Goal: Transaction & Acquisition: Book appointment/travel/reservation

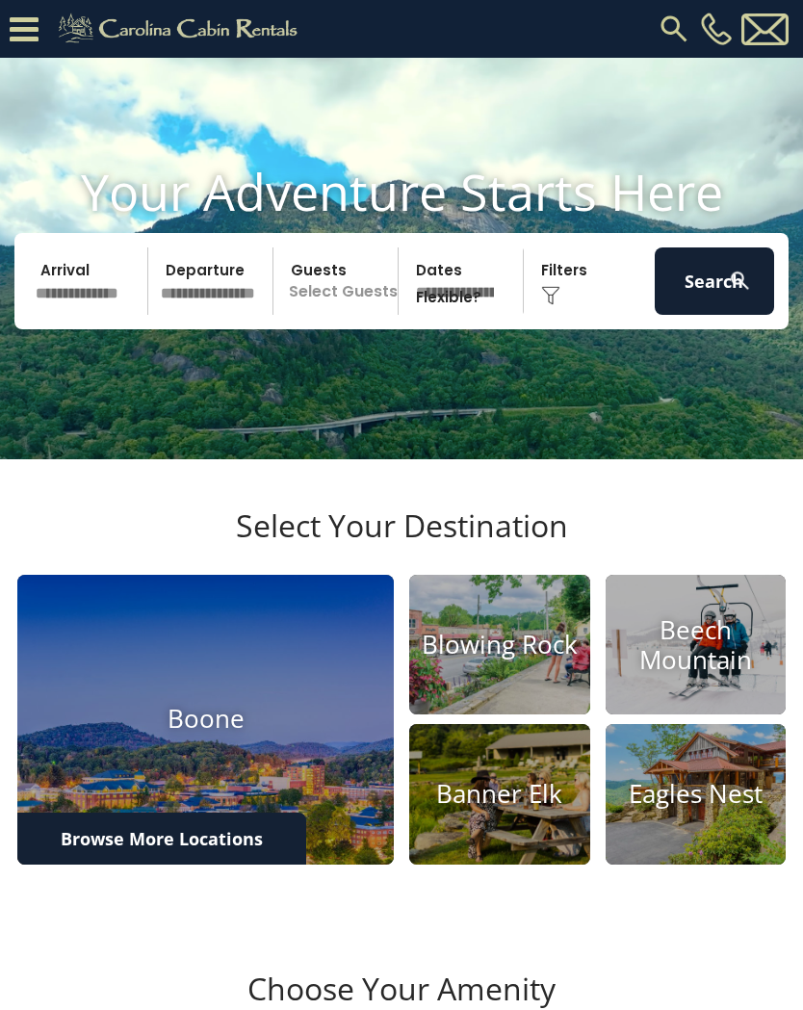
click at [92, 315] on input "text" at bounding box center [88, 280] width 119 height 67
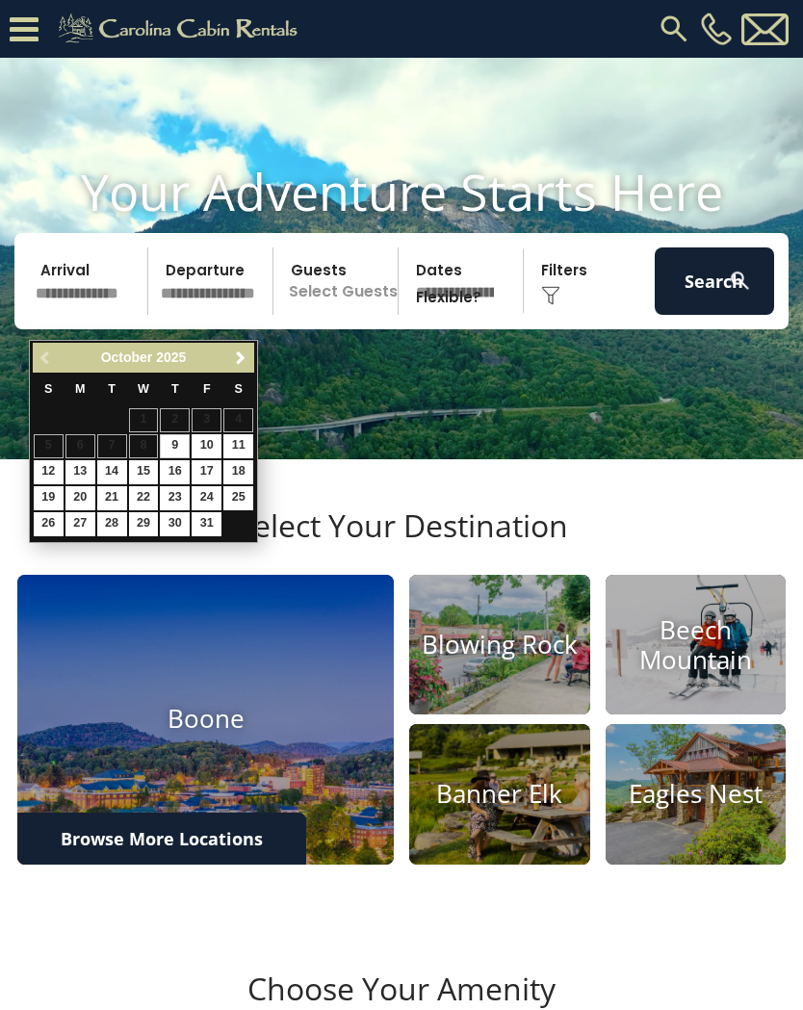
click at [183, 494] on link "23" at bounding box center [175, 498] width 30 height 24
type input "********"
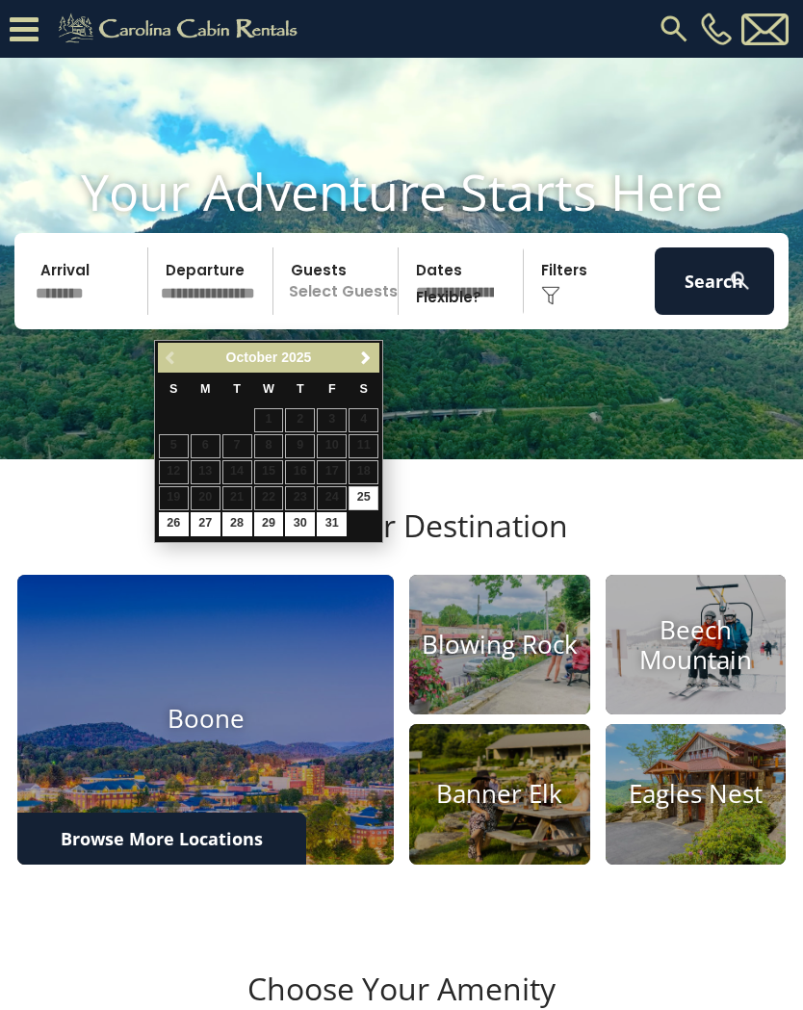
click at [214, 519] on link "27" at bounding box center [206, 524] width 30 height 24
type input "********"
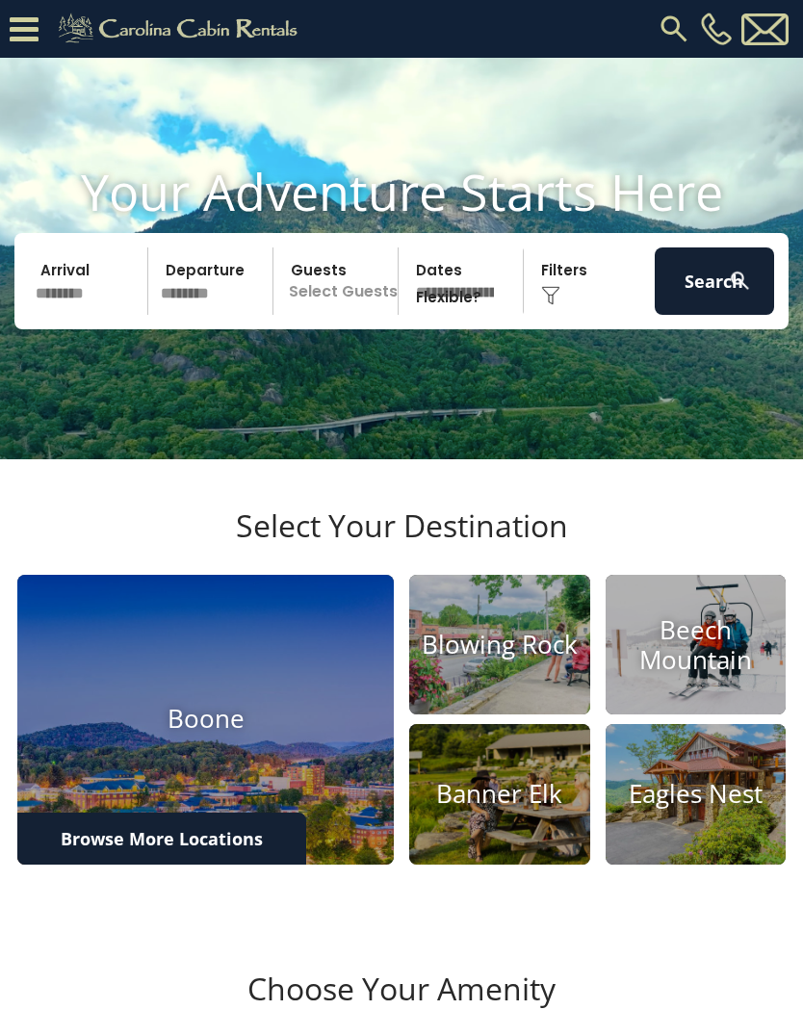
click at [375, 310] on p "Select Guests" at bounding box center [338, 280] width 118 height 67
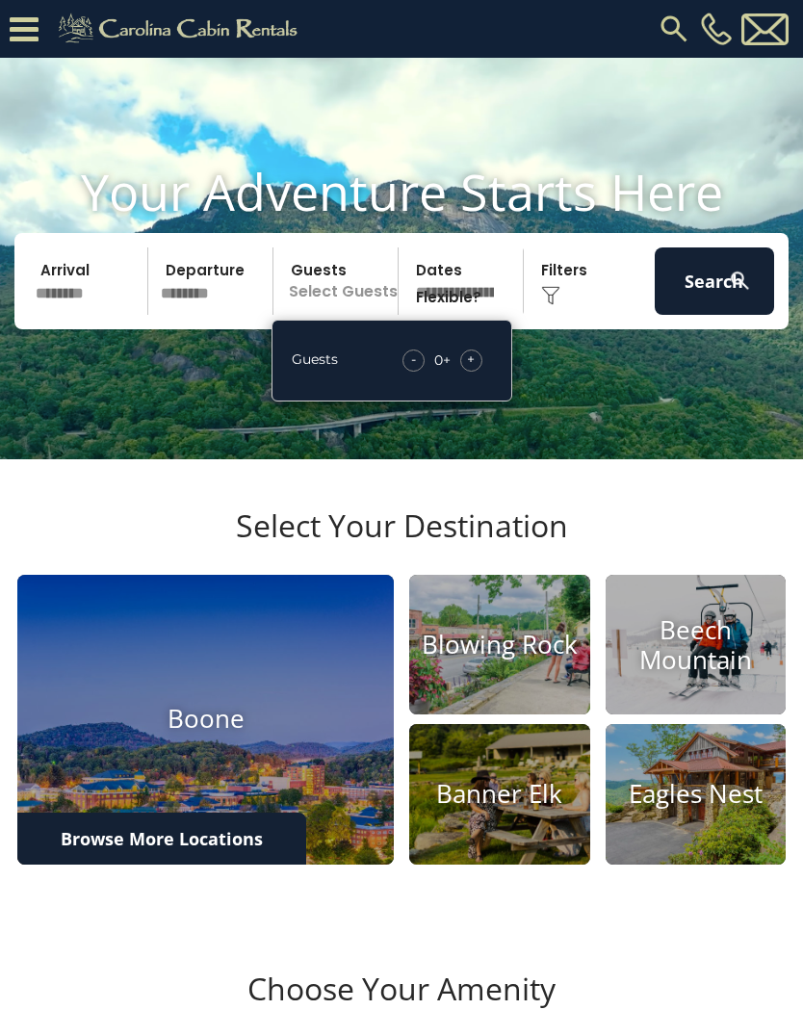
click at [481, 372] on div "+" at bounding box center [471, 360] width 22 height 22
click at [485, 372] on div "- 1 + +" at bounding box center [444, 360] width 95 height 22
click at [476, 372] on div "+" at bounding box center [471, 360] width 22 height 22
click at [565, 313] on div "Click to Choose" at bounding box center [589, 280] width 119 height 67
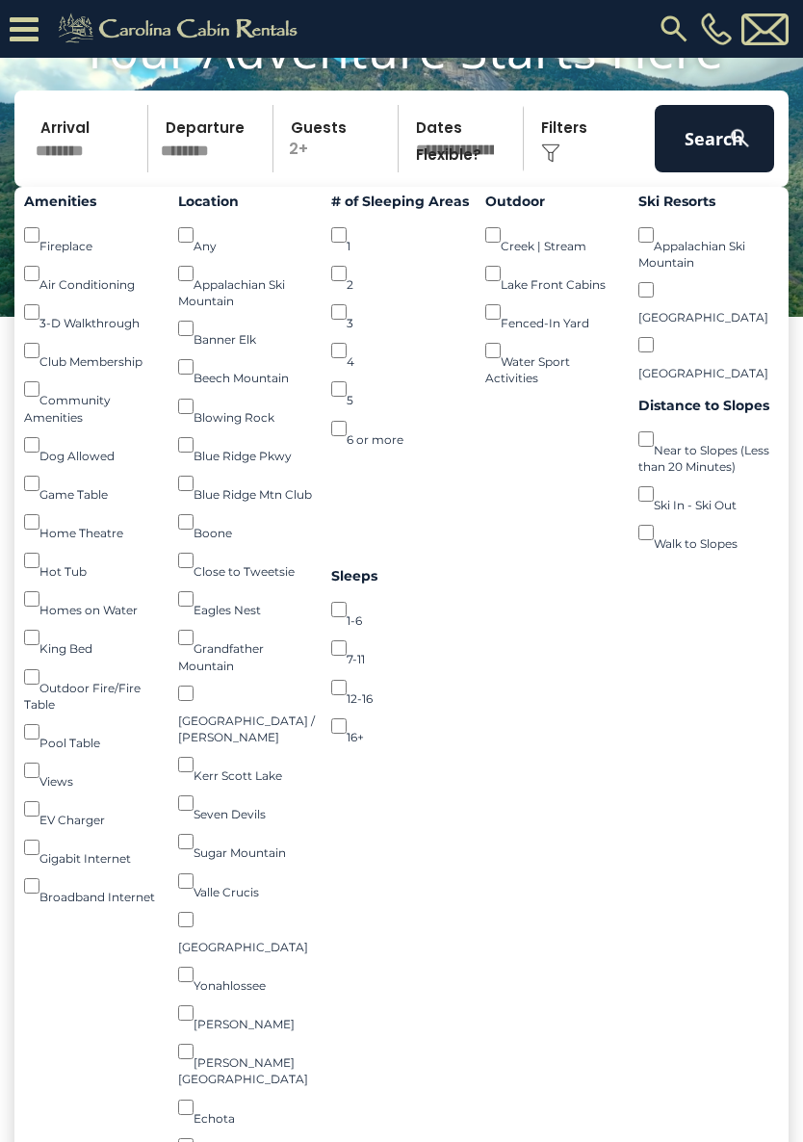
scroll to position [173, 0]
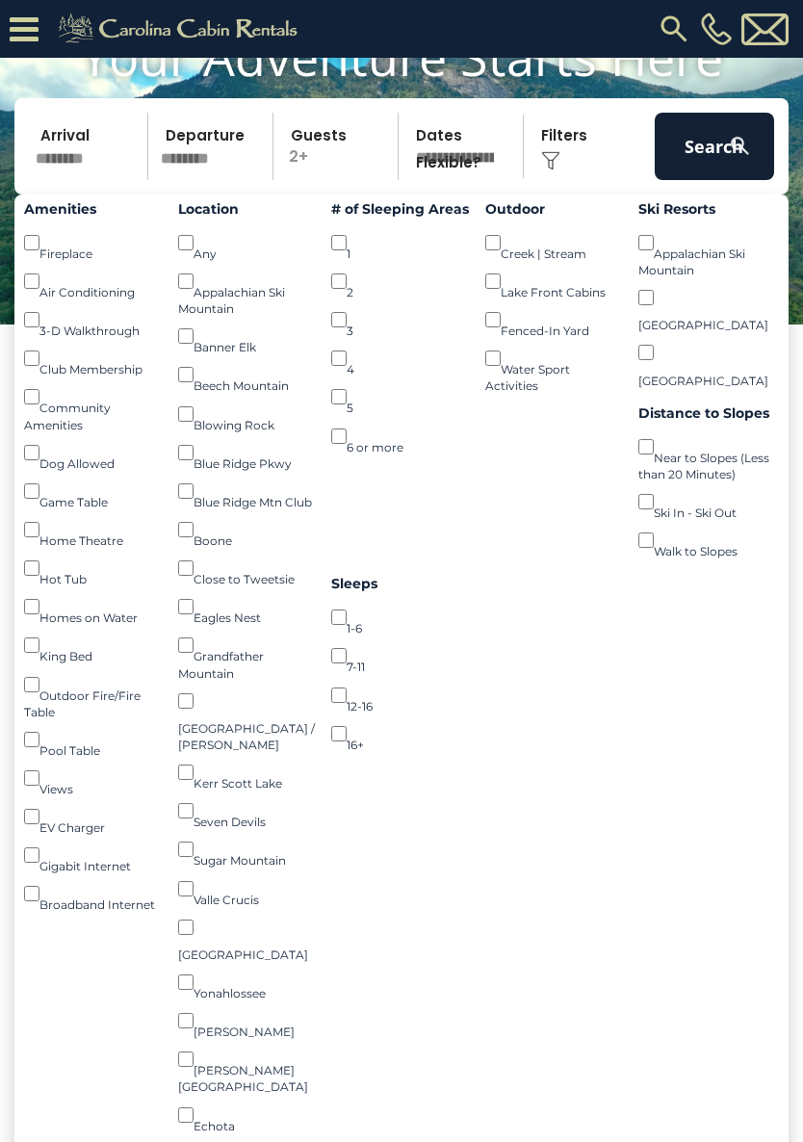
click at [729, 180] on button "Search" at bounding box center [714, 146] width 119 height 67
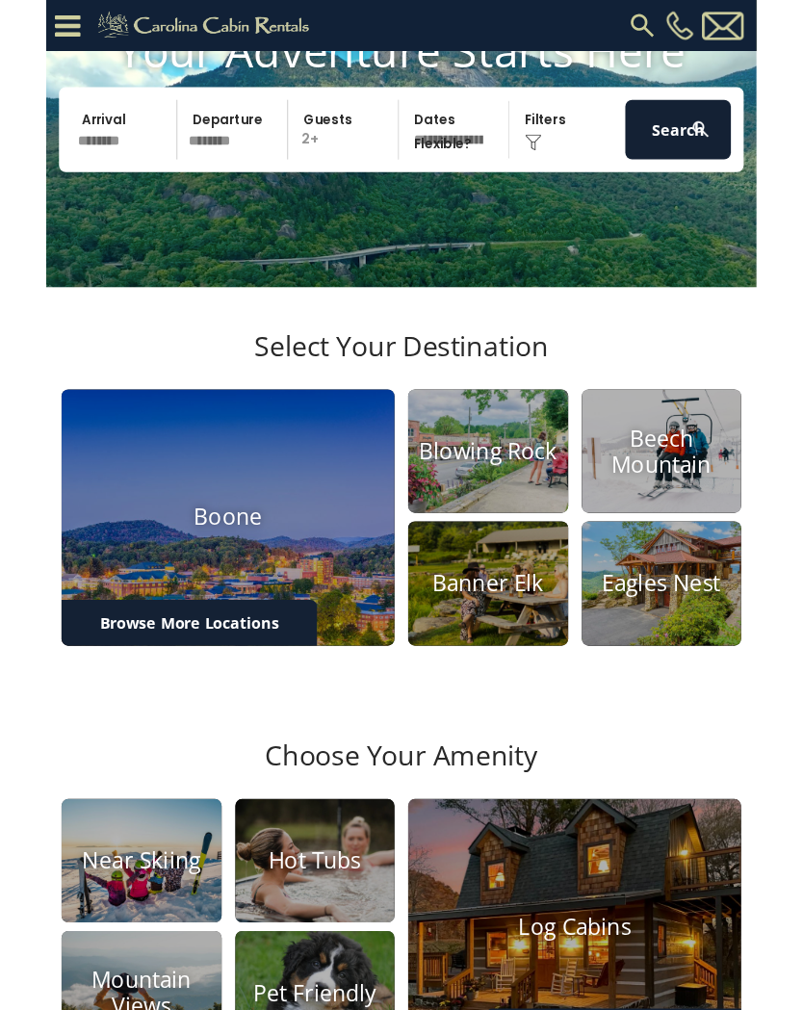
scroll to position [227, 0]
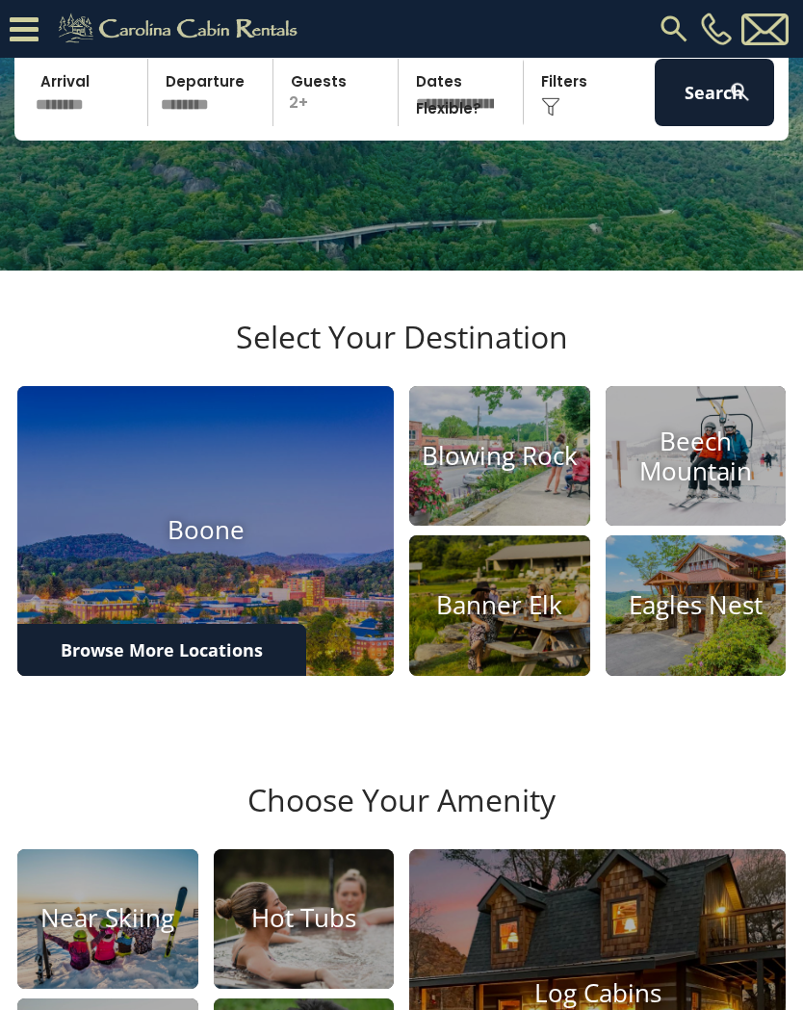
click at [559, 116] on img at bounding box center [550, 106] width 19 height 19
click at [557, 116] on img at bounding box center [550, 106] width 19 height 19
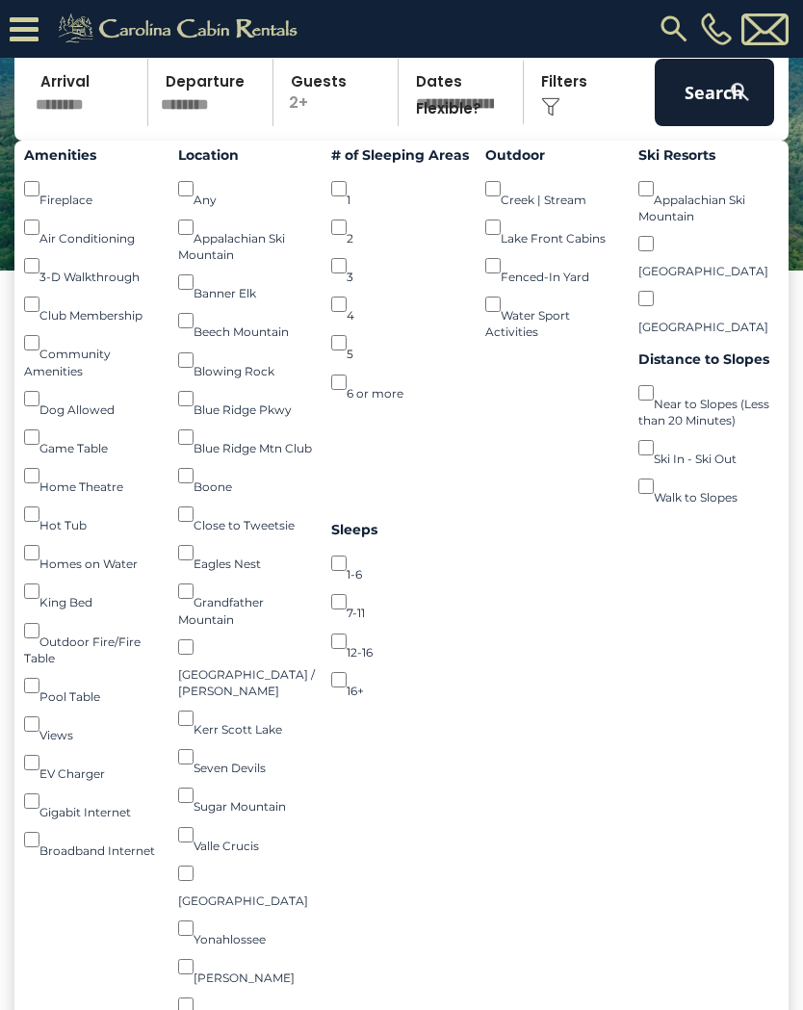
click at [735, 104] on img at bounding box center [740, 92] width 24 height 24
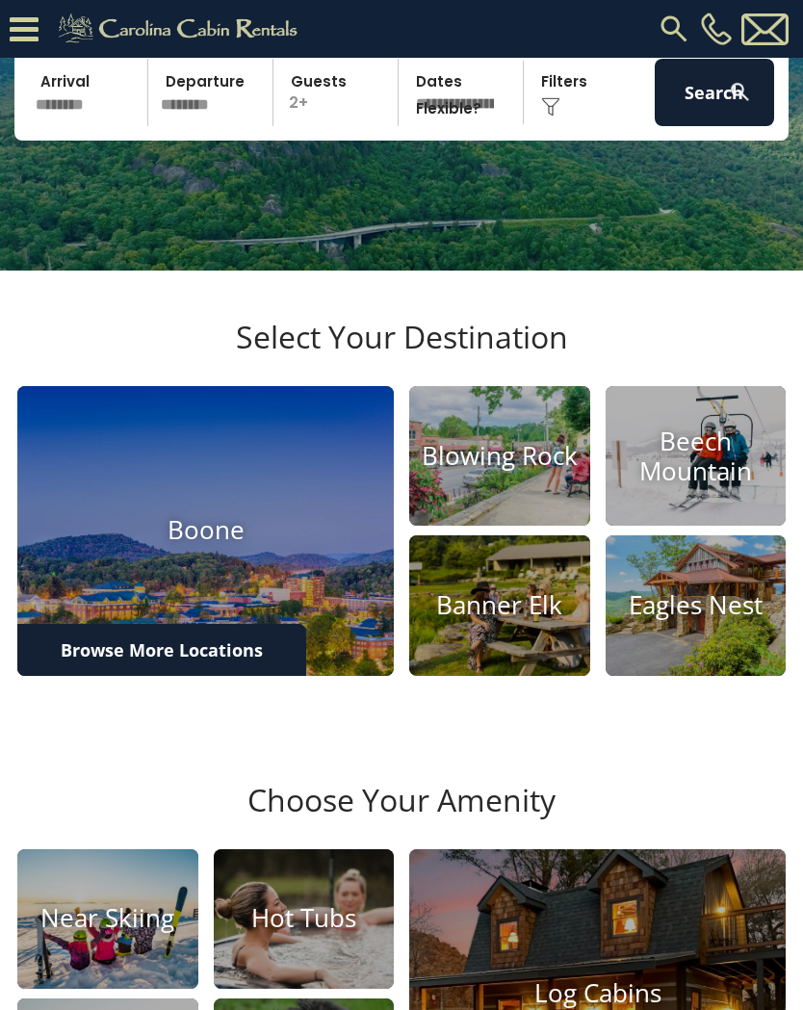
click at [730, 104] on img at bounding box center [740, 92] width 24 height 24
click at [735, 104] on img at bounding box center [740, 92] width 24 height 24
click at [737, 104] on img at bounding box center [740, 92] width 24 height 24
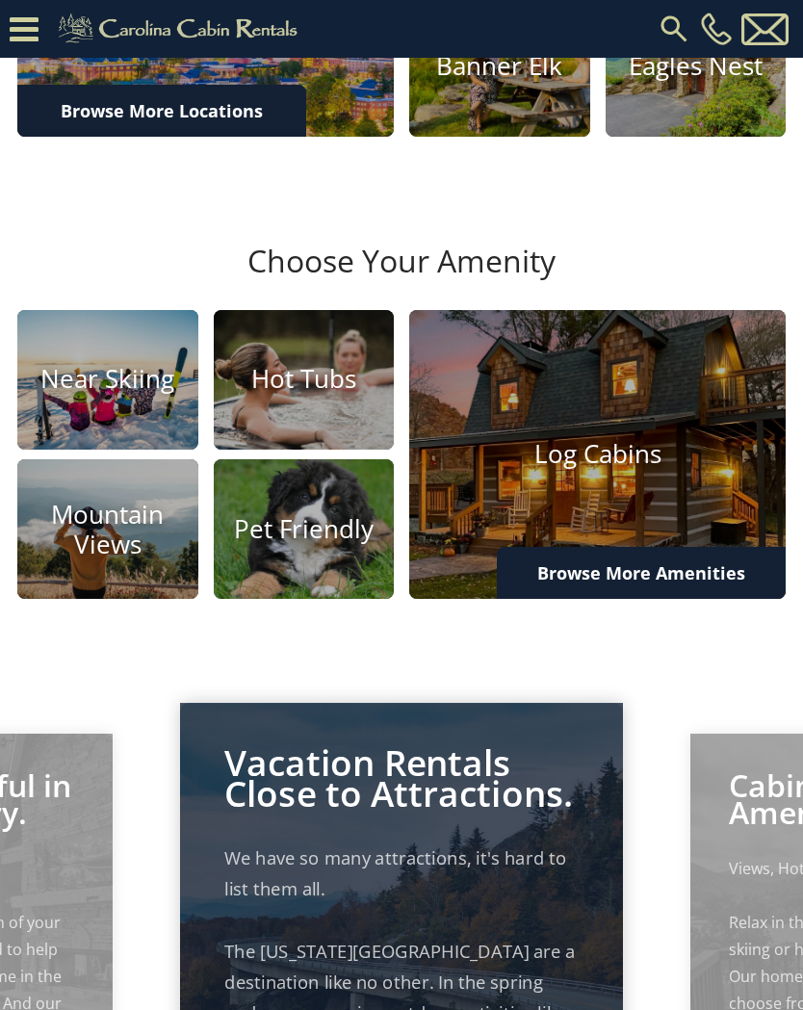
scroll to position [0, 0]
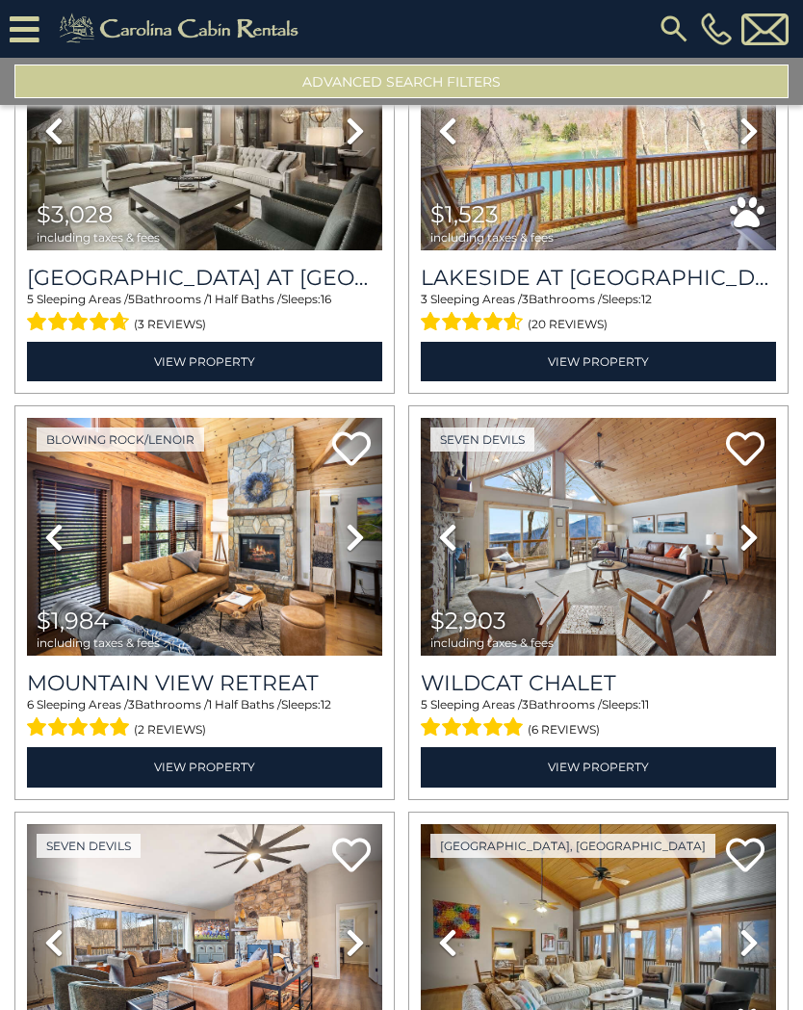
scroll to position [1386, 0]
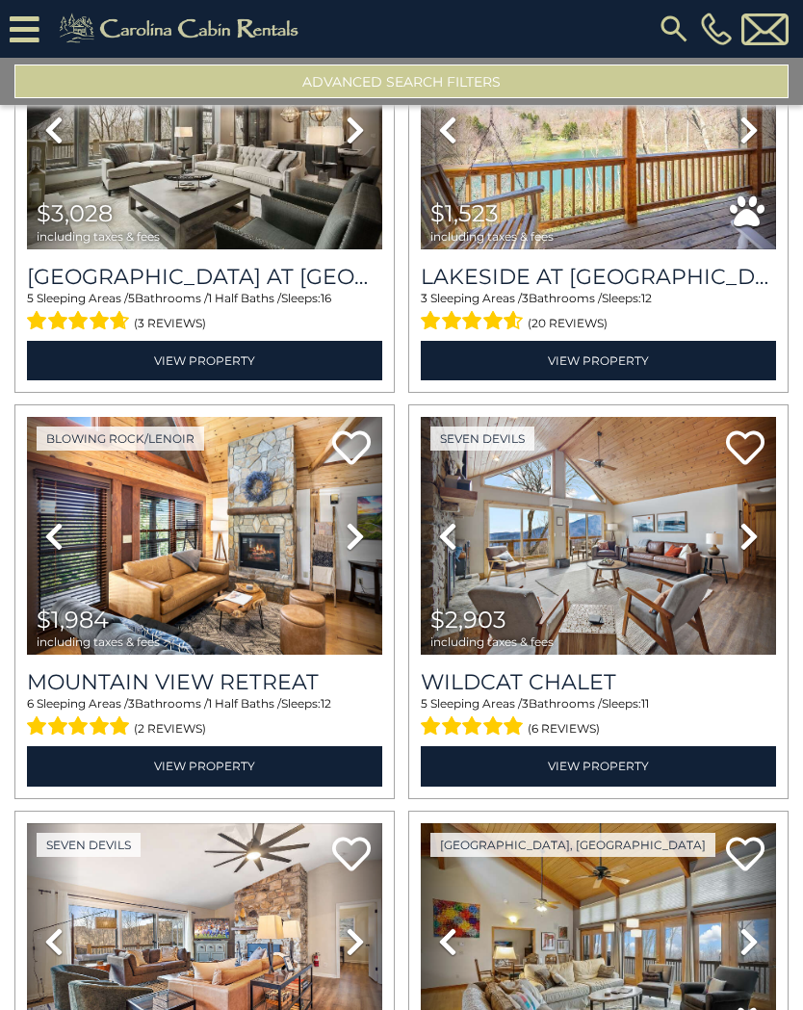
click at [327, 594] on img at bounding box center [204, 536] width 355 height 238
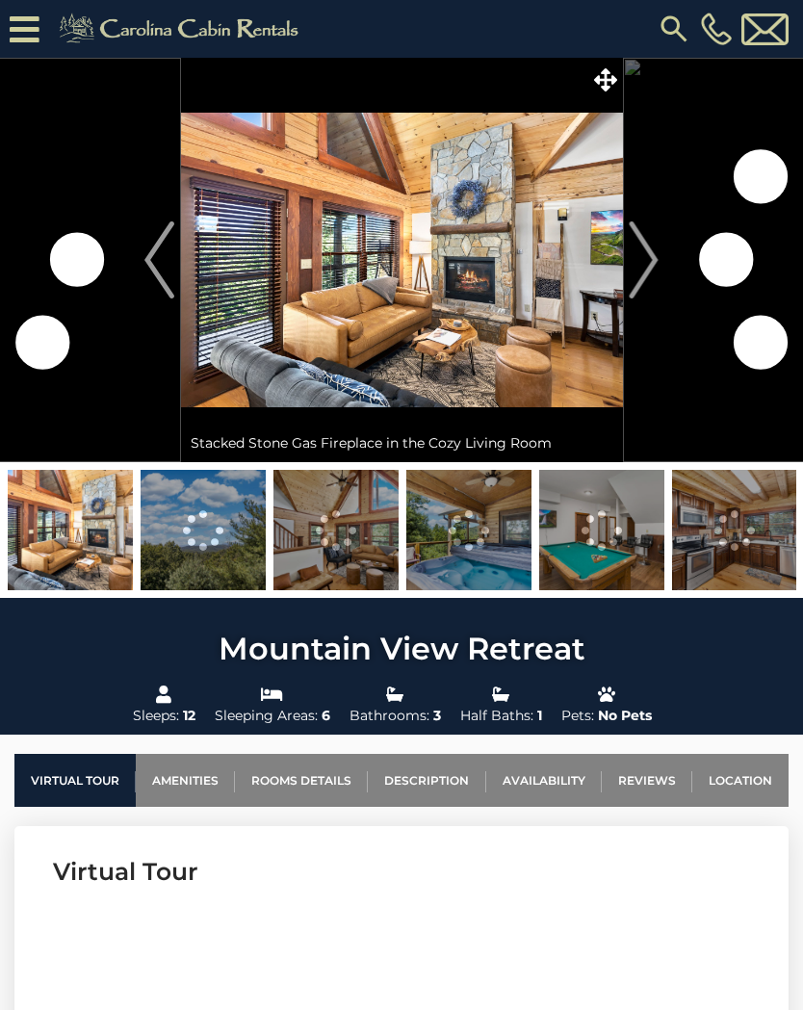
click at [608, 78] on icon at bounding box center [605, 79] width 23 height 23
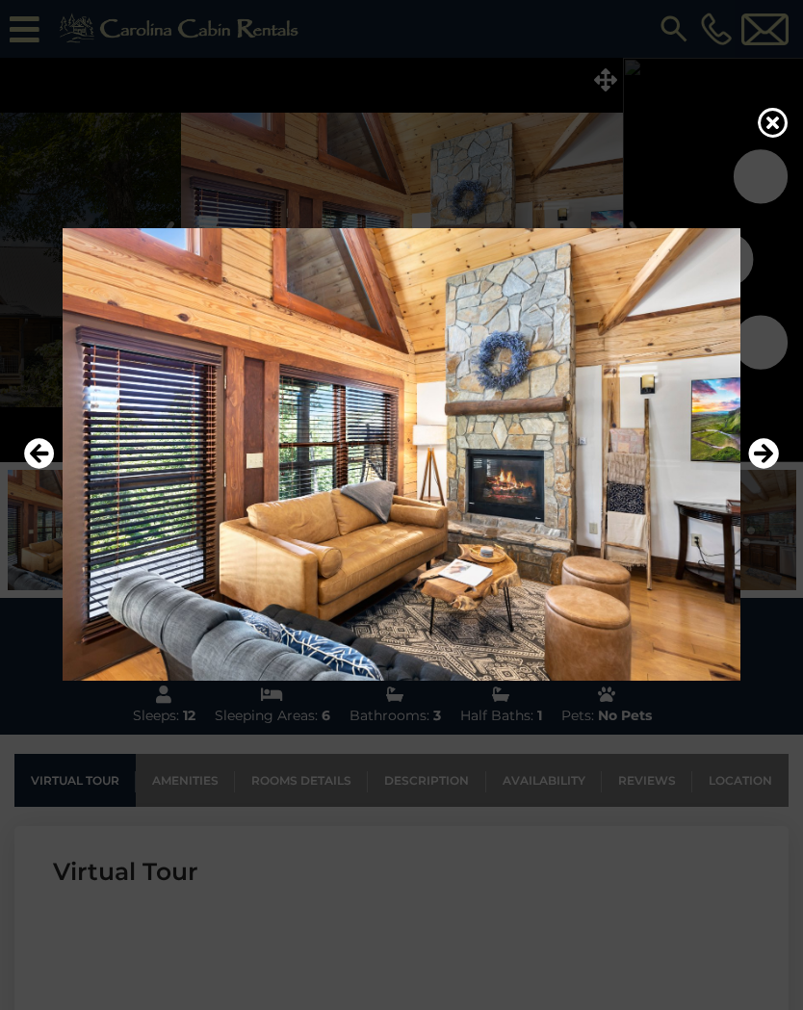
click at [766, 459] on icon "Next" at bounding box center [763, 453] width 31 height 31
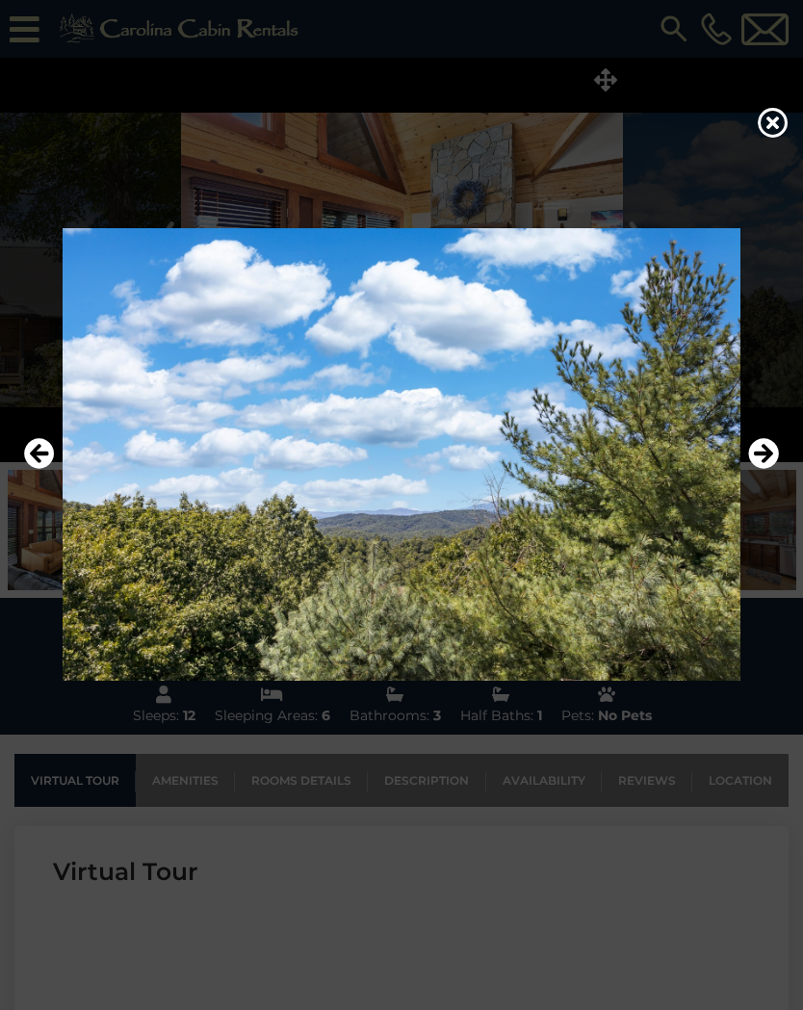
click at [775, 452] on icon "Next" at bounding box center [763, 453] width 31 height 31
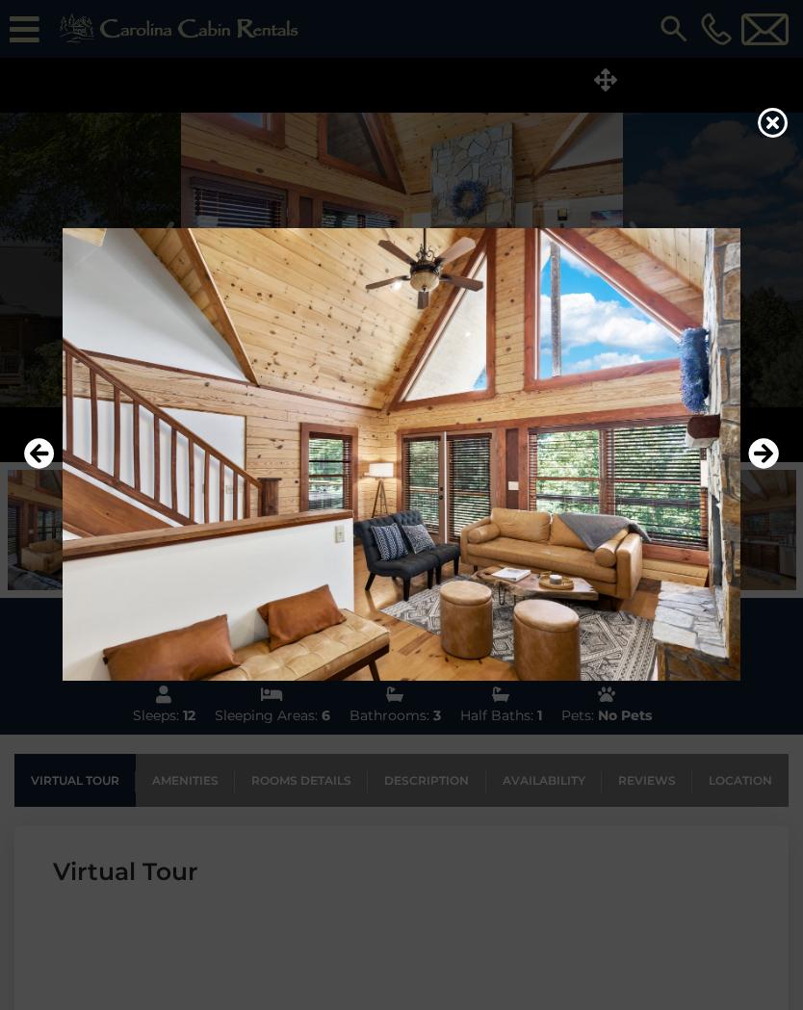
click at [769, 459] on icon "Next" at bounding box center [763, 453] width 31 height 31
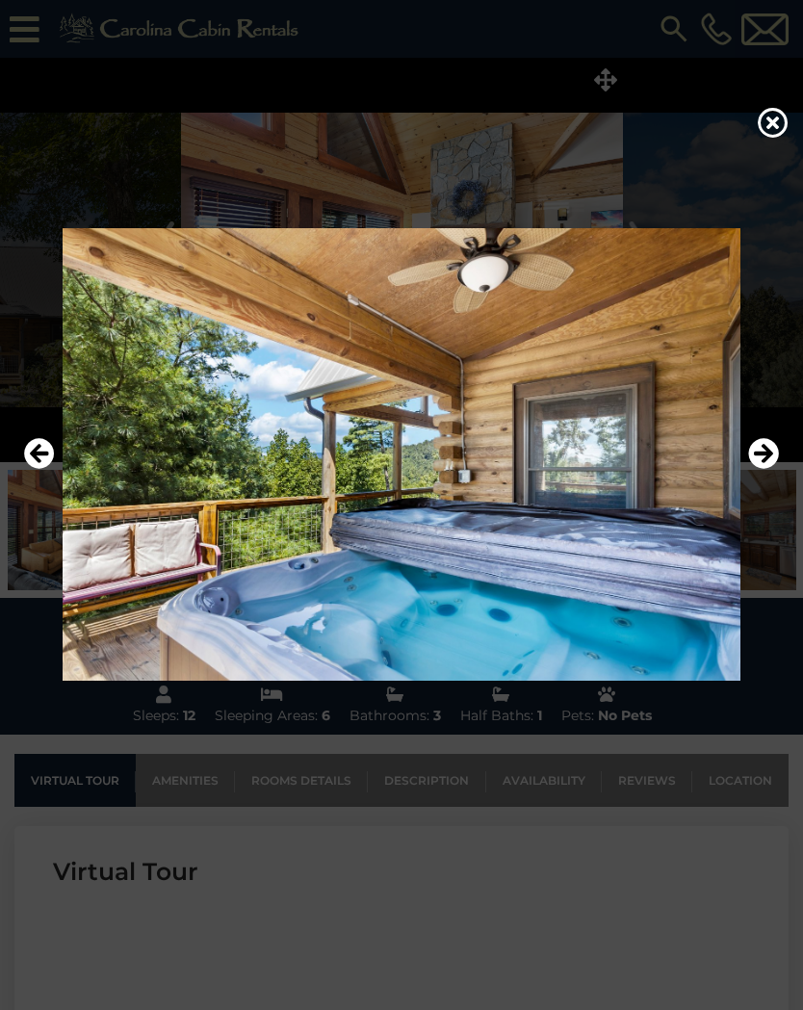
click at [770, 461] on icon "Next" at bounding box center [763, 453] width 31 height 31
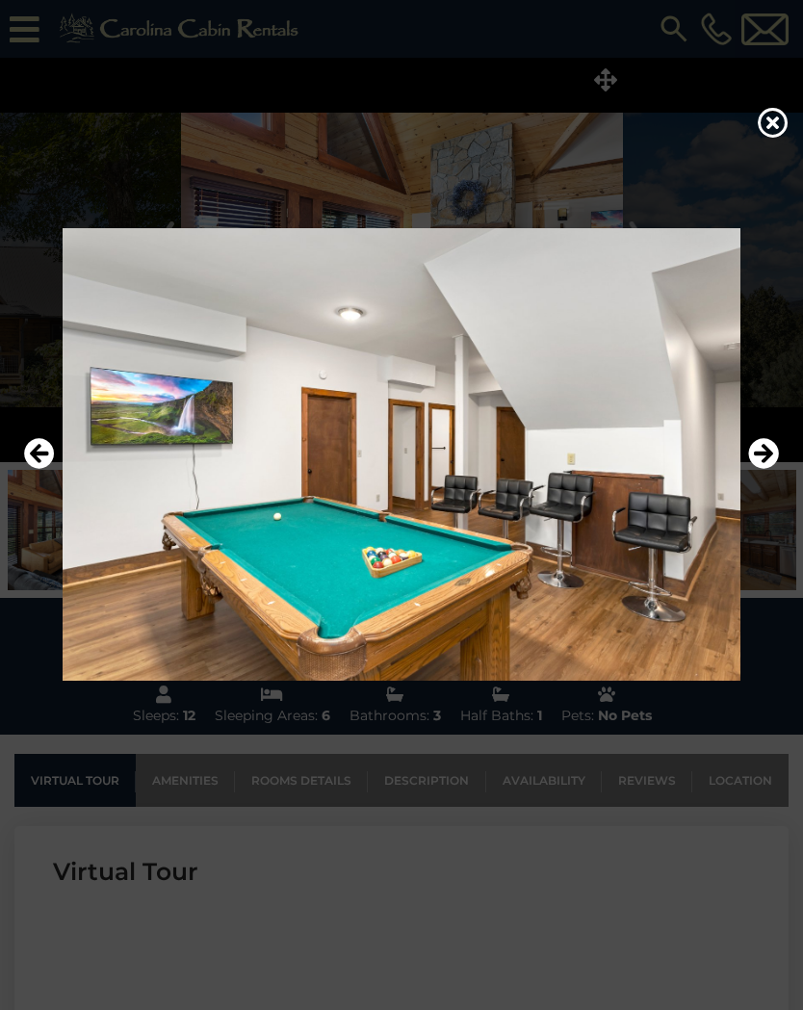
click at [769, 462] on icon "Next" at bounding box center [763, 453] width 31 height 31
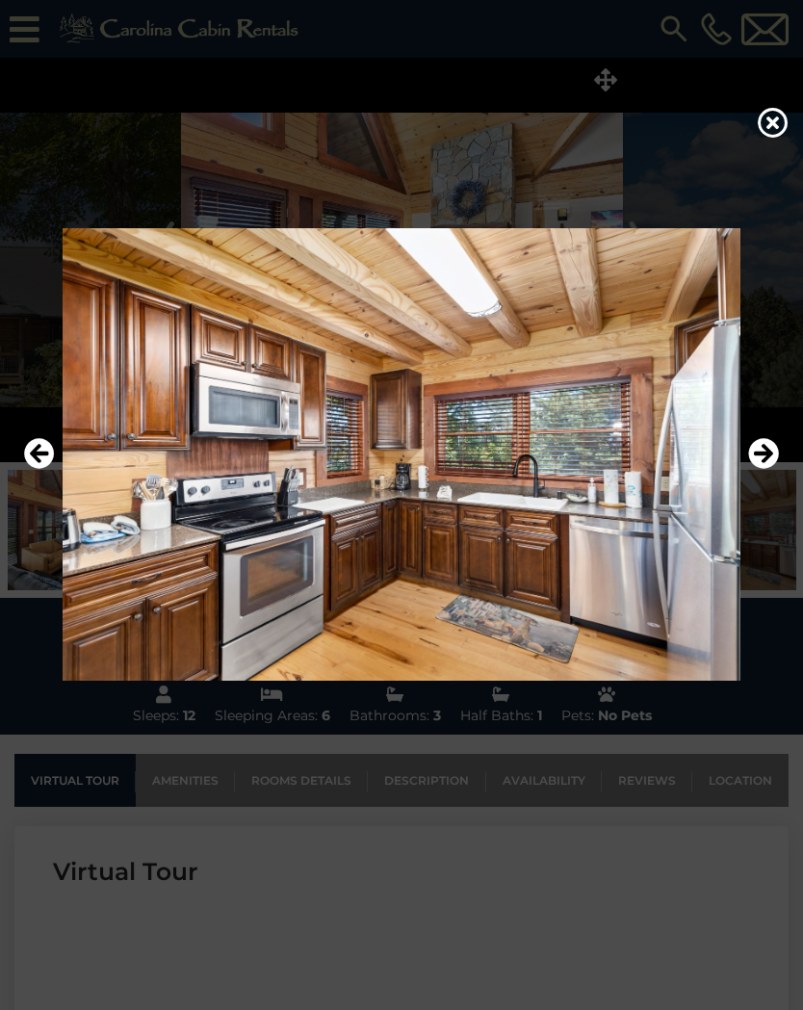
click at [769, 460] on icon "Next" at bounding box center [763, 453] width 31 height 31
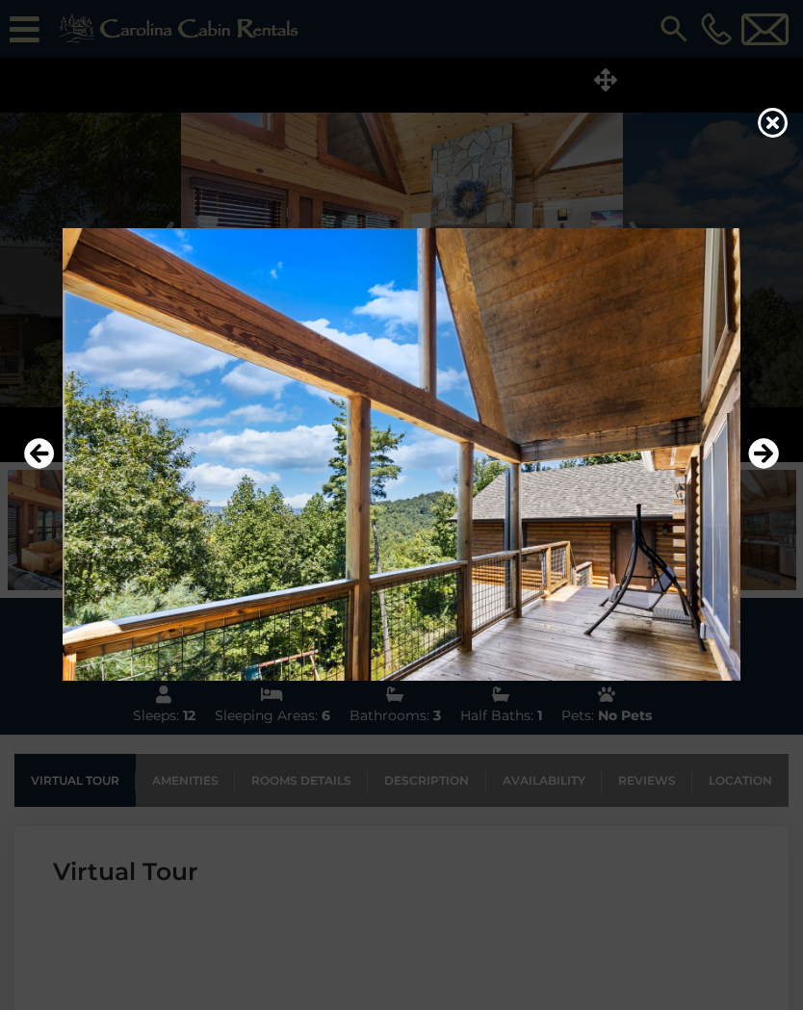
click at [766, 465] on icon "Next" at bounding box center [763, 453] width 31 height 31
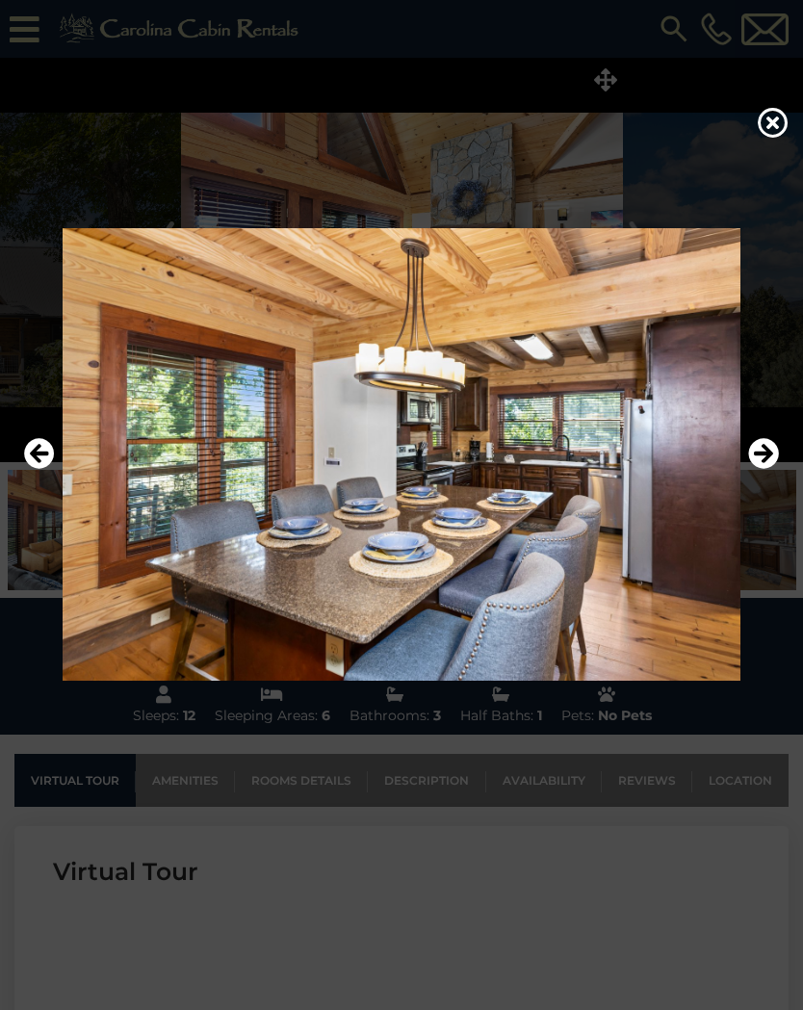
click at [770, 461] on icon "Next" at bounding box center [763, 453] width 31 height 31
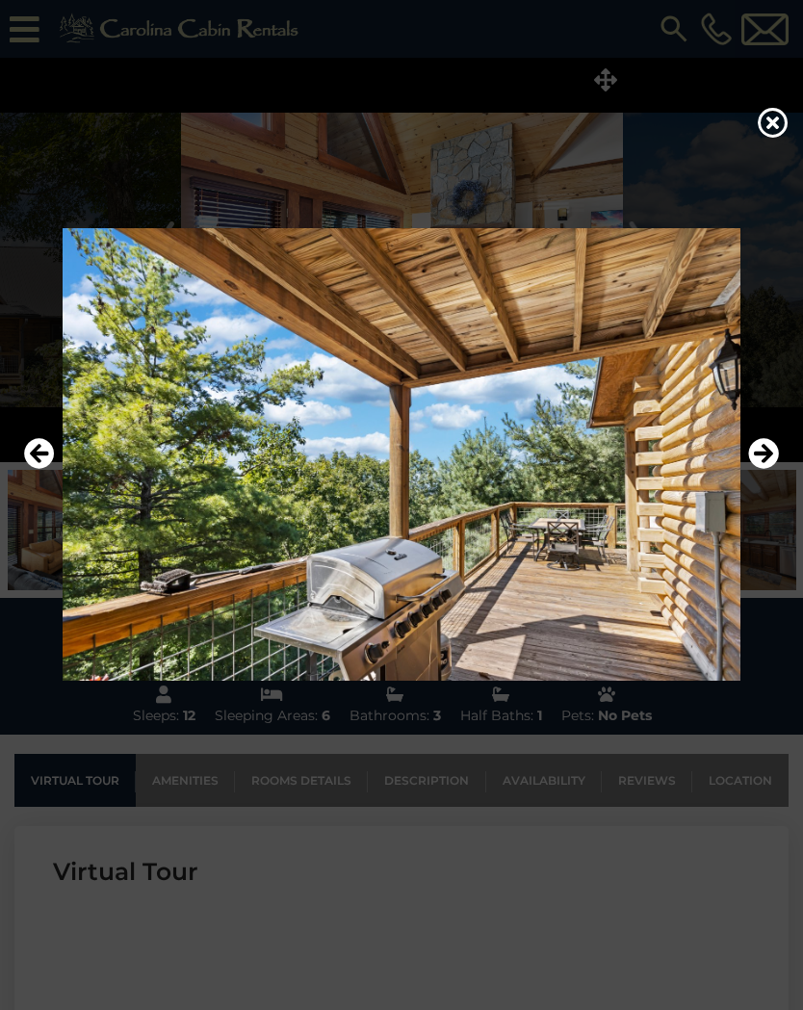
click at [768, 464] on icon "Next" at bounding box center [763, 453] width 31 height 31
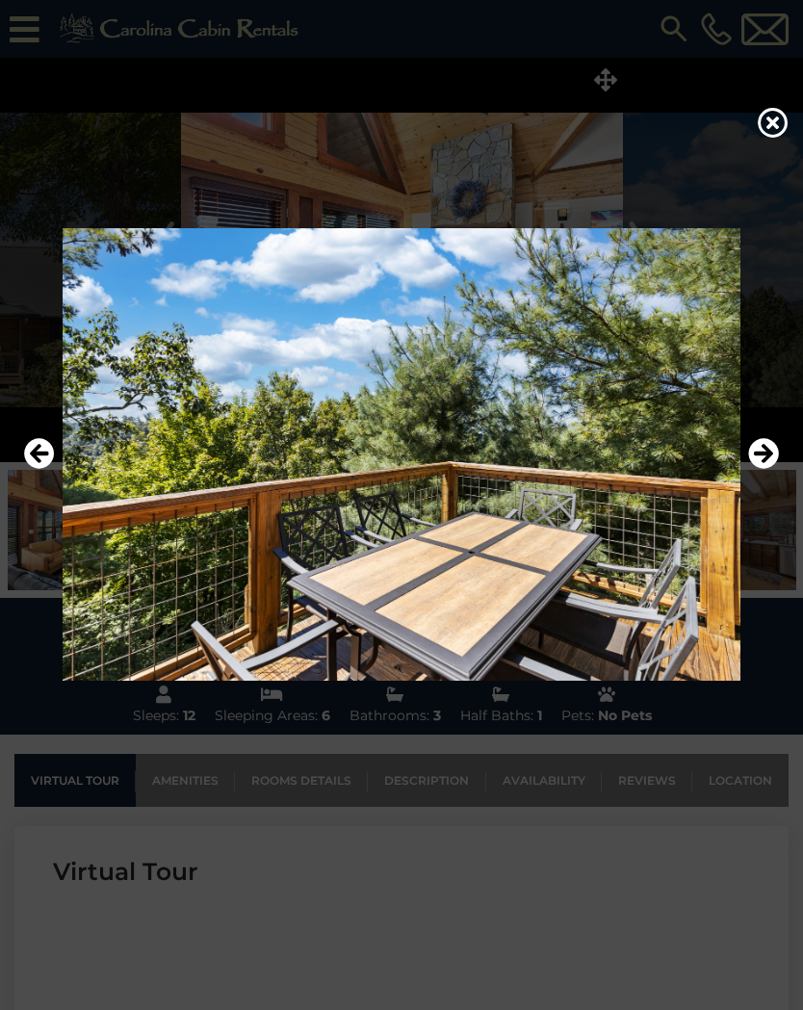
click at [771, 459] on icon "Next" at bounding box center [763, 453] width 31 height 31
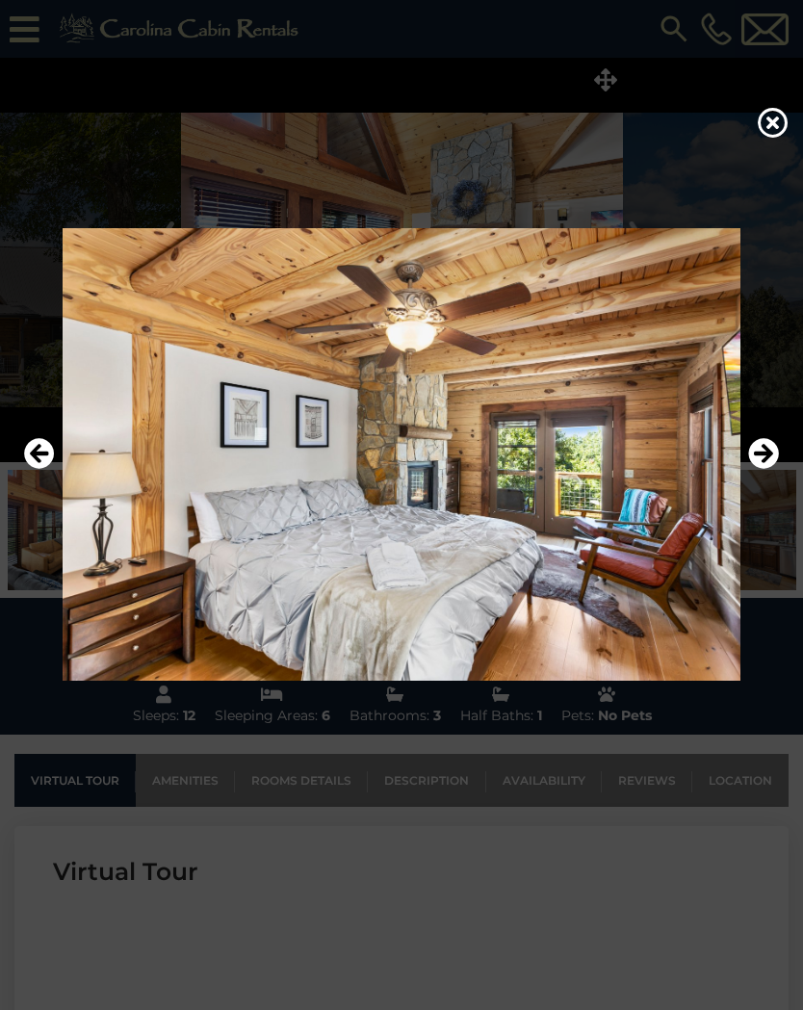
click at [771, 461] on icon "Next" at bounding box center [763, 453] width 31 height 31
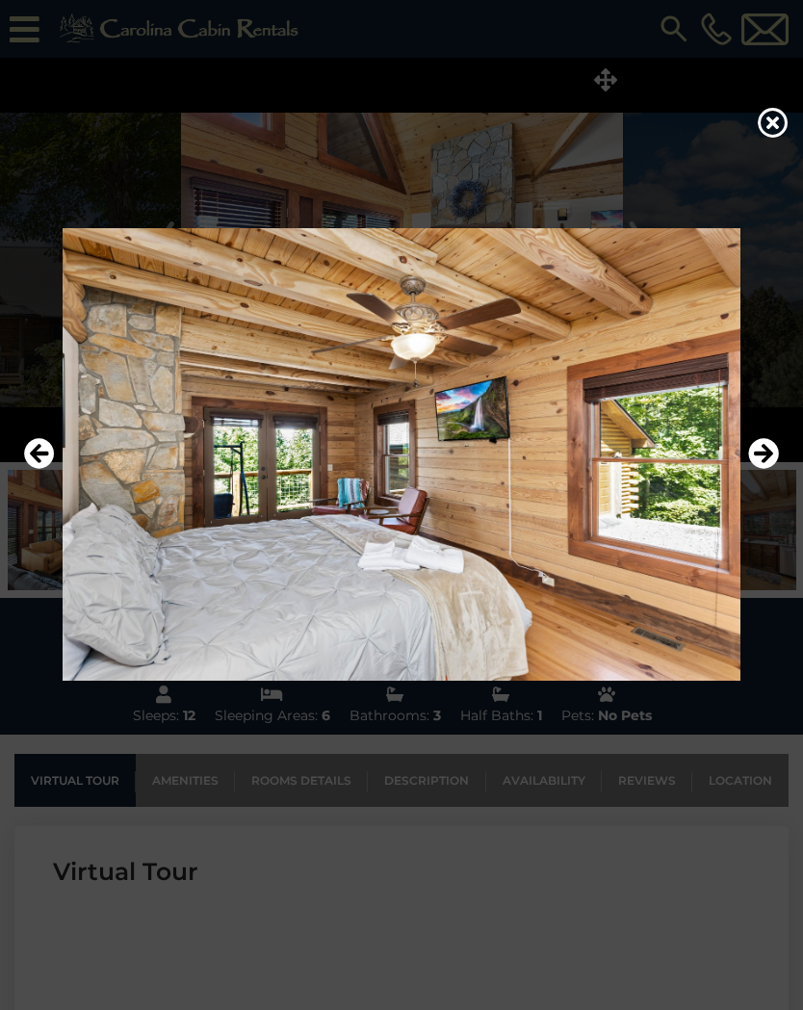
click at [772, 461] on icon "Next" at bounding box center [763, 453] width 31 height 31
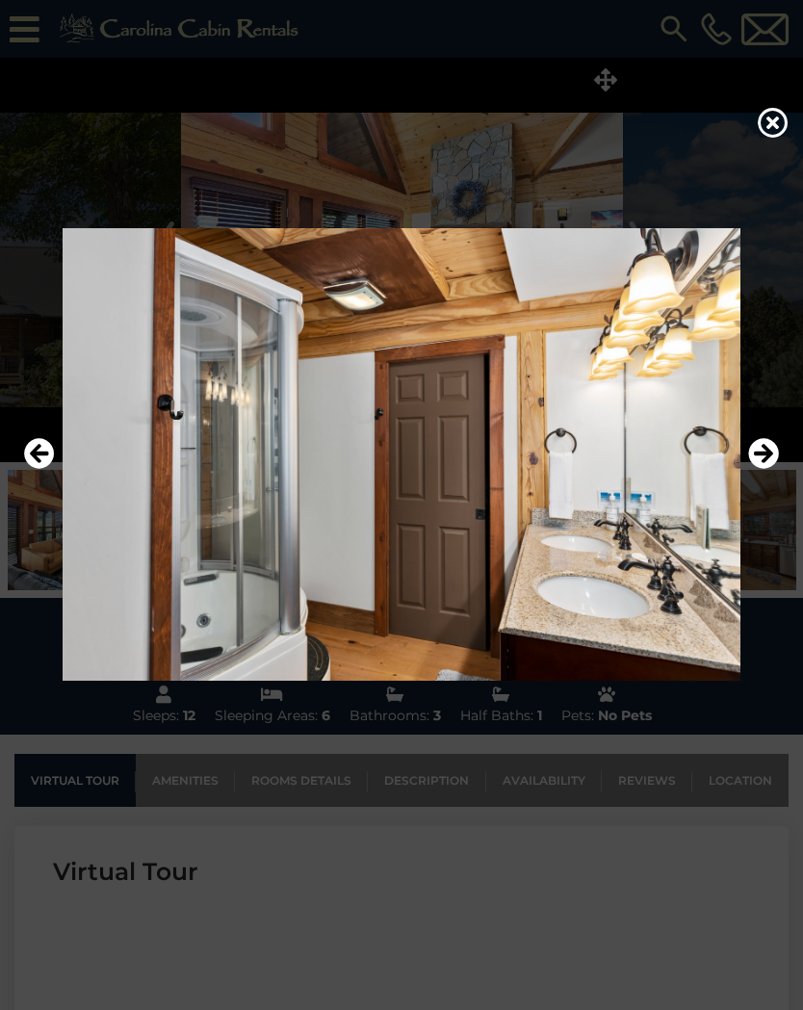
click at [767, 464] on icon "Next" at bounding box center [763, 453] width 31 height 31
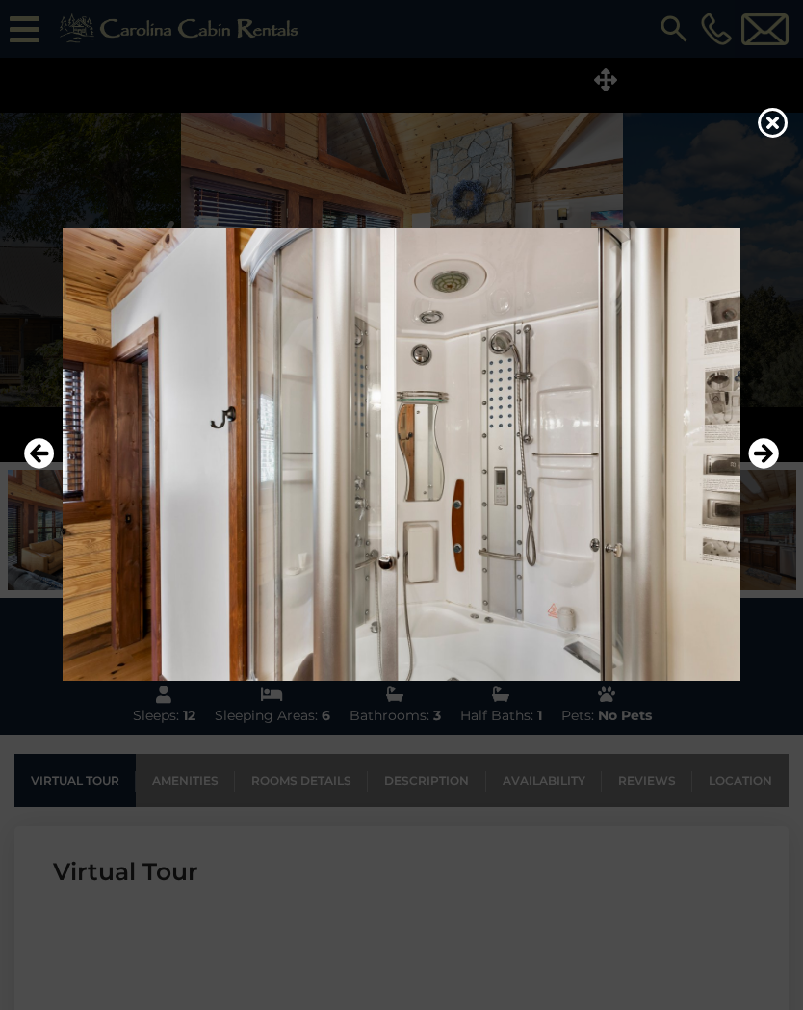
click at [770, 462] on icon "Next" at bounding box center [763, 453] width 31 height 31
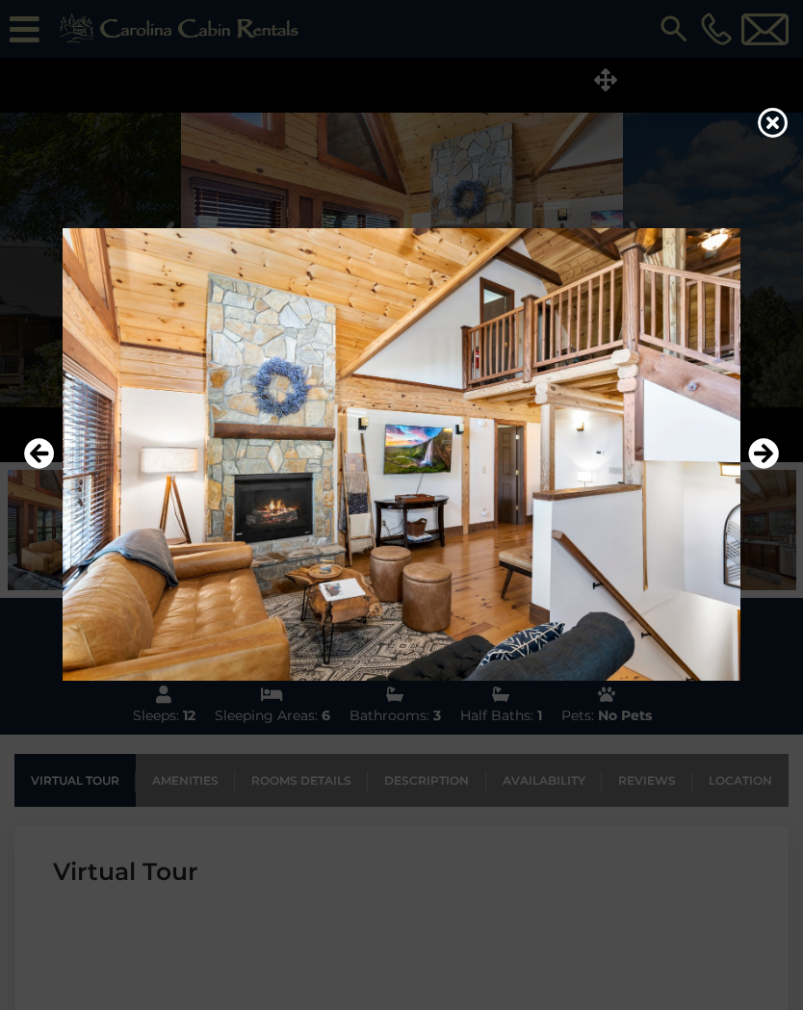
click at [767, 466] on icon "Next" at bounding box center [763, 453] width 31 height 31
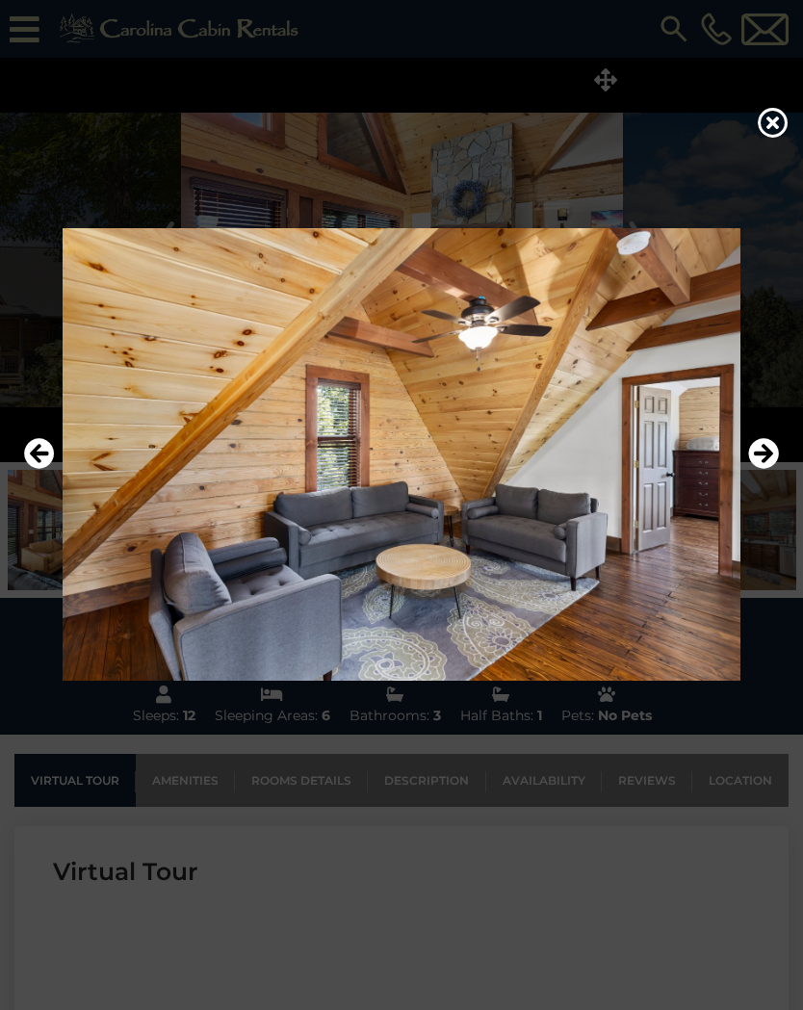
click at [768, 469] on button "Next" at bounding box center [763, 454] width 31 height 44
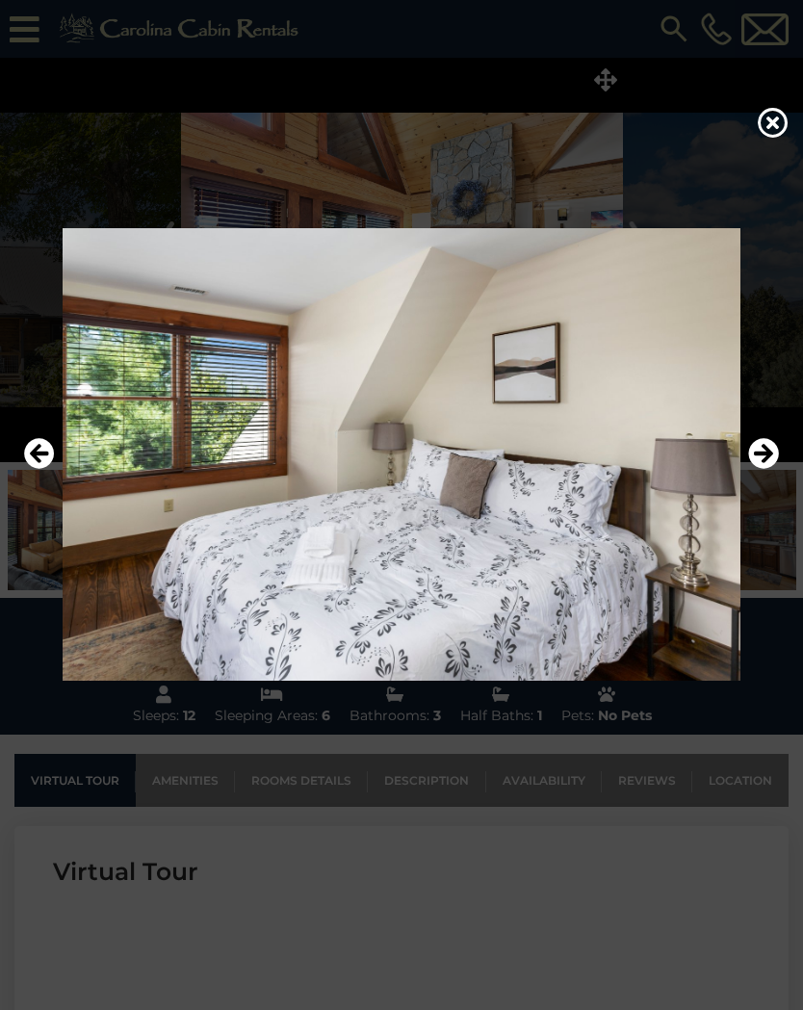
click at [767, 468] on icon "Next" at bounding box center [763, 453] width 31 height 31
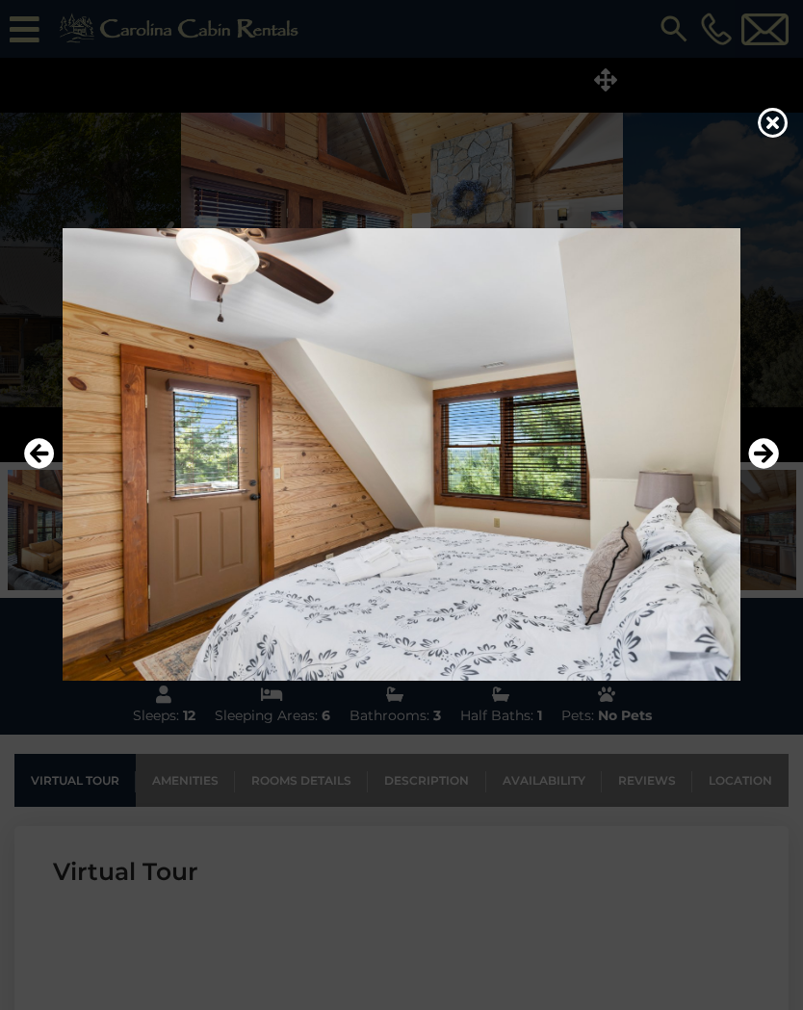
click at [766, 469] on button "Next" at bounding box center [763, 454] width 31 height 44
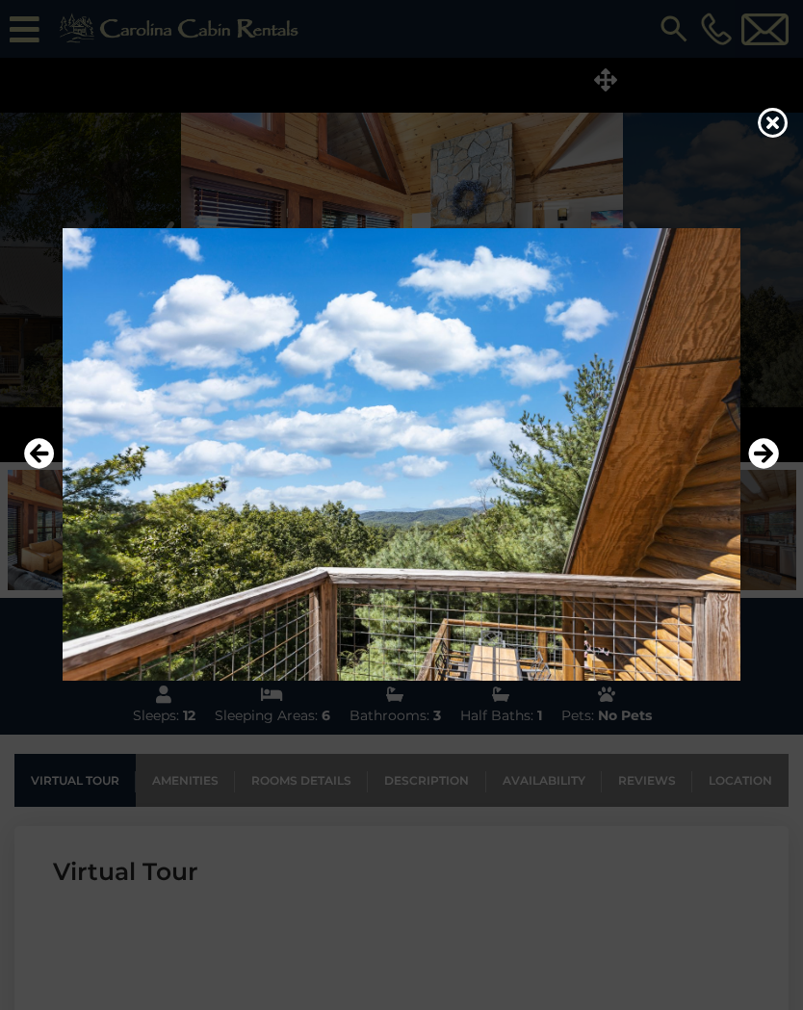
click at [765, 466] on icon "Next" at bounding box center [763, 453] width 31 height 31
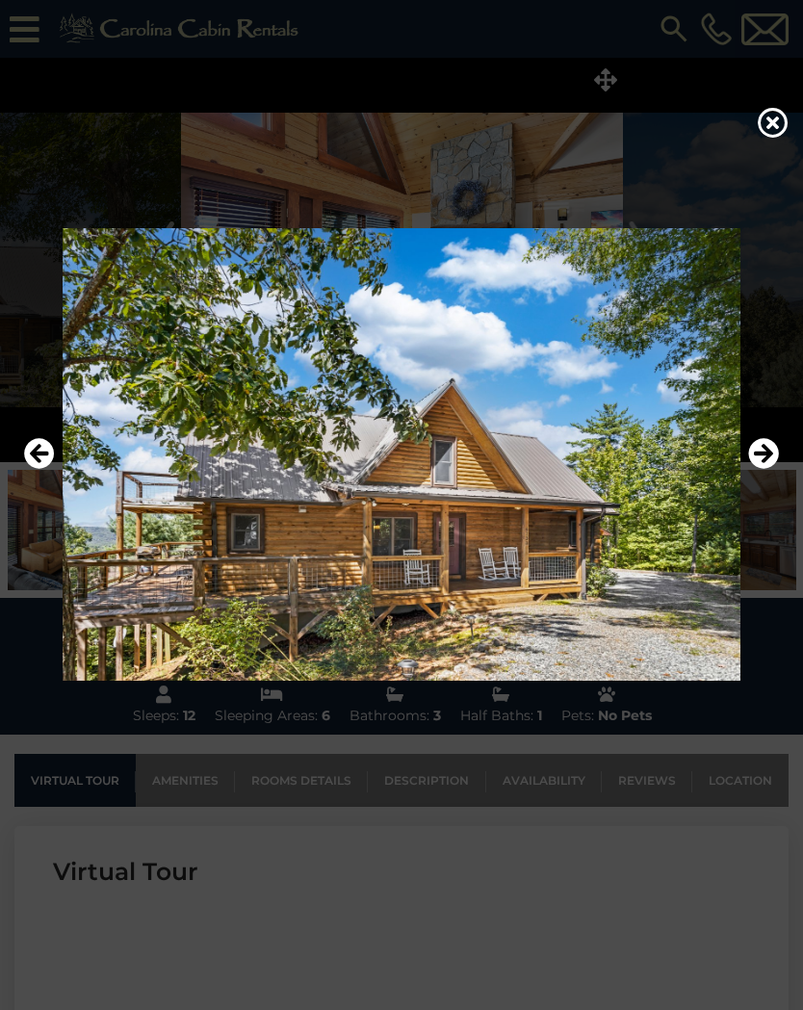
click at [764, 467] on icon "Next" at bounding box center [763, 453] width 31 height 31
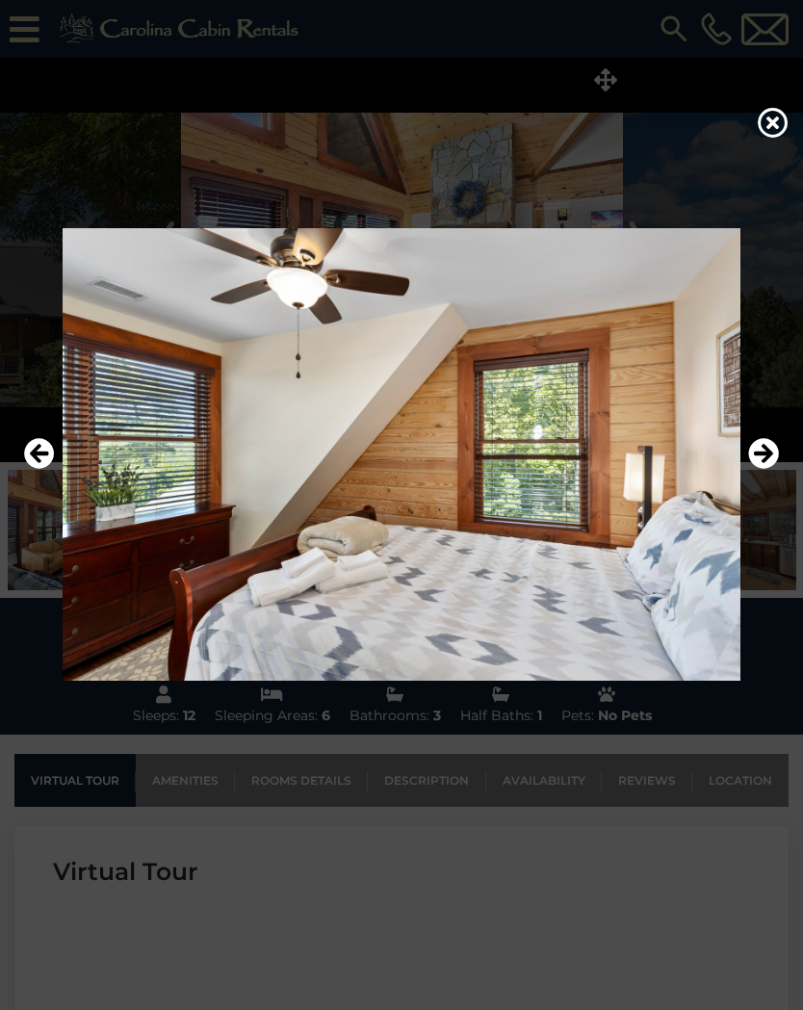
click at [765, 467] on icon "Next" at bounding box center [763, 453] width 31 height 31
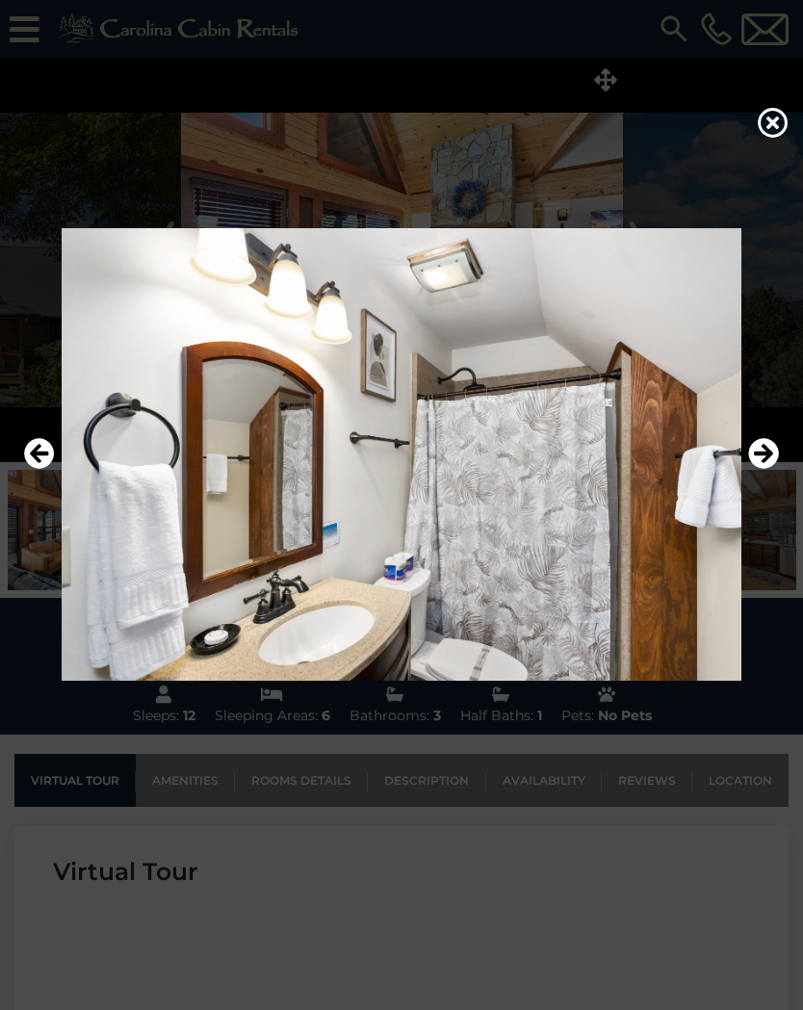
click at [767, 466] on icon "Next" at bounding box center [763, 453] width 31 height 31
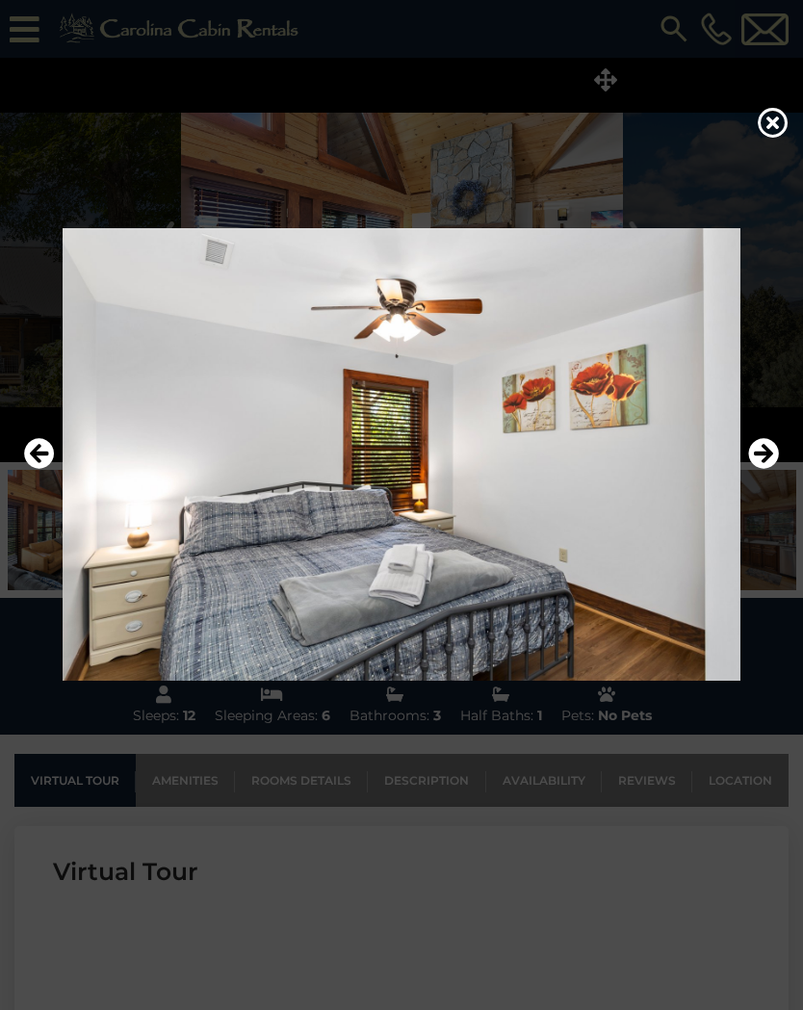
click at [764, 470] on button "Next" at bounding box center [763, 454] width 31 height 44
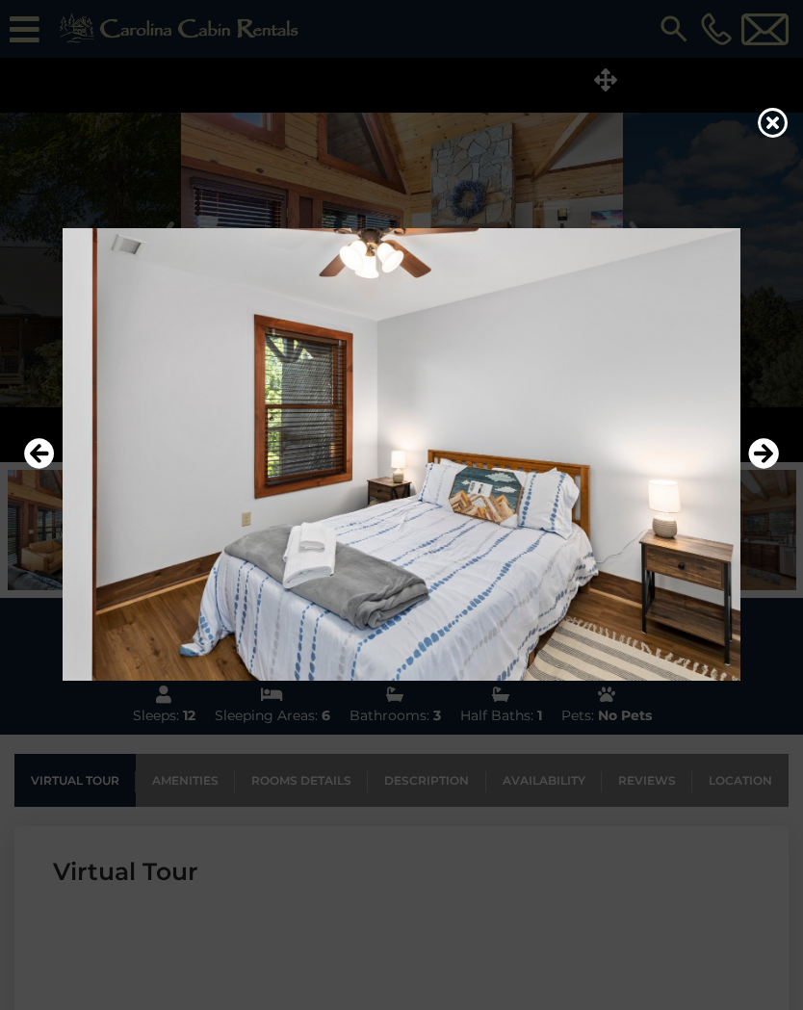
click at [766, 470] on button "Next" at bounding box center [763, 454] width 31 height 44
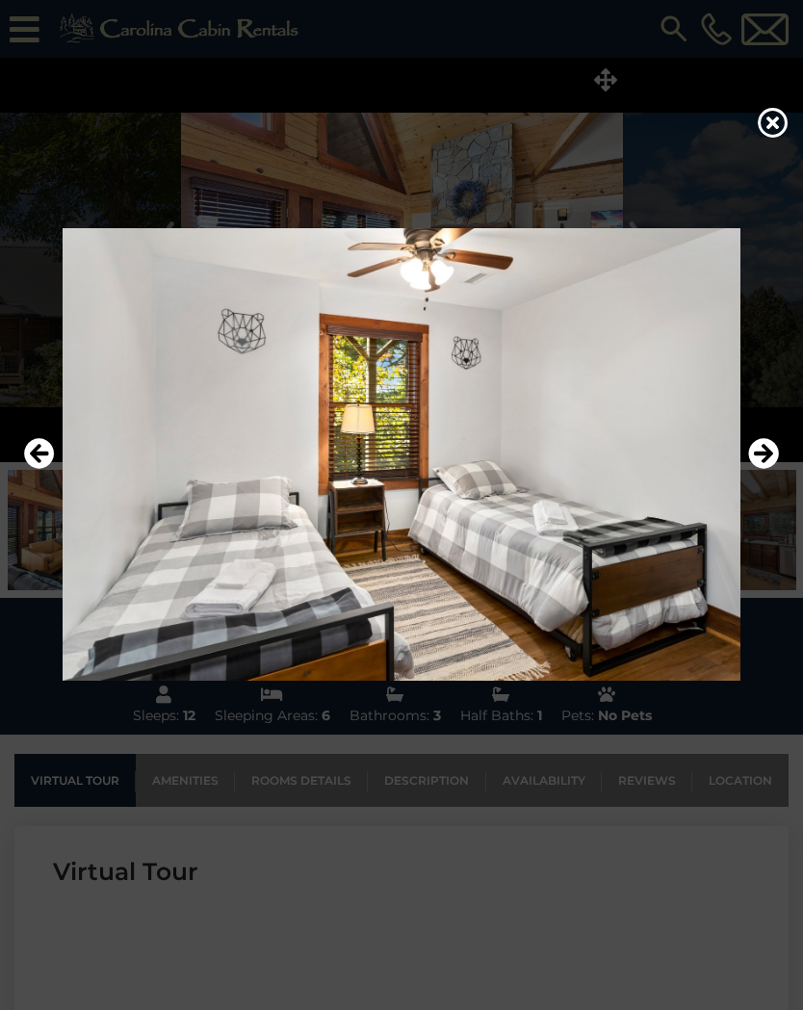
click at [764, 472] on button "Next" at bounding box center [763, 454] width 31 height 44
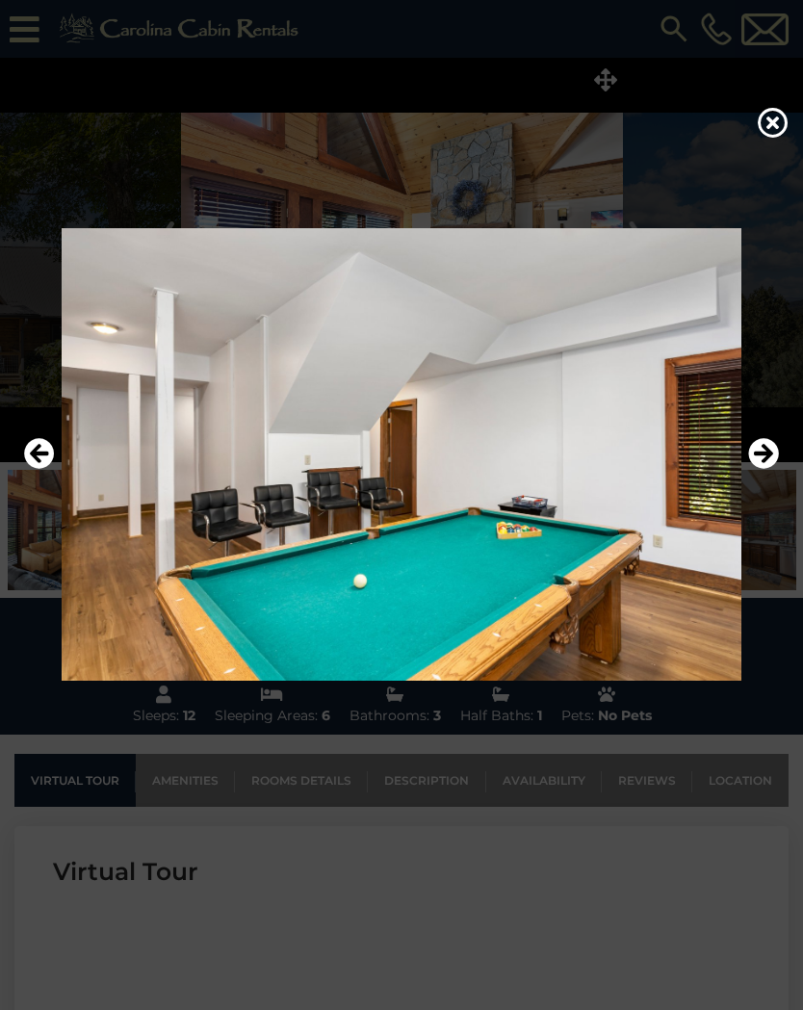
click at [781, 126] on icon at bounding box center [773, 122] width 31 height 31
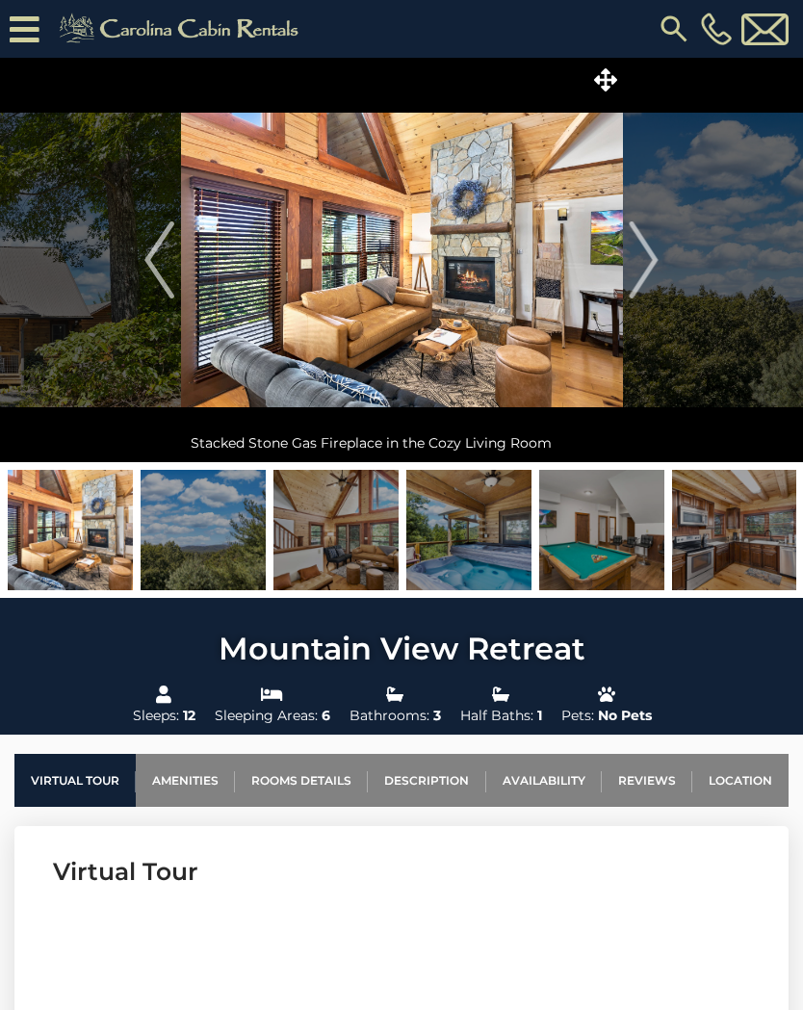
click at [606, 74] on icon at bounding box center [605, 79] width 23 height 23
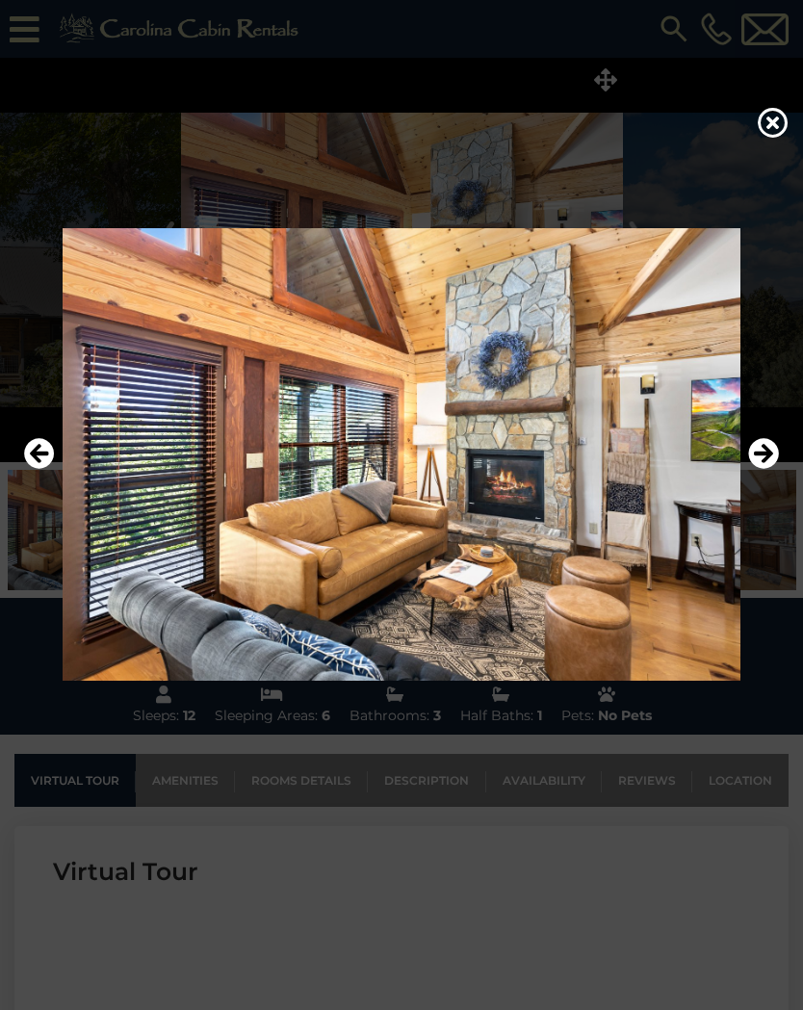
click at [775, 455] on icon "Next" at bounding box center [763, 453] width 31 height 31
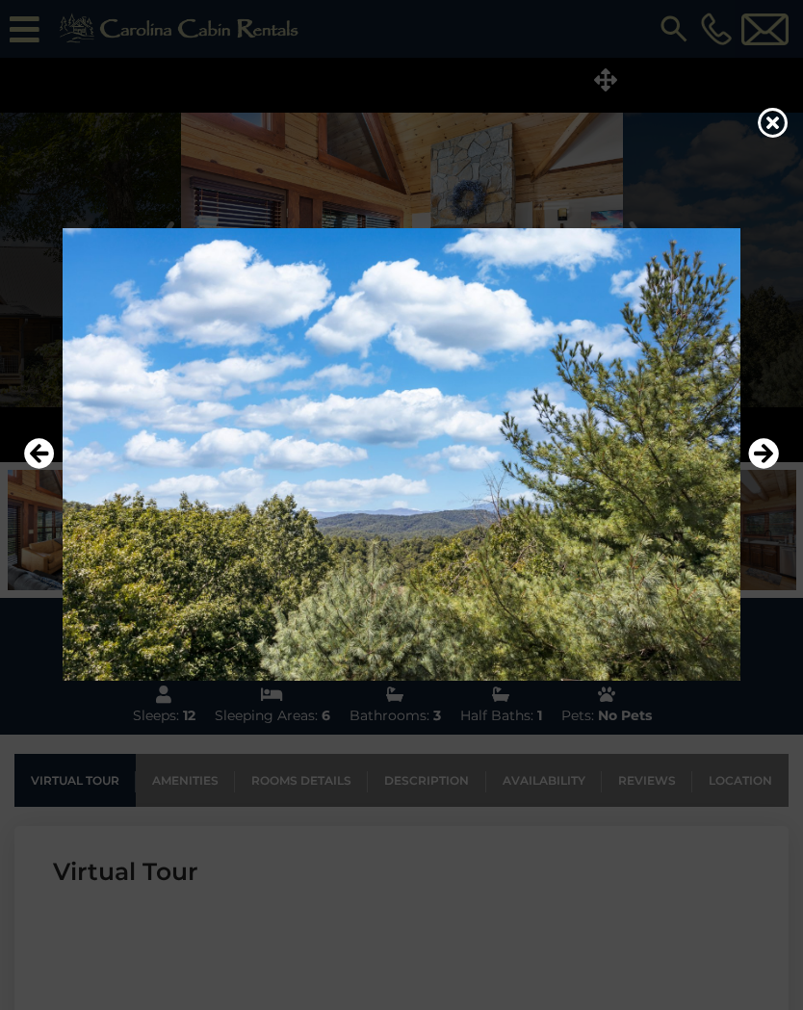
click at [764, 461] on icon "Next" at bounding box center [763, 453] width 31 height 31
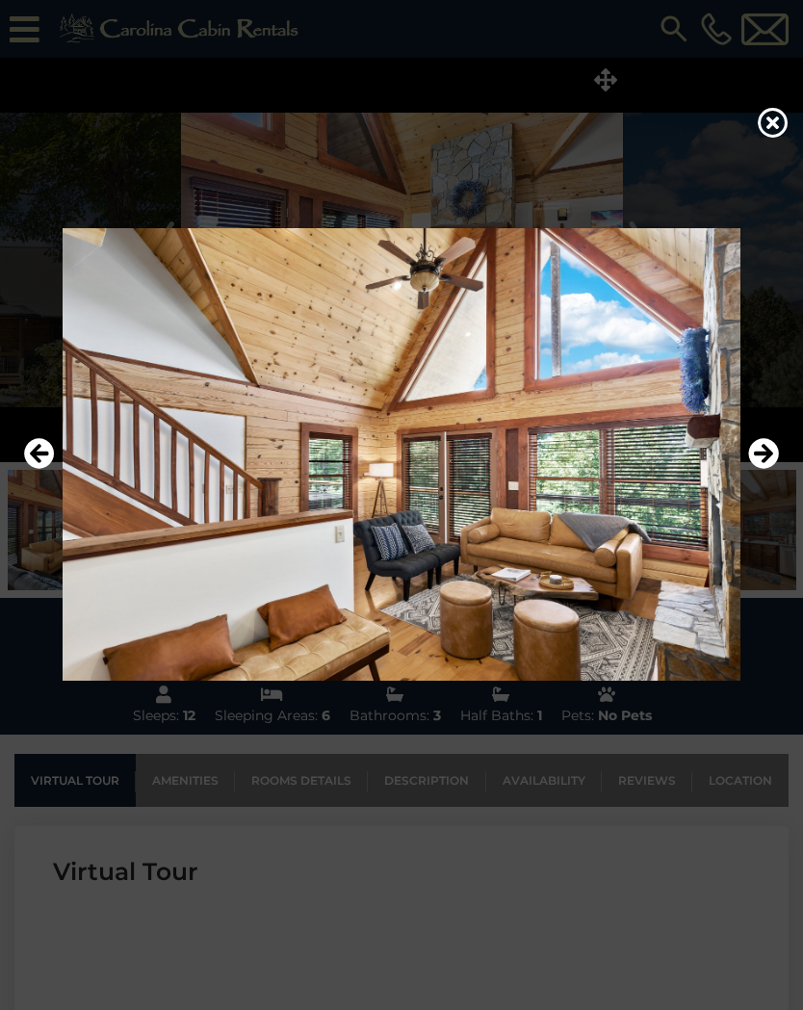
click at [766, 455] on icon "Next" at bounding box center [763, 453] width 31 height 31
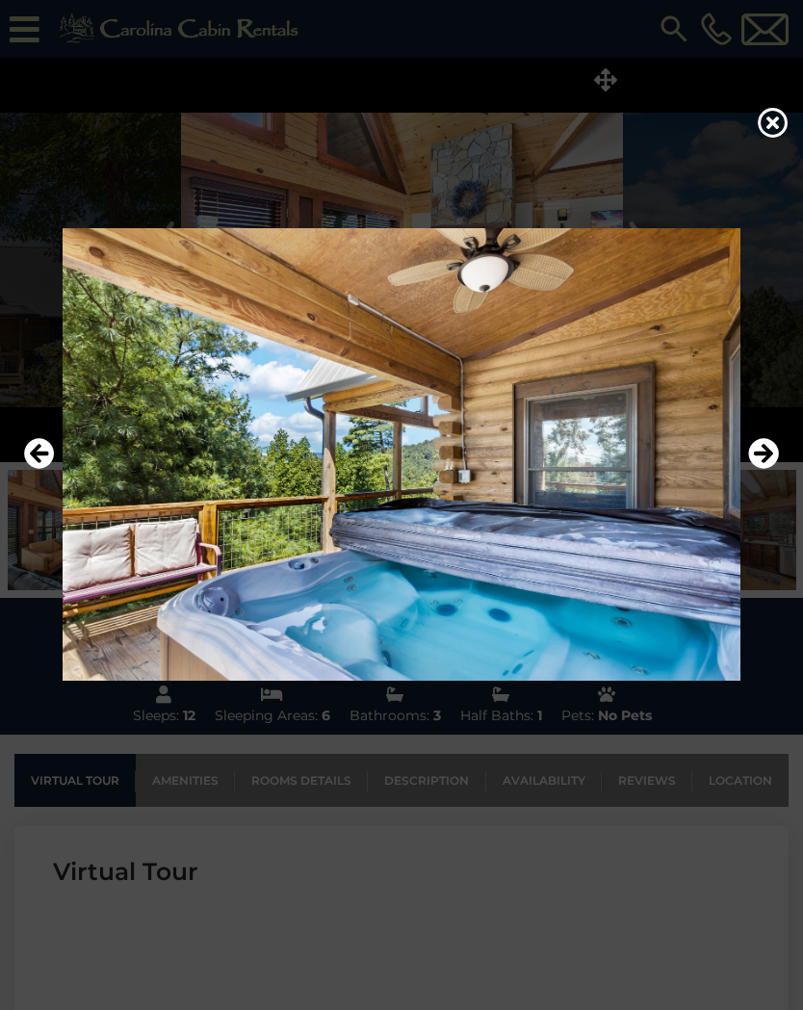
click at [764, 466] on icon "Next" at bounding box center [763, 453] width 31 height 31
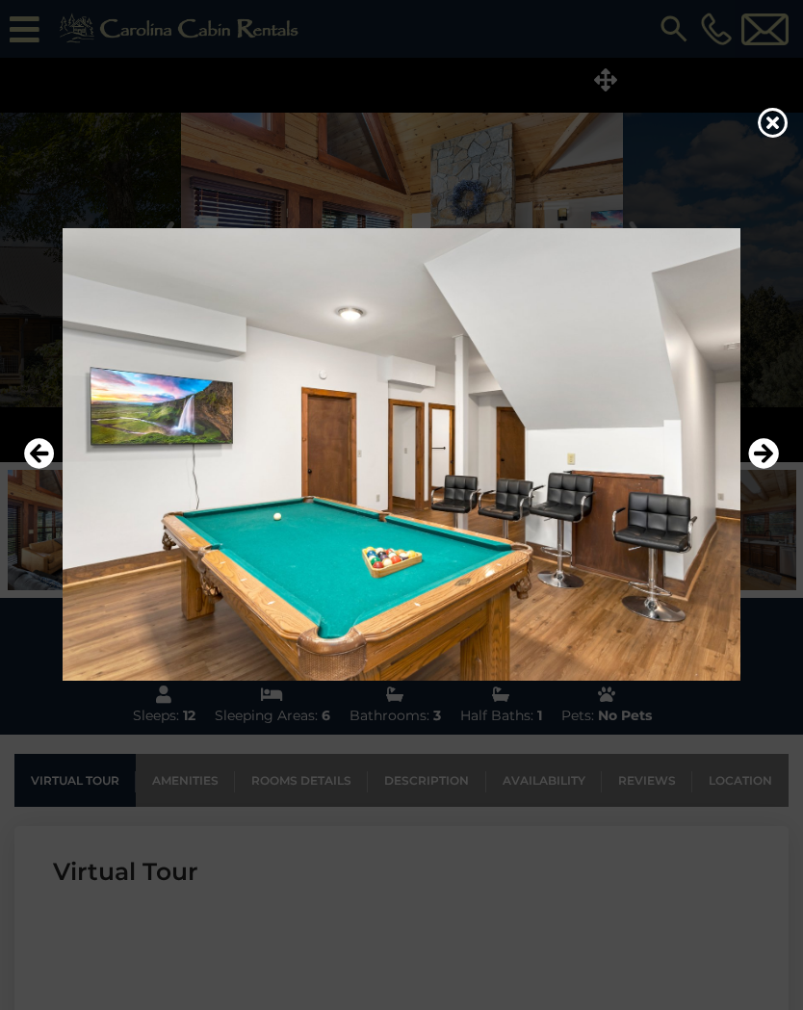
click at [762, 466] on icon "Next" at bounding box center [763, 453] width 31 height 31
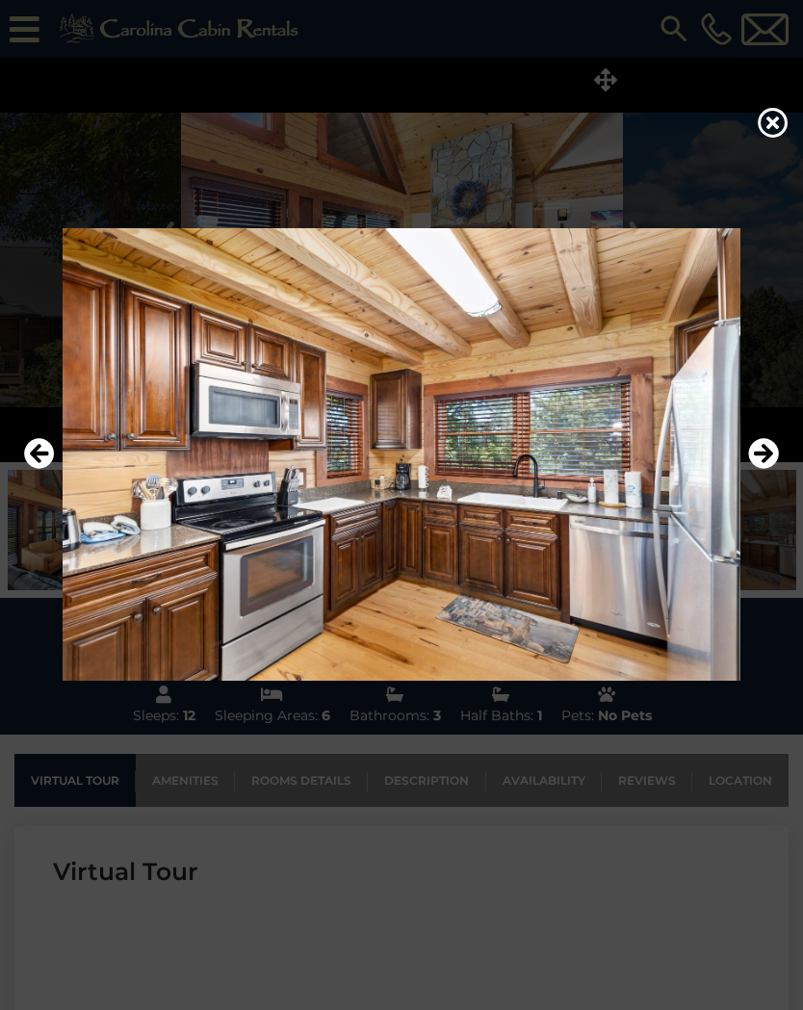
click at [755, 470] on button "Next" at bounding box center [763, 454] width 31 height 44
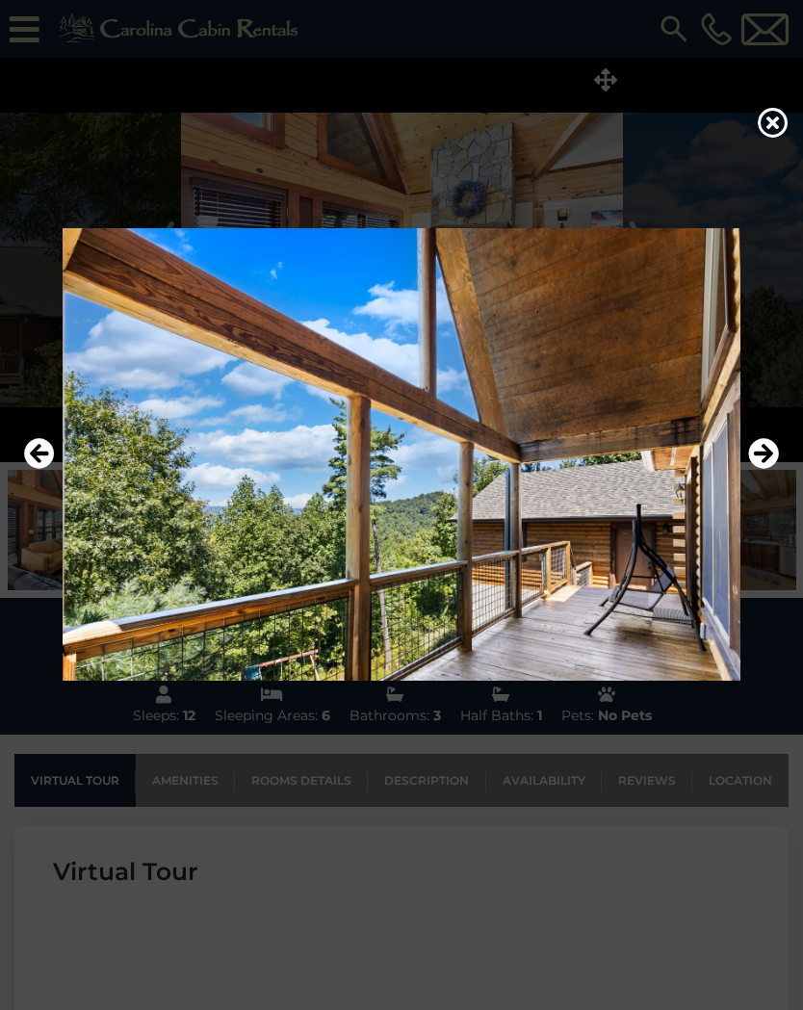
click at [756, 470] on button "Next" at bounding box center [763, 454] width 31 height 44
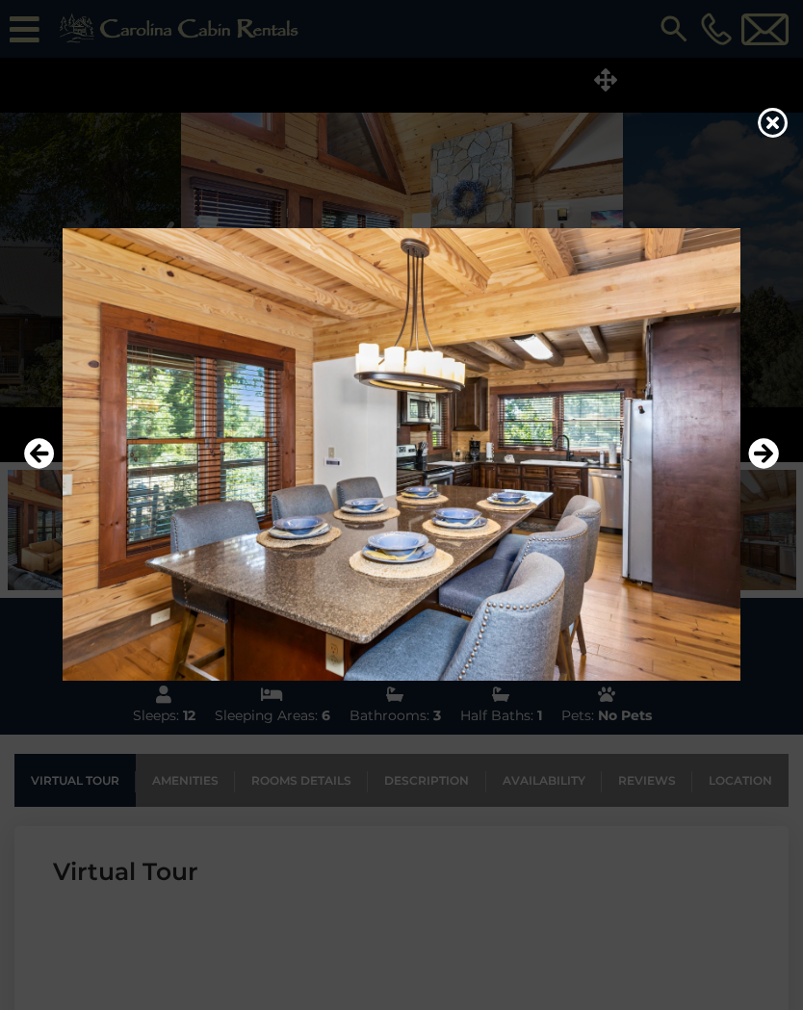
click at [759, 470] on button "Next" at bounding box center [763, 454] width 31 height 44
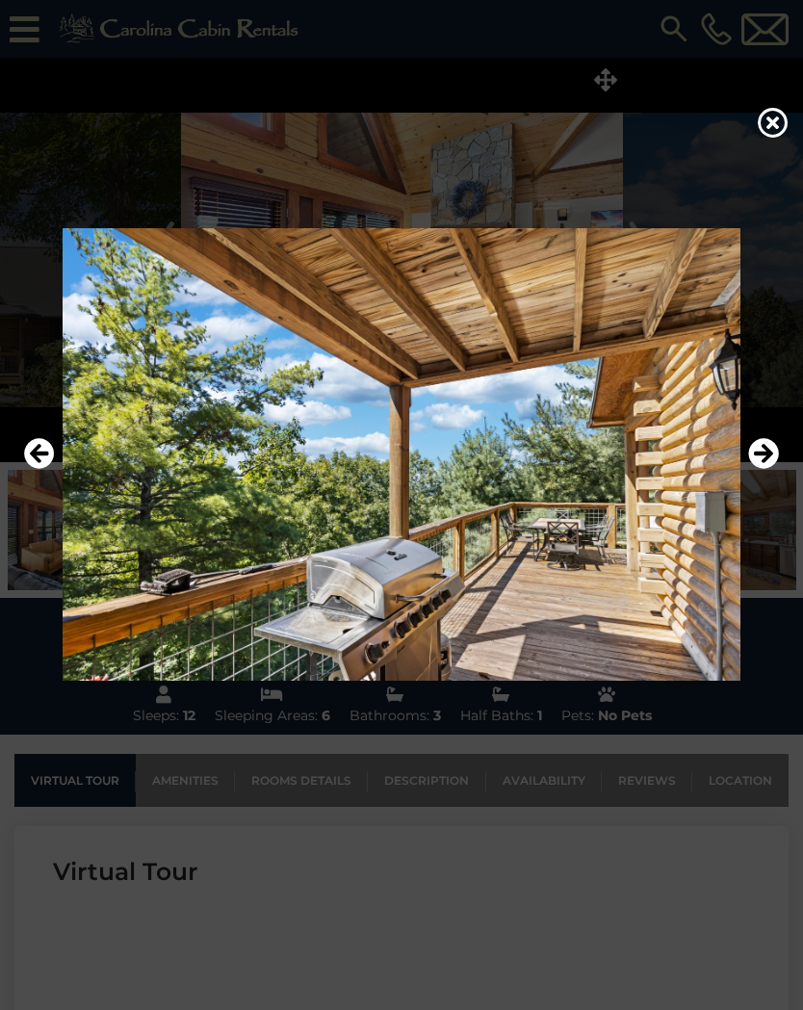
click at [763, 468] on icon "Next" at bounding box center [763, 453] width 31 height 31
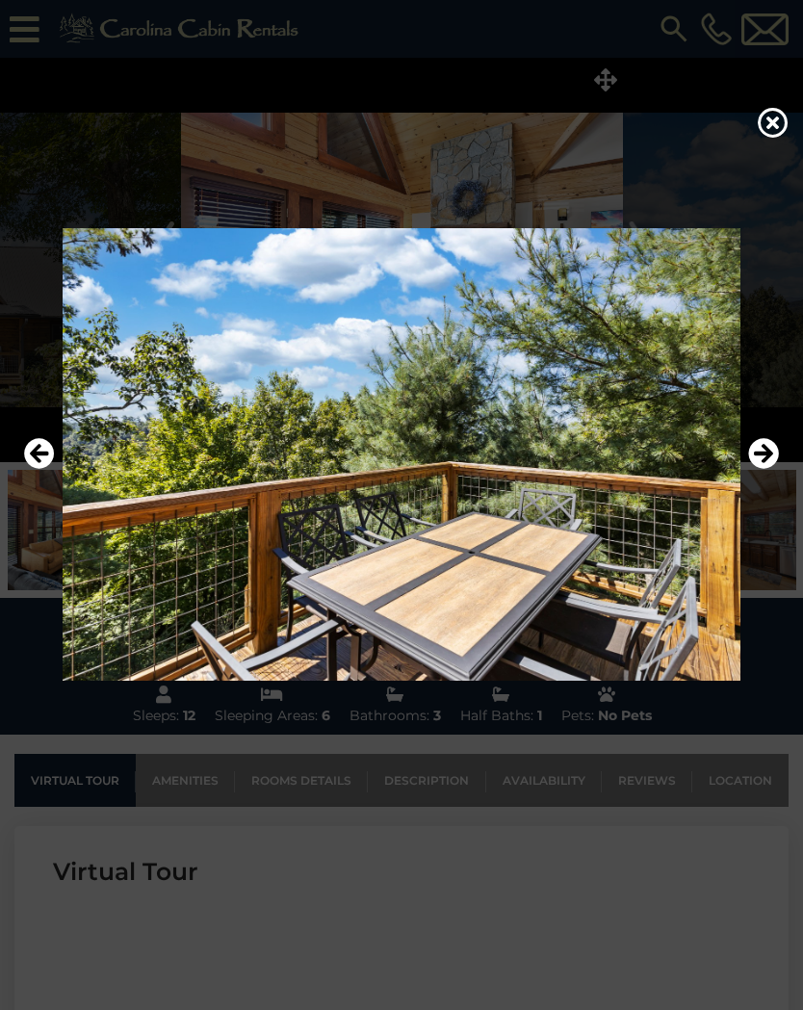
click at [763, 470] on button "Next" at bounding box center [763, 454] width 31 height 44
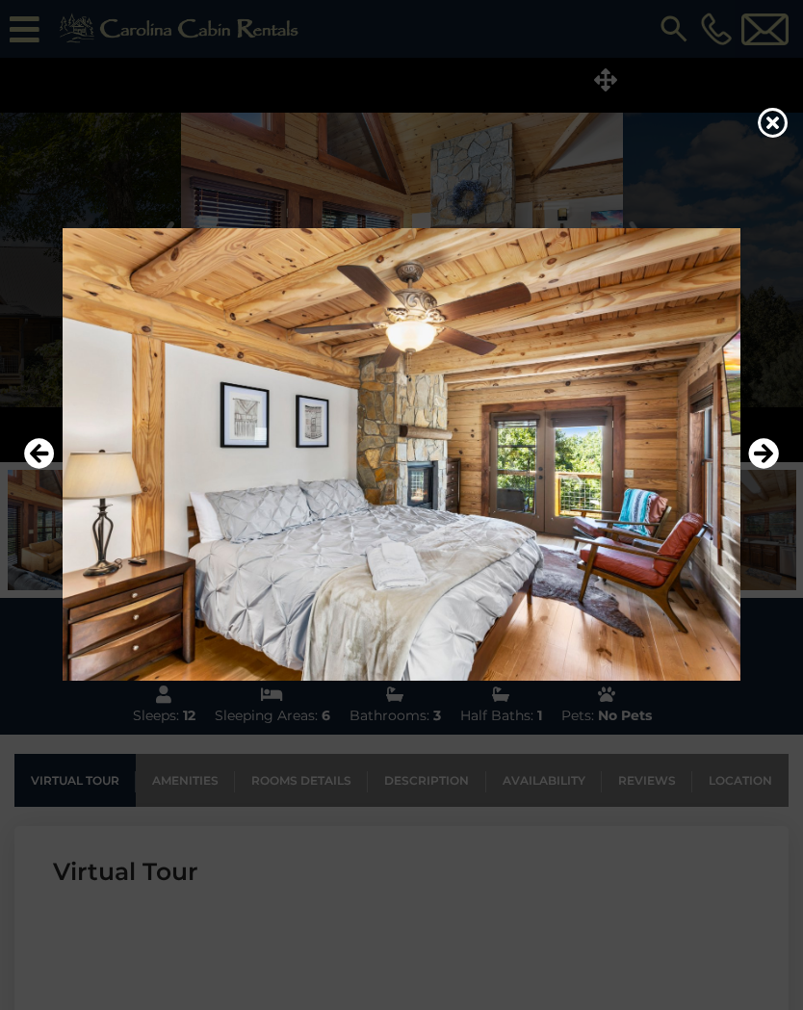
click at [761, 474] on button "Next" at bounding box center [763, 454] width 31 height 44
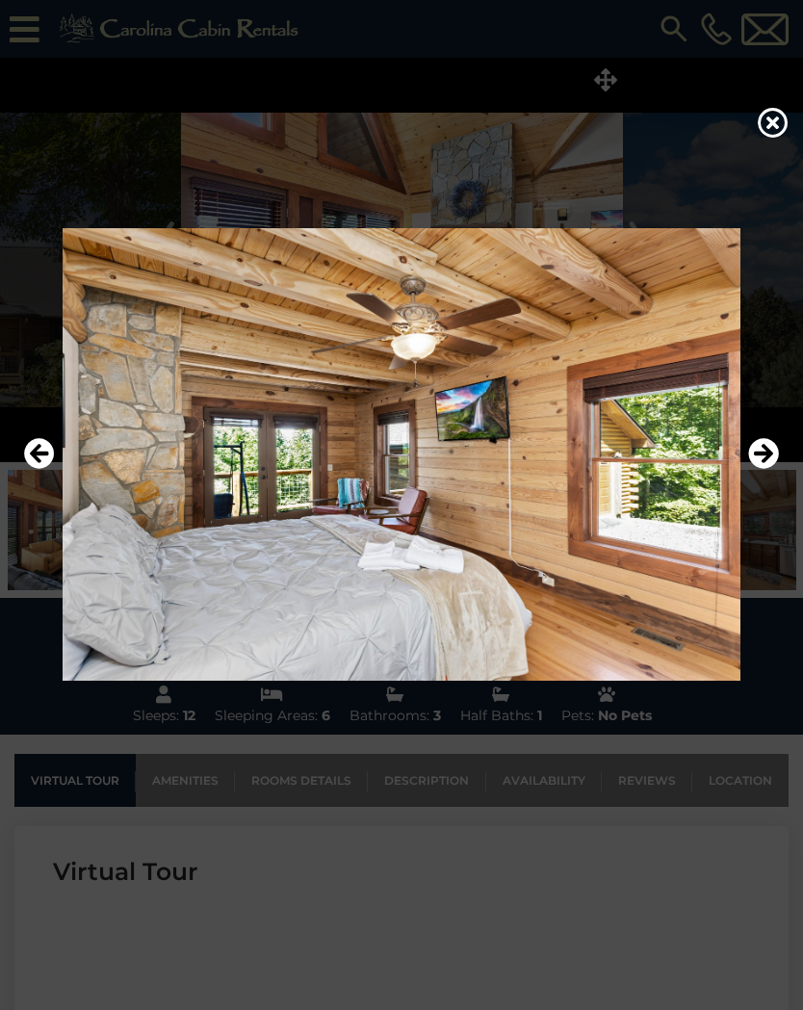
click at [760, 473] on button "Next" at bounding box center [763, 454] width 31 height 44
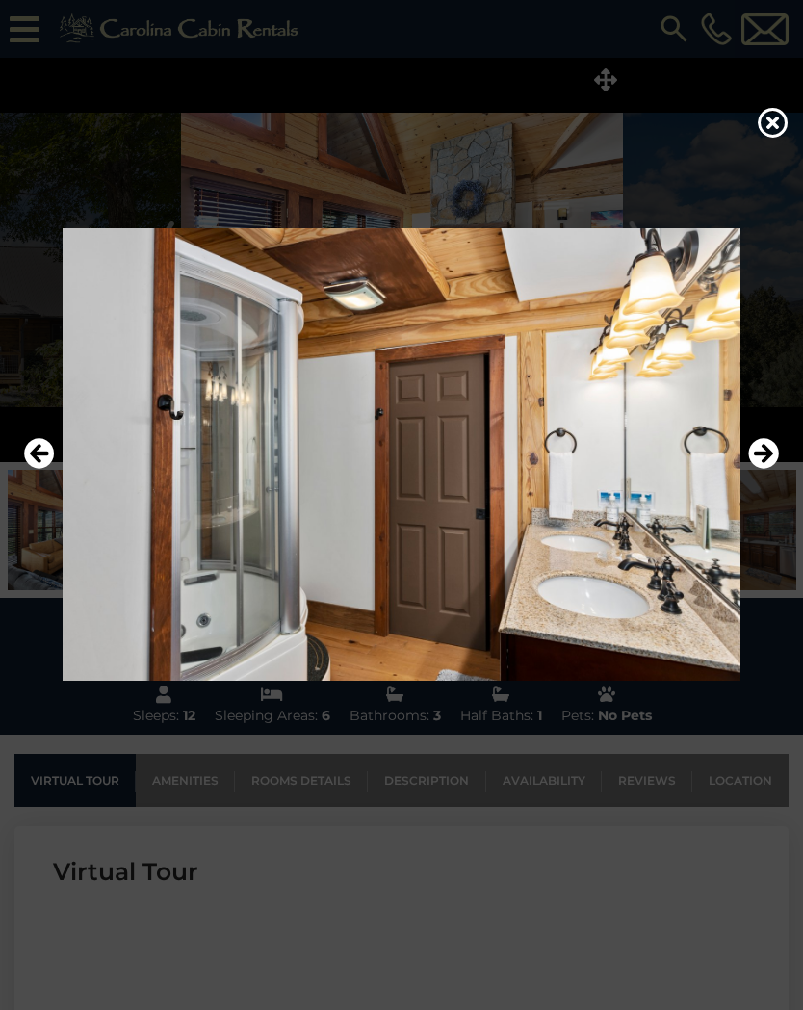
click at [763, 472] on button "Next" at bounding box center [763, 454] width 31 height 44
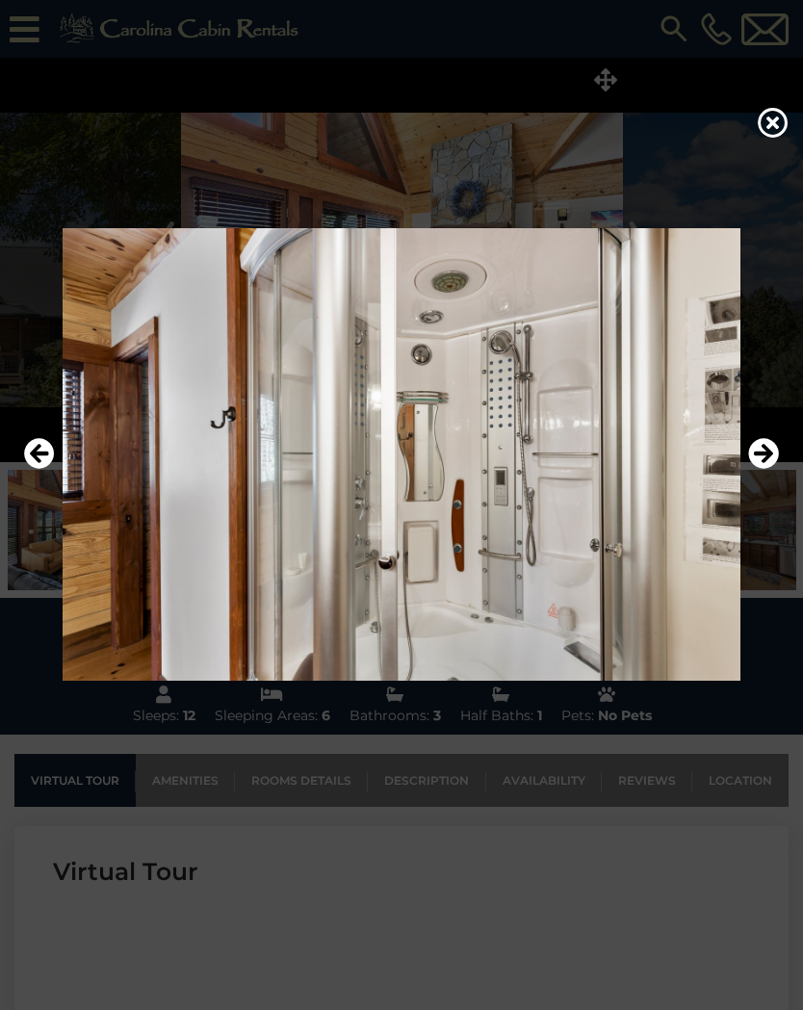
click at [762, 473] on button "Next" at bounding box center [763, 454] width 31 height 44
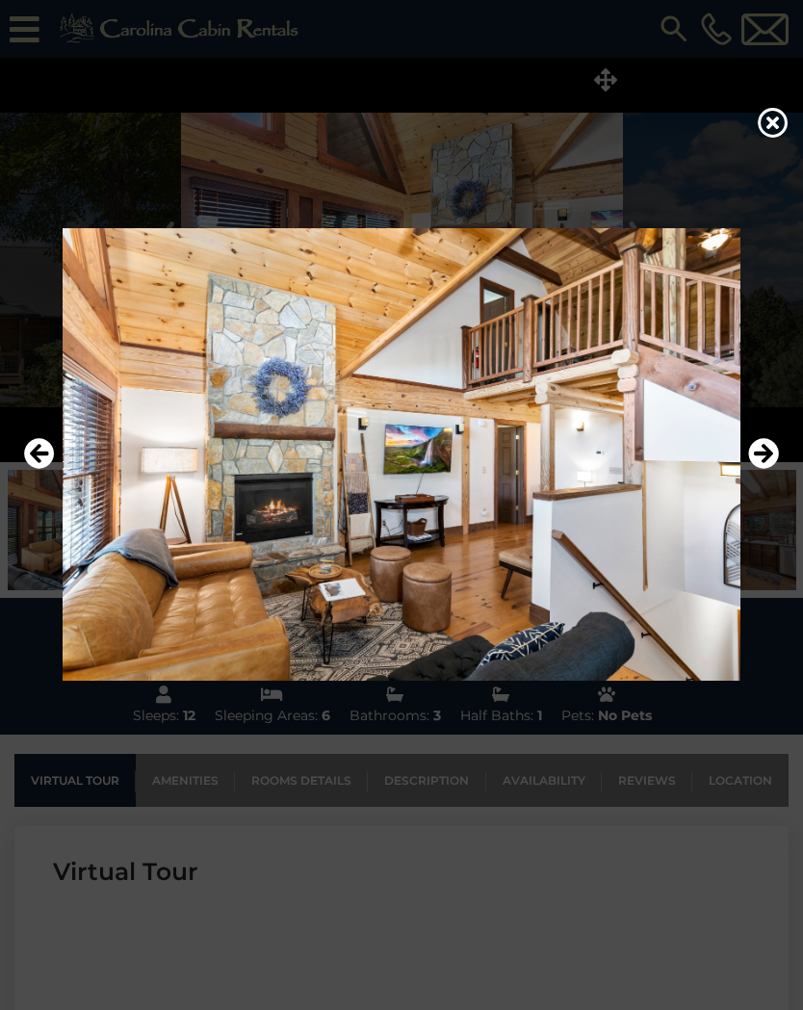
click at [39, 466] on icon "Previous" at bounding box center [39, 453] width 31 height 31
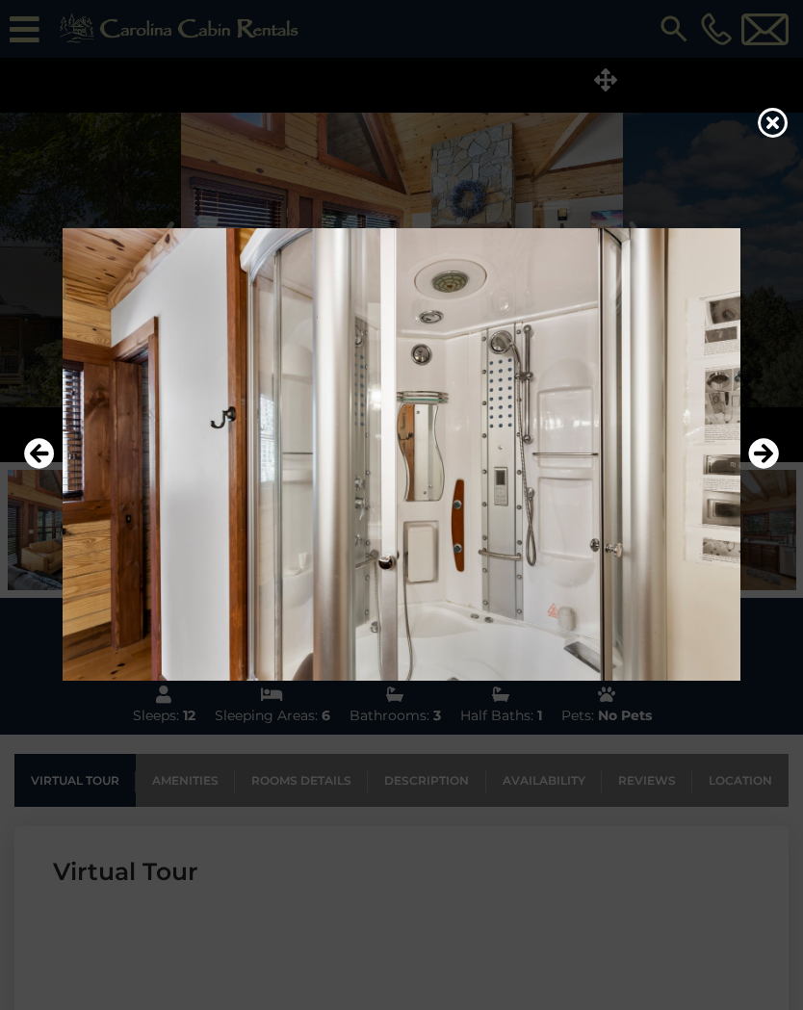
click at [761, 476] on button "Next" at bounding box center [763, 454] width 31 height 44
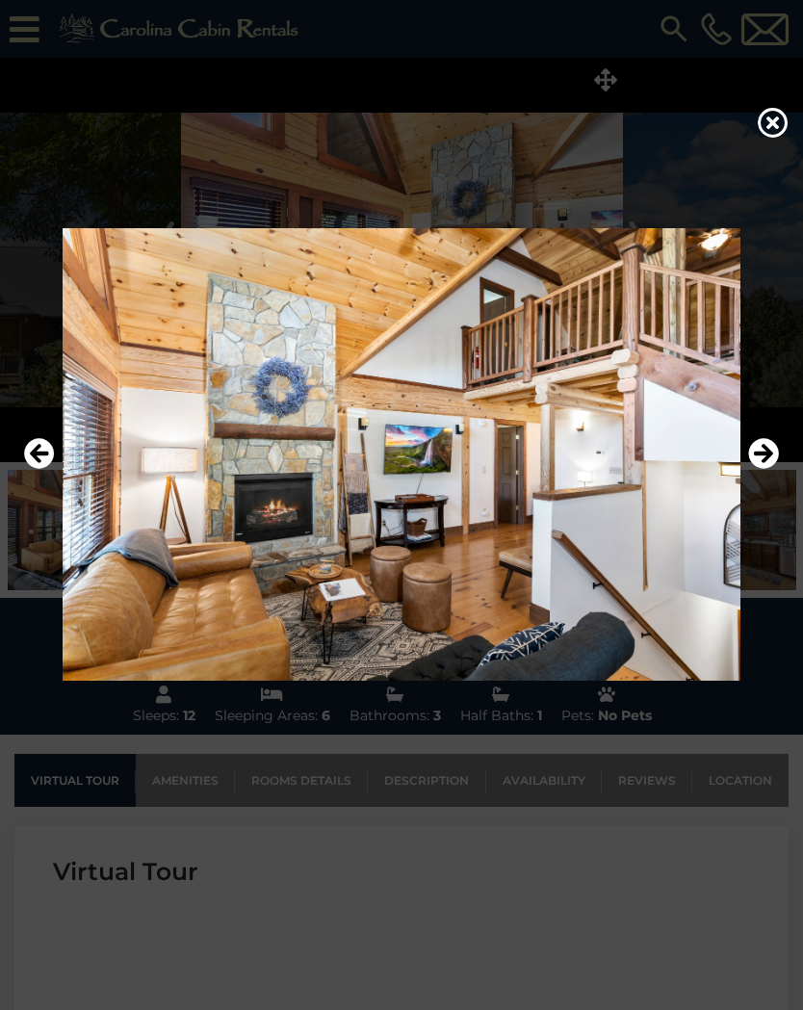
click at [752, 482] on img at bounding box center [401, 454] width 764 height 452
click at [771, 460] on icon "Next" at bounding box center [763, 453] width 31 height 31
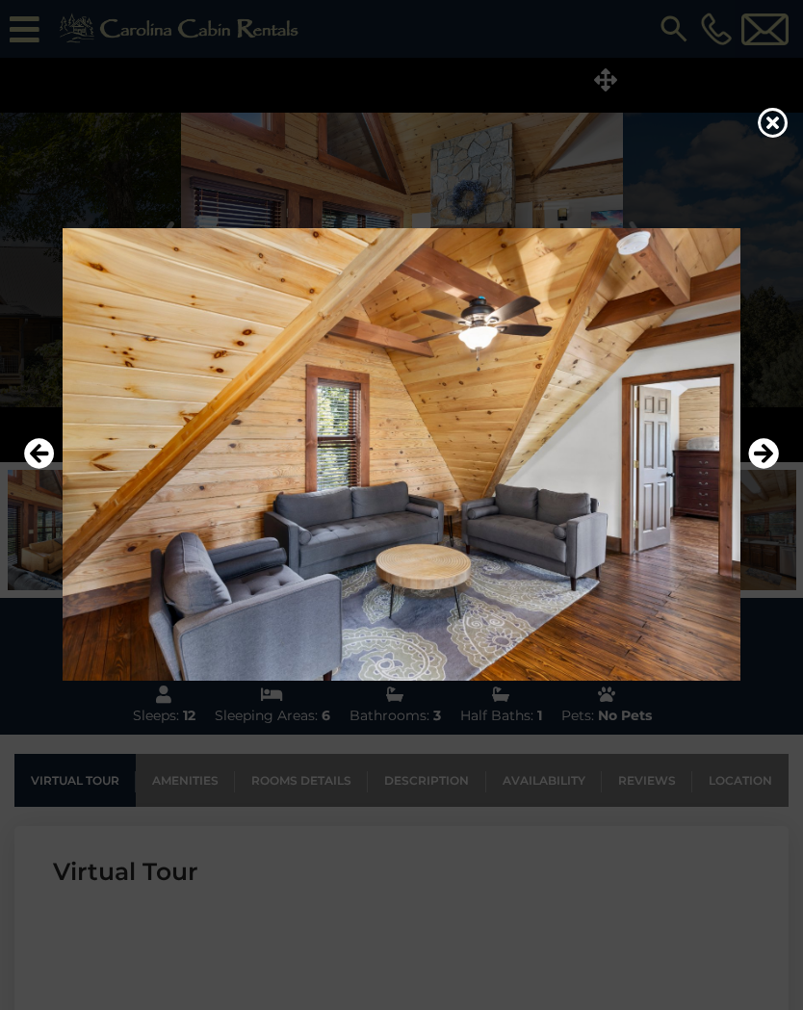
click at [774, 465] on icon "Next" at bounding box center [763, 453] width 31 height 31
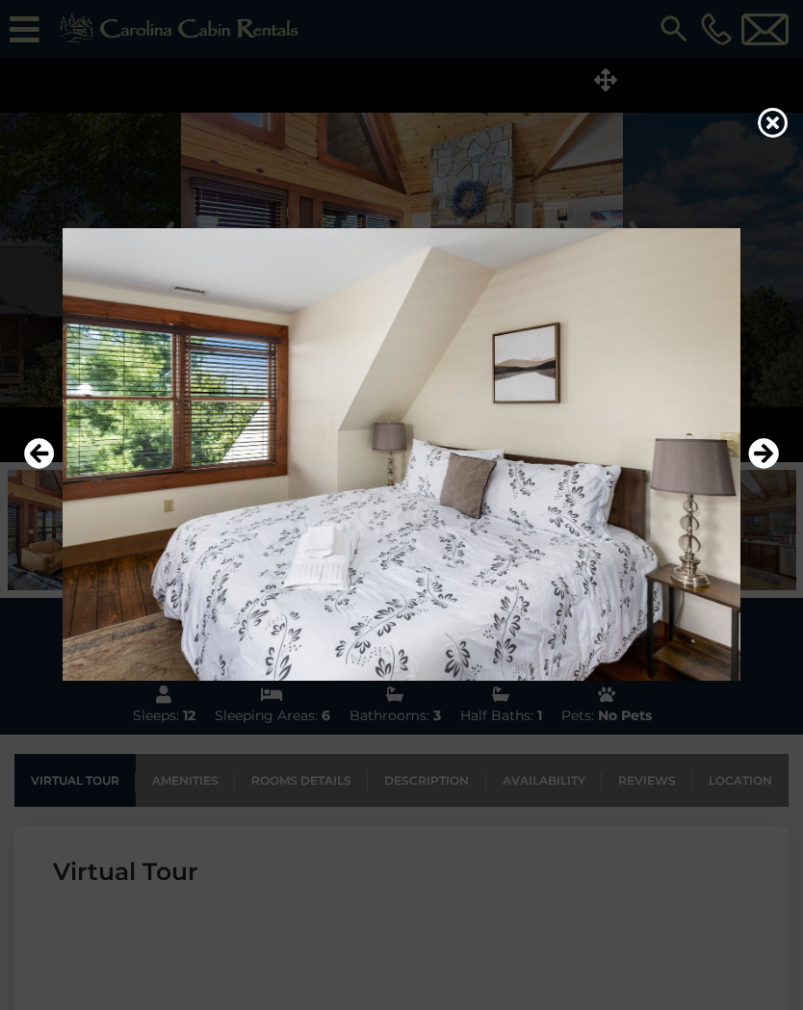
click at [774, 464] on icon "Next" at bounding box center [763, 453] width 31 height 31
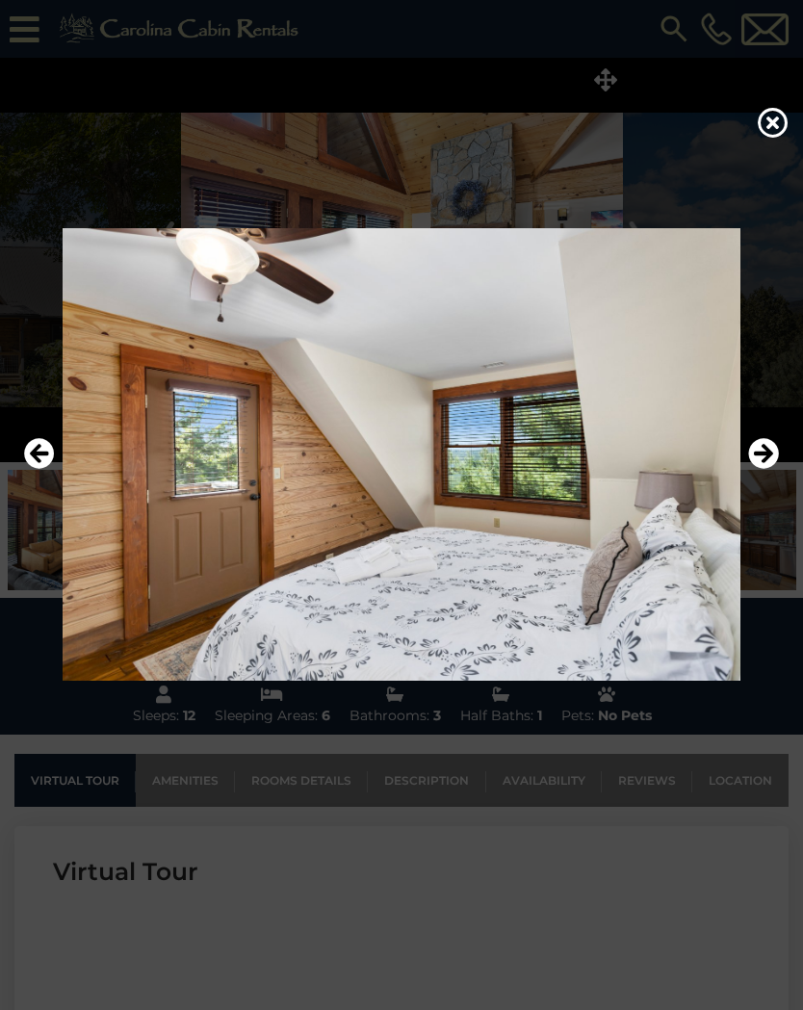
click at [772, 464] on icon "Next" at bounding box center [763, 453] width 31 height 31
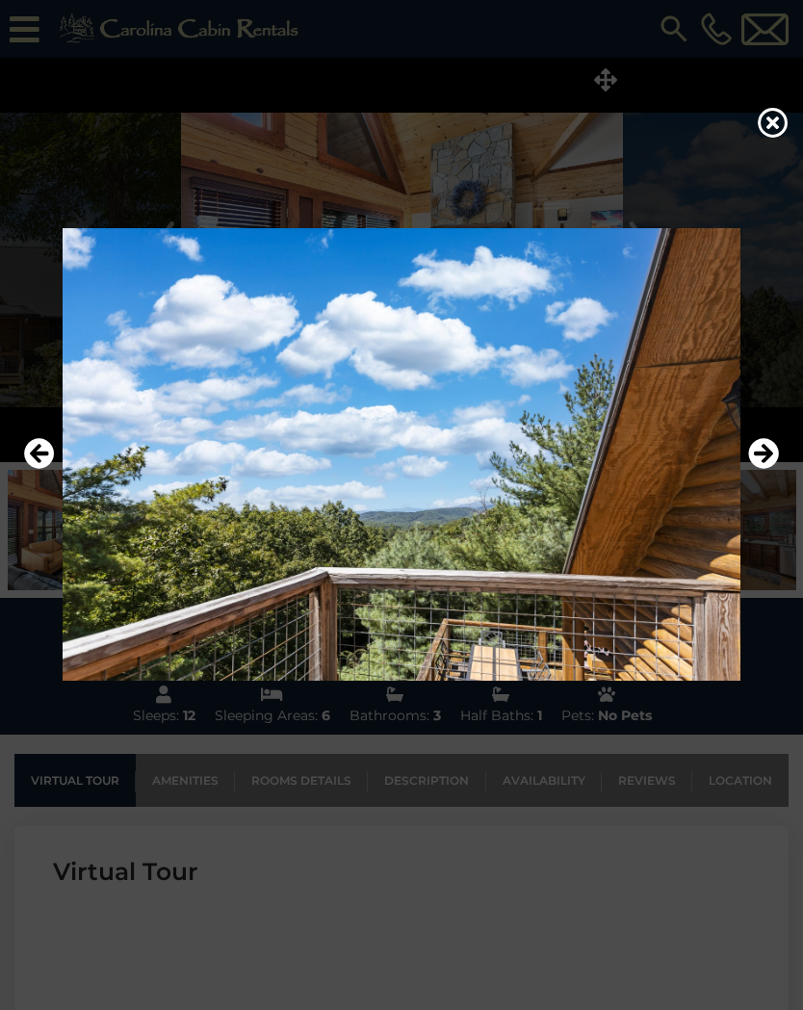
click at [769, 465] on icon "Next" at bounding box center [763, 453] width 31 height 31
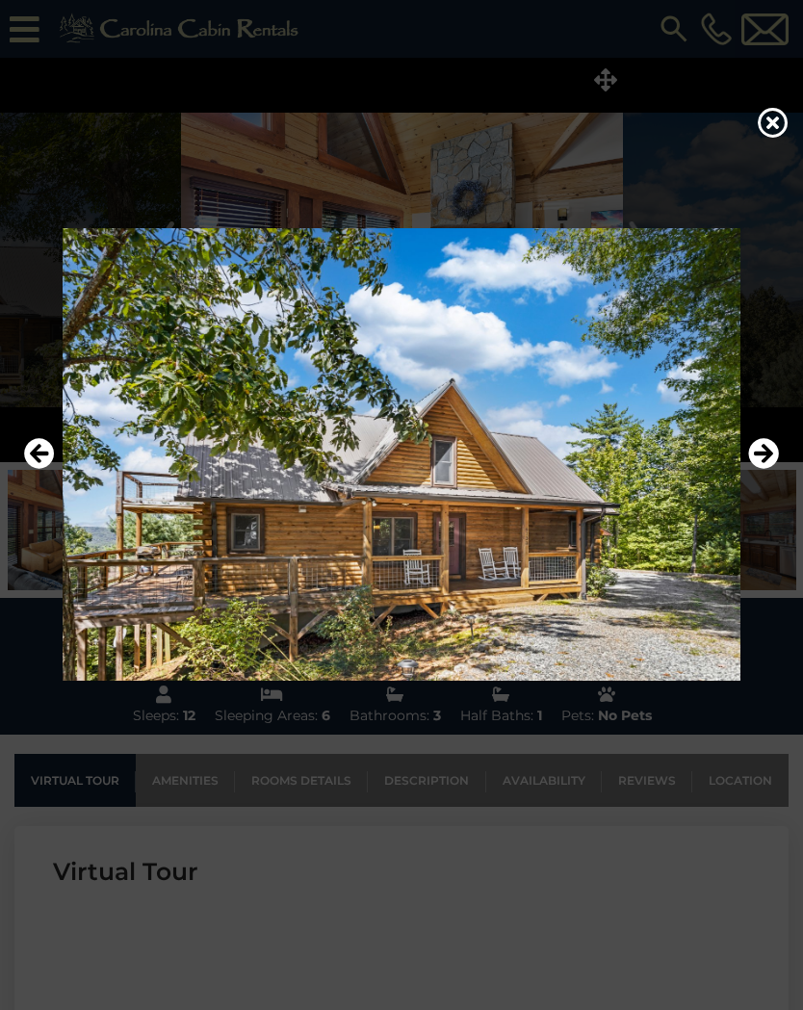
click at [761, 469] on button "Next" at bounding box center [763, 454] width 31 height 44
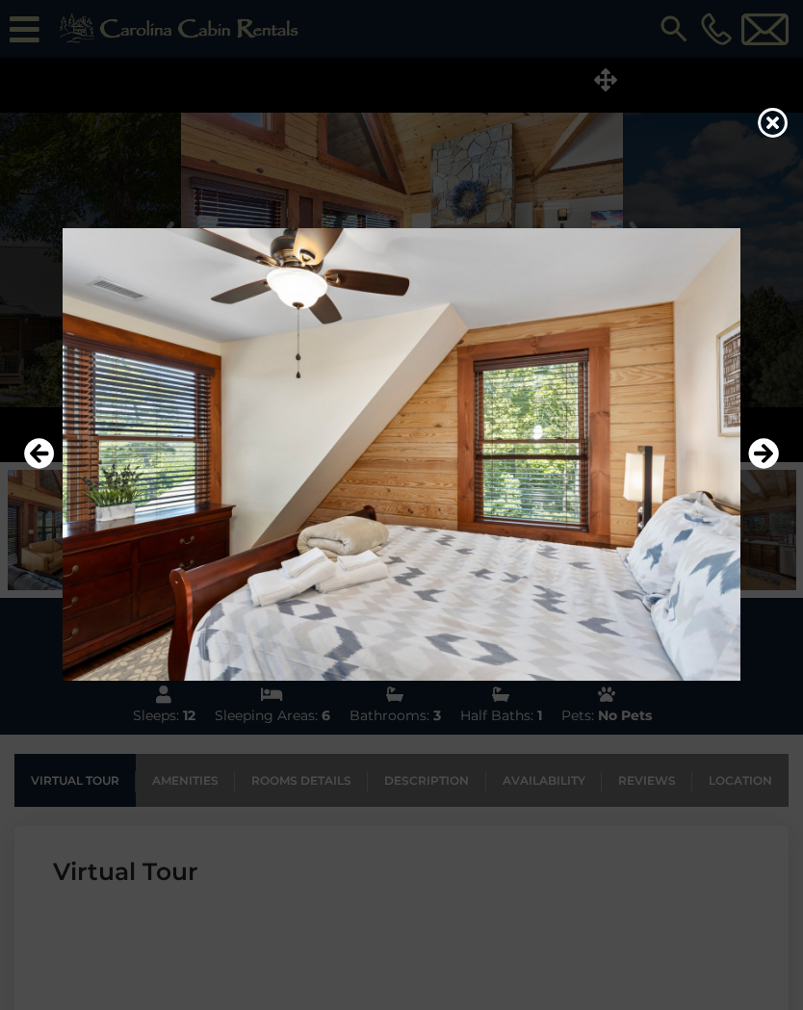
click at [756, 471] on button "Next" at bounding box center [763, 454] width 31 height 44
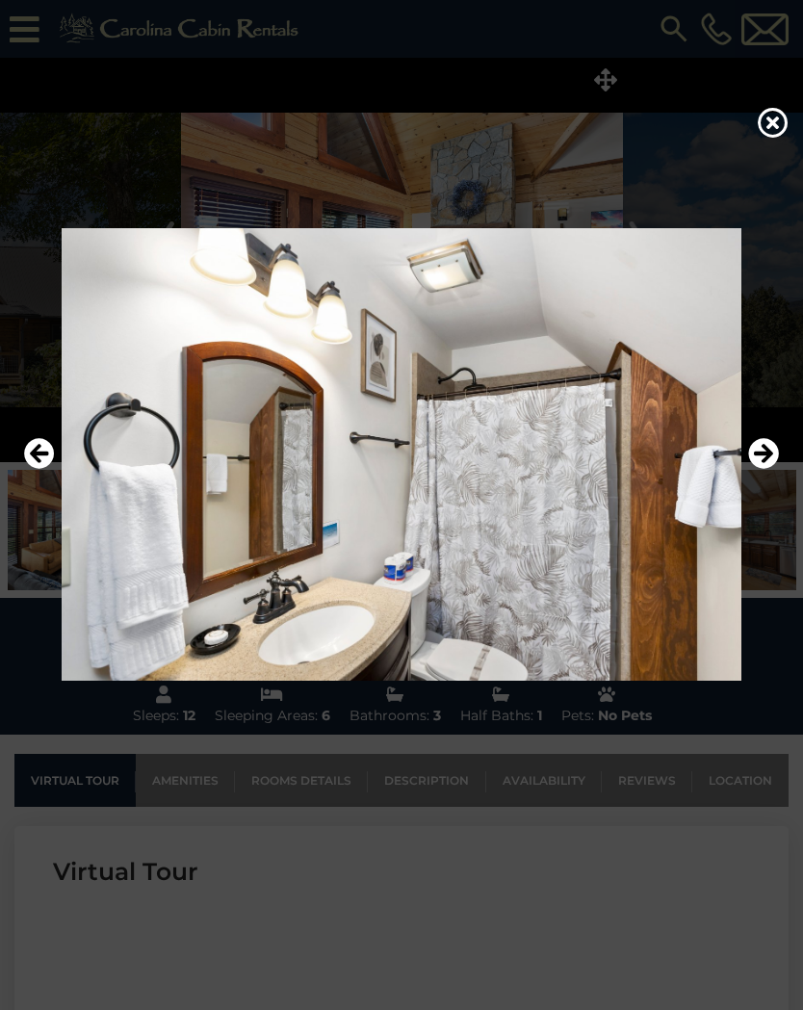
click at [744, 480] on img at bounding box center [401, 454] width 764 height 452
click at [748, 476] on button "Next" at bounding box center [763, 454] width 31 height 44
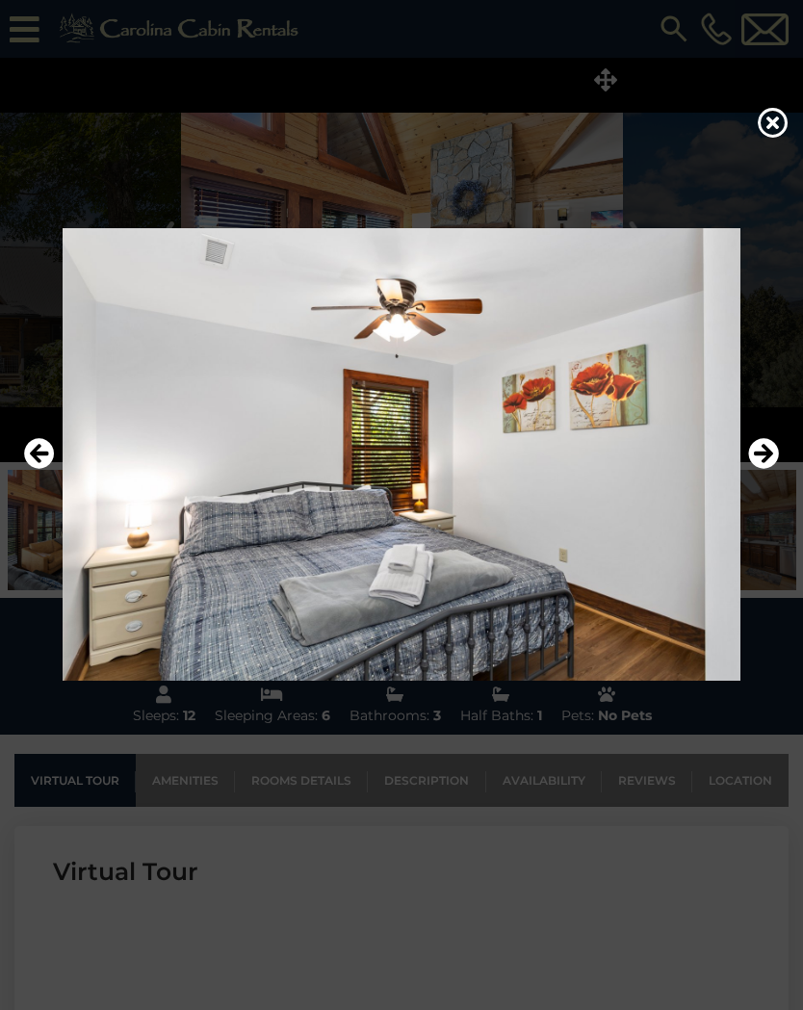
click at [747, 478] on img at bounding box center [401, 454] width 764 height 452
click at [750, 478] on img at bounding box center [401, 454] width 764 height 452
click at [755, 474] on button "Next" at bounding box center [763, 454] width 31 height 44
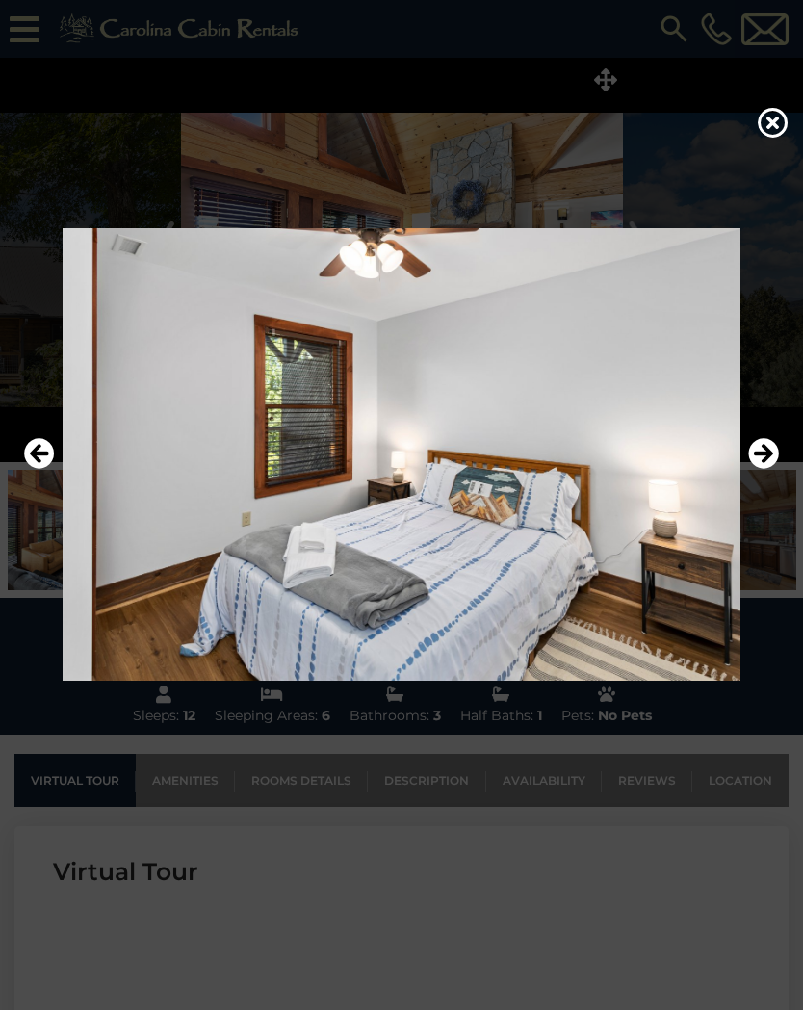
click at [753, 475] on button "Next" at bounding box center [763, 454] width 31 height 44
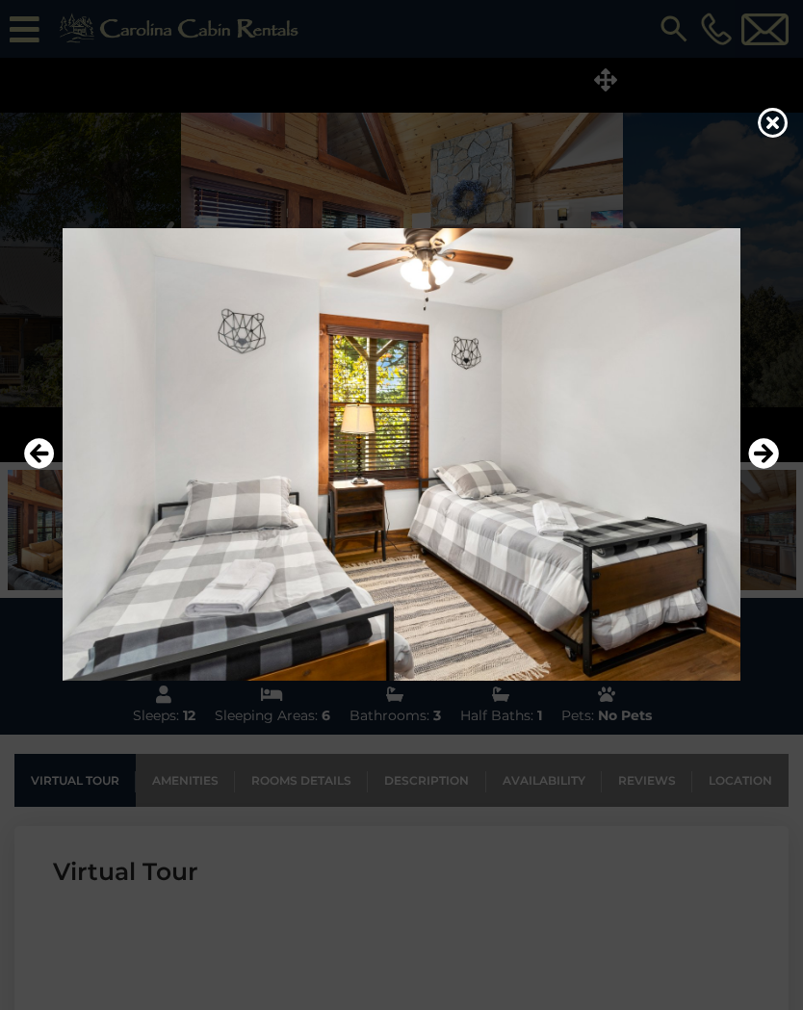
click at [753, 476] on button "Next" at bounding box center [763, 454] width 31 height 44
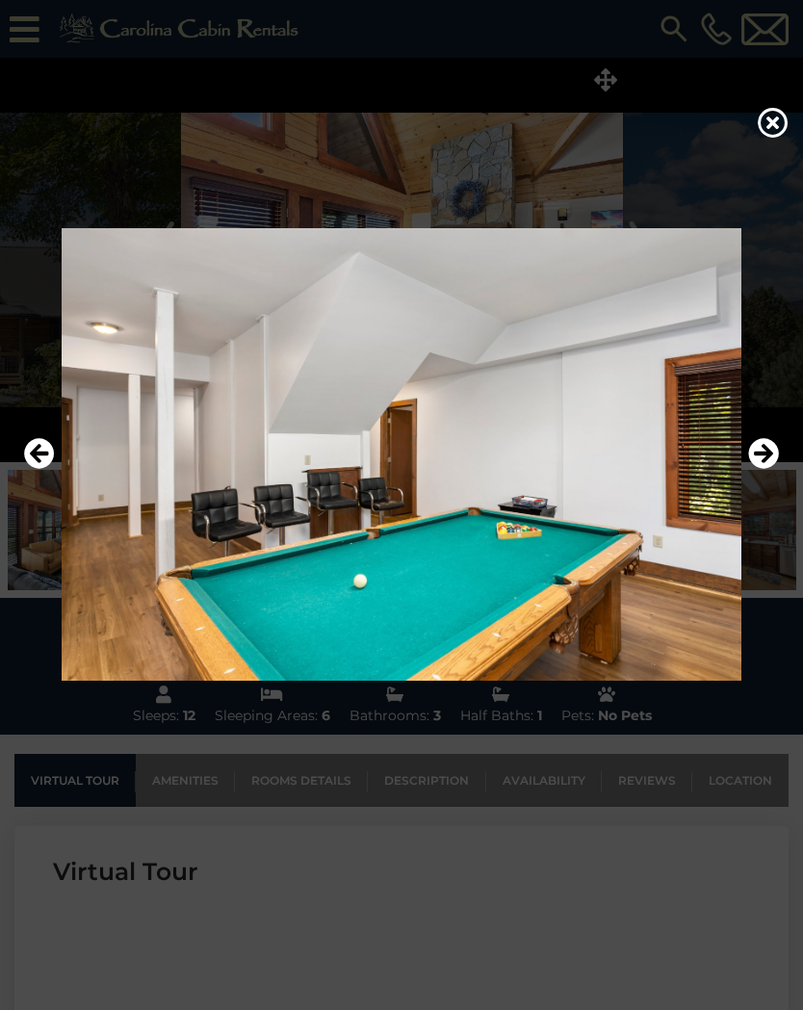
click at [752, 476] on button "Next" at bounding box center [763, 454] width 31 height 44
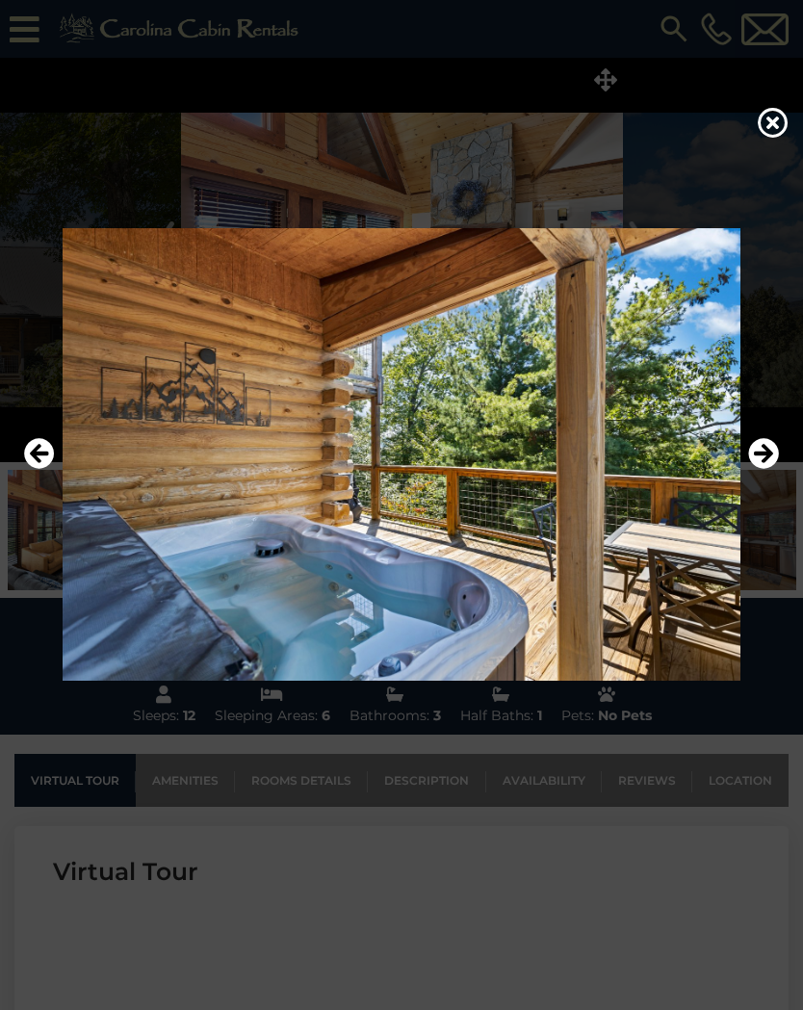
click at [749, 478] on img at bounding box center [401, 454] width 764 height 452
click at [751, 476] on button "Next" at bounding box center [763, 454] width 31 height 44
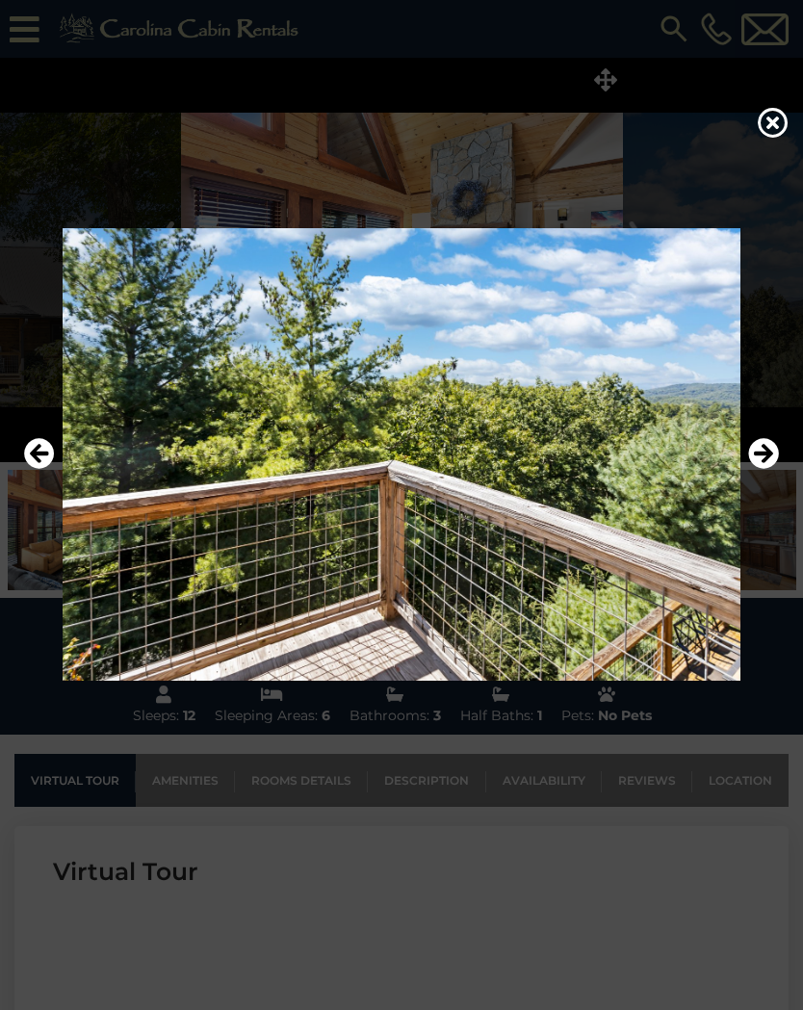
click at [737, 485] on img at bounding box center [401, 454] width 764 height 452
click at [730, 489] on img at bounding box center [401, 454] width 764 height 452
click at [766, 454] on icon "Next" at bounding box center [763, 453] width 31 height 31
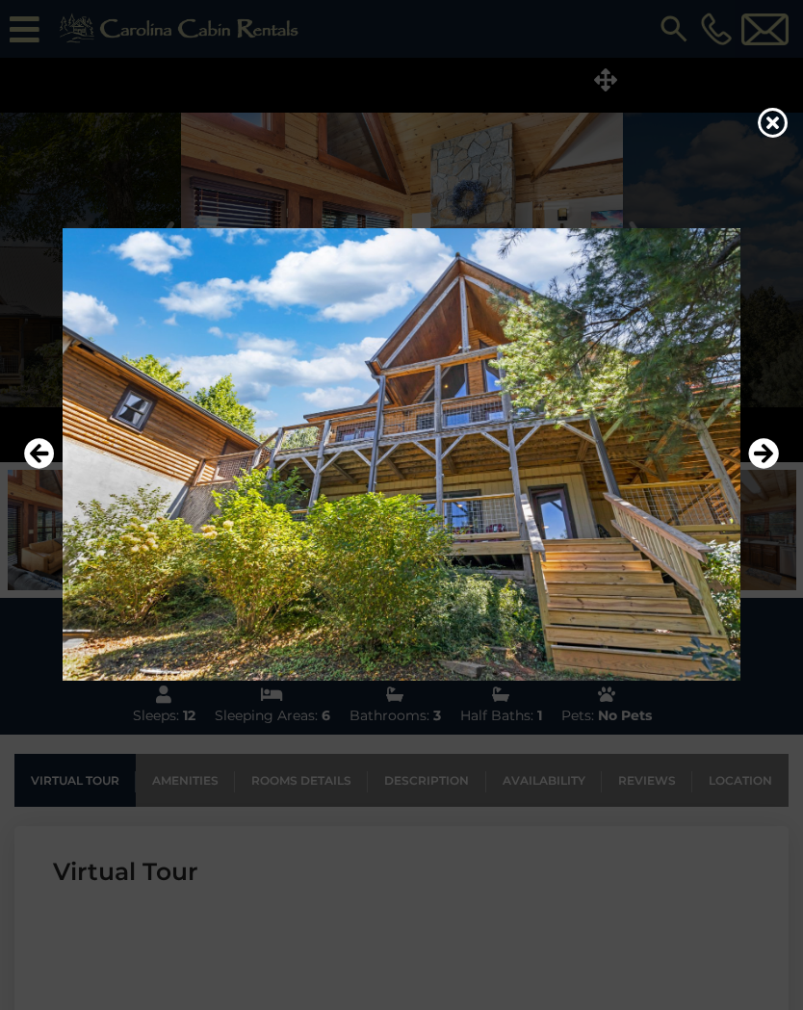
click at [750, 476] on button "Next" at bounding box center [763, 454] width 31 height 44
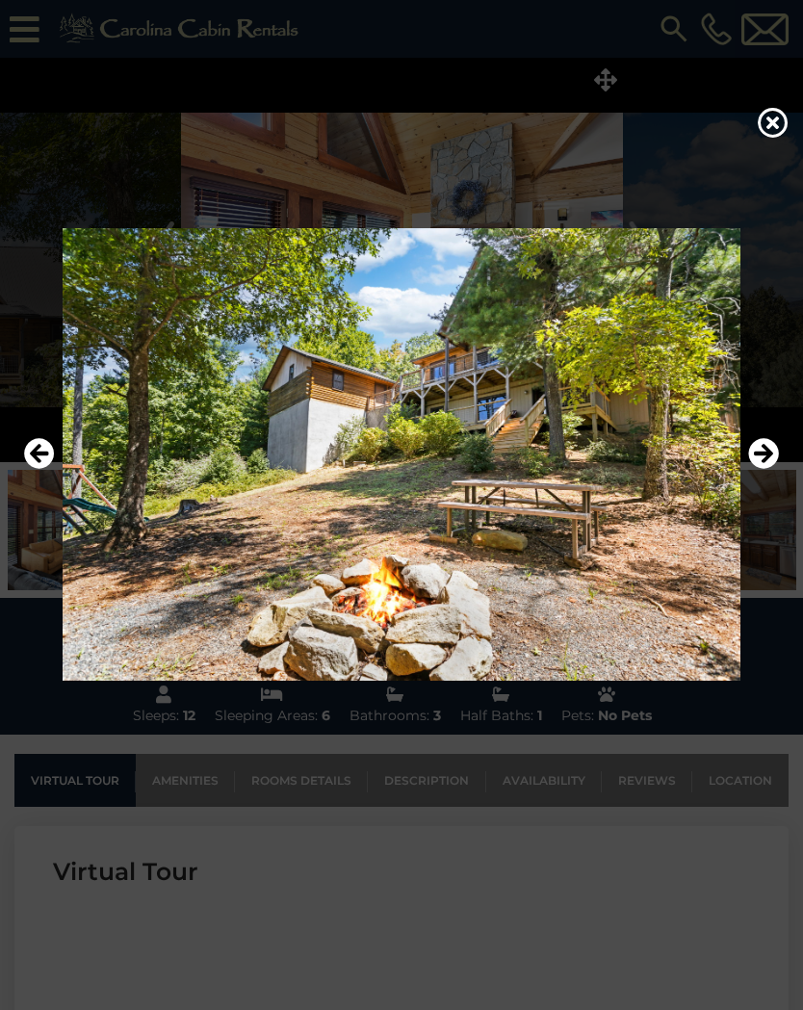
click at [755, 468] on icon "Next" at bounding box center [763, 453] width 31 height 31
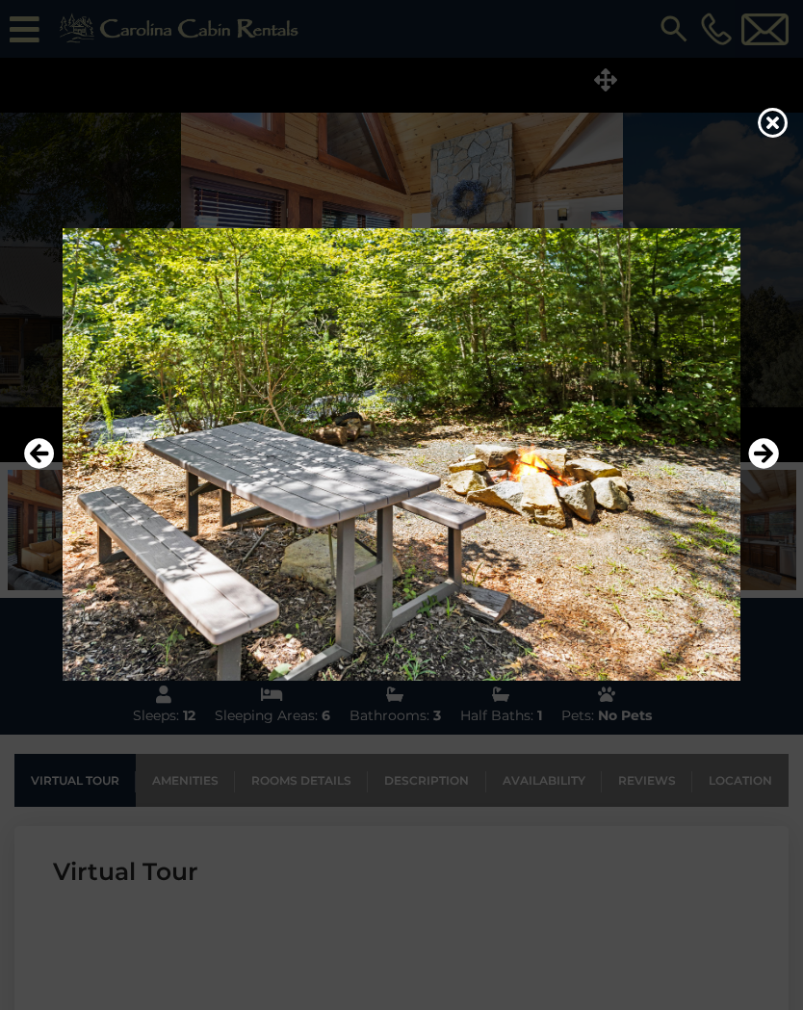
click at [751, 468] on icon "Next" at bounding box center [763, 453] width 31 height 31
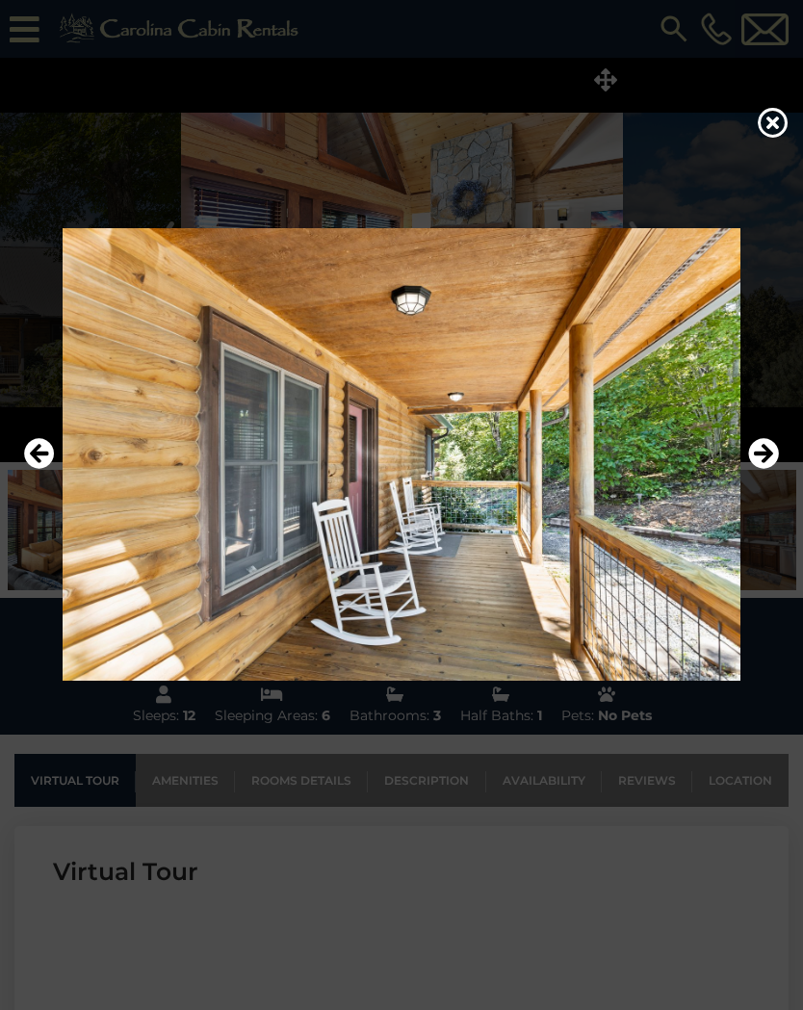
click at [752, 468] on icon "Next" at bounding box center [763, 453] width 31 height 31
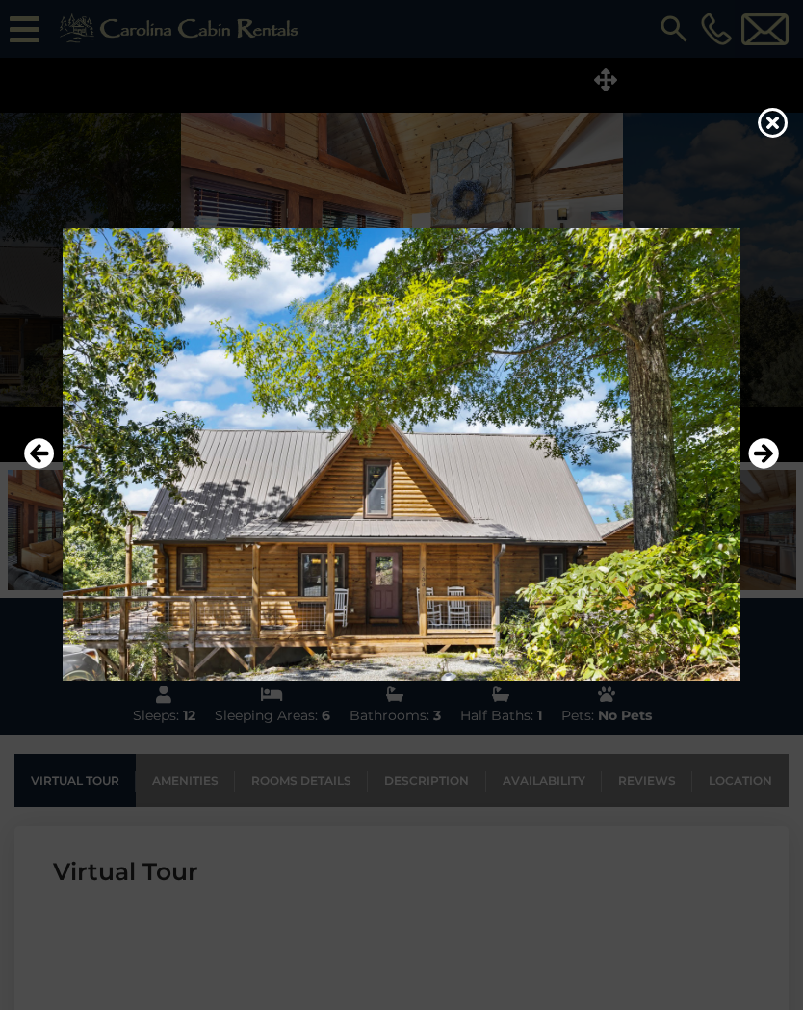
click at [751, 468] on icon "Next" at bounding box center [763, 453] width 31 height 31
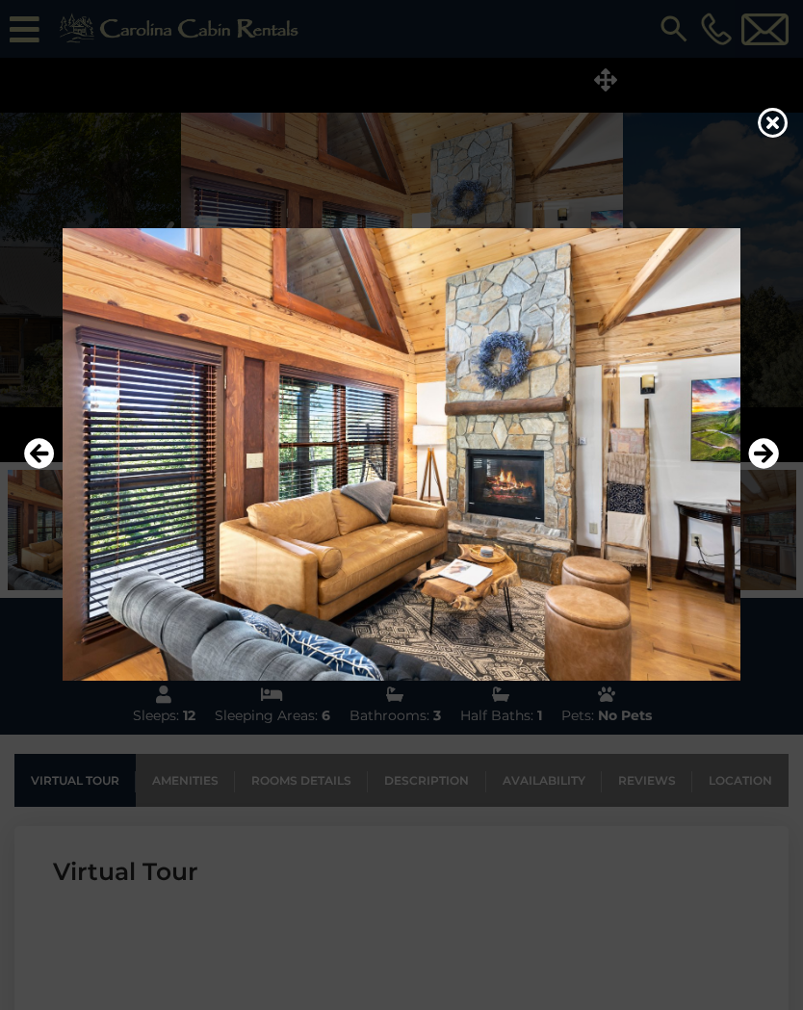
click at [747, 469] on img at bounding box center [401, 454] width 764 height 452
click at [765, 457] on icon "Next" at bounding box center [763, 453] width 31 height 31
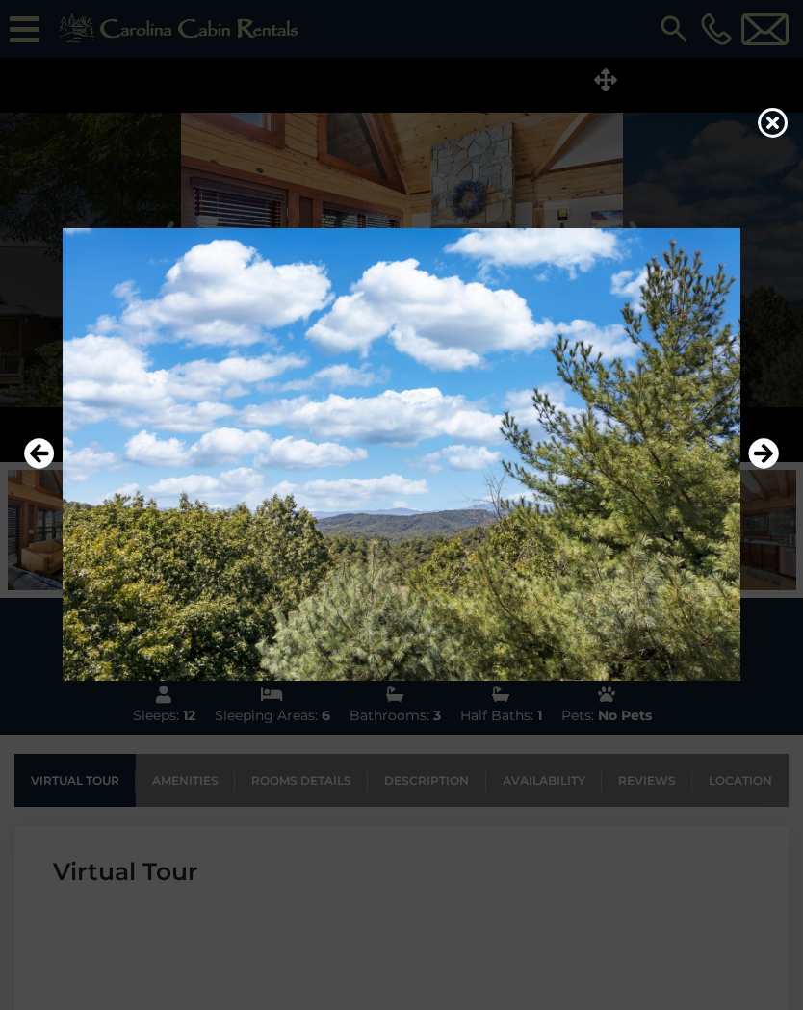
click at [762, 462] on icon "Next" at bounding box center [763, 453] width 31 height 31
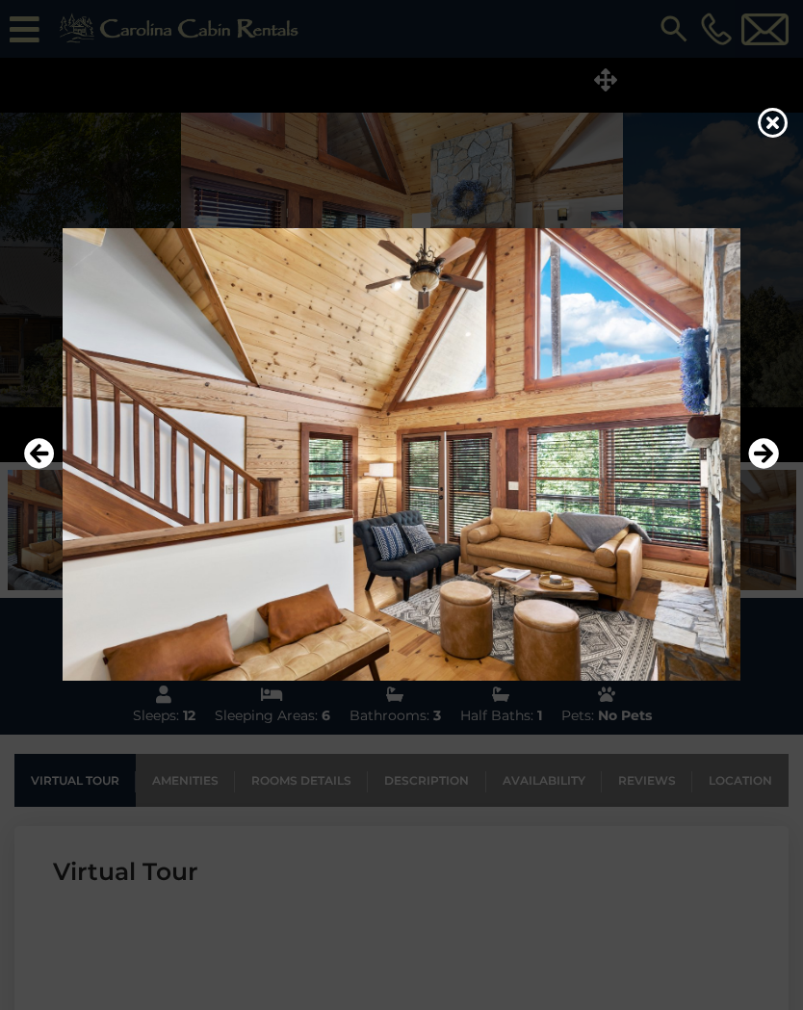
click at [773, 129] on icon at bounding box center [773, 122] width 31 height 31
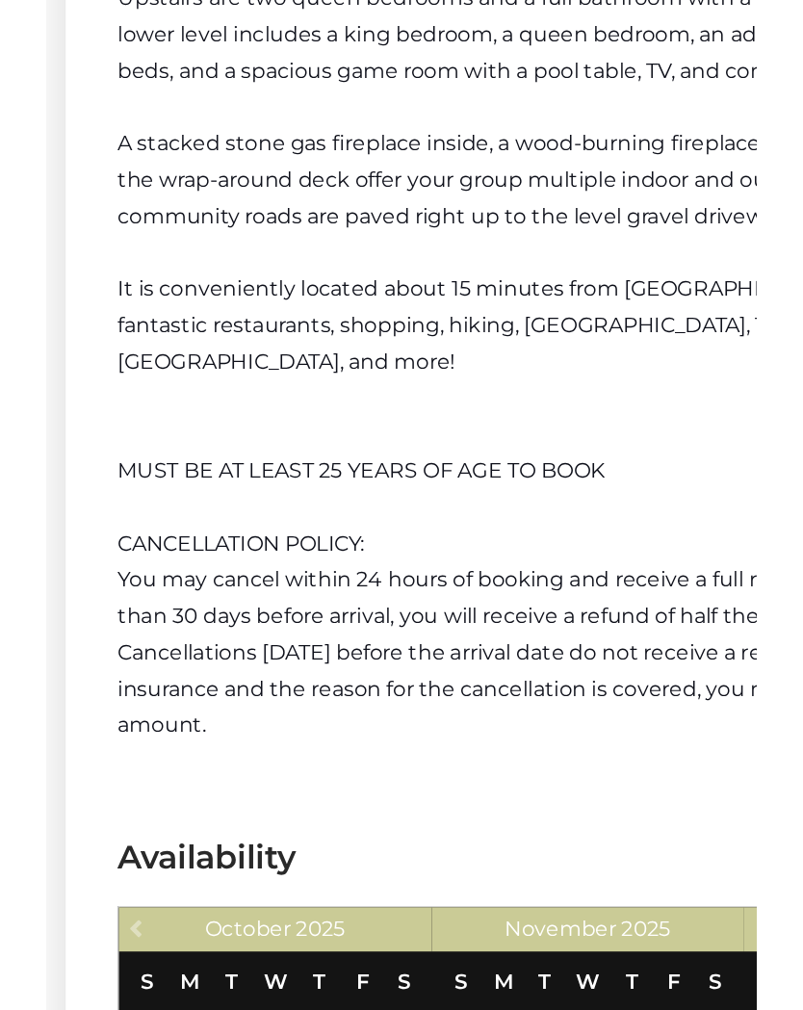
scroll to position [2799, 0]
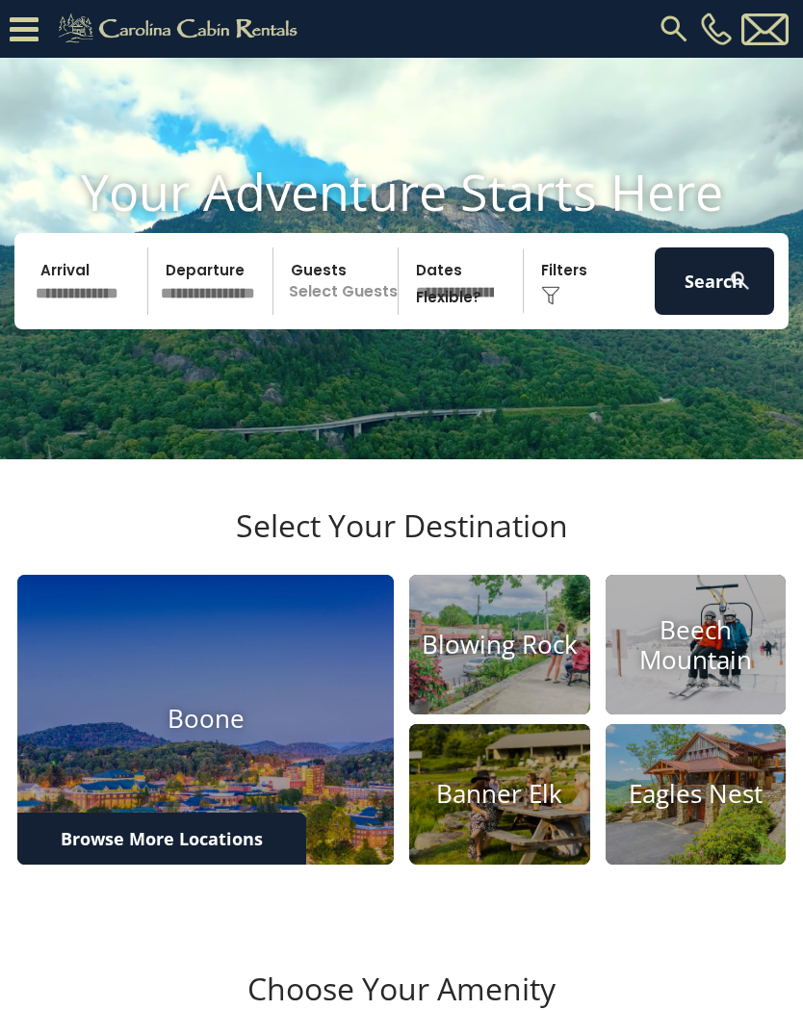
click at [106, 314] on input "text" at bounding box center [88, 280] width 119 height 67
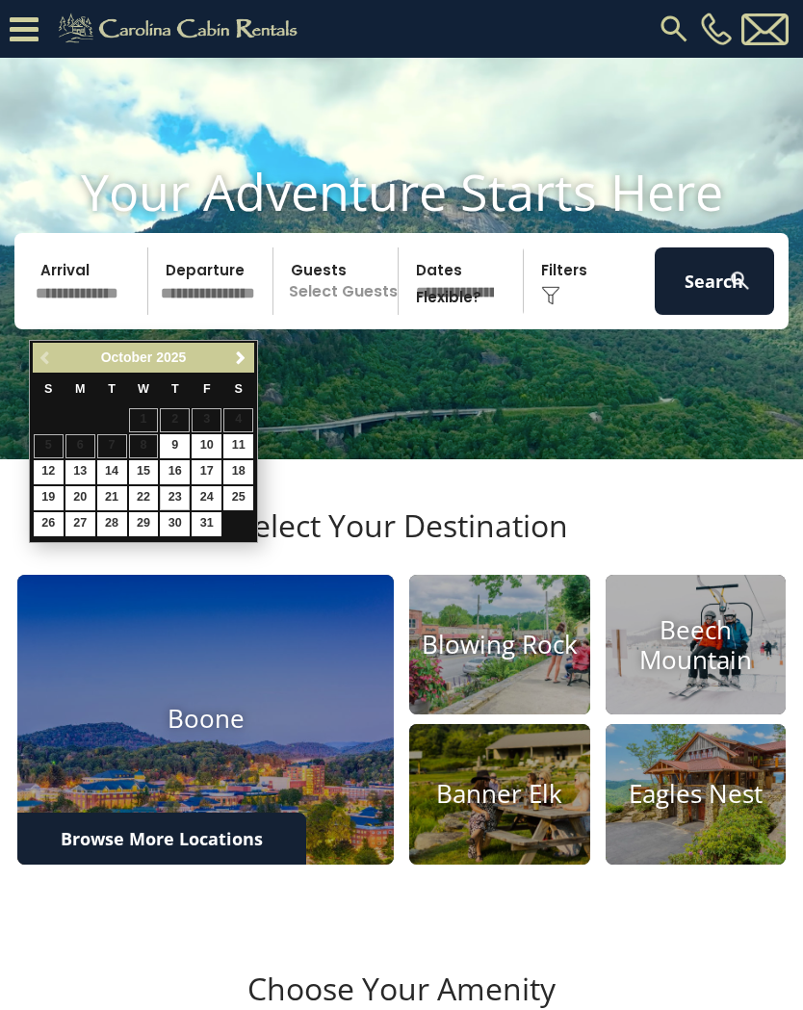
click at [176, 486] on link "23" at bounding box center [175, 498] width 30 height 24
type input "********"
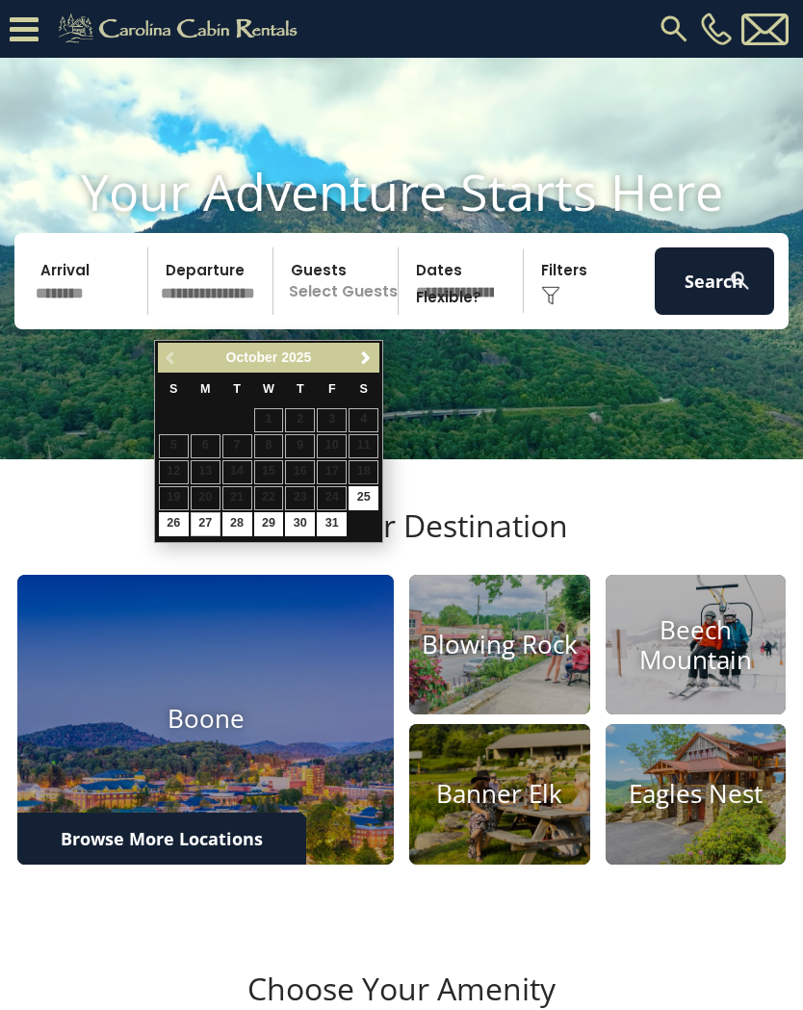
click at [205, 520] on link "27" at bounding box center [206, 524] width 30 height 24
type input "********"
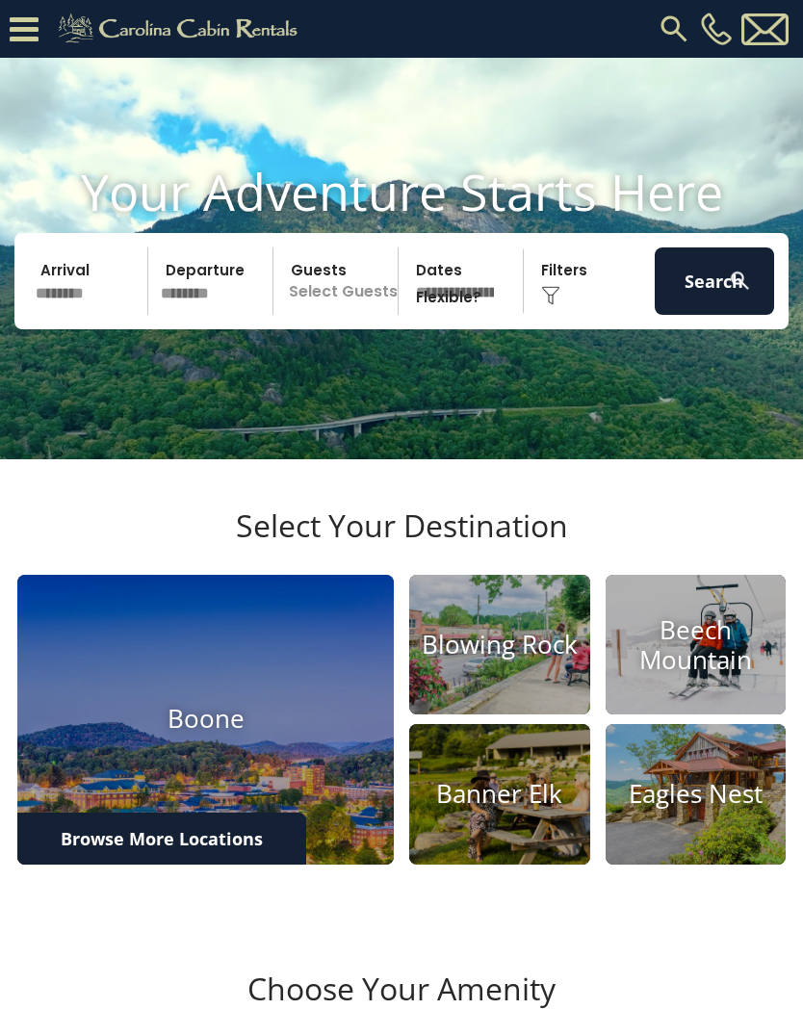
click at [350, 315] on p "Select Guests" at bounding box center [338, 280] width 118 height 67
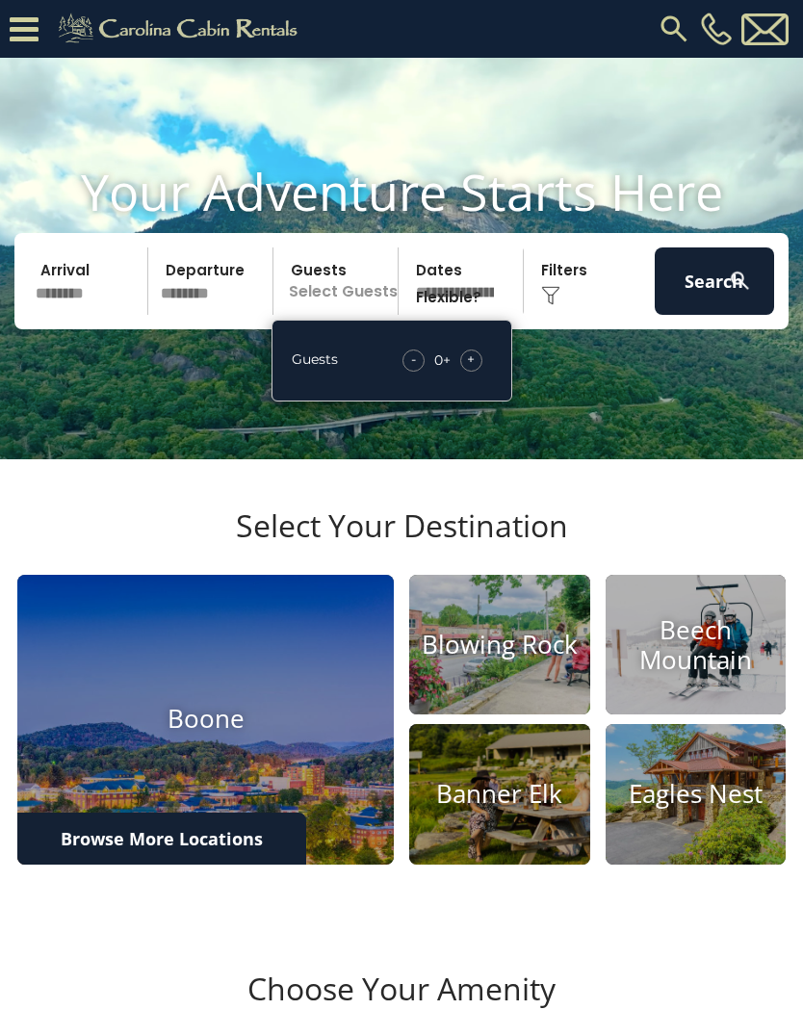
click at [478, 372] on div "+" at bounding box center [471, 360] width 22 height 22
click at [477, 372] on div "+" at bounding box center [471, 360] width 22 height 22
click at [563, 314] on div "Click to Choose" at bounding box center [589, 280] width 119 height 67
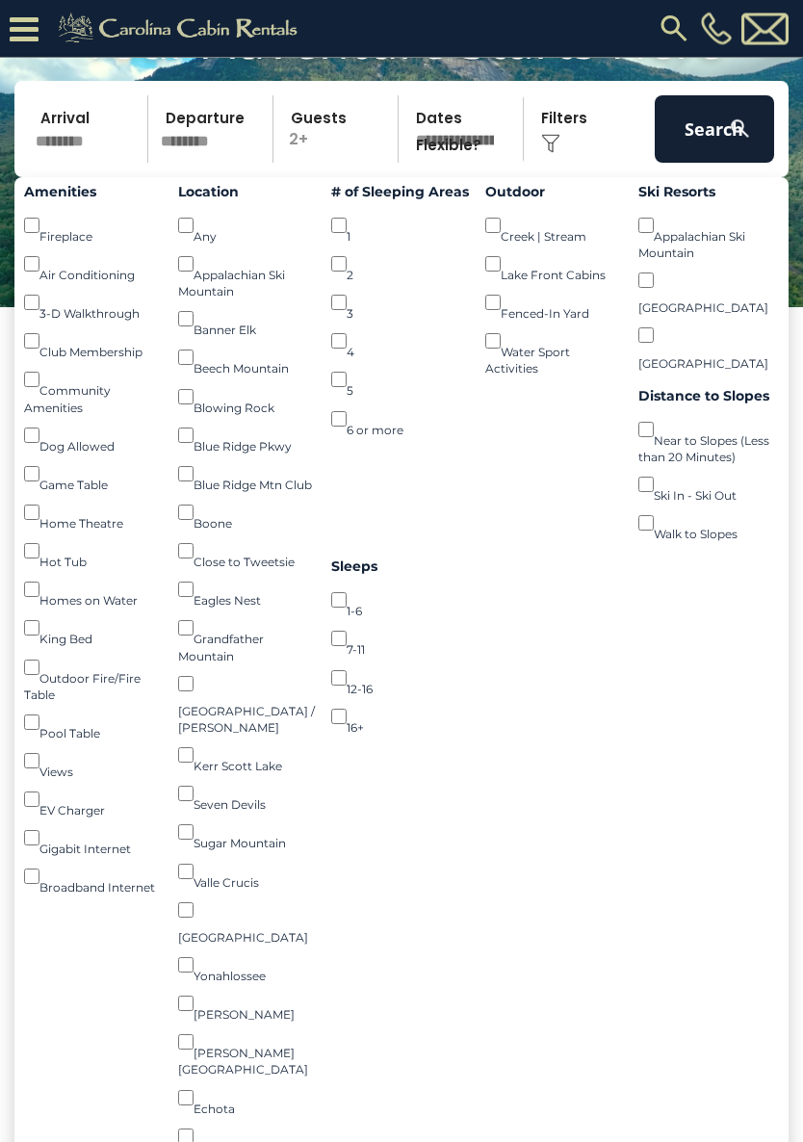
scroll to position [191, 0]
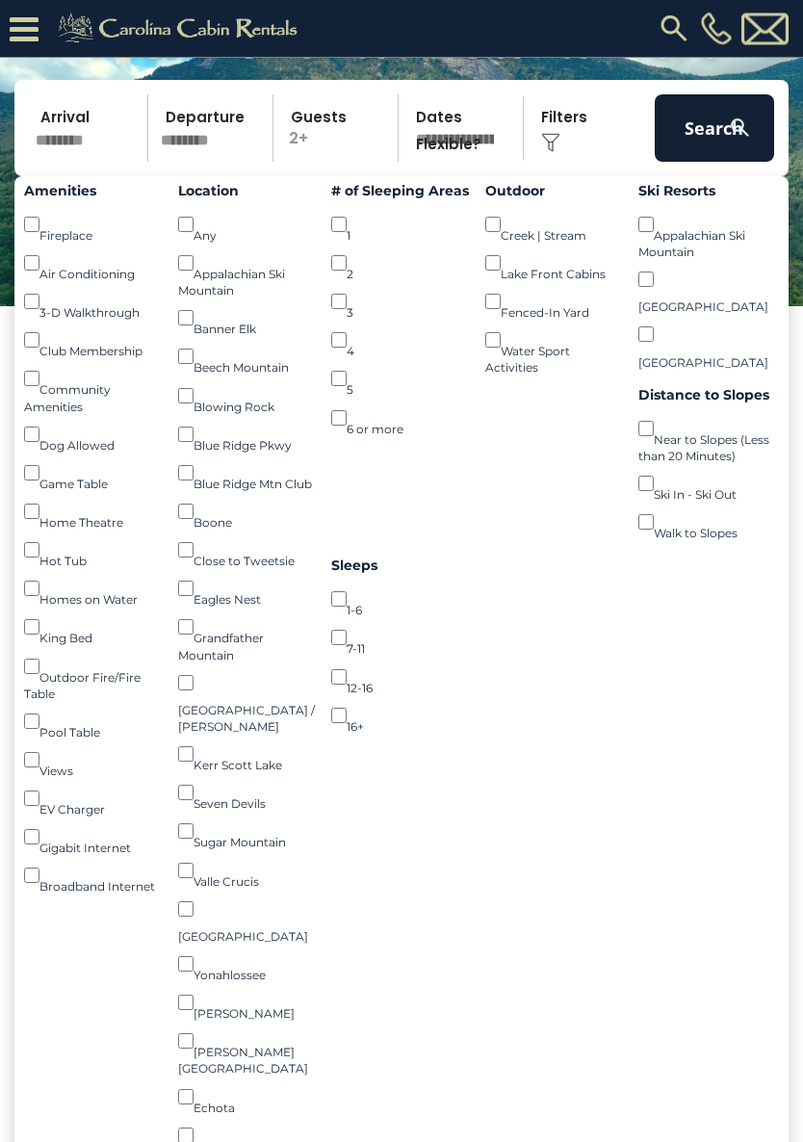
click at [707, 148] on button "Search" at bounding box center [714, 128] width 119 height 67
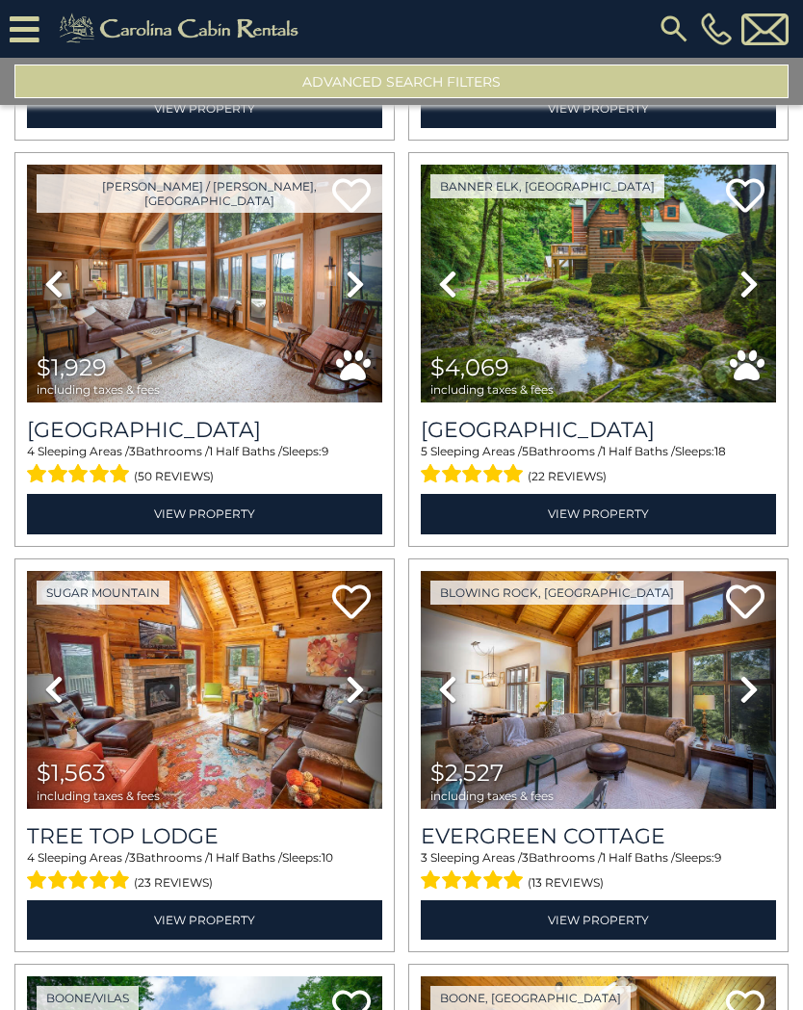
scroll to position [2464, 0]
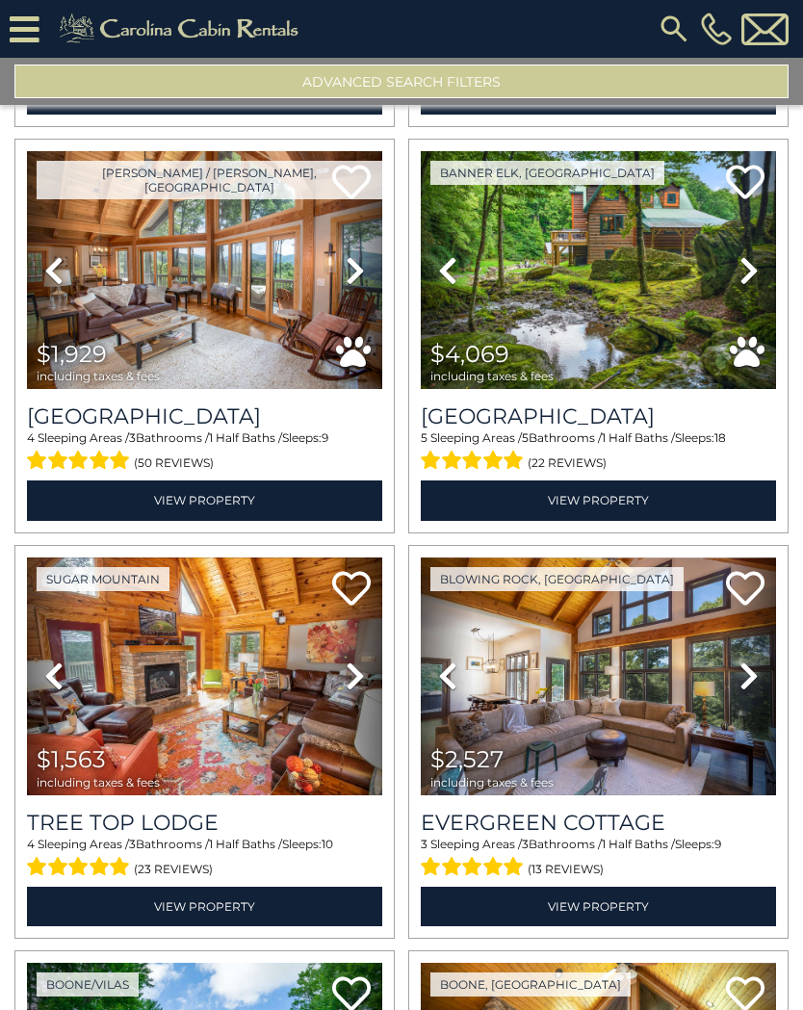
click at [710, 713] on img at bounding box center [598, 676] width 355 height 238
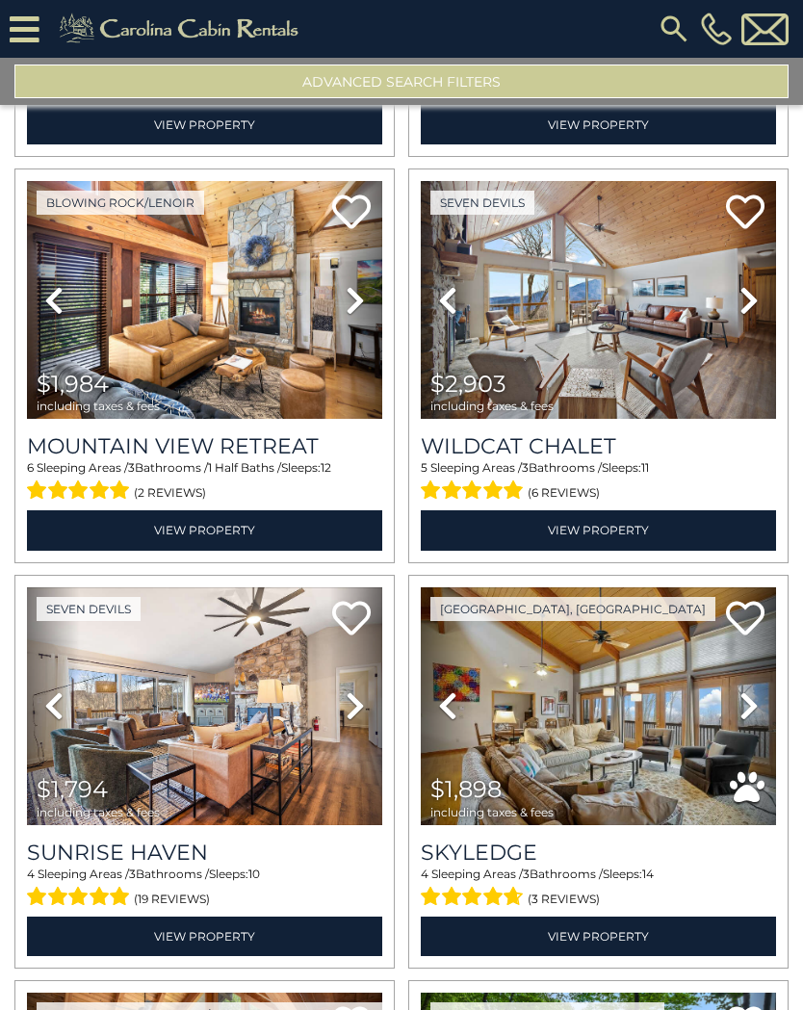
scroll to position [1621, 0]
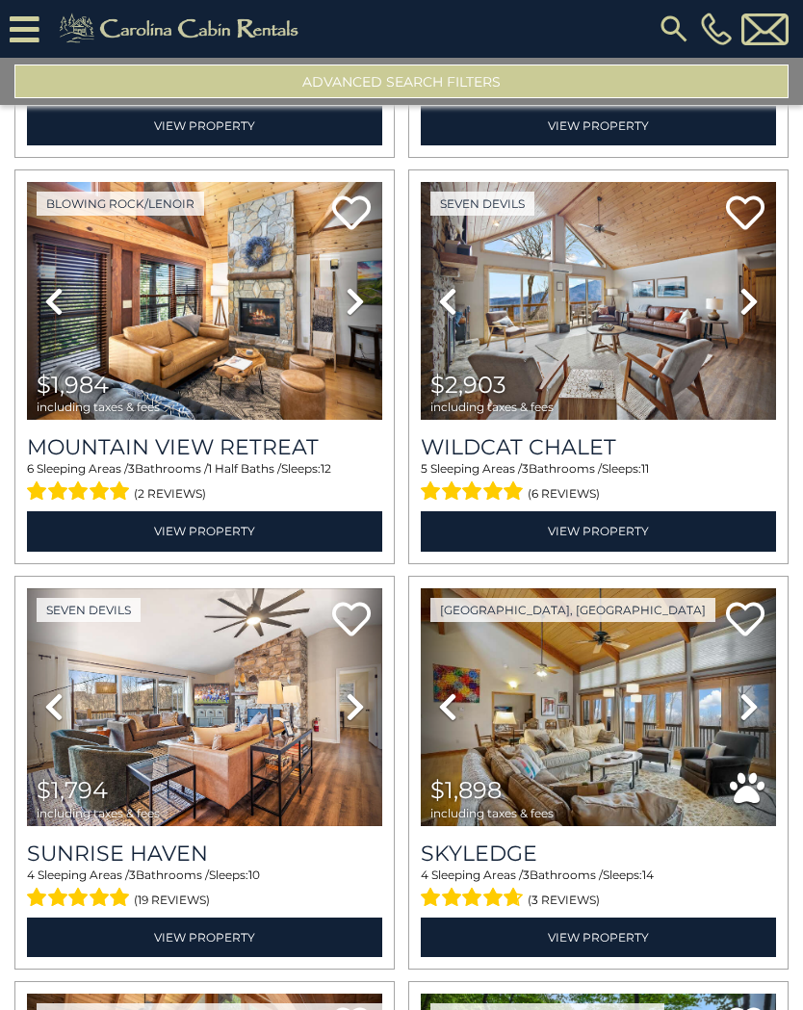
click at [263, 533] on link "View Property" at bounding box center [204, 530] width 355 height 39
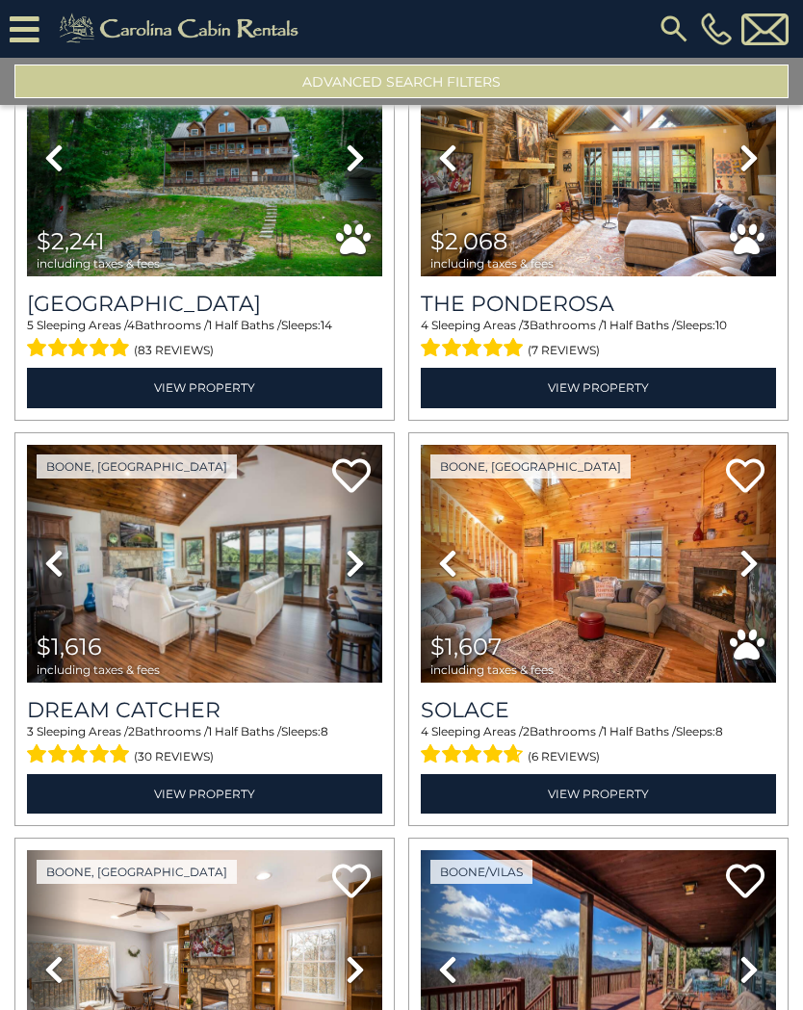
scroll to position [3389, 0]
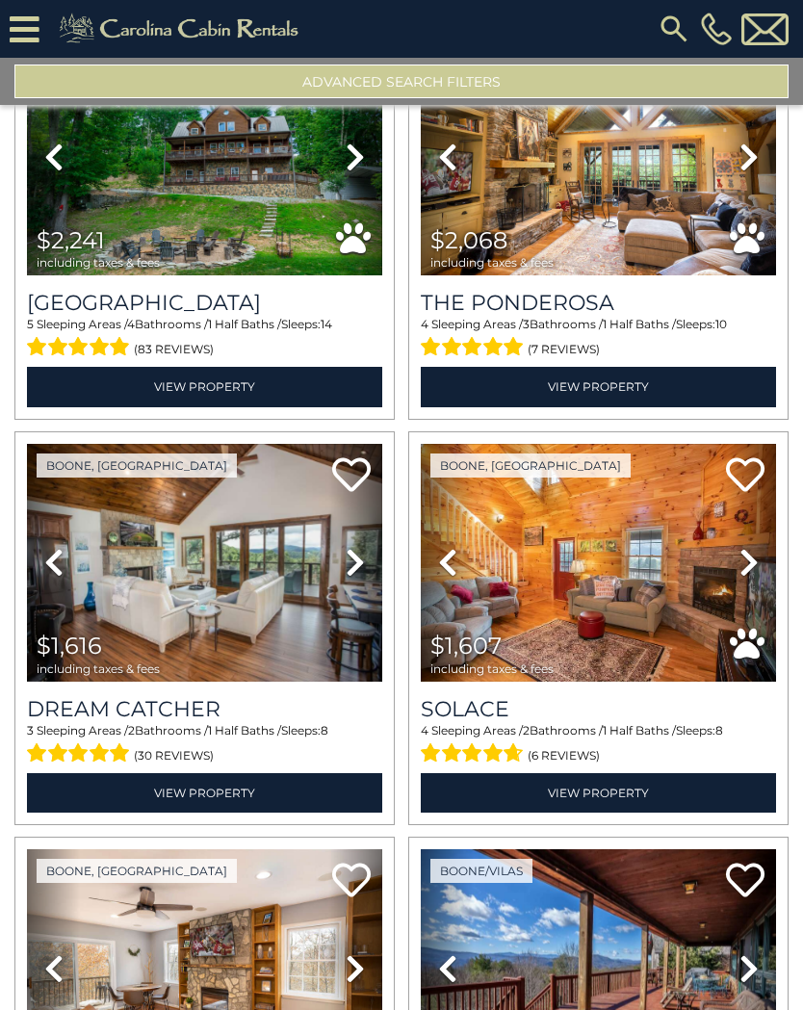
click at [117, 571] on img at bounding box center [204, 563] width 355 height 238
click at [126, 556] on img at bounding box center [204, 563] width 355 height 238
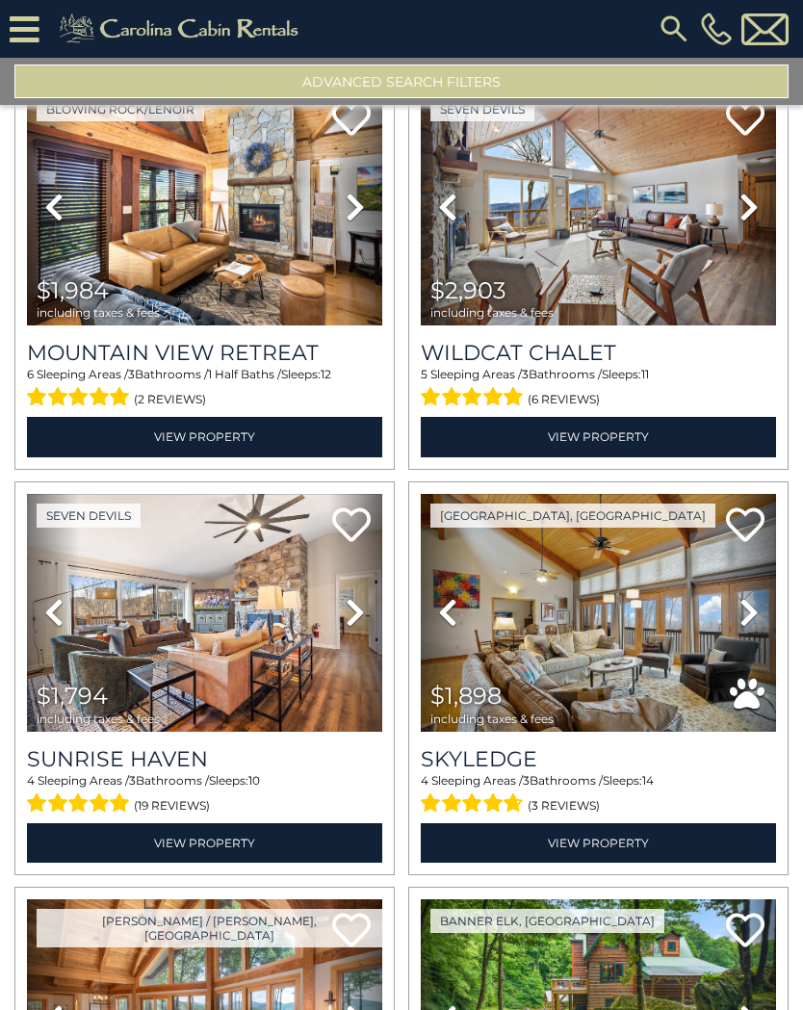
scroll to position [1715, 0]
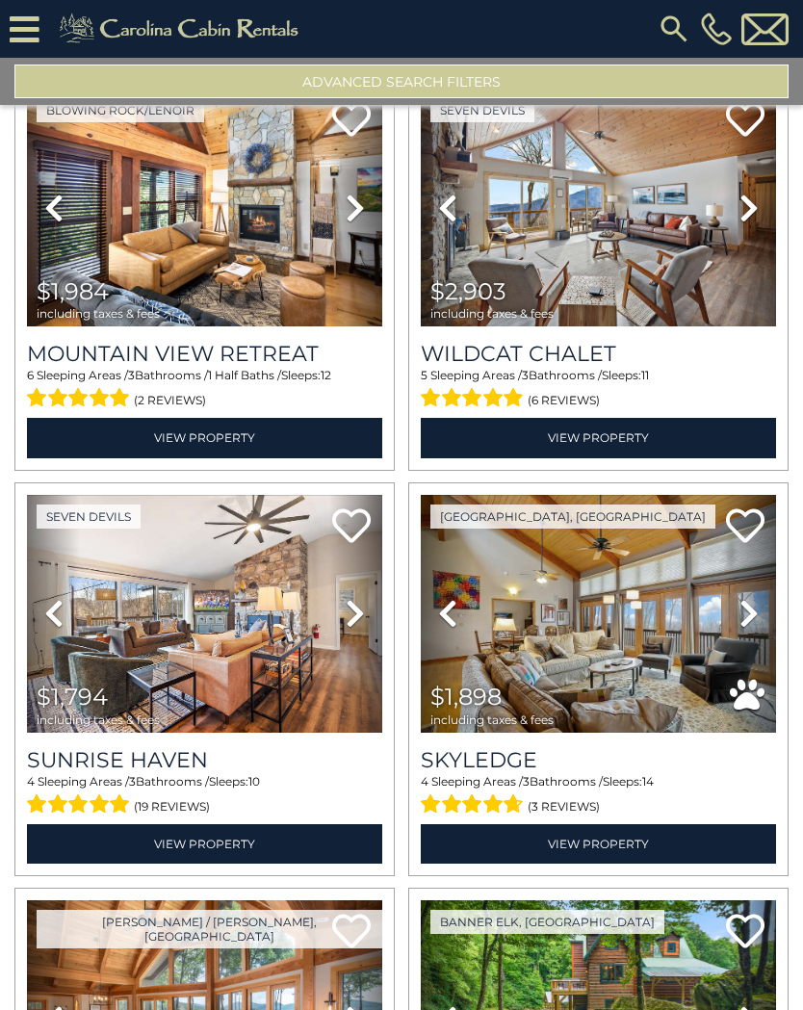
click at [317, 326] on img at bounding box center [204, 208] width 355 height 238
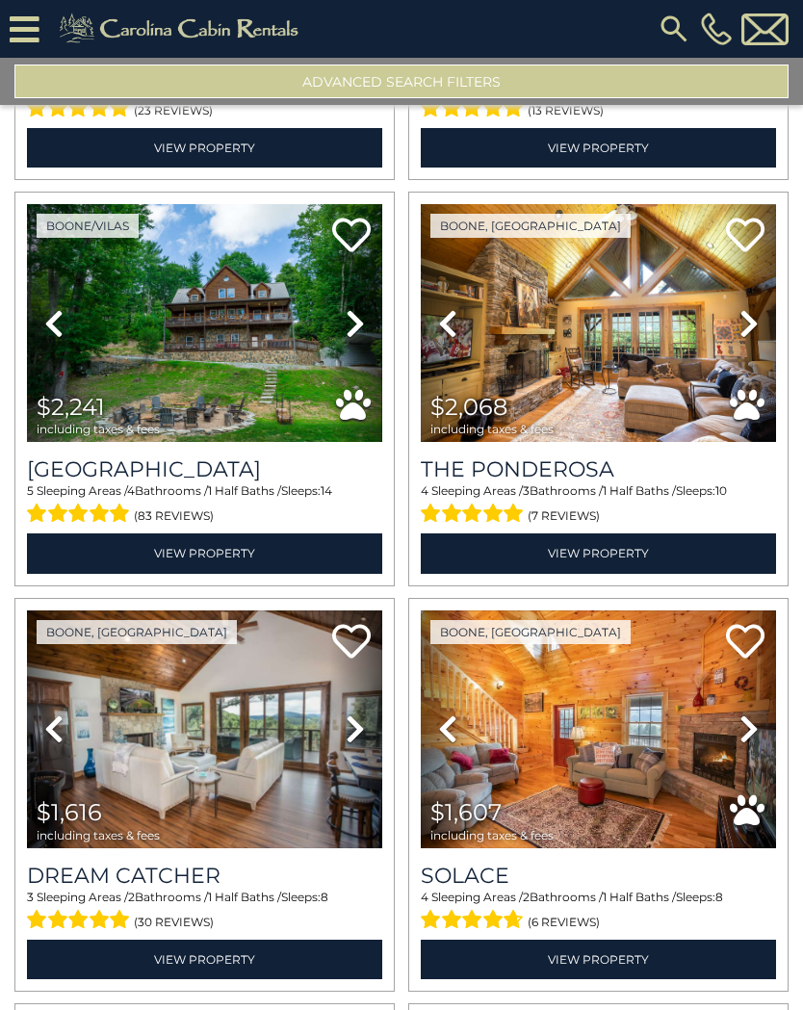
scroll to position [3220, 0]
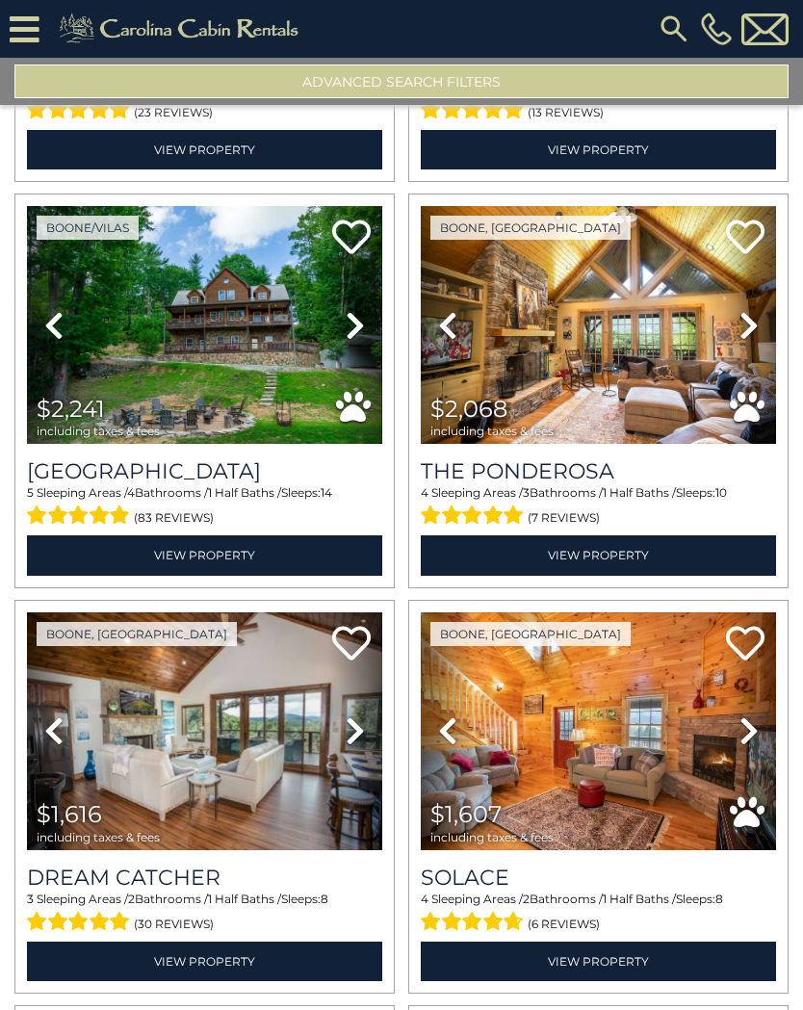
click at [319, 736] on img at bounding box center [204, 731] width 355 height 238
click at [694, 332] on img at bounding box center [598, 325] width 355 height 238
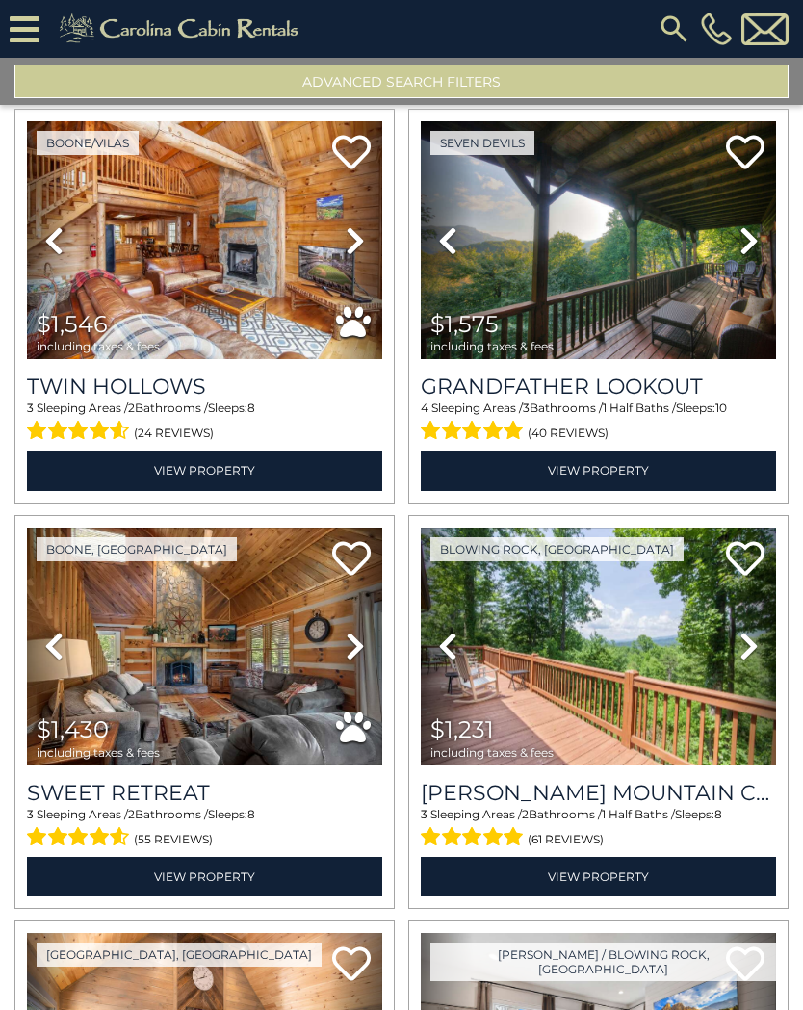
scroll to position [4928, 0]
click at [694, 638] on img at bounding box center [598, 647] width 355 height 238
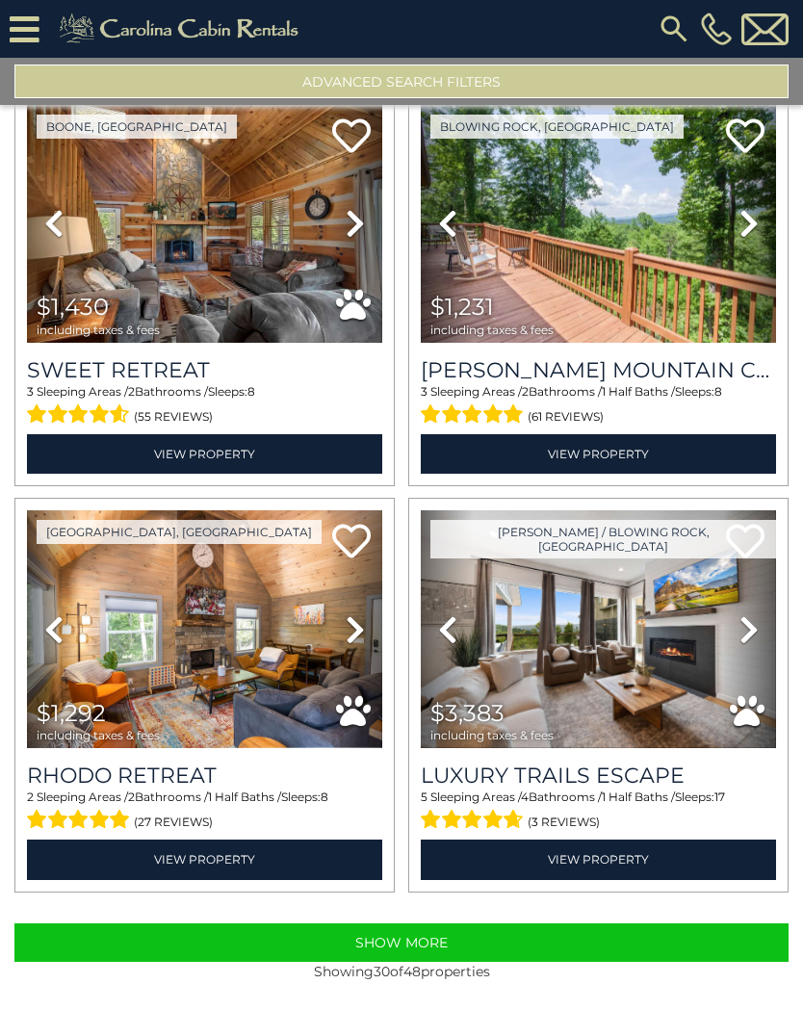
scroll to position [5360, 0]
click at [628, 939] on button "Show More" at bounding box center [401, 942] width 774 height 39
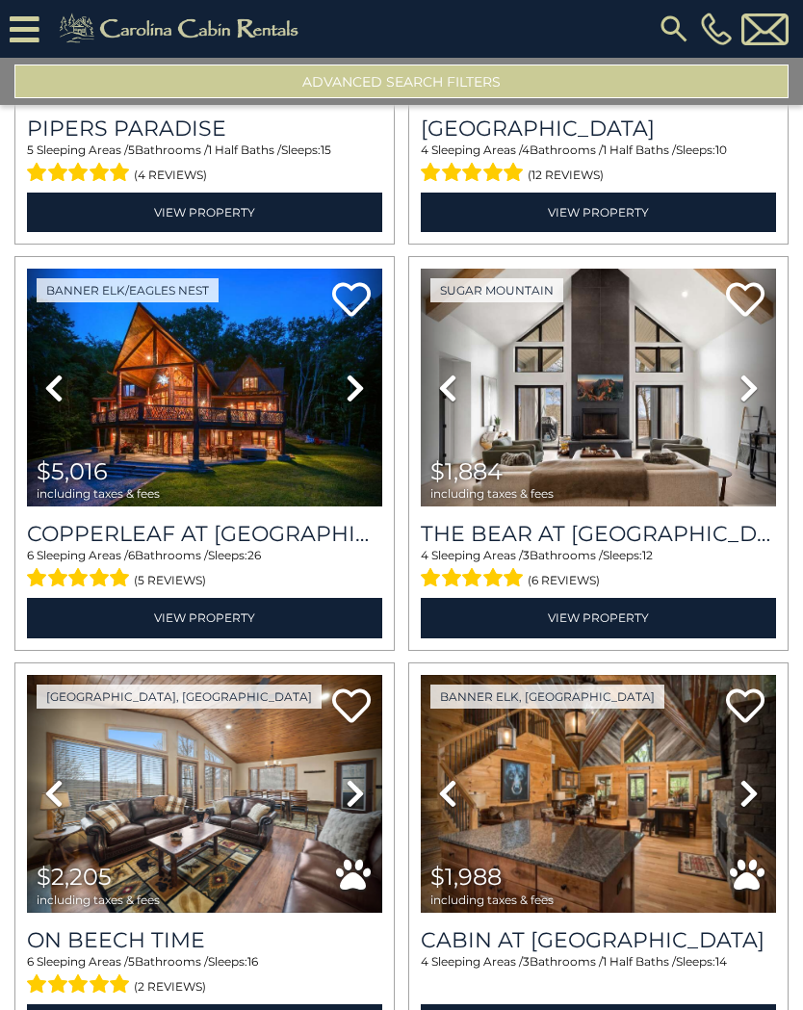
scroll to position [6405, 0]
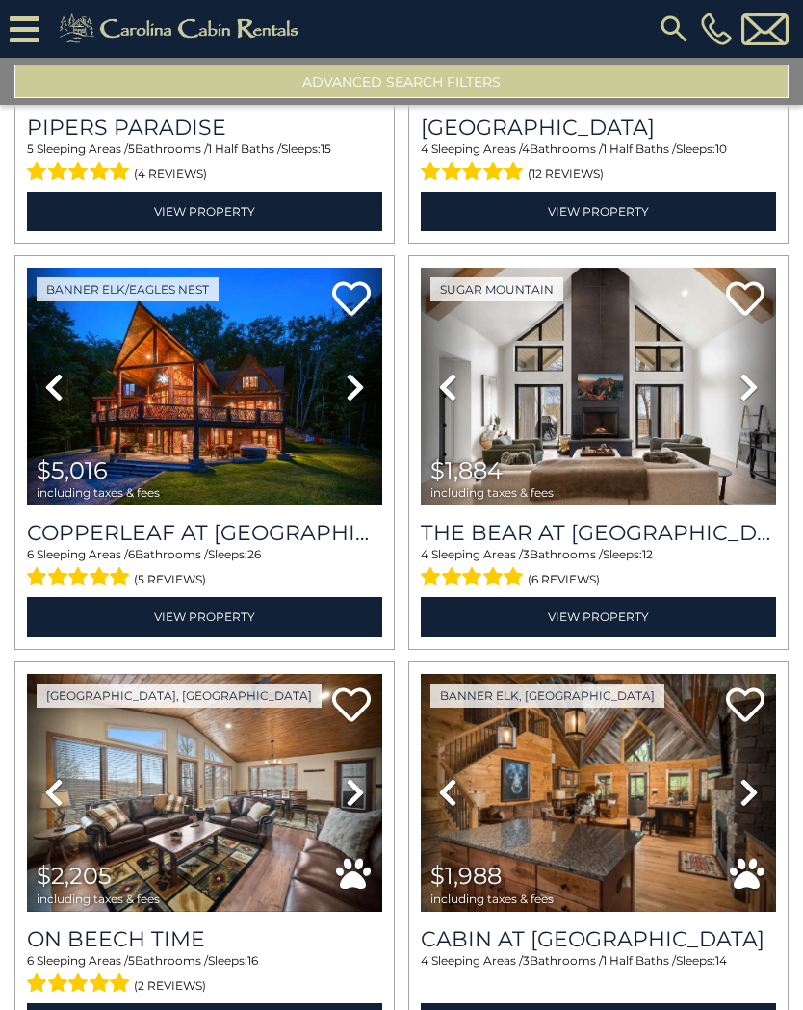
click at [676, 396] on img at bounding box center [598, 387] width 355 height 238
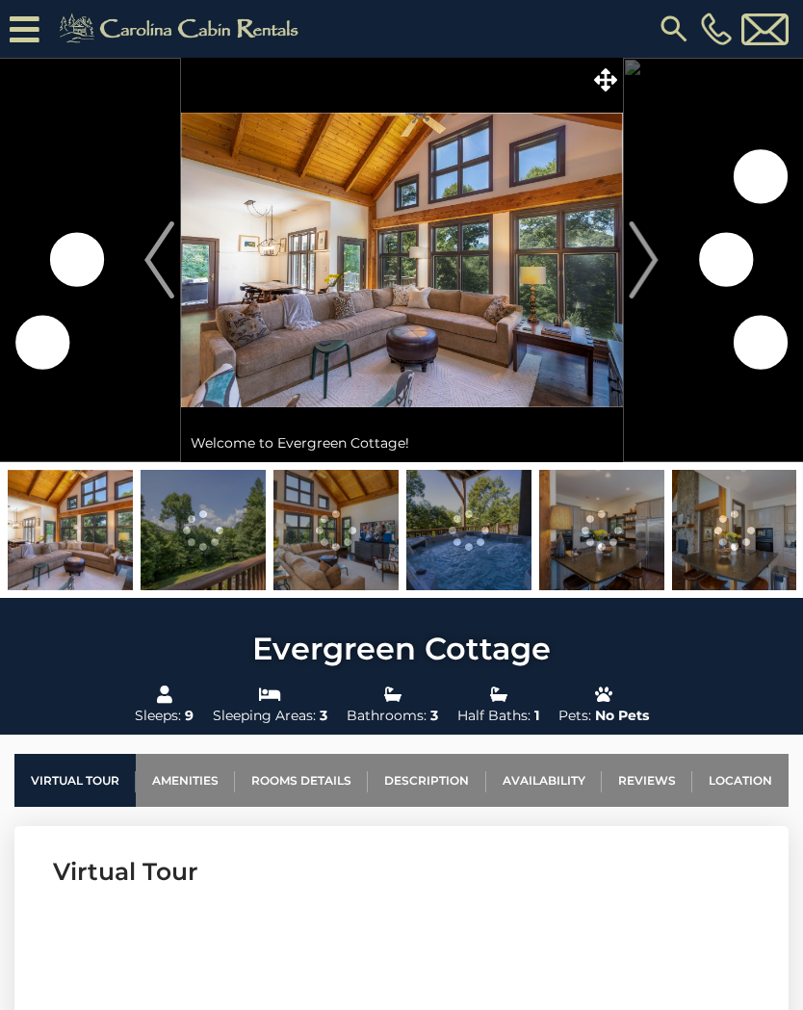
click at [600, 74] on icon at bounding box center [605, 79] width 23 height 23
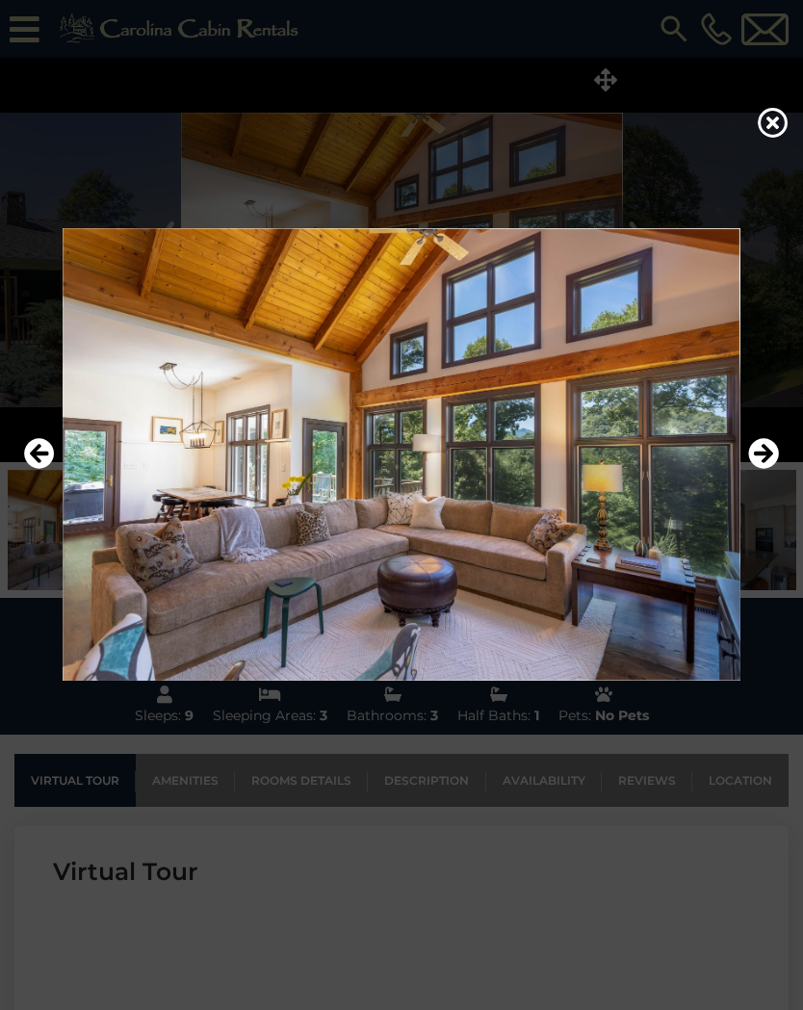
click at [758, 455] on icon "Next" at bounding box center [763, 453] width 31 height 31
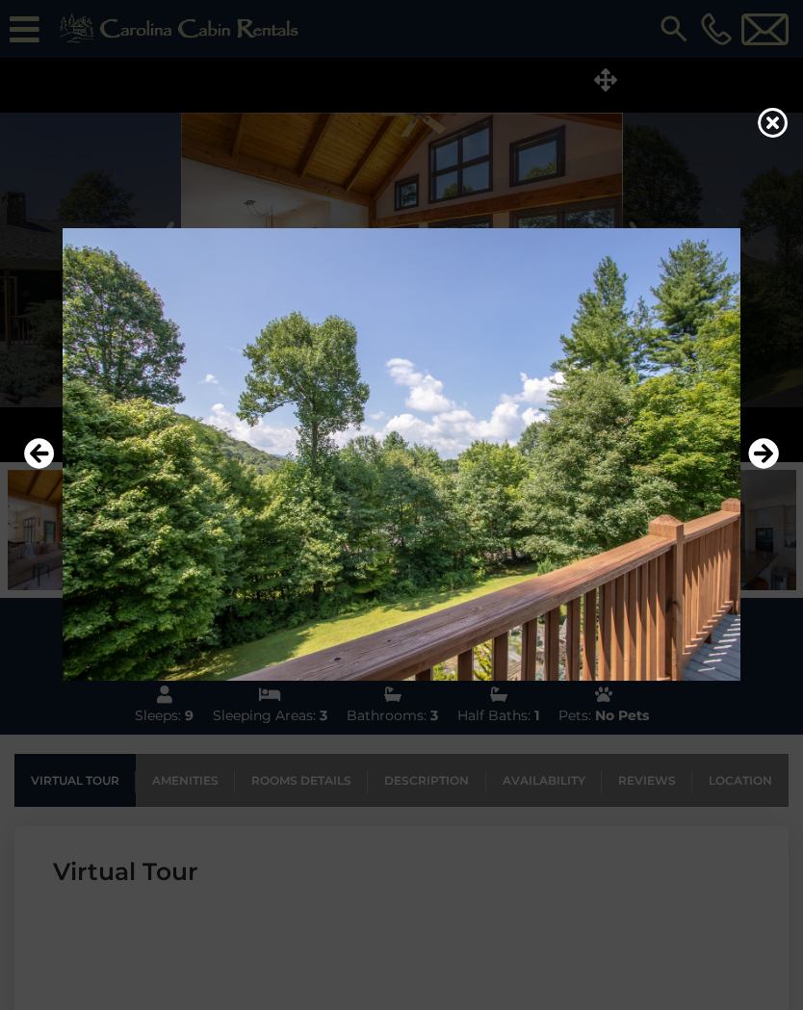
click at [769, 455] on icon "Next" at bounding box center [763, 453] width 31 height 31
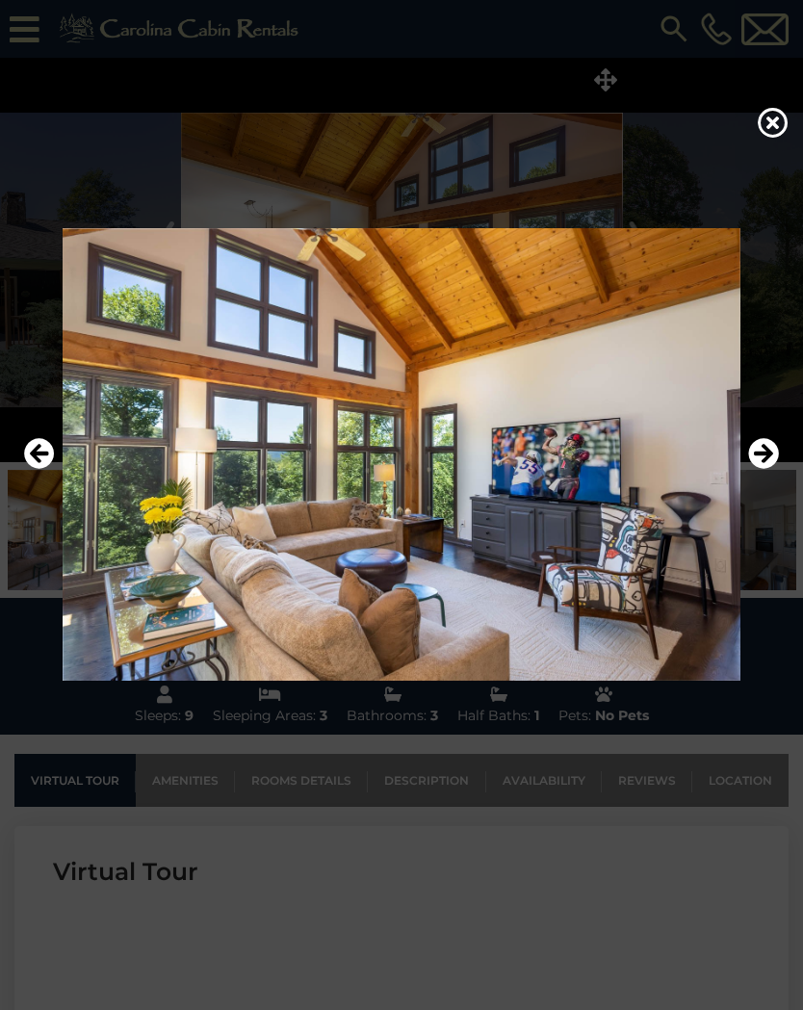
click at [763, 459] on icon "Next" at bounding box center [763, 453] width 31 height 31
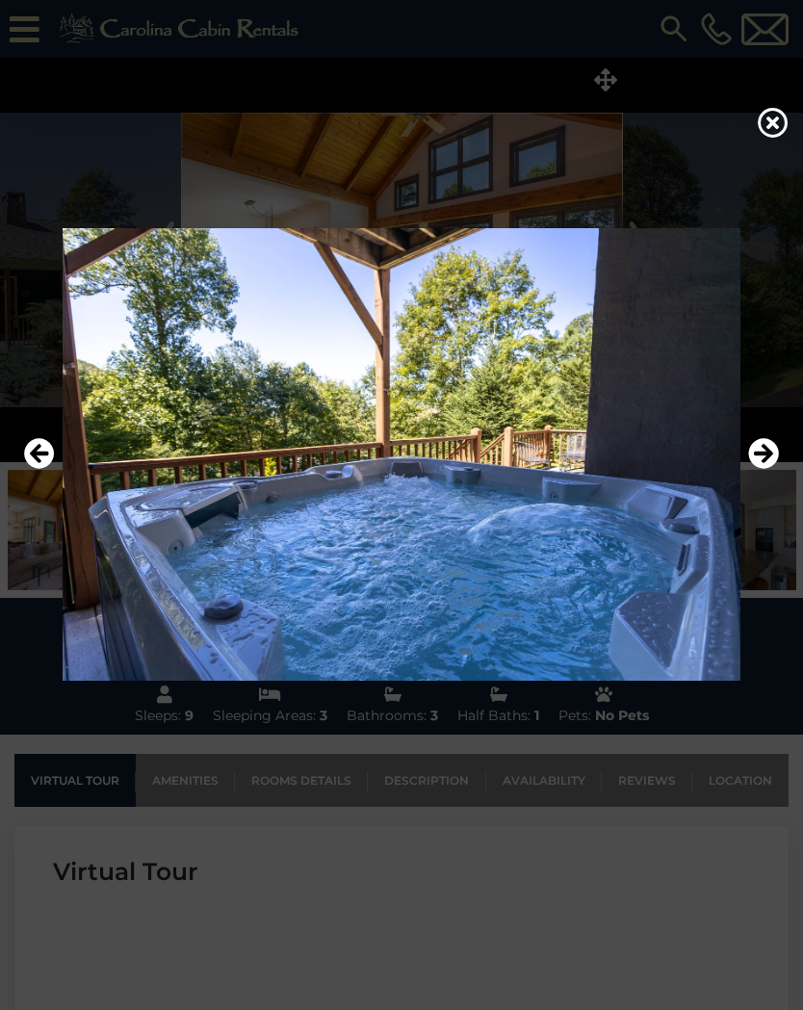
click at [763, 458] on icon "Next" at bounding box center [763, 453] width 31 height 31
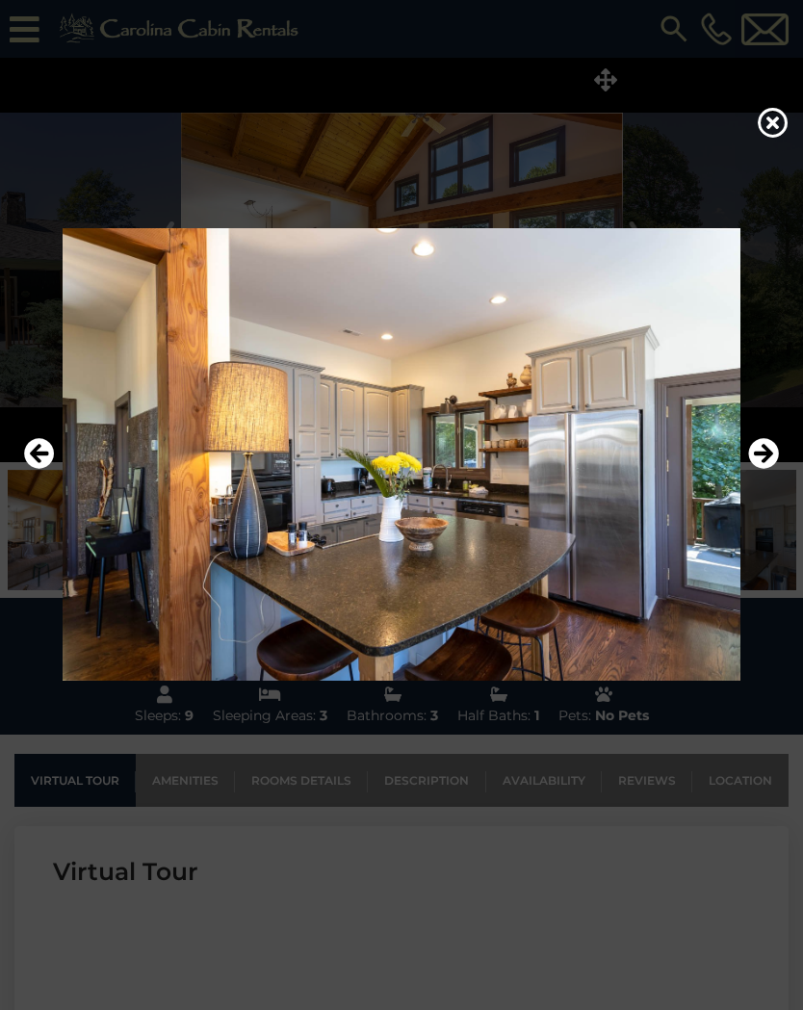
click at [769, 453] on icon "Next" at bounding box center [763, 453] width 31 height 31
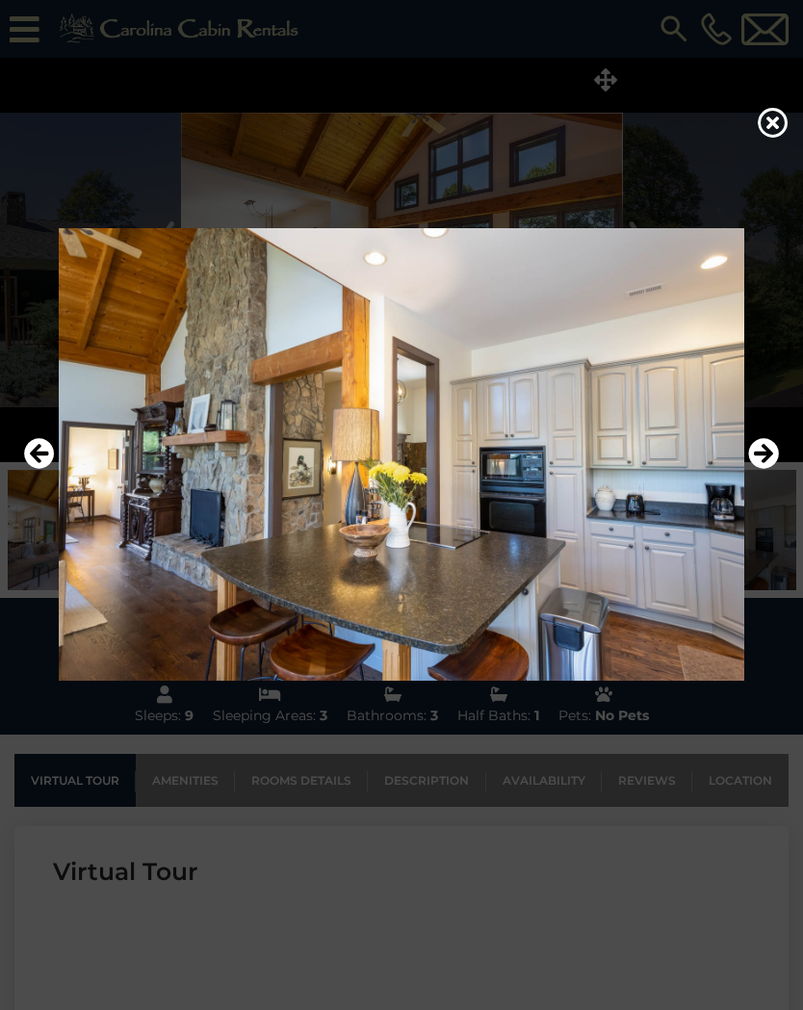
click at [766, 452] on icon "Next" at bounding box center [763, 453] width 31 height 31
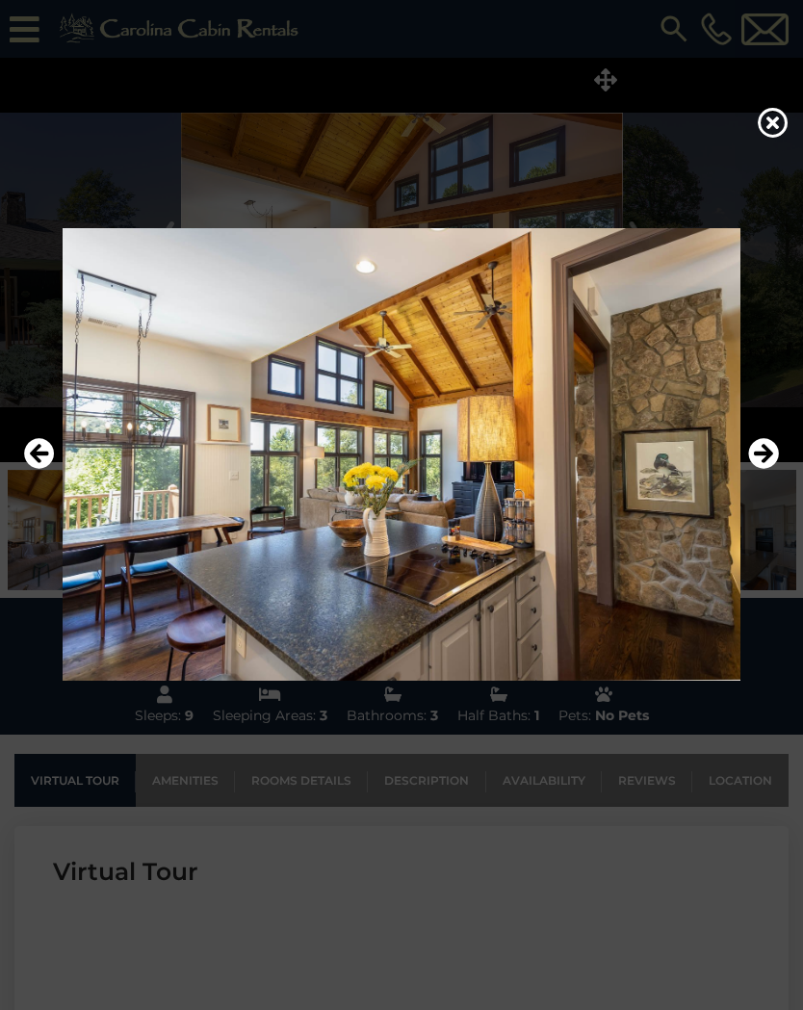
click at [765, 454] on icon "Next" at bounding box center [763, 453] width 31 height 31
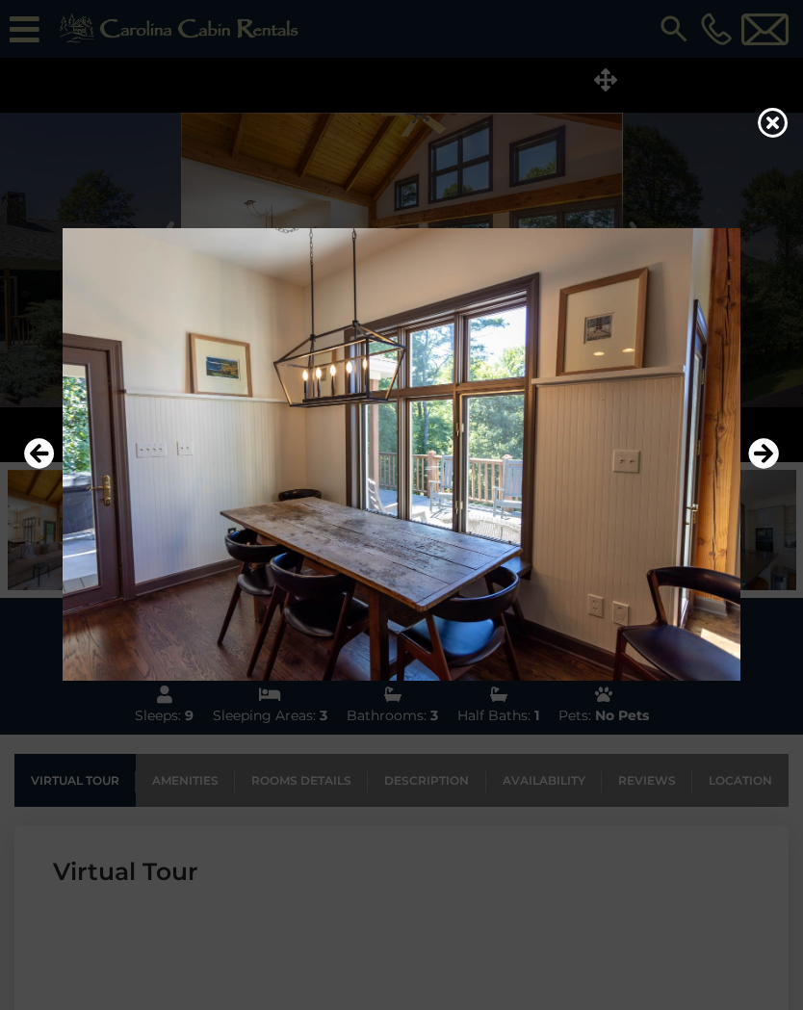
click at [771, 462] on icon "Next" at bounding box center [763, 453] width 31 height 31
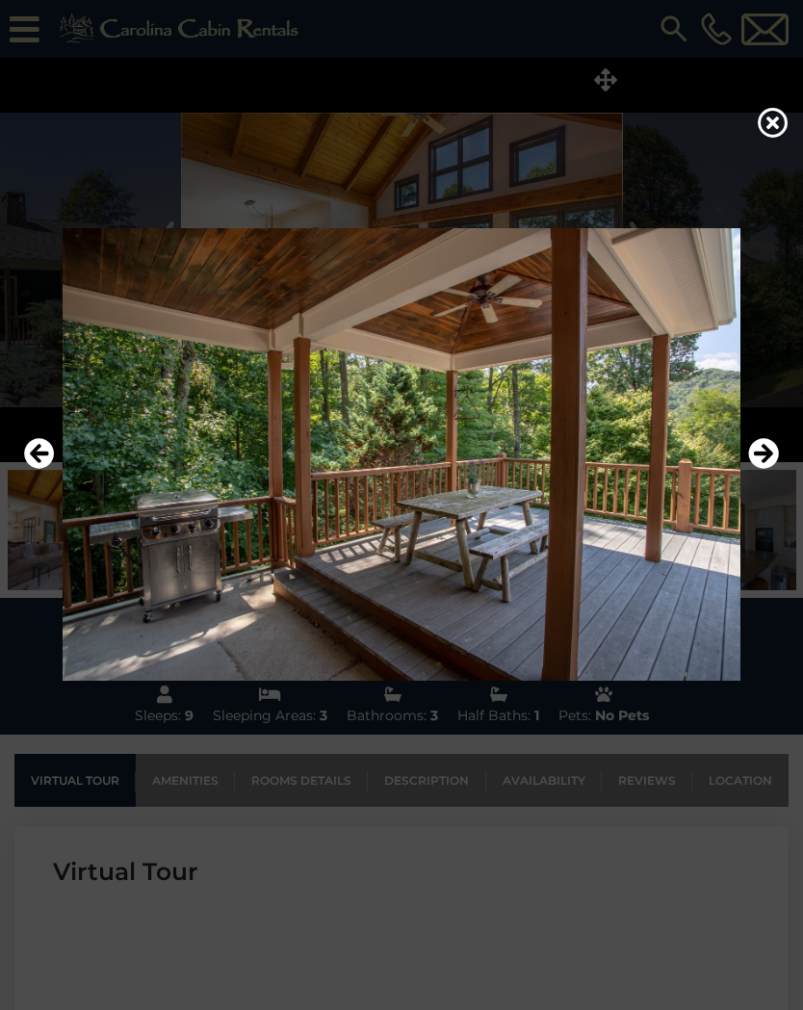
click at [769, 456] on icon "Next" at bounding box center [763, 453] width 31 height 31
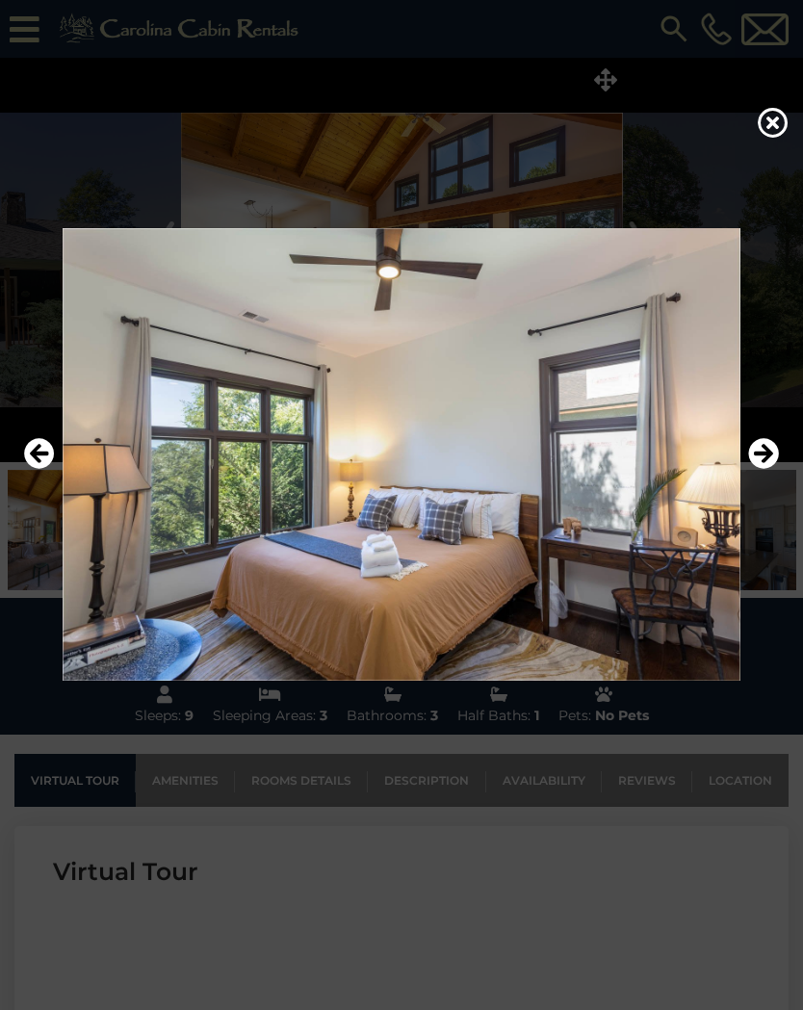
click at [769, 457] on icon "Next" at bounding box center [763, 453] width 31 height 31
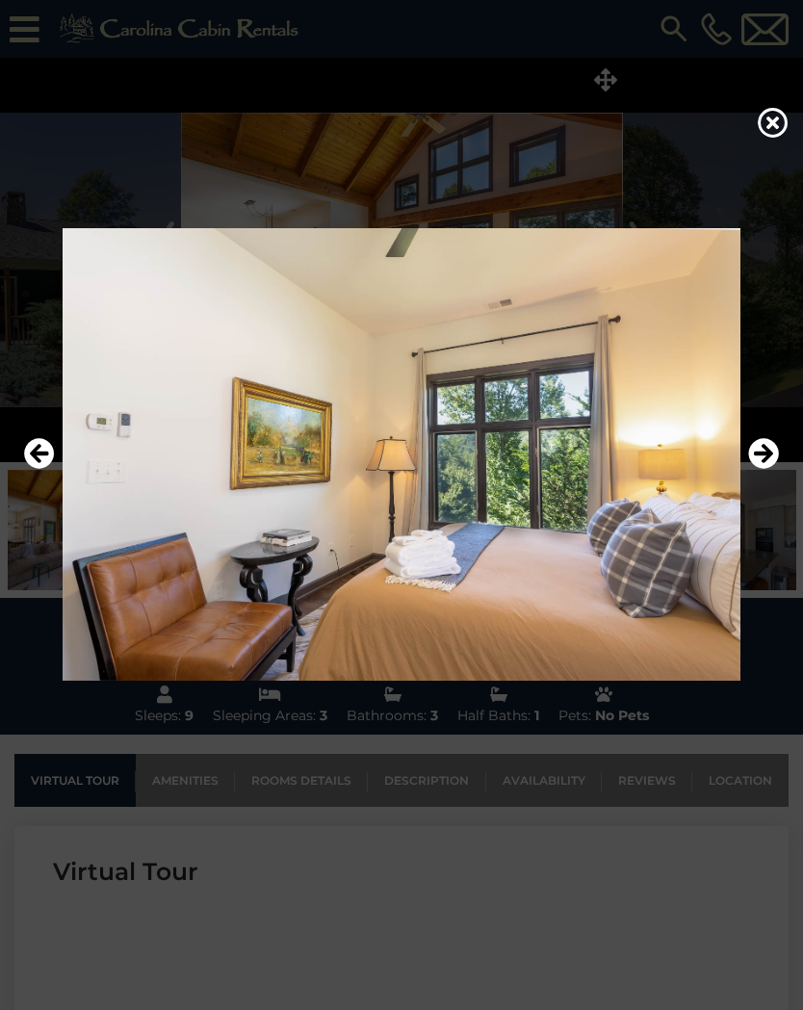
click at [767, 457] on icon "Next" at bounding box center [763, 453] width 31 height 31
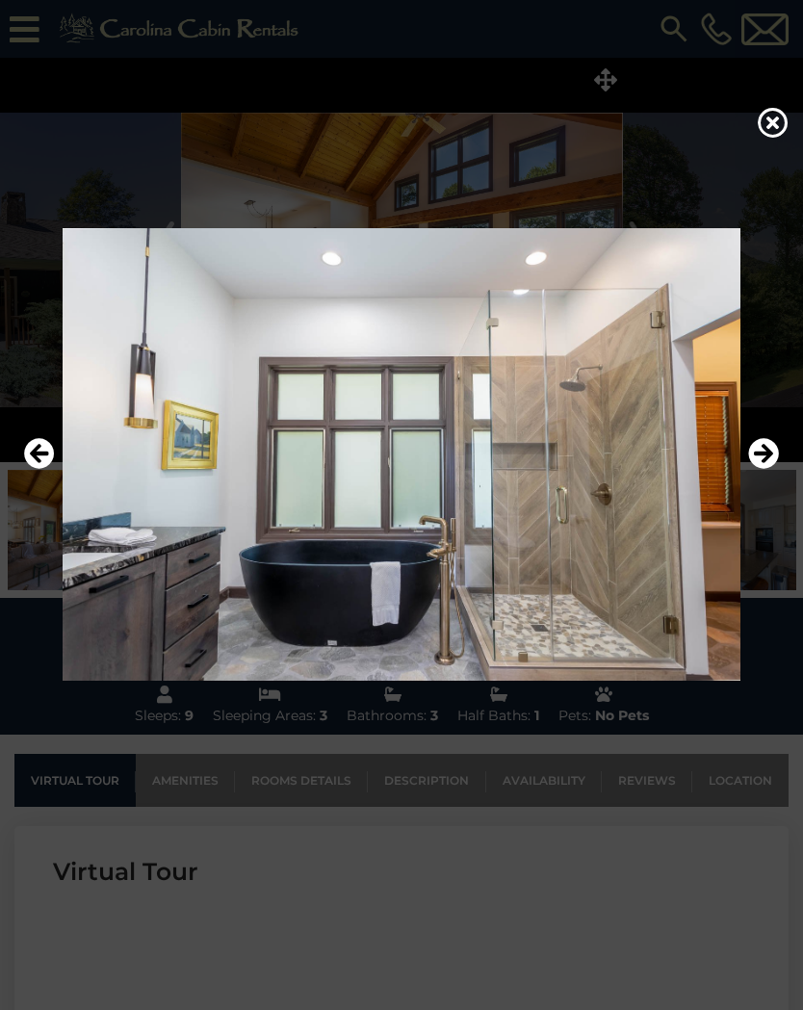
click at [768, 458] on icon "Next" at bounding box center [763, 453] width 31 height 31
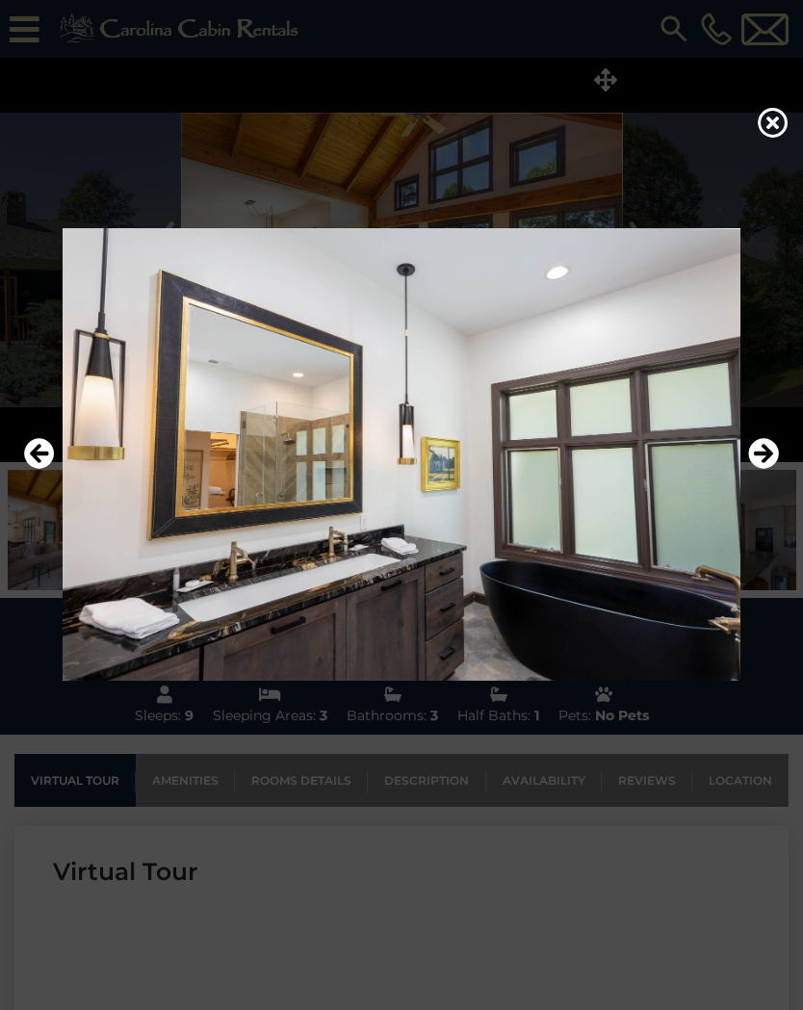
click at [768, 457] on icon "Next" at bounding box center [763, 453] width 31 height 31
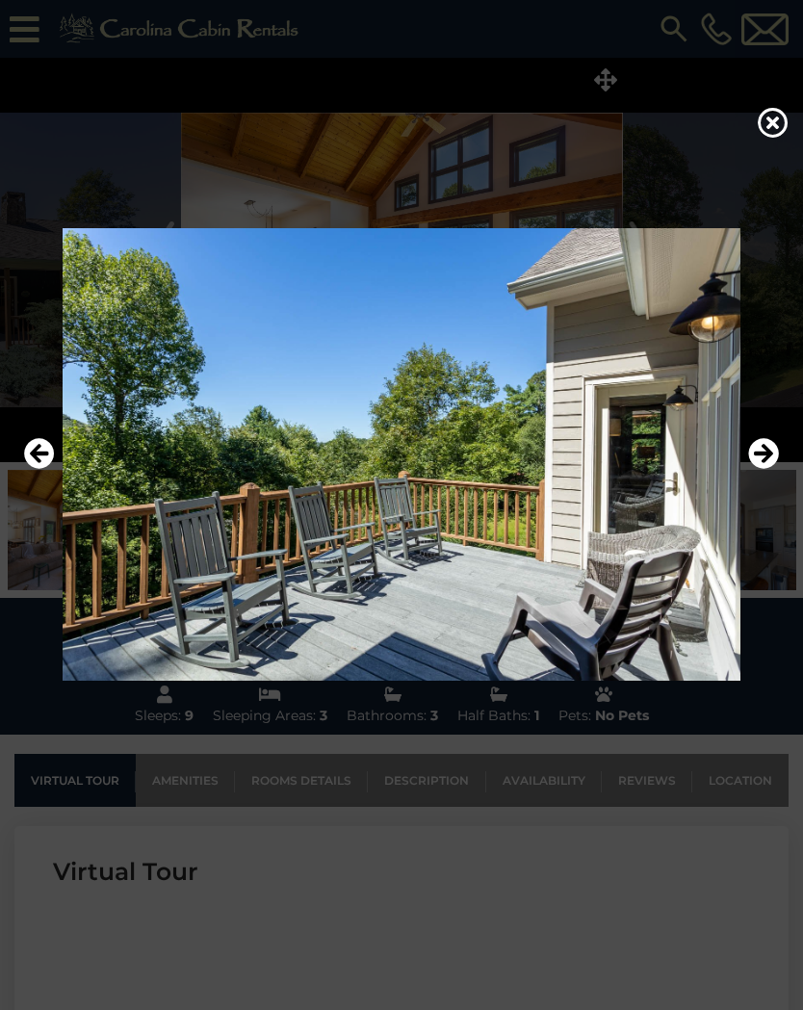
click at [766, 455] on icon "Next" at bounding box center [763, 453] width 31 height 31
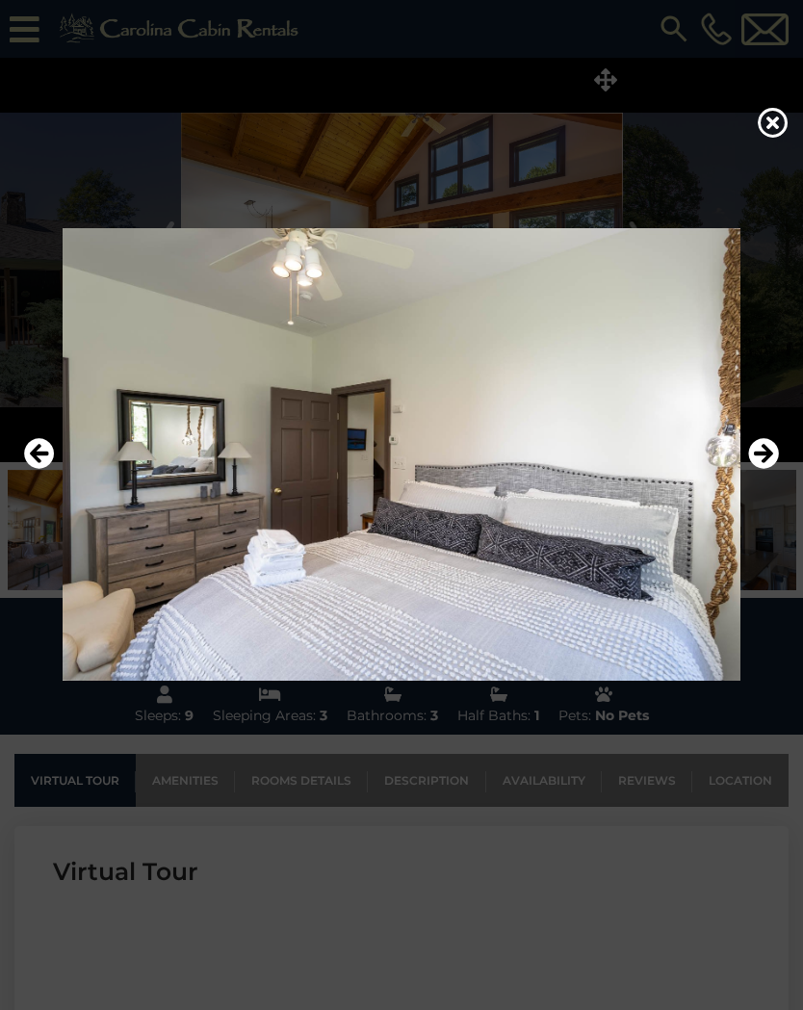
click at [764, 457] on icon "Next" at bounding box center [763, 453] width 31 height 31
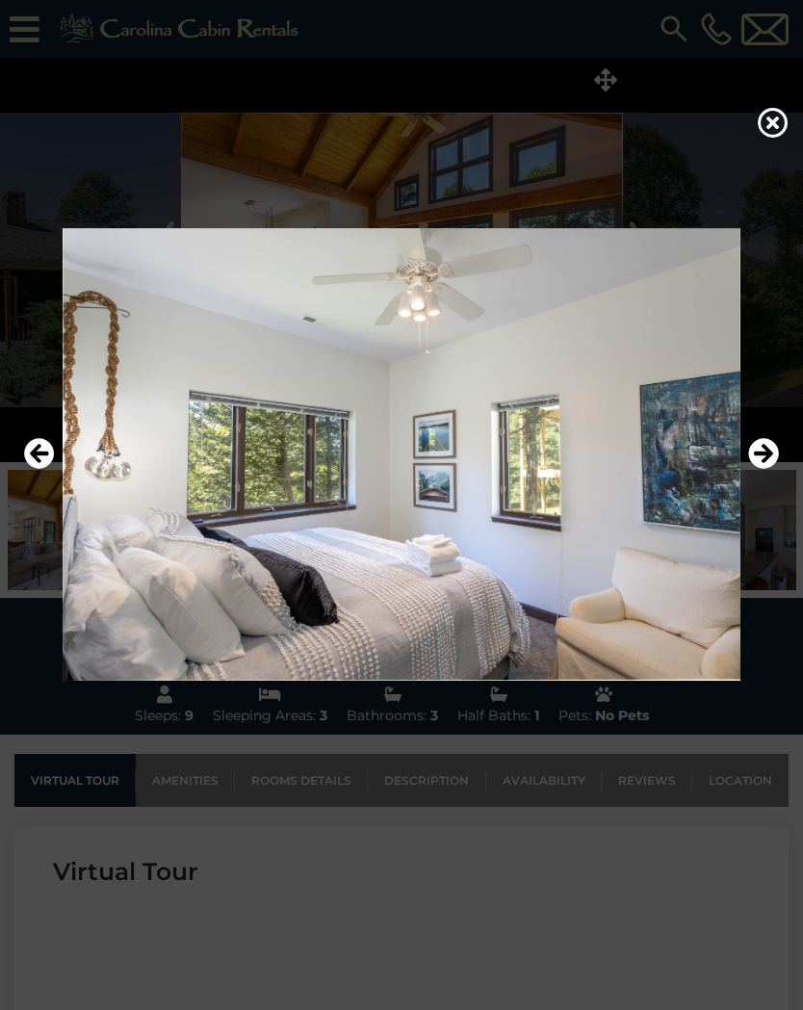
click at [758, 450] on icon "Next" at bounding box center [763, 453] width 31 height 31
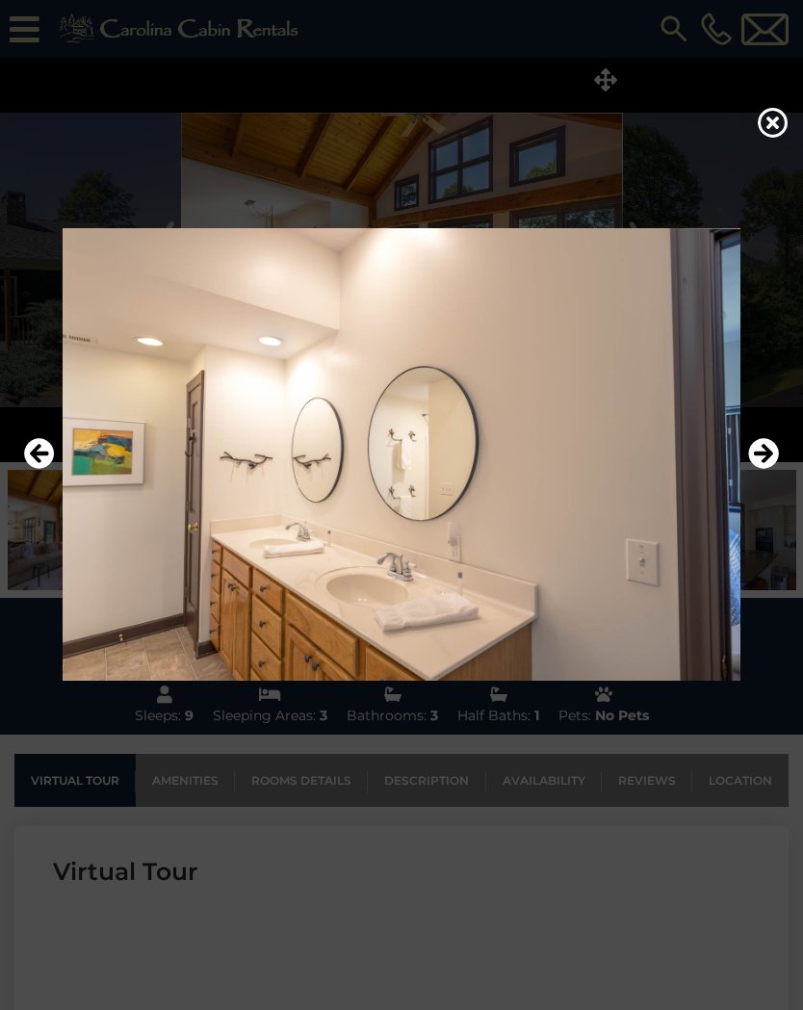
click at [760, 451] on icon "Next" at bounding box center [763, 453] width 31 height 31
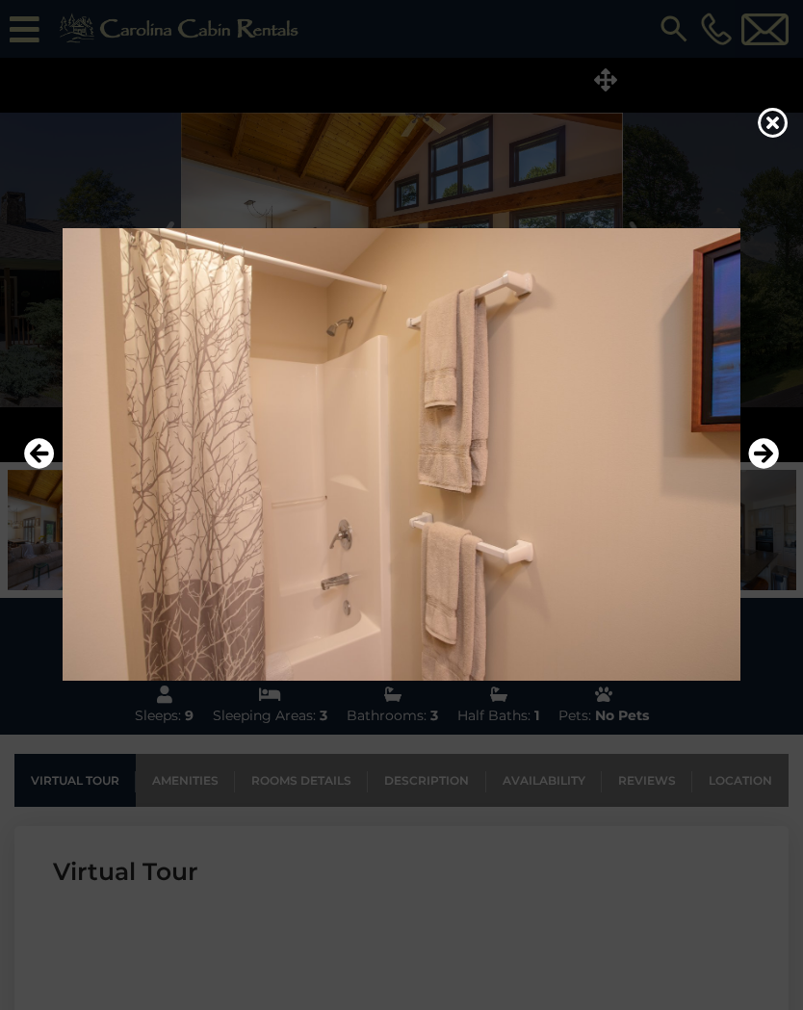
click at [760, 452] on icon "Next" at bounding box center [763, 453] width 31 height 31
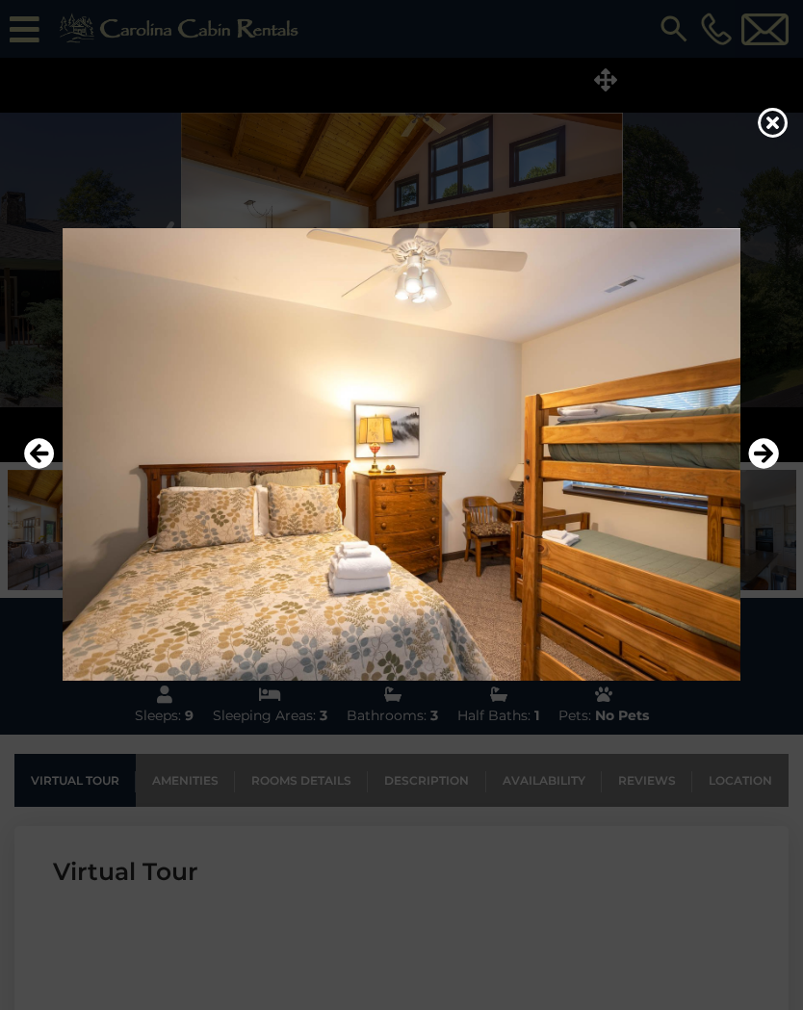
click at [761, 452] on icon "Next" at bounding box center [763, 453] width 31 height 31
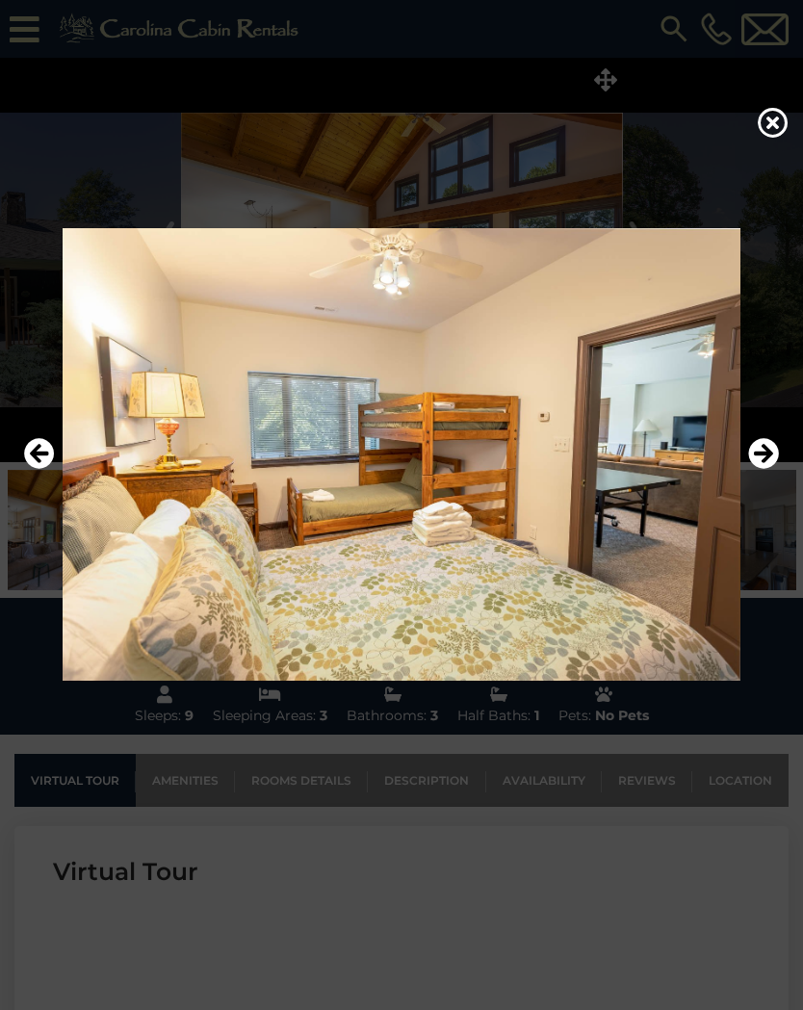
click at [763, 450] on icon "Next" at bounding box center [763, 453] width 31 height 31
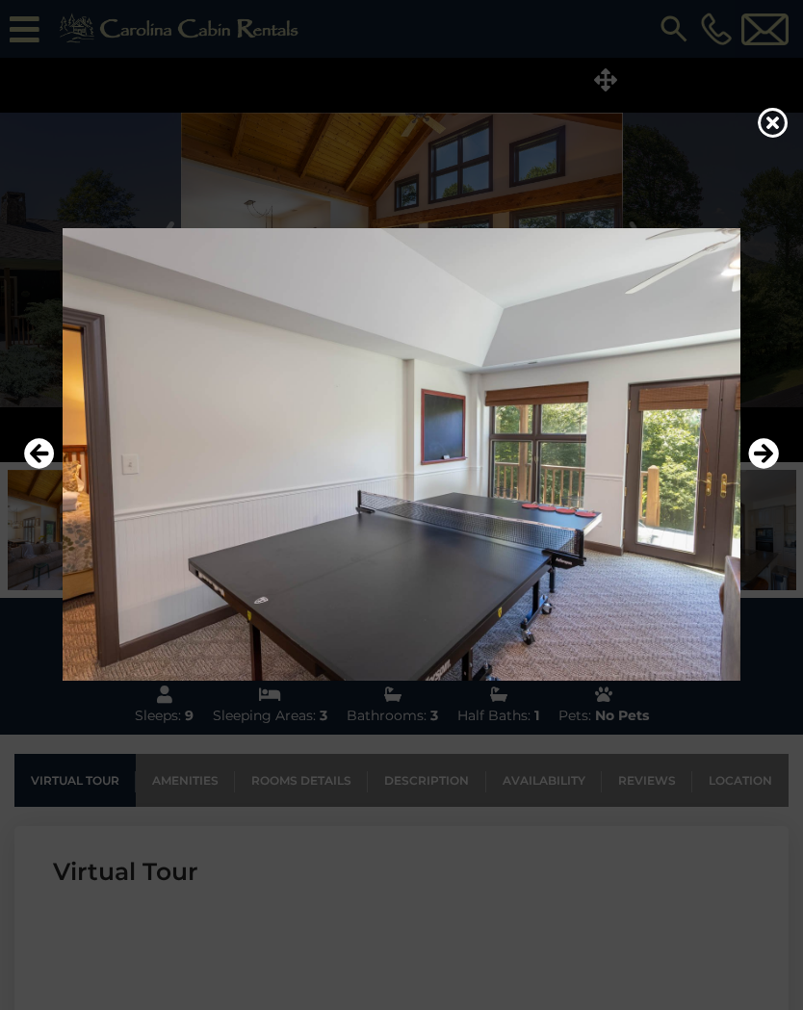
click at [764, 451] on icon "Next" at bounding box center [763, 453] width 31 height 31
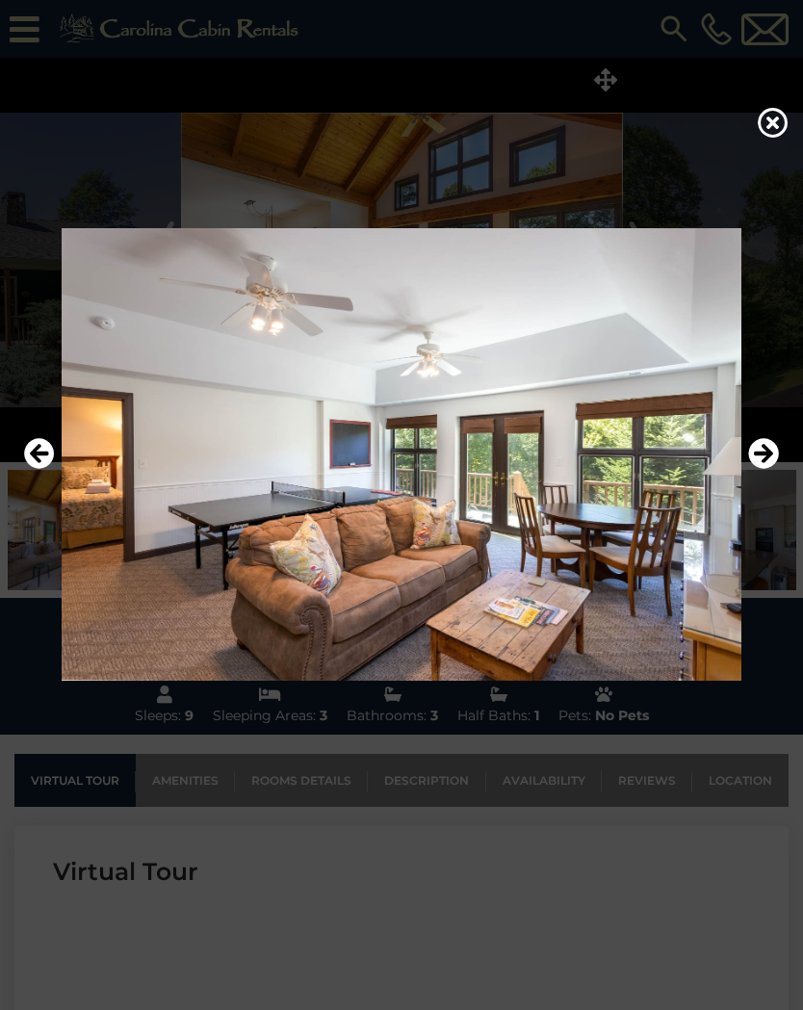
click at [763, 452] on icon "Next" at bounding box center [763, 453] width 31 height 31
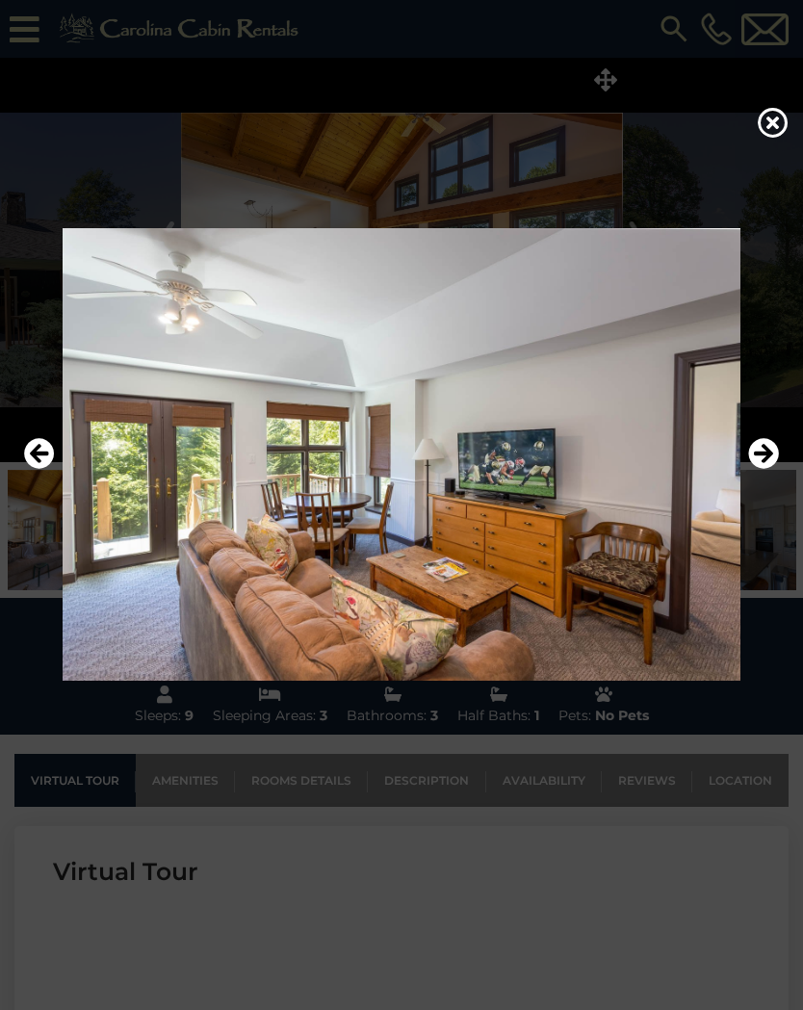
click at [763, 451] on icon "Next" at bounding box center [763, 453] width 31 height 31
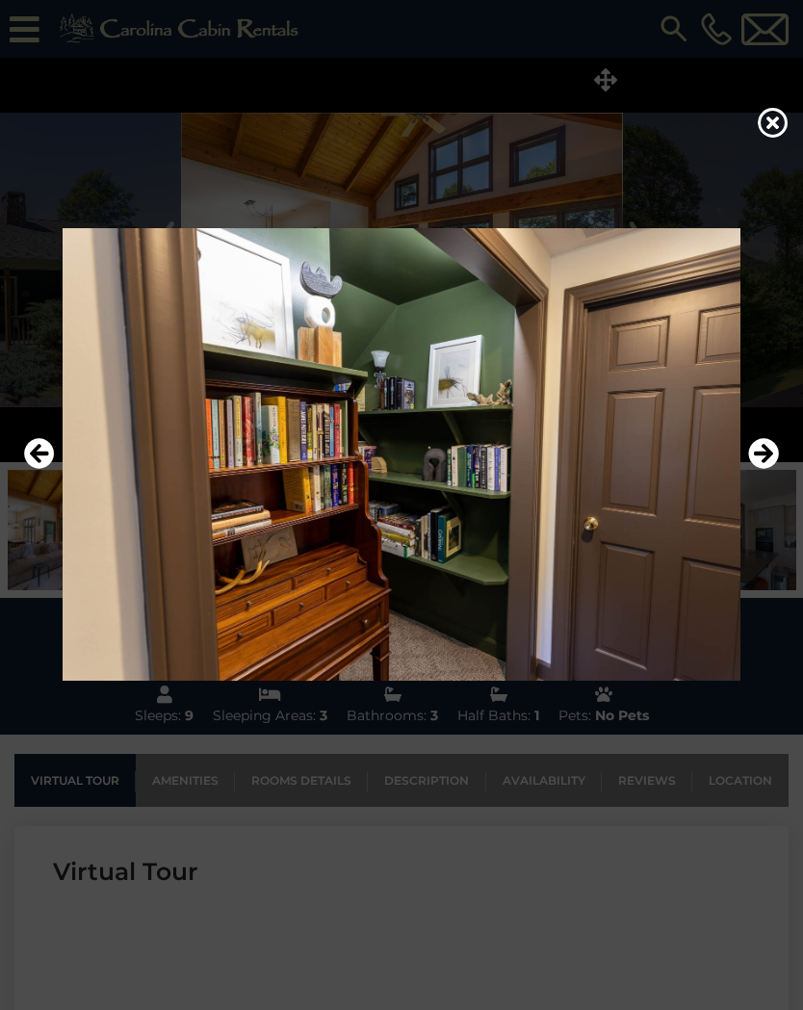
click at [760, 449] on icon "Next" at bounding box center [763, 453] width 31 height 31
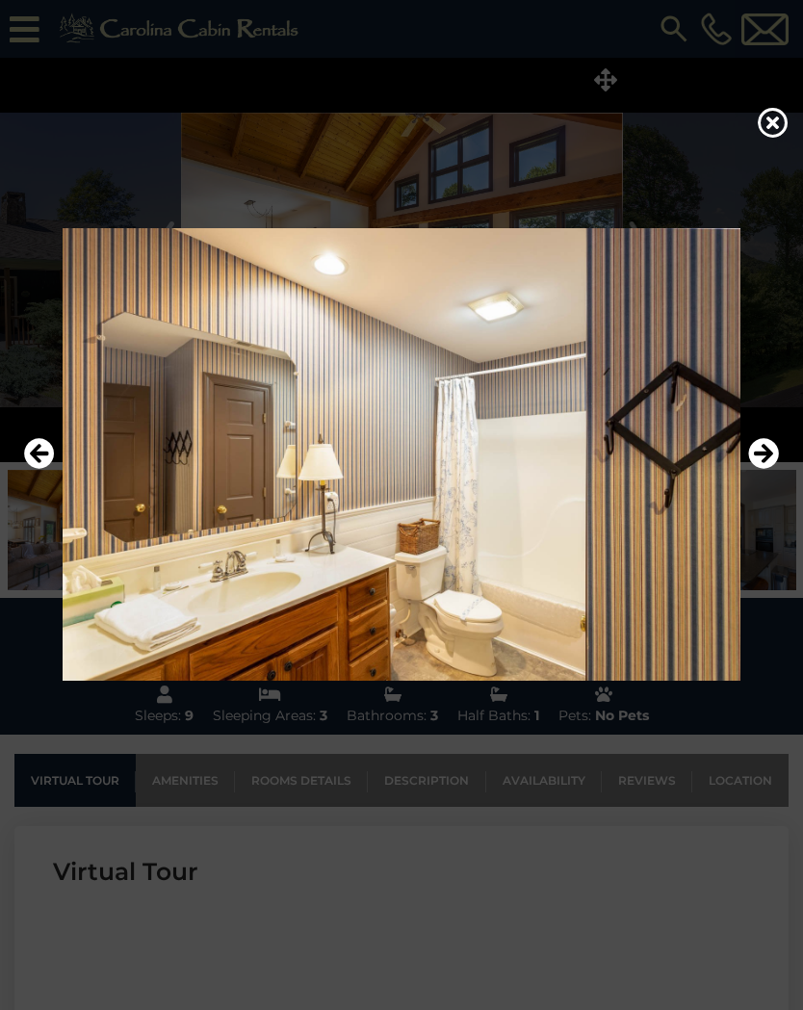
click at [763, 448] on icon "Next" at bounding box center [763, 453] width 31 height 31
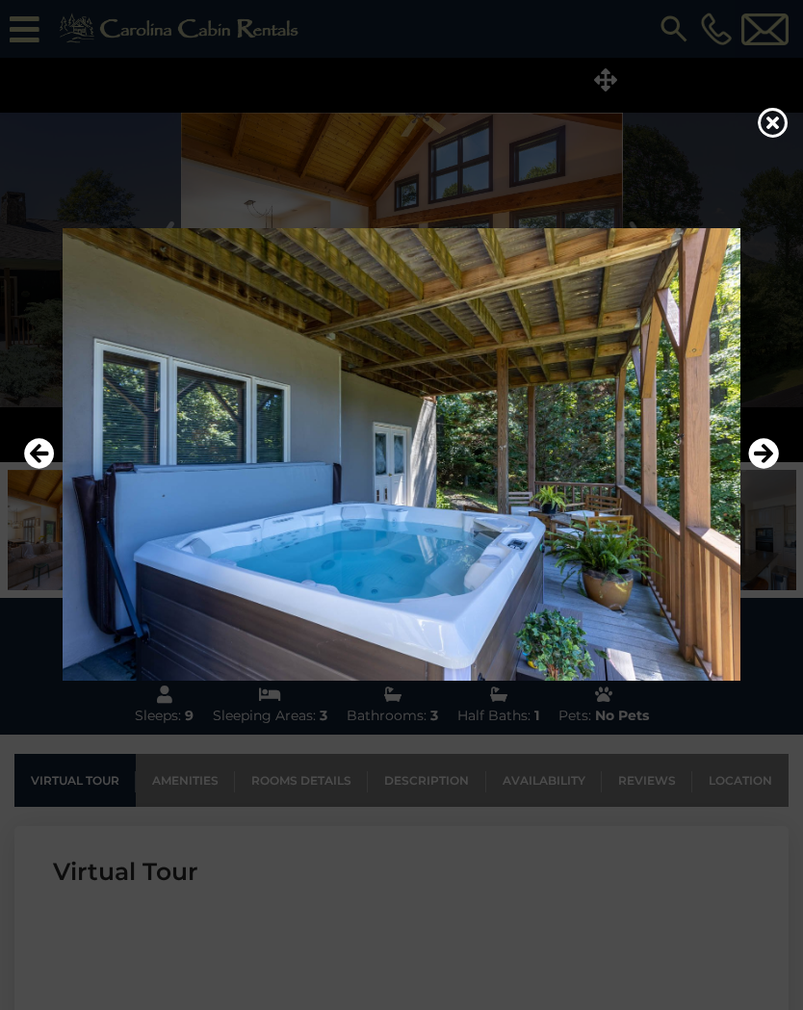
click at [761, 452] on icon "Next" at bounding box center [763, 453] width 31 height 31
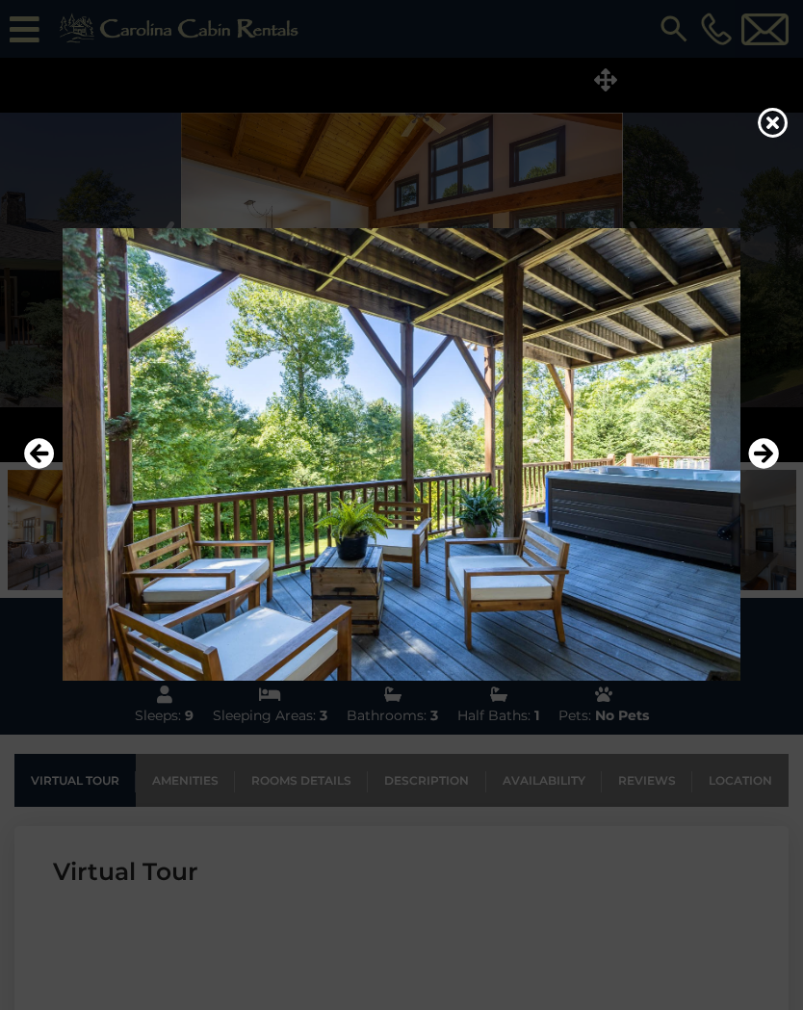
click at [762, 452] on icon "Next" at bounding box center [763, 453] width 31 height 31
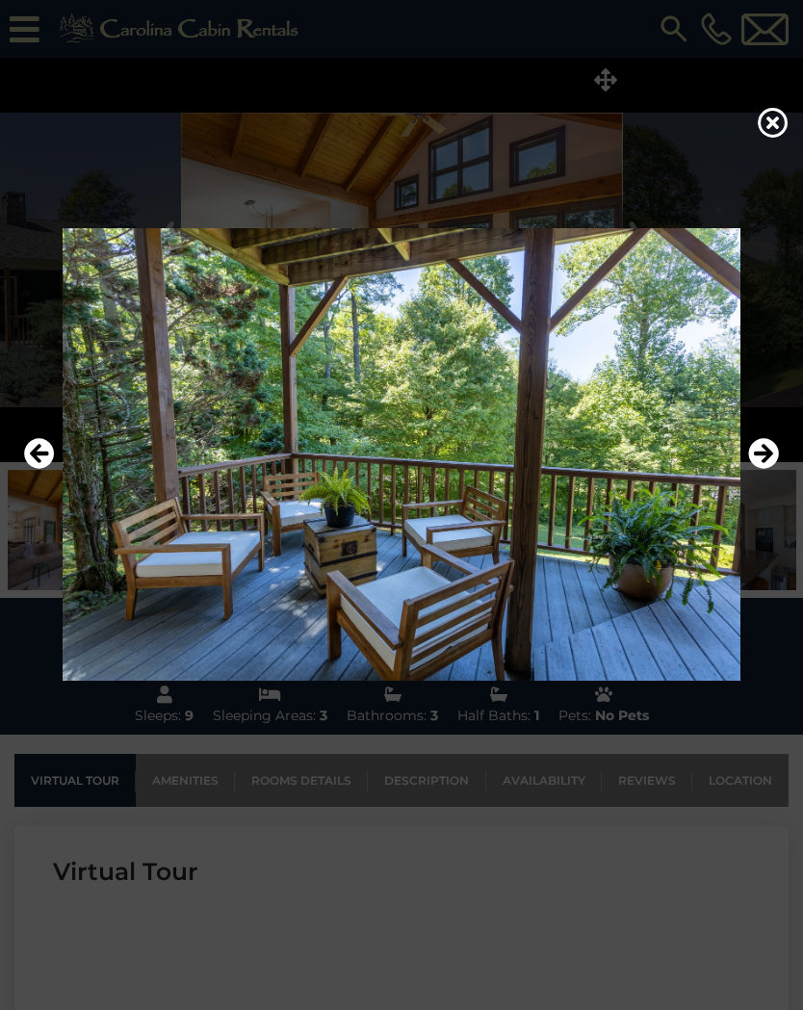
click at [787, 110] on icon at bounding box center [773, 122] width 31 height 31
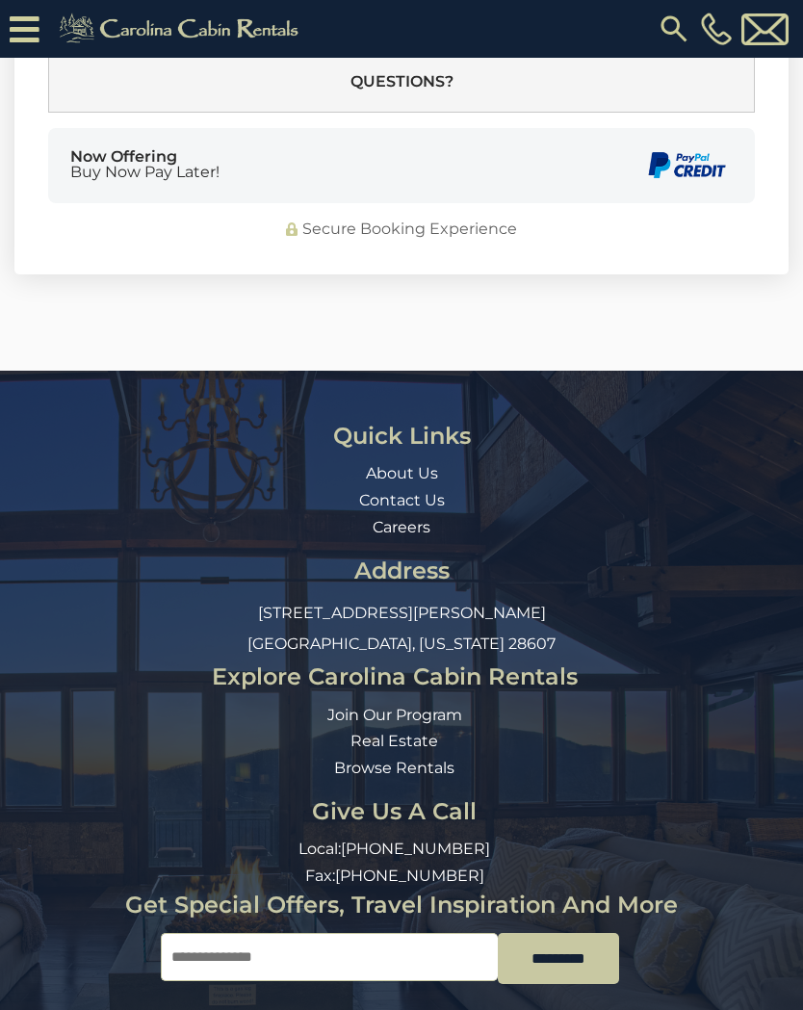
scroll to position [5990, 0]
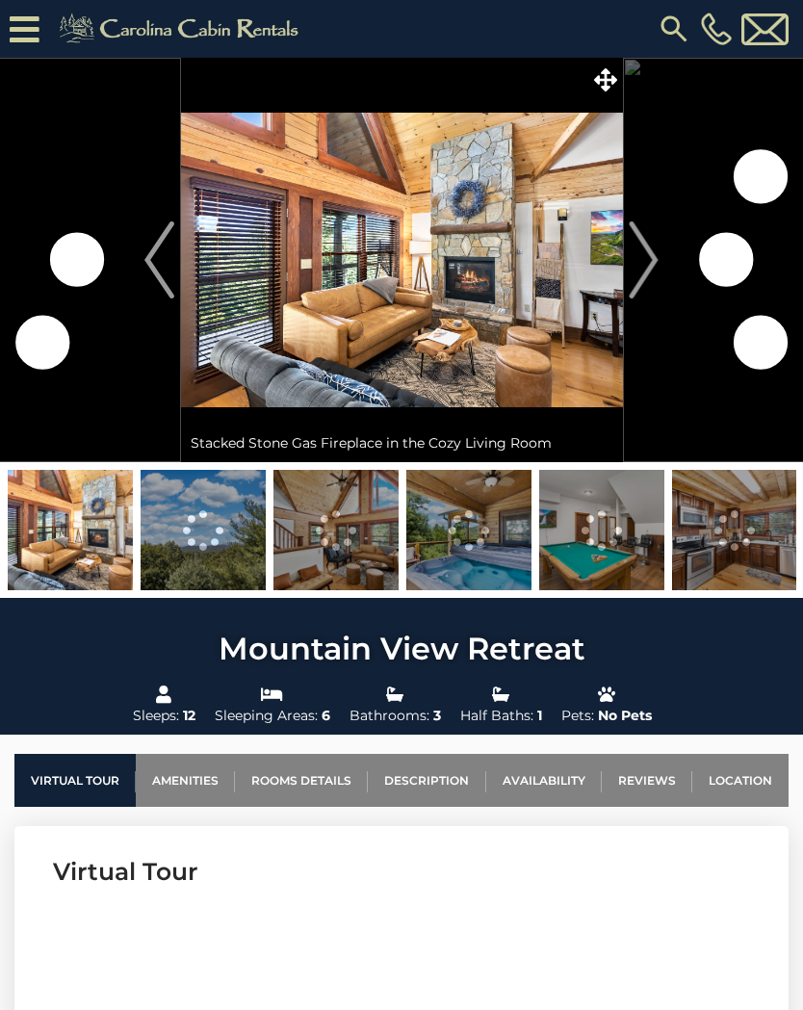
click at [602, 82] on icon at bounding box center [605, 79] width 23 height 23
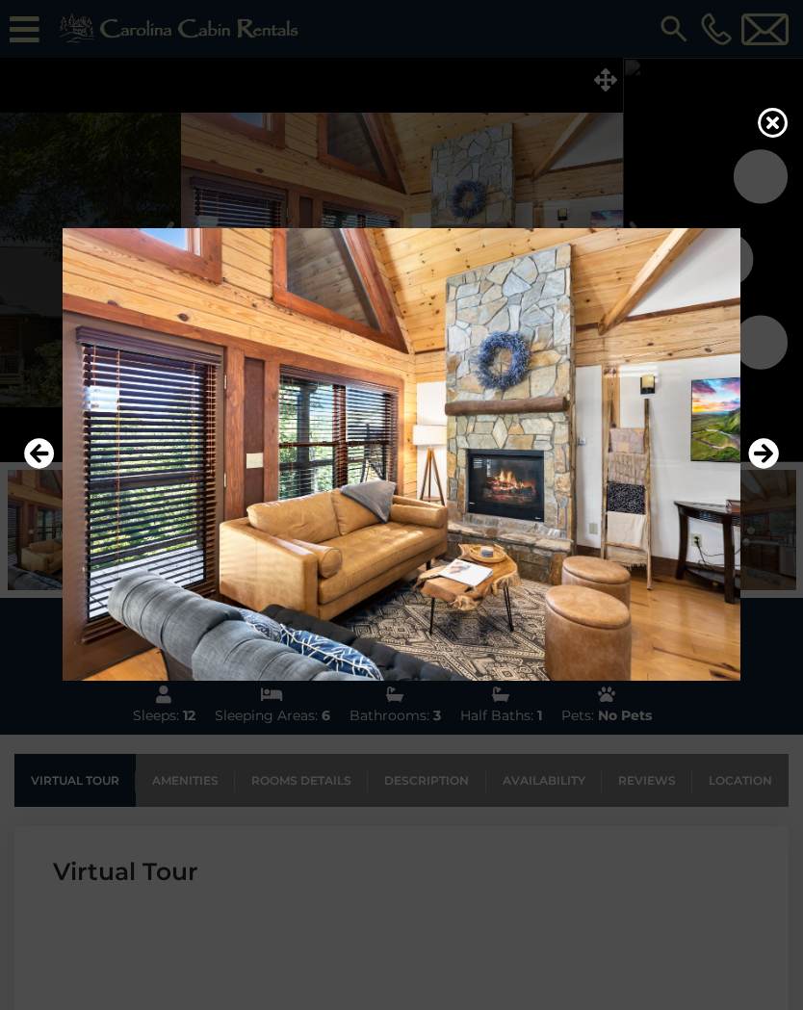
click at [506, 547] on img at bounding box center [401, 454] width 764 height 452
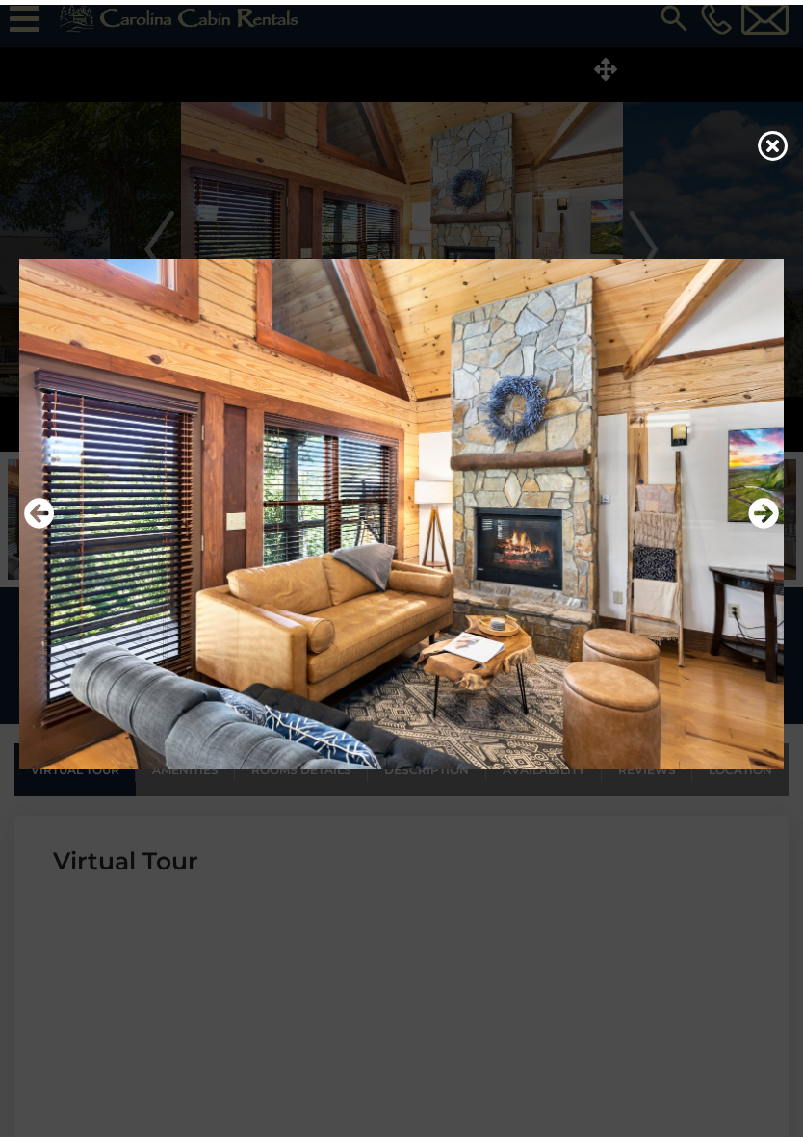
scroll to position [11, 0]
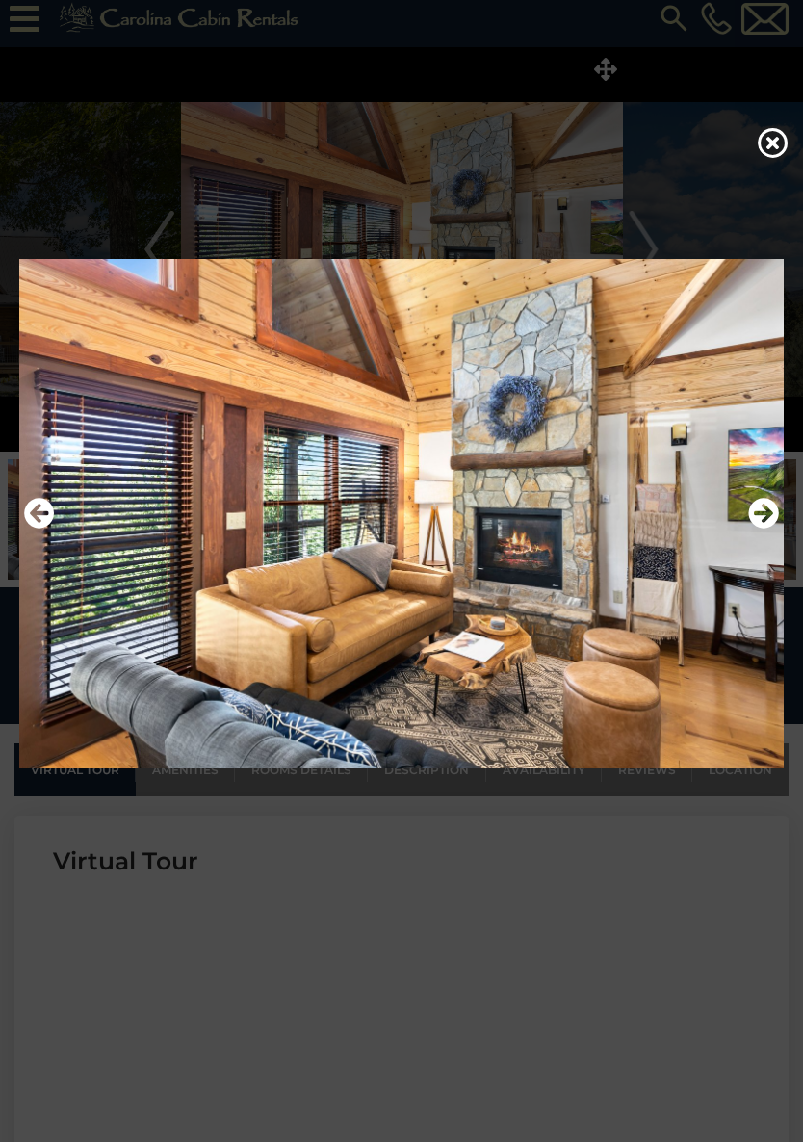
click at [769, 513] on icon "Next" at bounding box center [763, 513] width 31 height 31
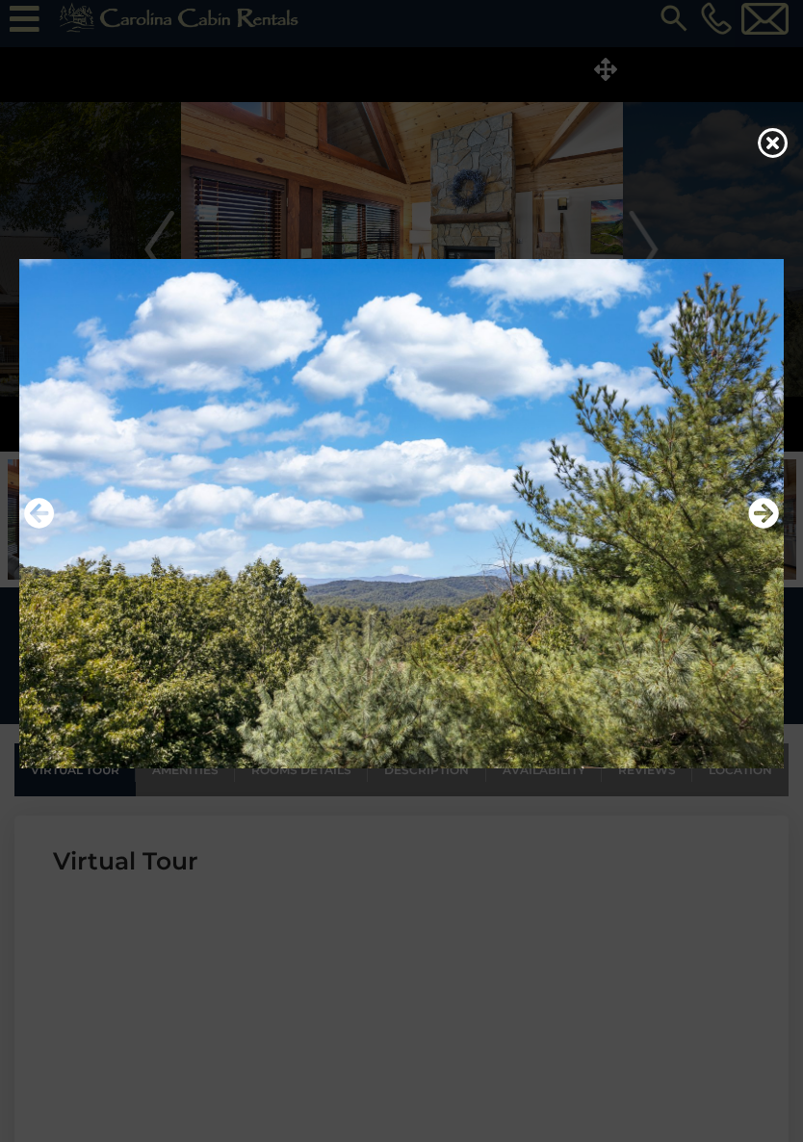
click at [764, 520] on icon "Next" at bounding box center [763, 513] width 31 height 31
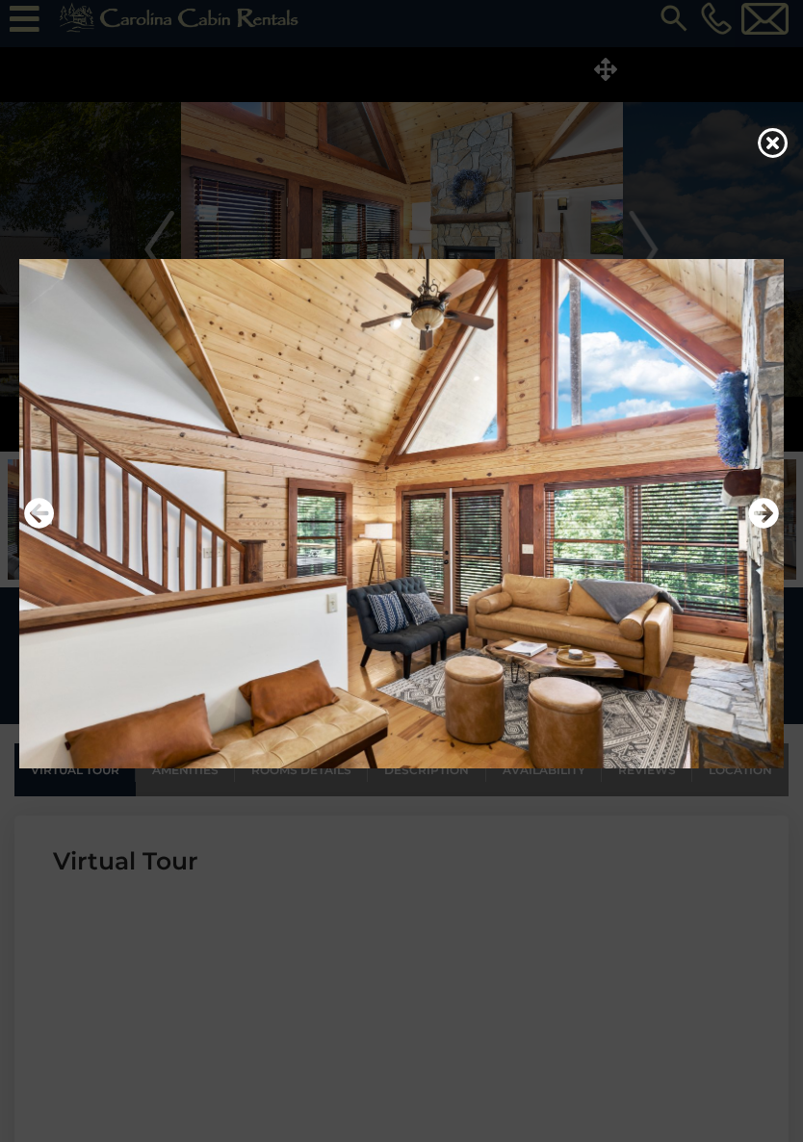
click at [764, 504] on icon "Next" at bounding box center [763, 513] width 31 height 31
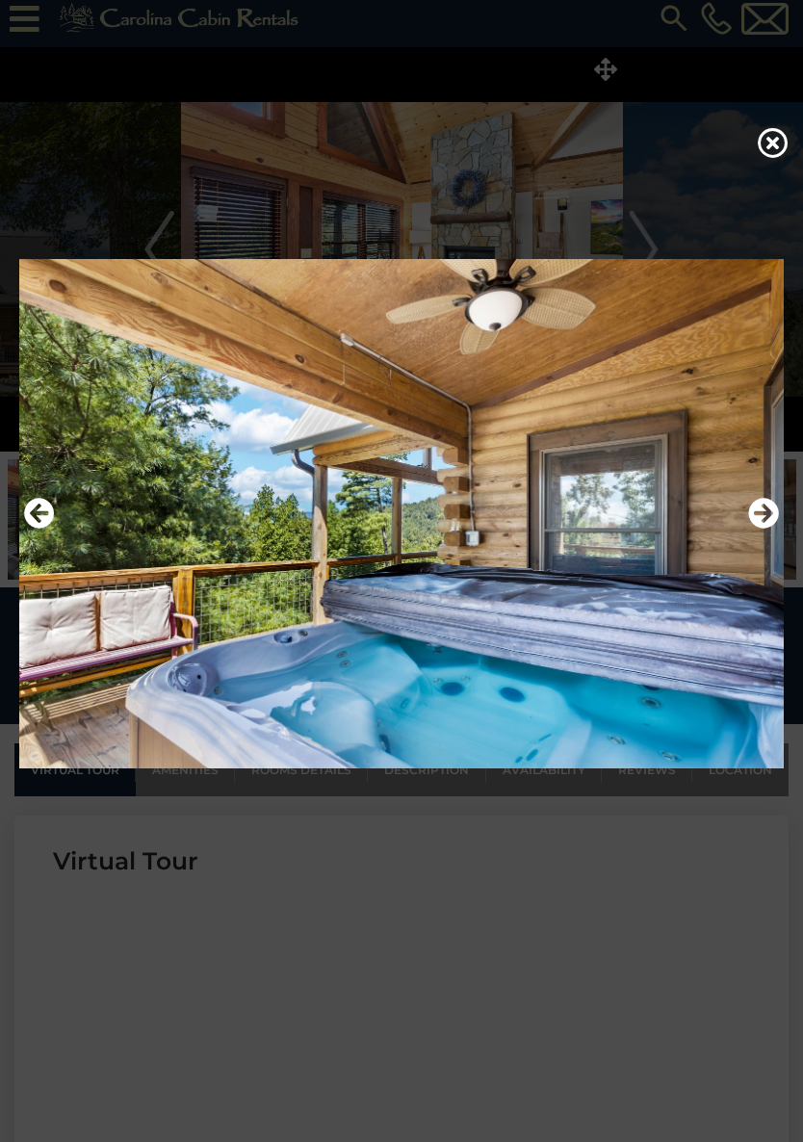
click at [764, 508] on icon "Next" at bounding box center [763, 513] width 31 height 31
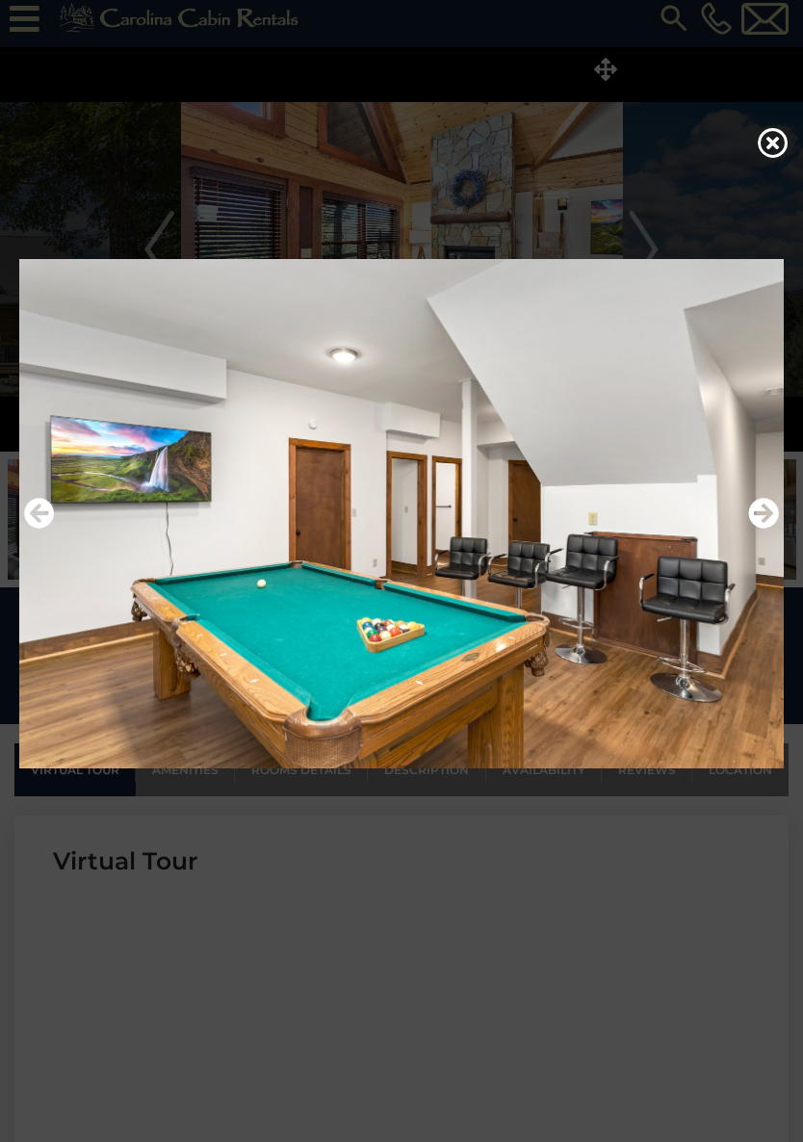
click at [763, 513] on icon "Next" at bounding box center [763, 513] width 31 height 31
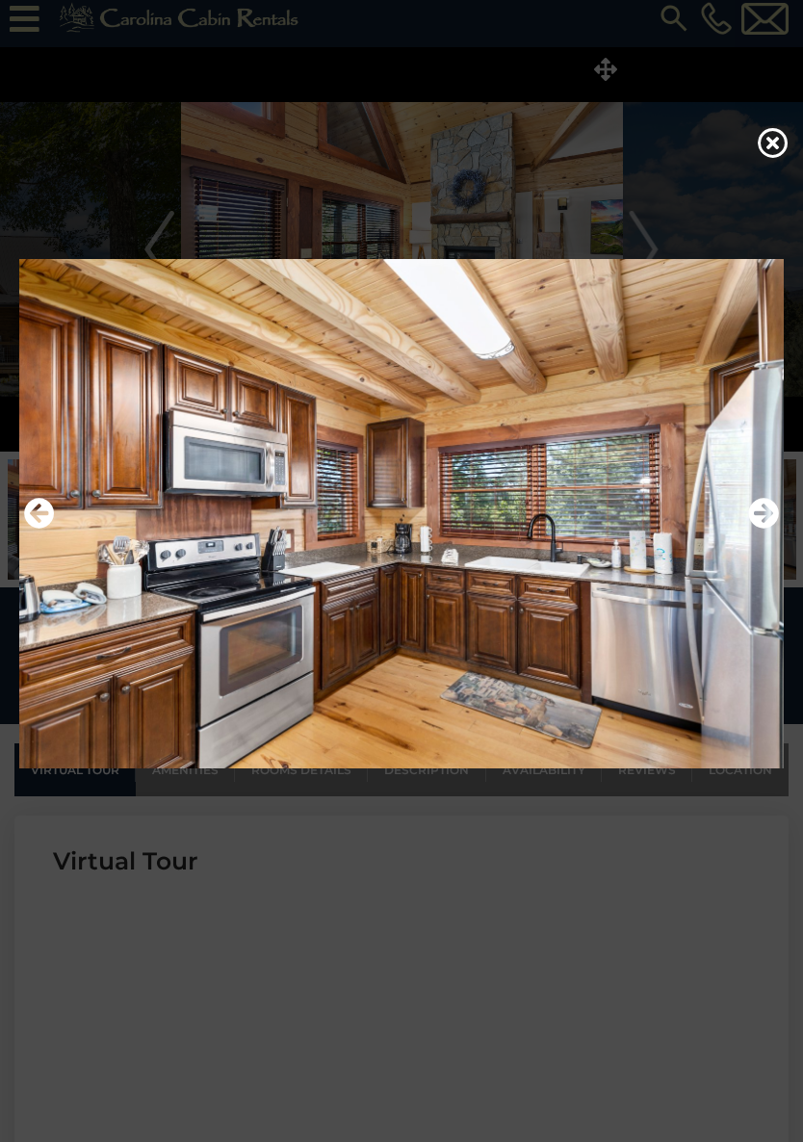
click at [763, 520] on icon "Next" at bounding box center [763, 513] width 31 height 31
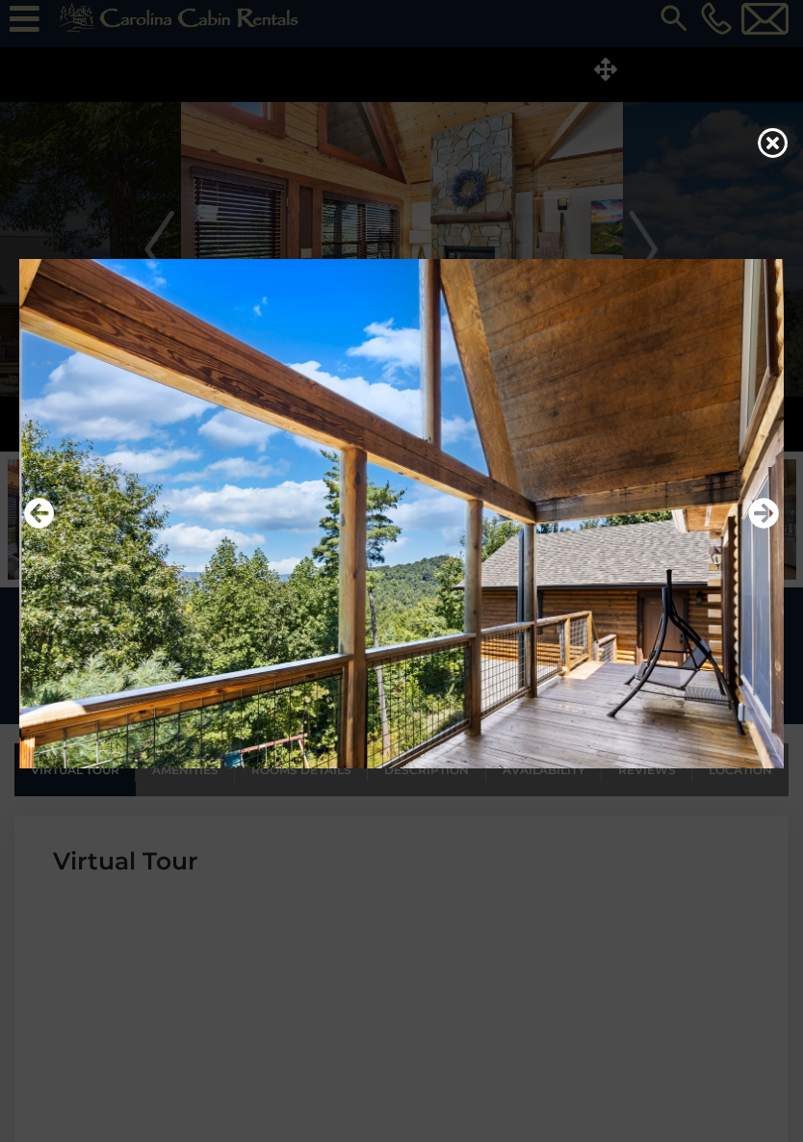
click at [761, 510] on icon "Next" at bounding box center [763, 513] width 31 height 31
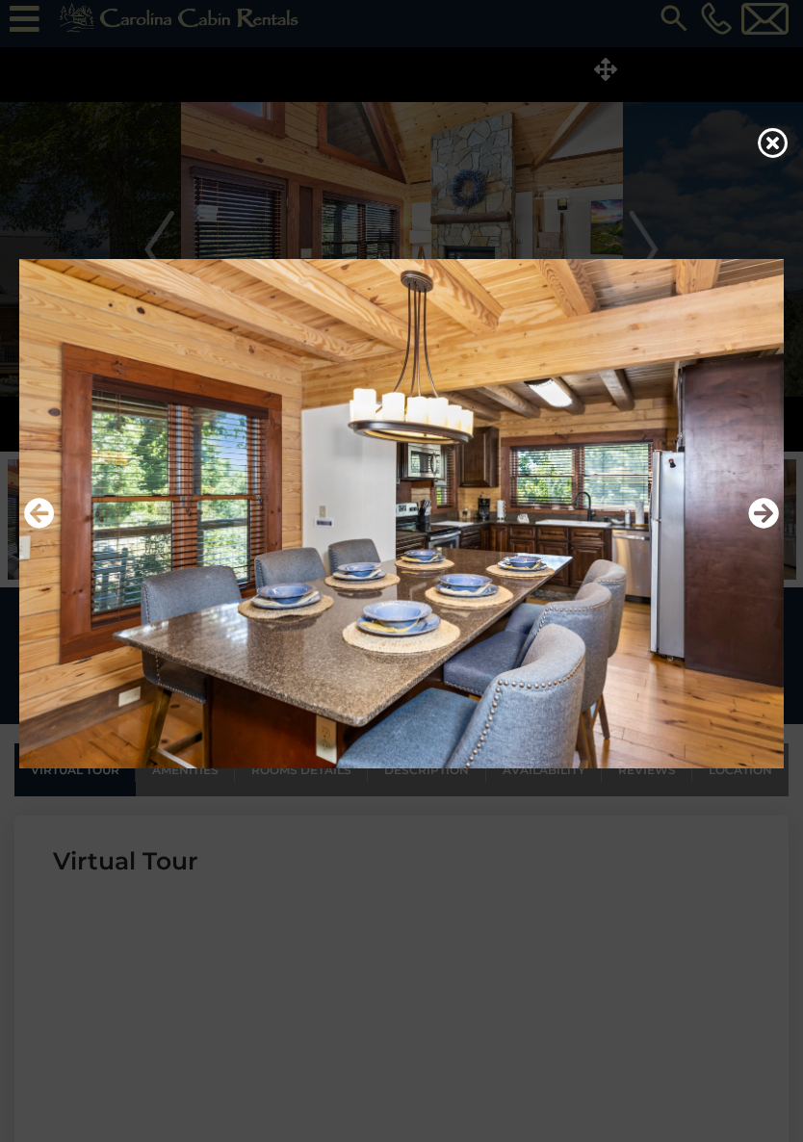
click at [775, 507] on icon "Next" at bounding box center [763, 513] width 31 height 31
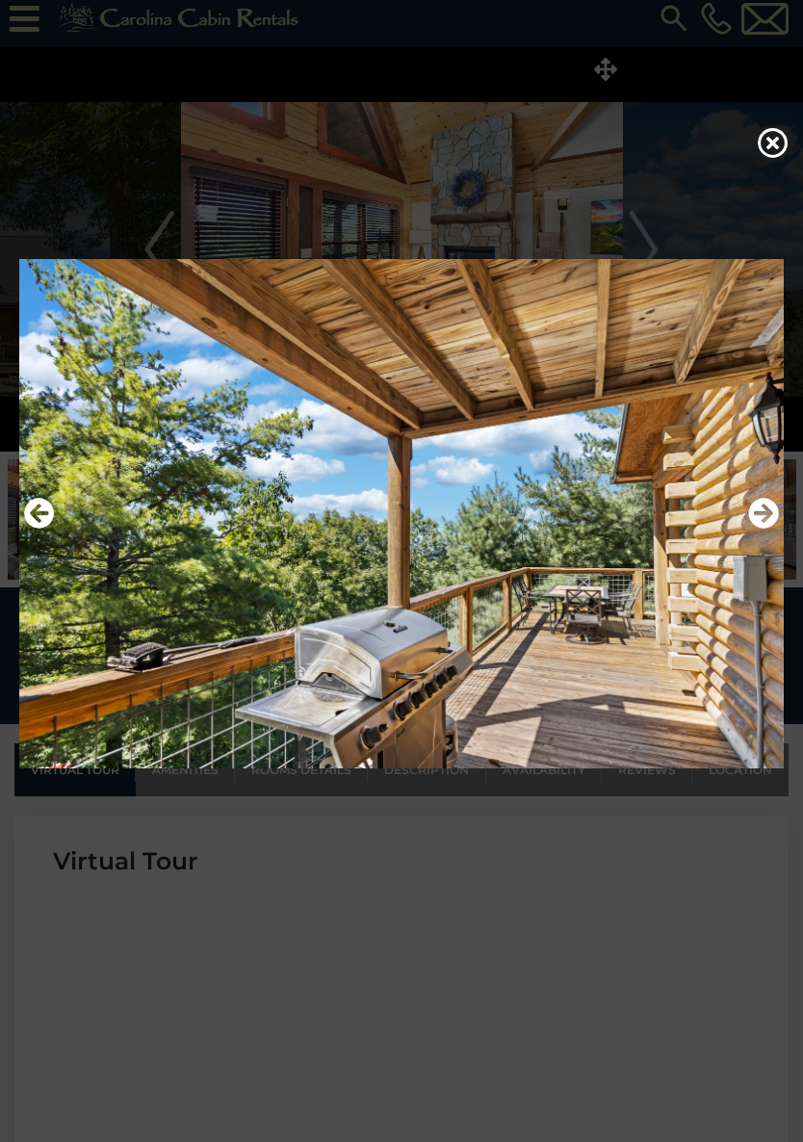
click at [765, 504] on icon "Next" at bounding box center [763, 513] width 31 height 31
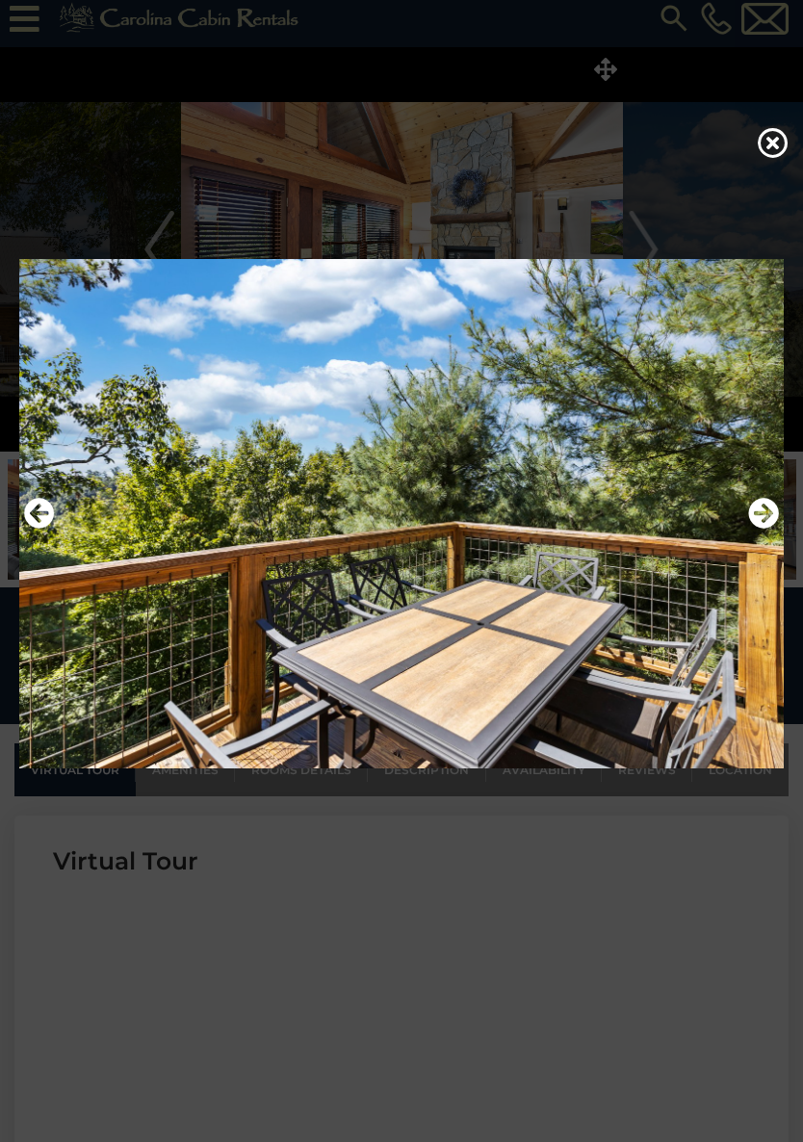
click at [764, 506] on icon "Next" at bounding box center [763, 513] width 31 height 31
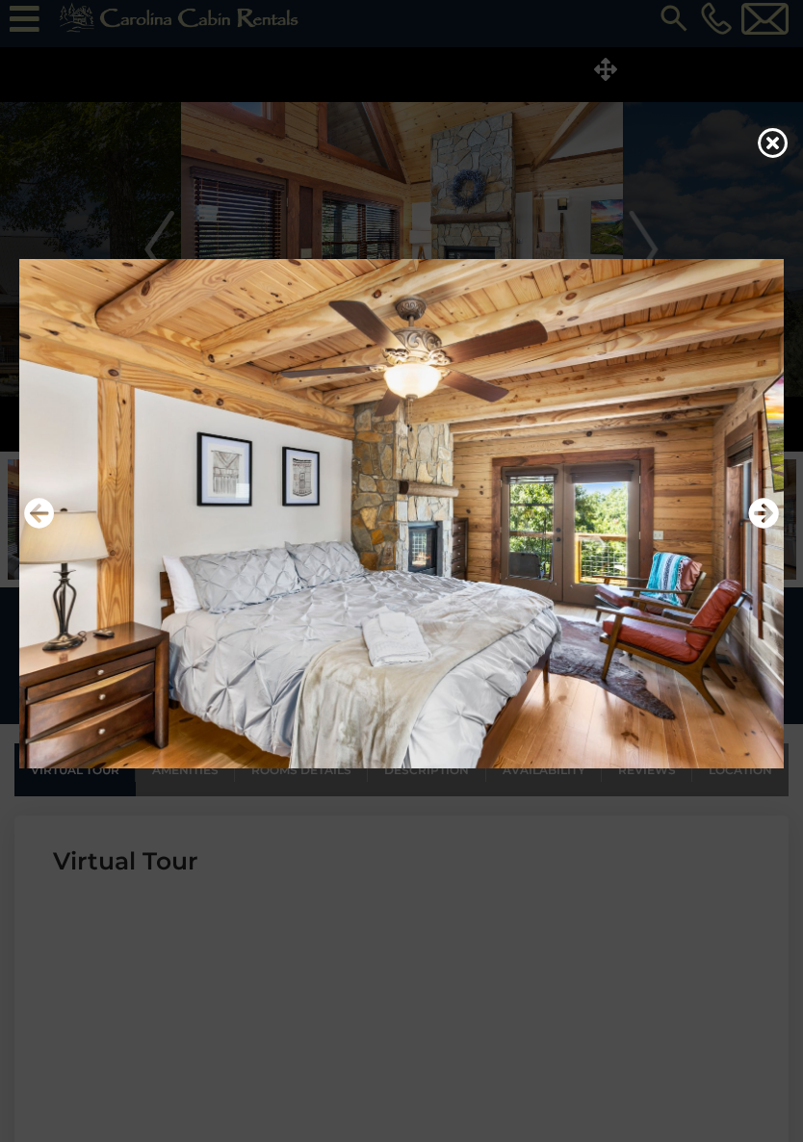
click at [768, 506] on icon "Next" at bounding box center [763, 513] width 31 height 31
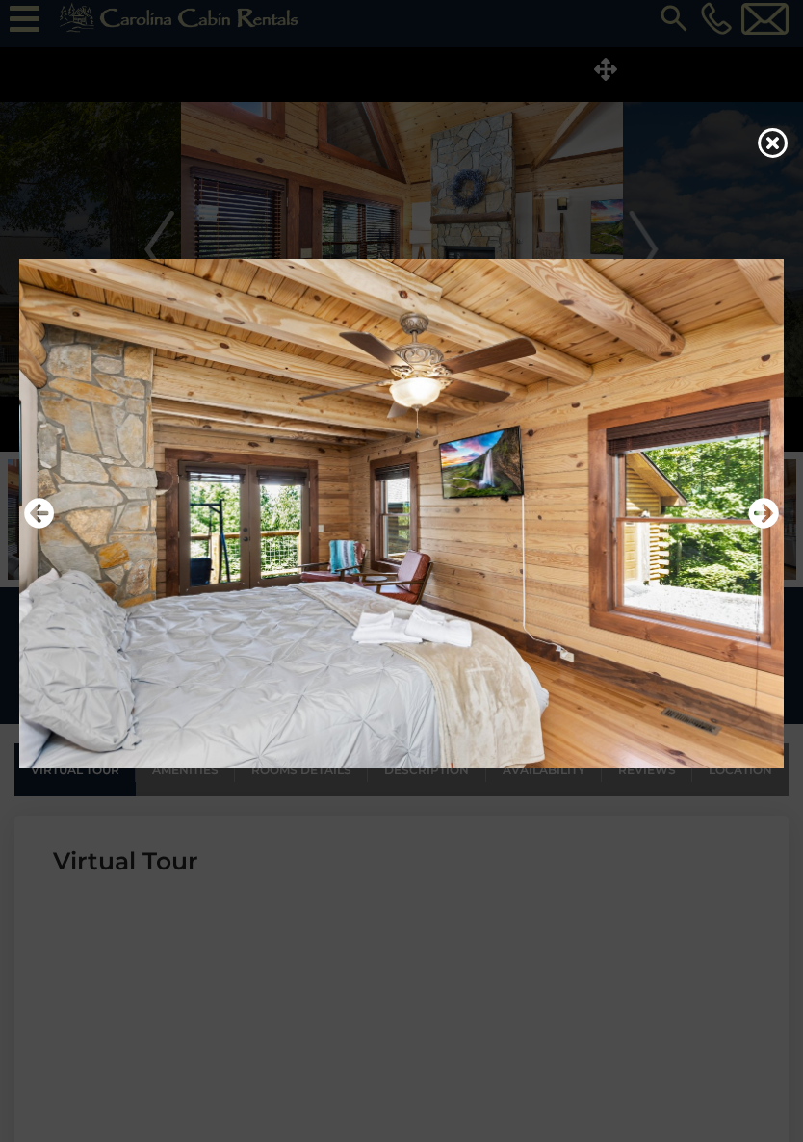
click at [763, 509] on icon "Next" at bounding box center [763, 513] width 31 height 31
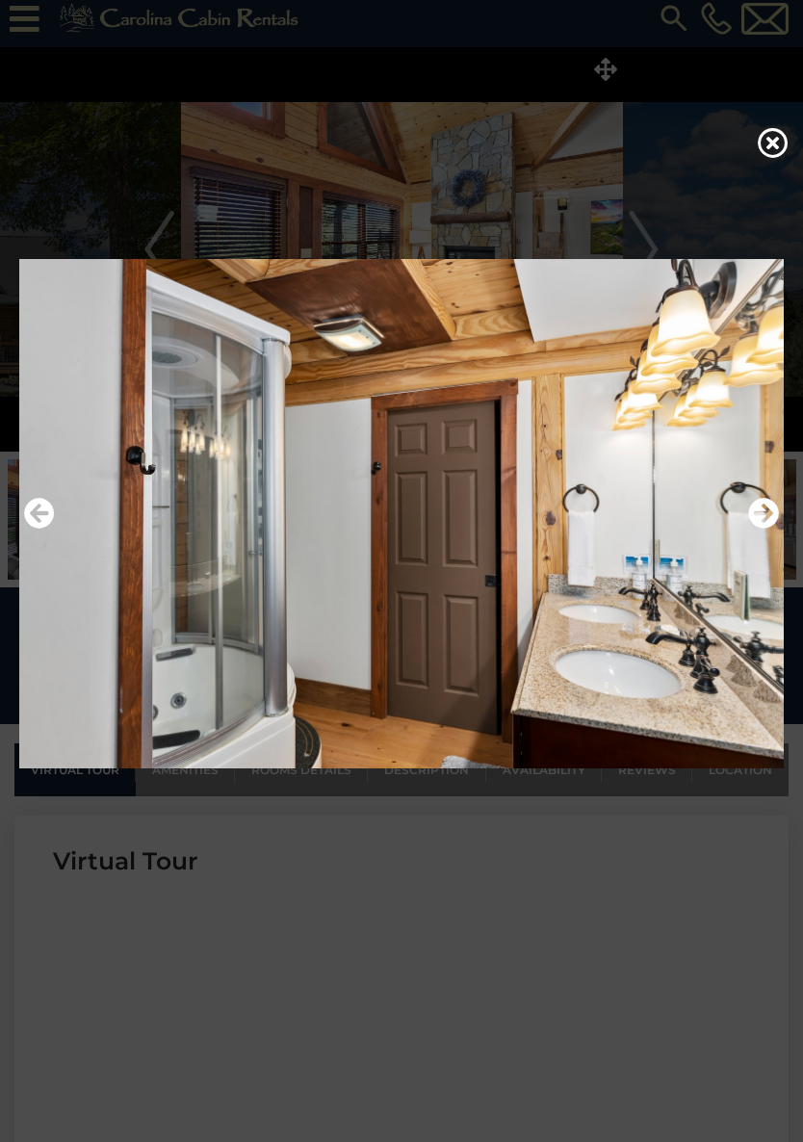
click at [763, 488] on img at bounding box center [401, 513] width 764 height 531
click at [762, 511] on icon "Next" at bounding box center [763, 513] width 31 height 31
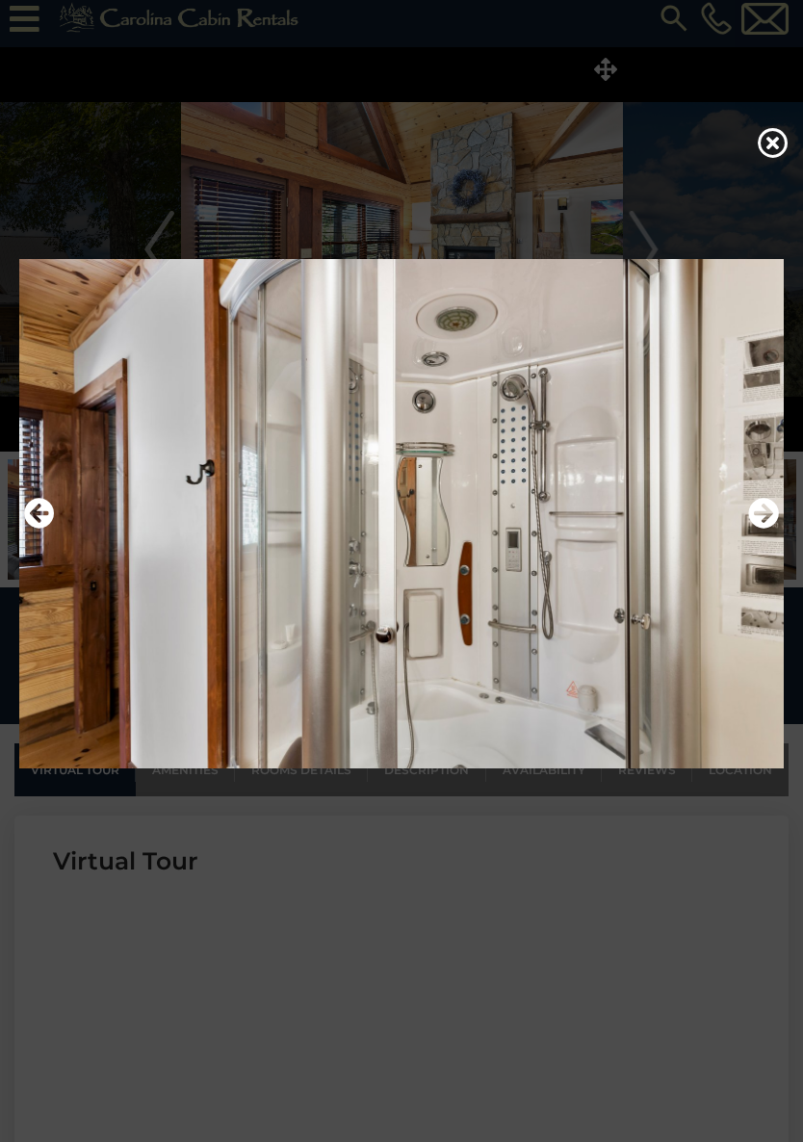
click at [767, 515] on icon "Next" at bounding box center [763, 513] width 31 height 31
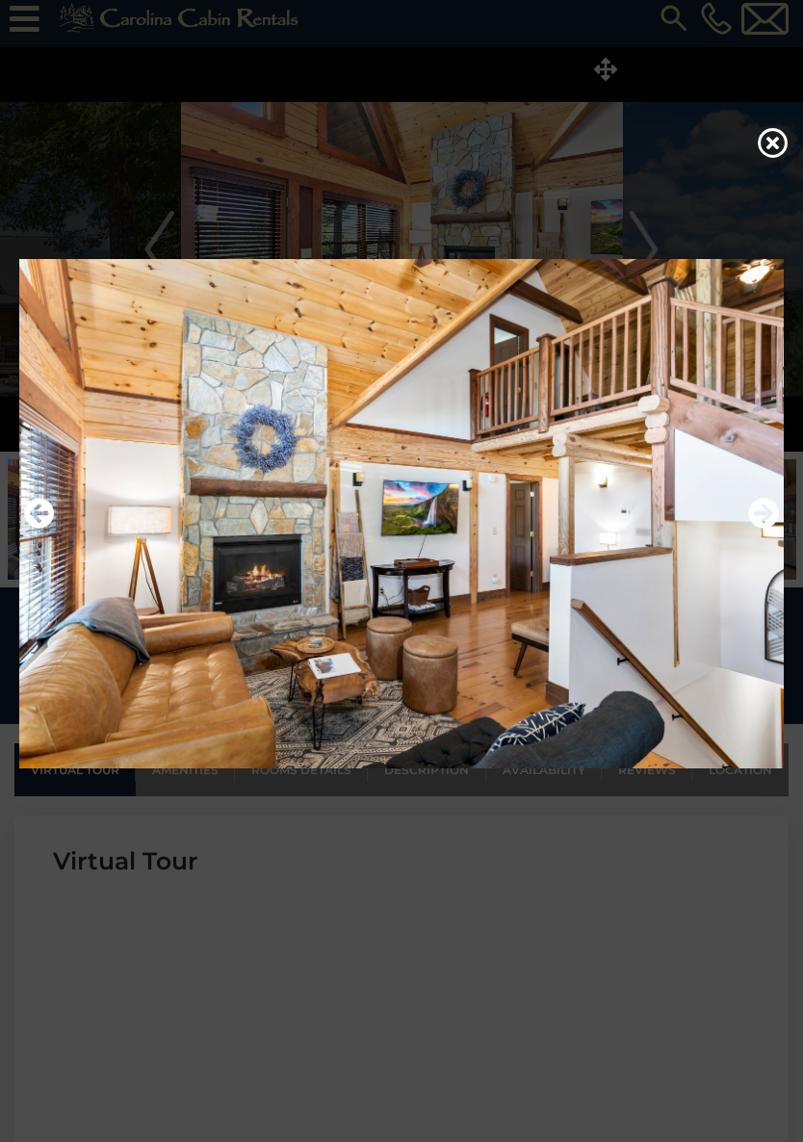
click at [765, 515] on icon "Next" at bounding box center [763, 513] width 31 height 31
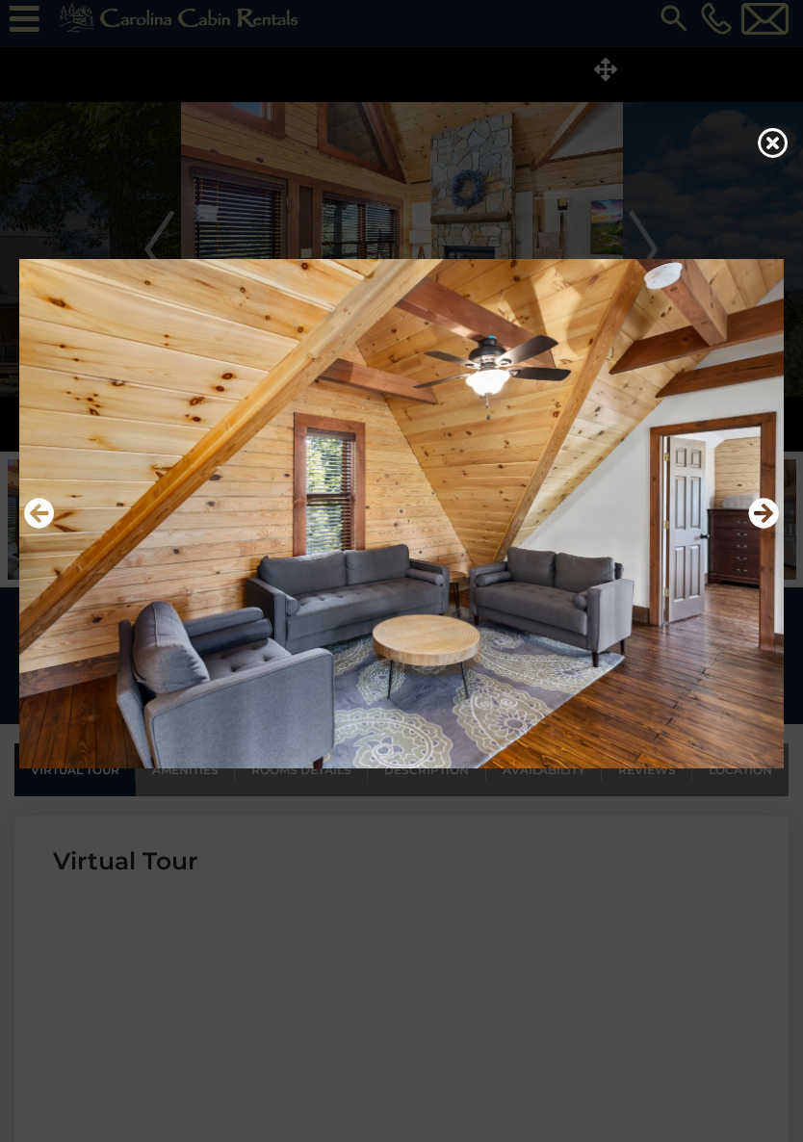
click at [767, 509] on icon "Next" at bounding box center [763, 513] width 31 height 31
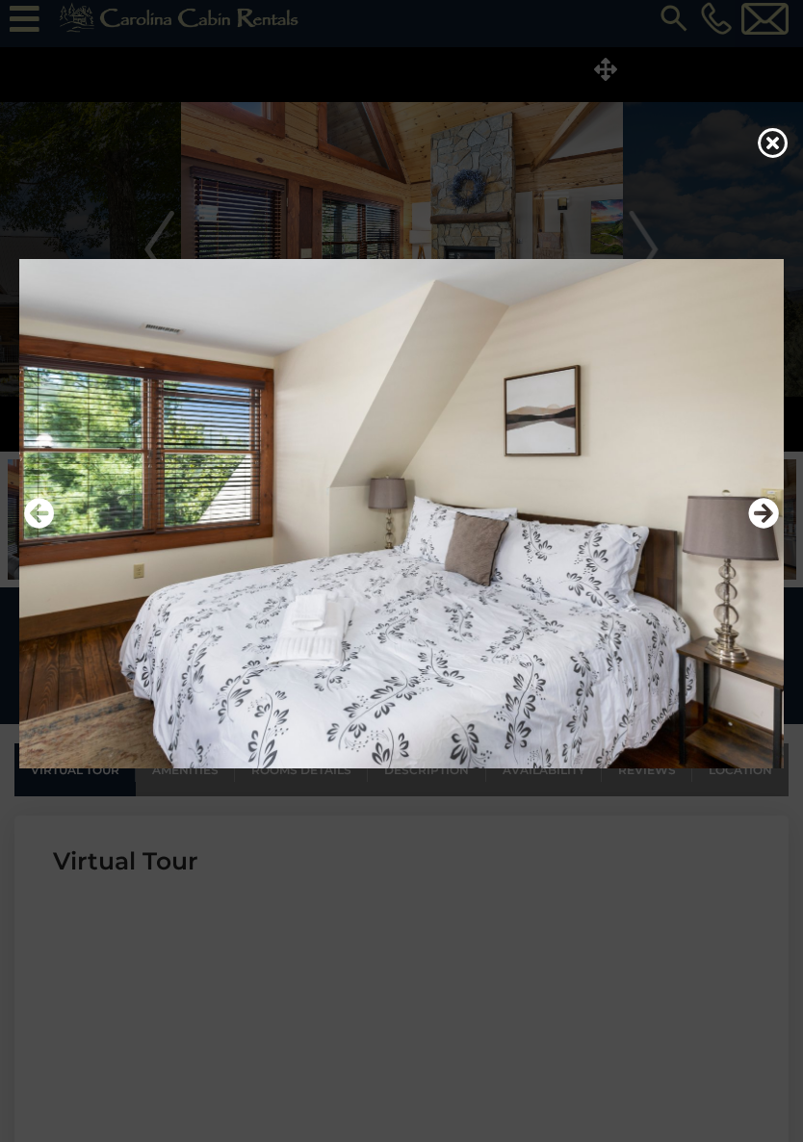
click at [755, 516] on icon "Next" at bounding box center [763, 513] width 31 height 31
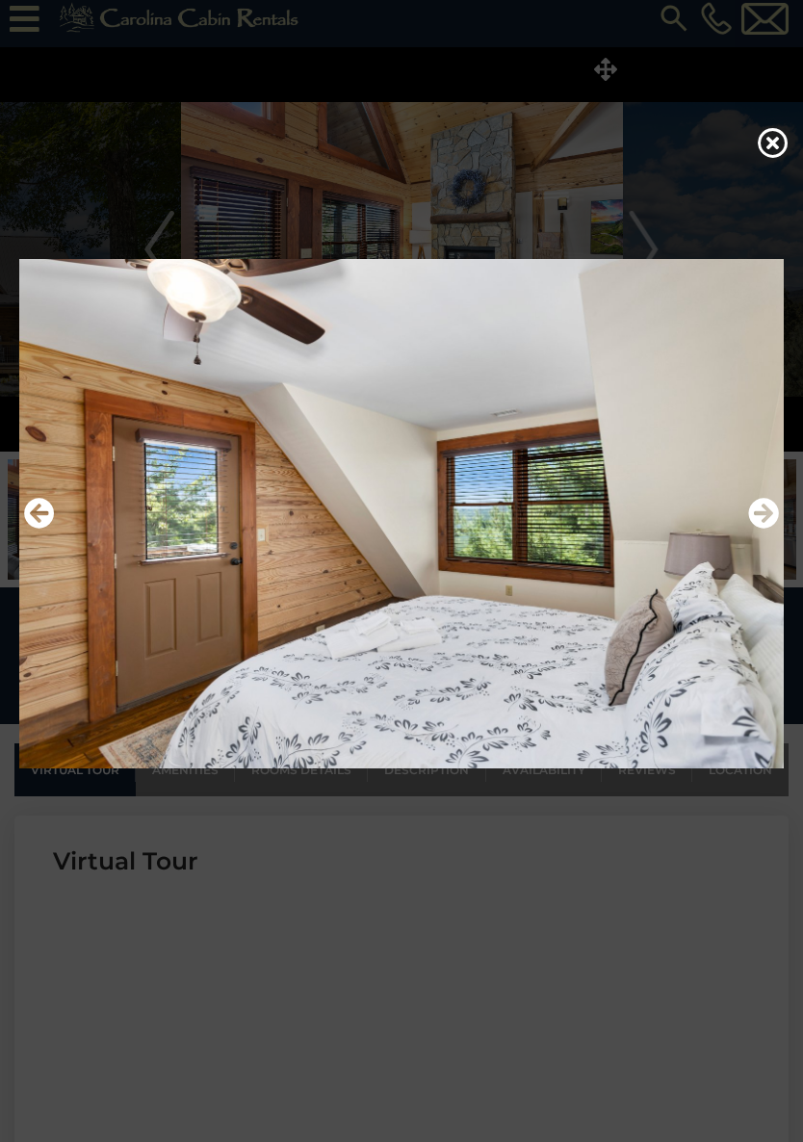
click at [753, 515] on icon "Next" at bounding box center [763, 513] width 31 height 31
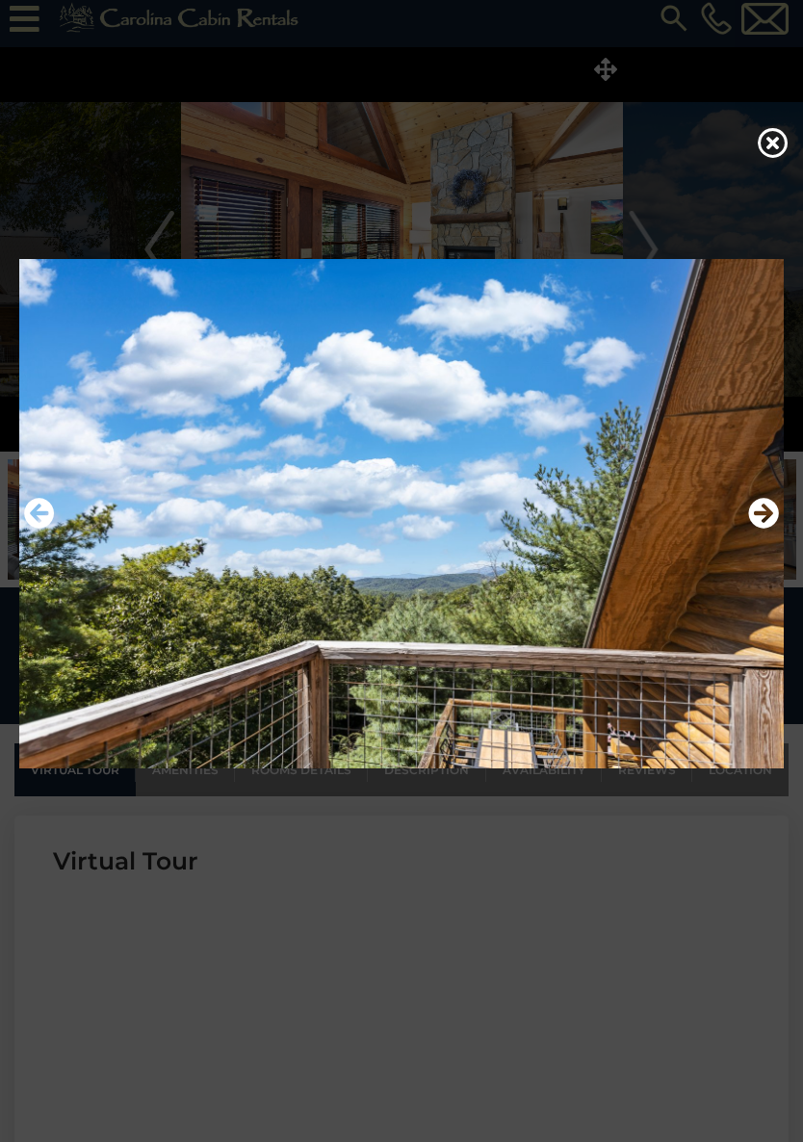
click at [749, 517] on icon "Next" at bounding box center [763, 513] width 31 height 31
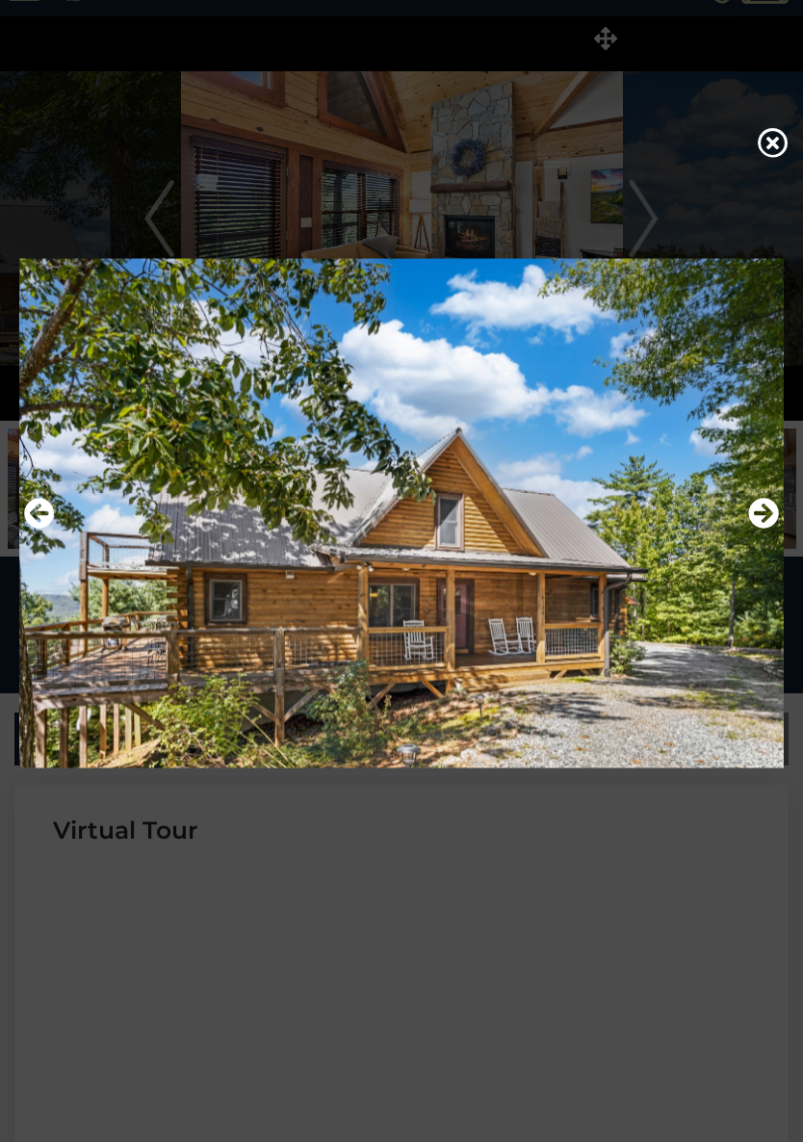
scroll to position [39, 0]
click at [571, 526] on img at bounding box center [401, 513] width 764 height 531
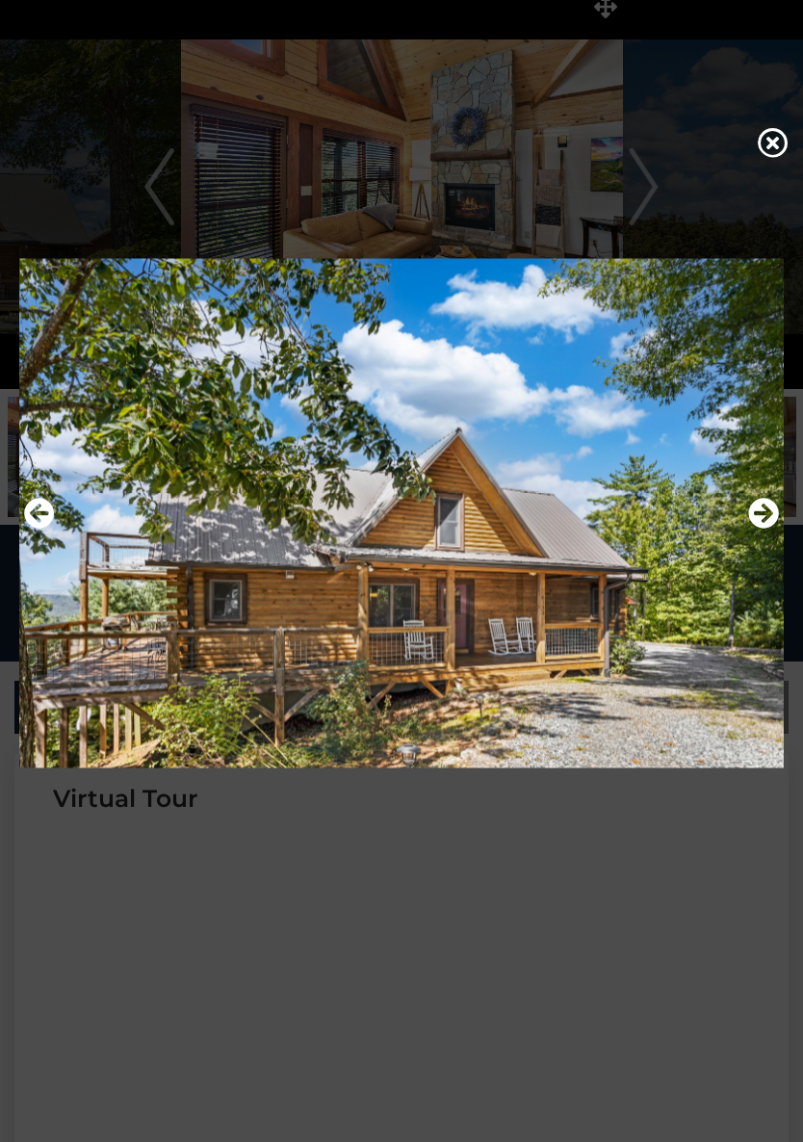
scroll to position [71, 0]
click at [763, 509] on icon "Next" at bounding box center [763, 513] width 31 height 31
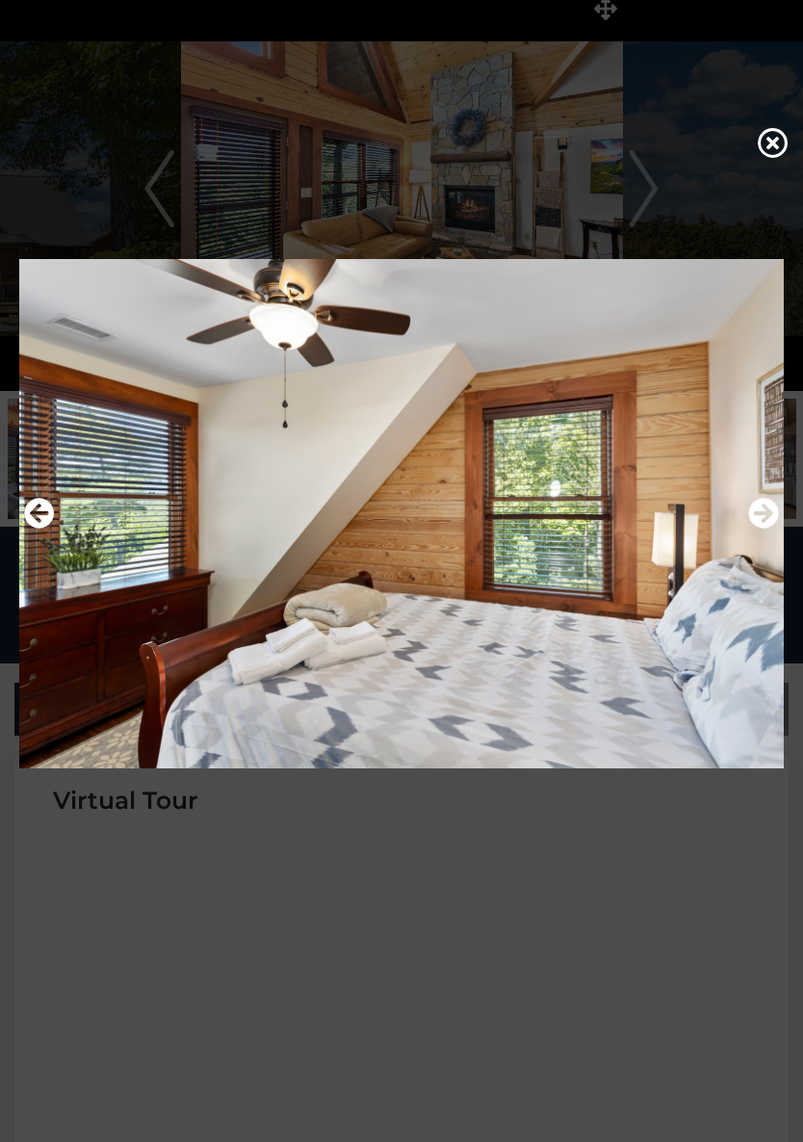
click at [766, 508] on icon "Next" at bounding box center [763, 513] width 31 height 31
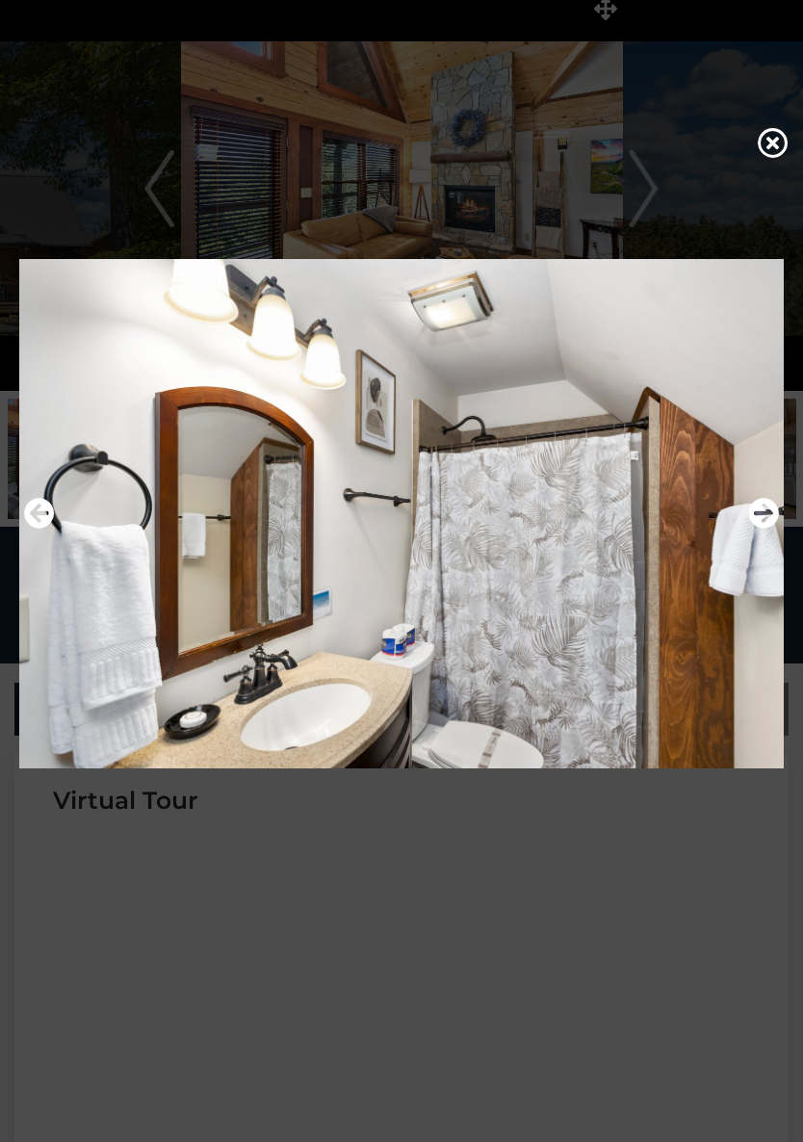
click at [767, 504] on icon "Next" at bounding box center [763, 513] width 31 height 31
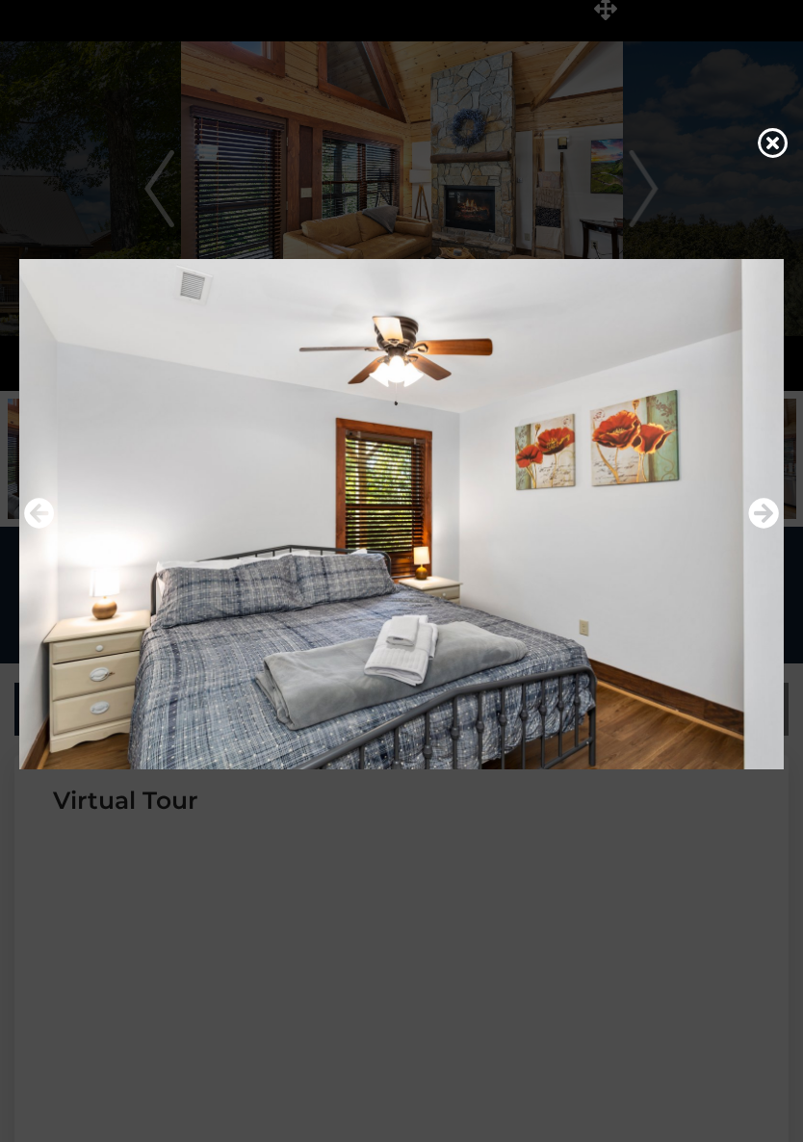
click at [768, 511] on icon "Next" at bounding box center [763, 513] width 31 height 31
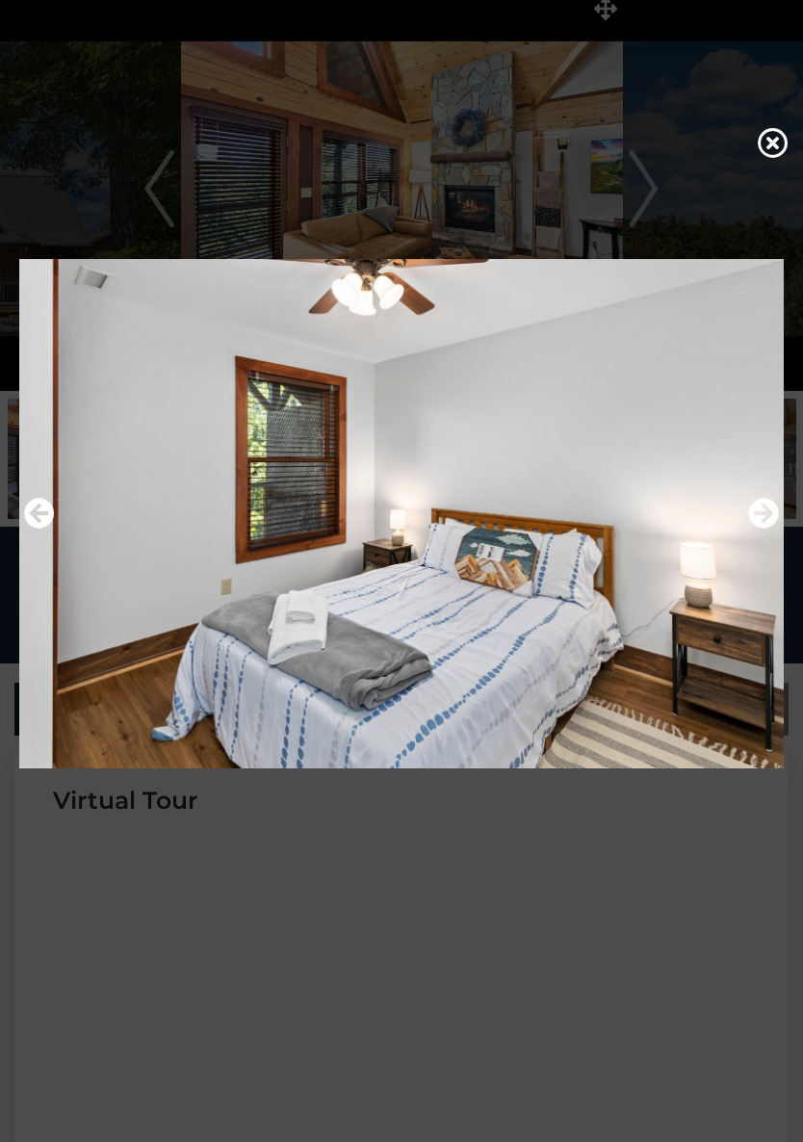
click at [767, 518] on icon "Next" at bounding box center [763, 513] width 31 height 31
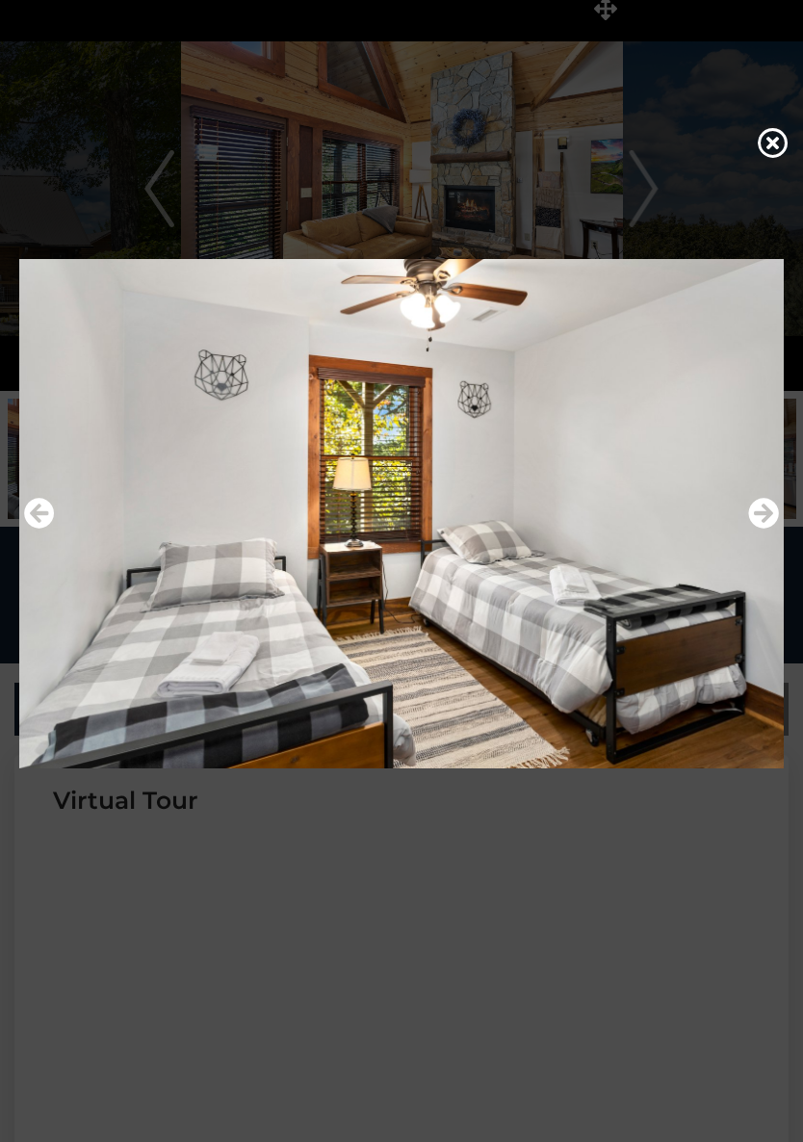
click at [769, 509] on icon "Next" at bounding box center [763, 513] width 31 height 31
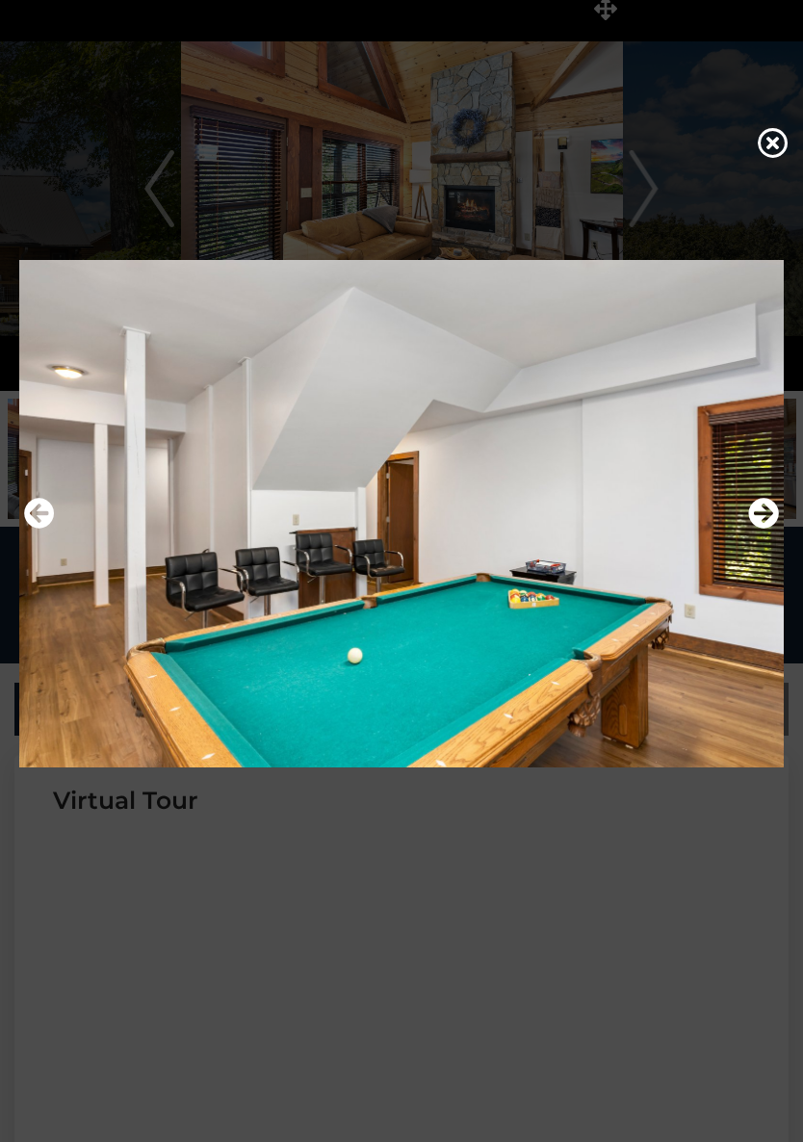
click at [770, 496] on button "Next" at bounding box center [763, 514] width 31 height 44
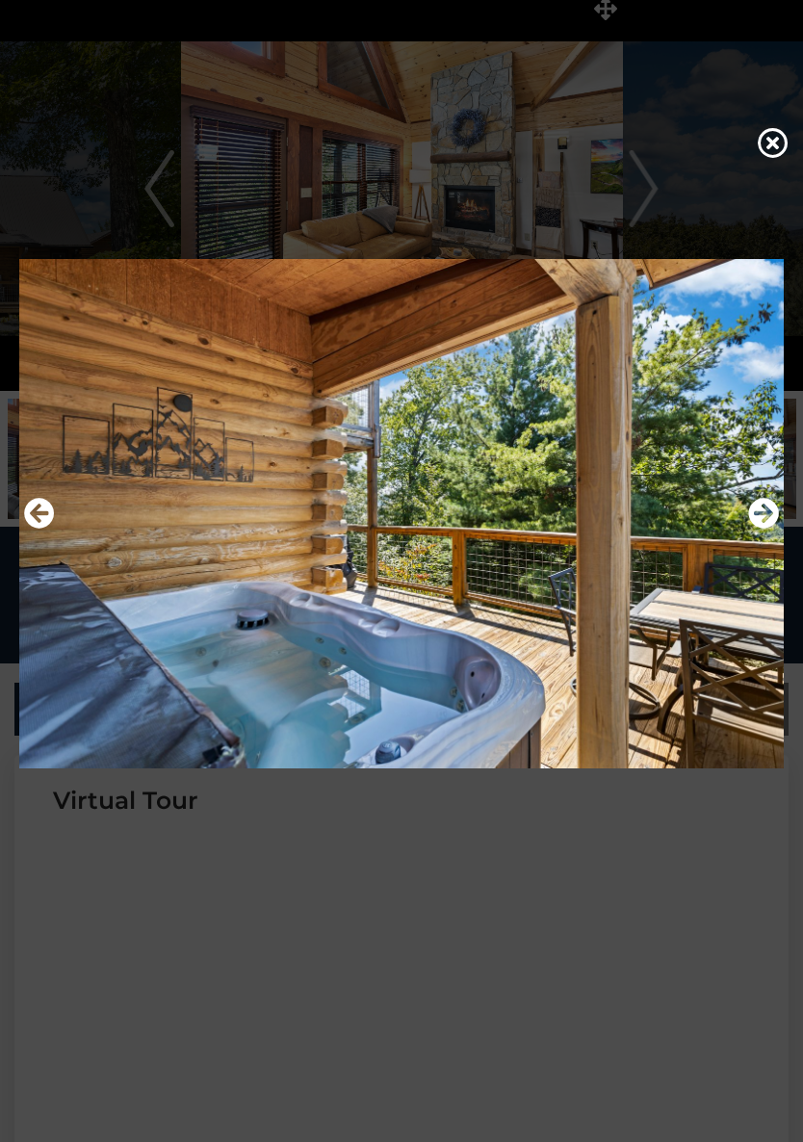
click at [766, 511] on icon "Next" at bounding box center [763, 513] width 31 height 31
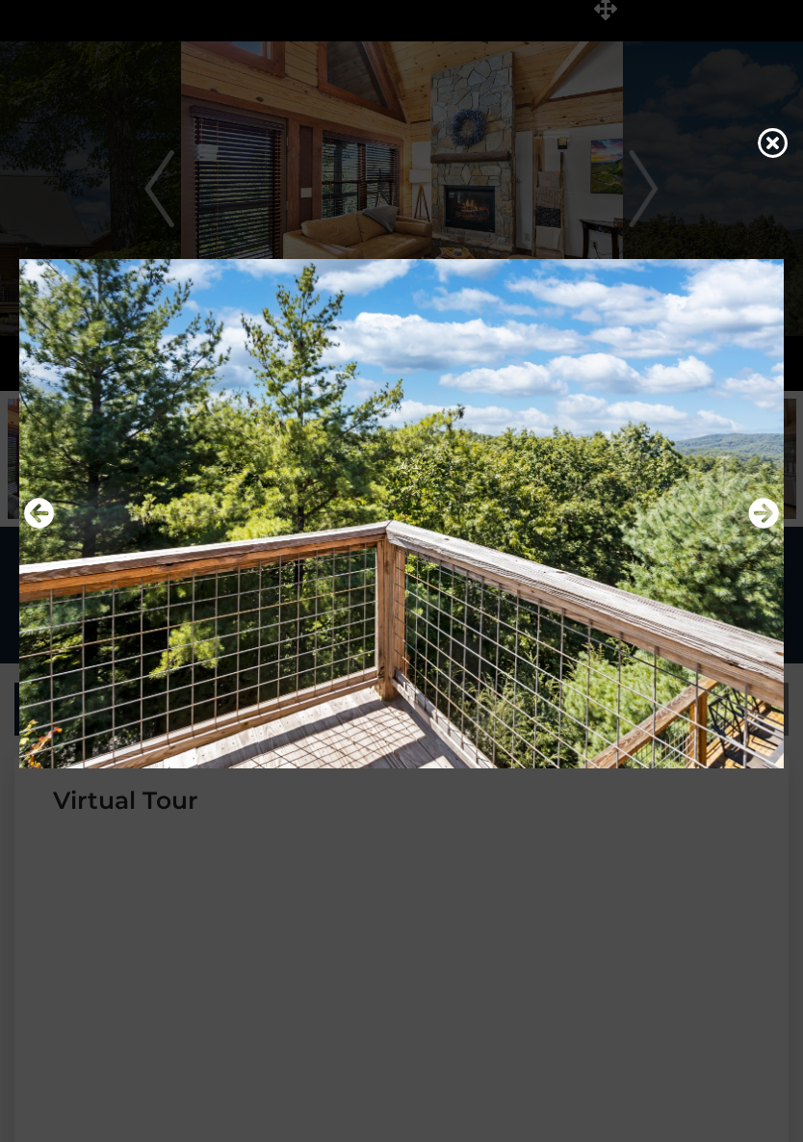
click at [760, 513] on icon "Next" at bounding box center [763, 513] width 31 height 31
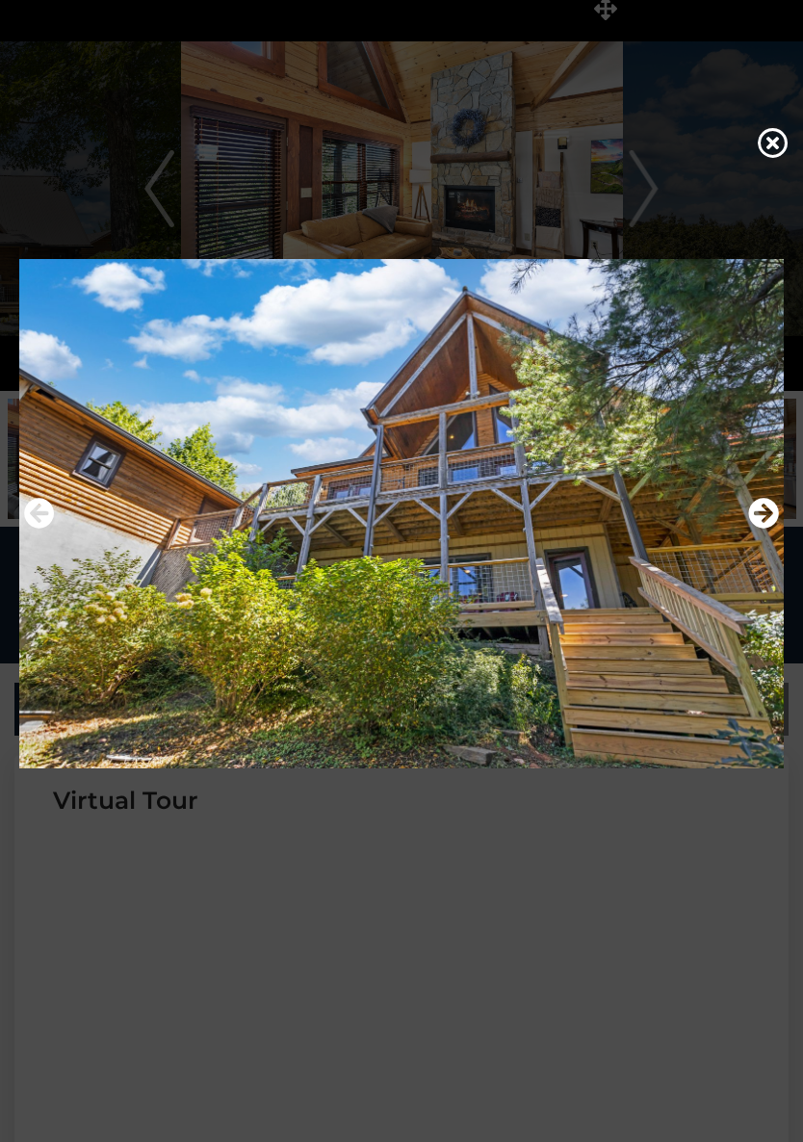
click at [764, 504] on icon "Next" at bounding box center [763, 513] width 31 height 31
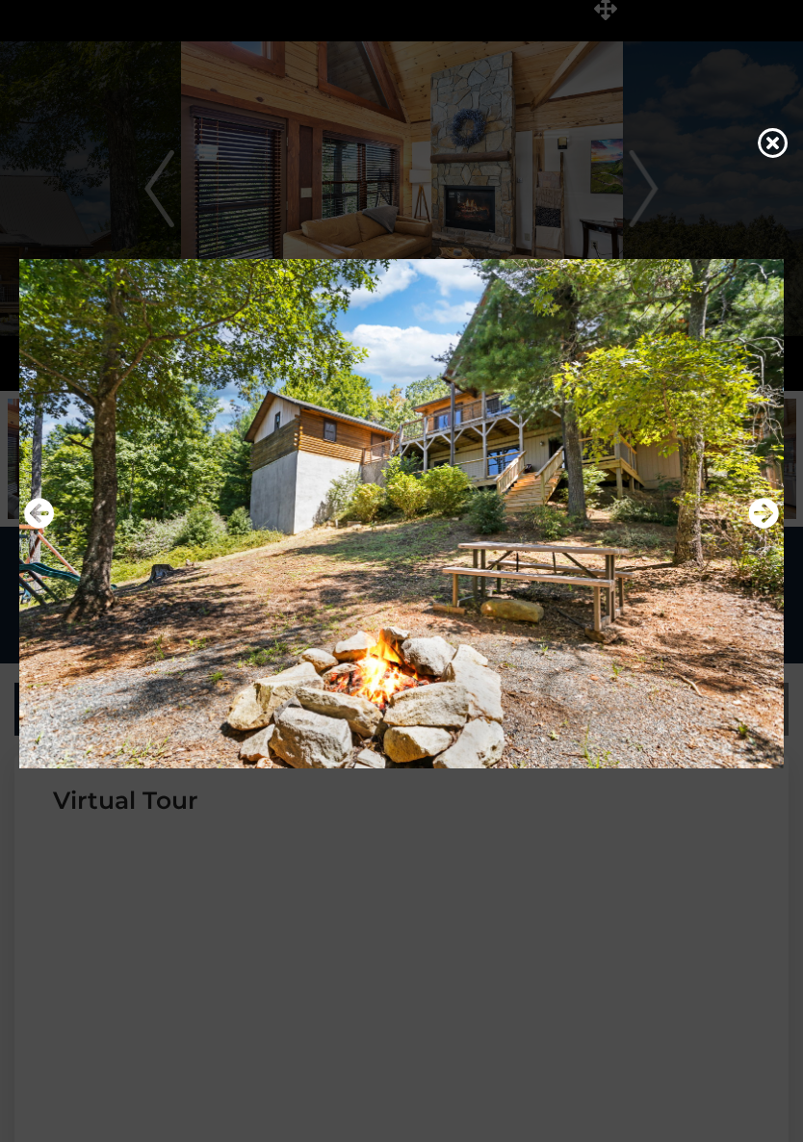
click at [768, 499] on icon "Next" at bounding box center [763, 513] width 31 height 31
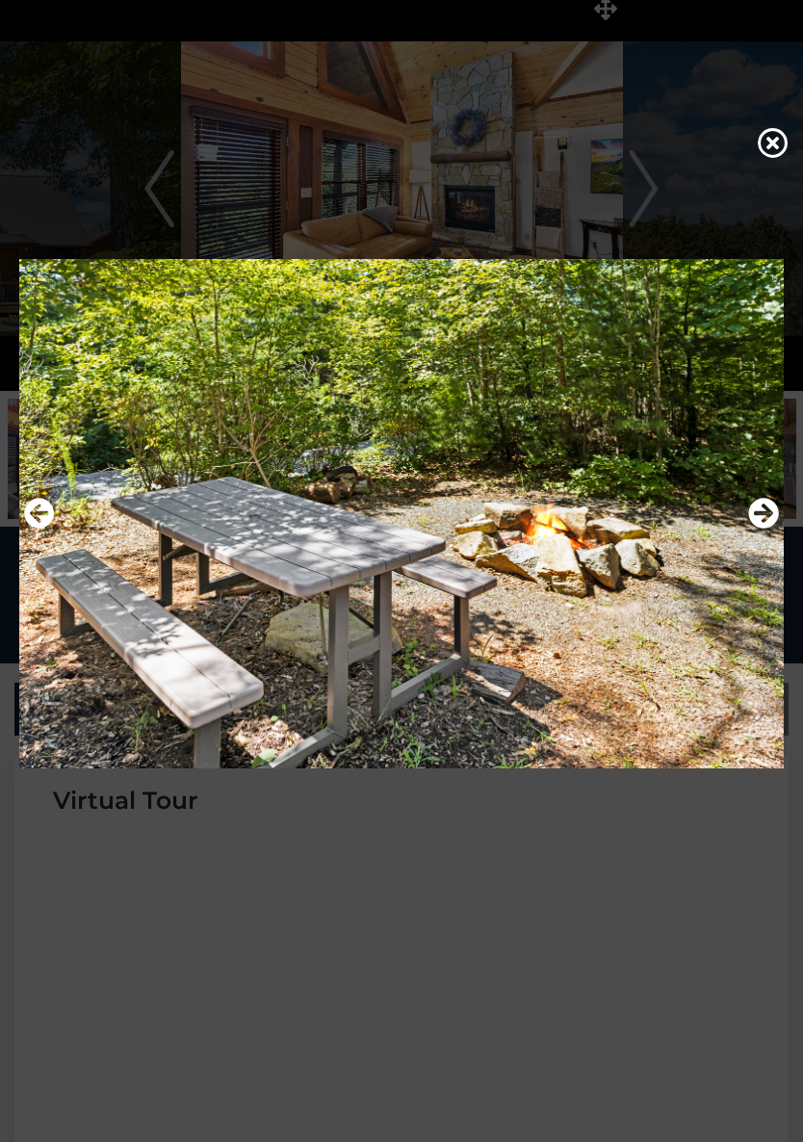
click at [760, 504] on icon "Next" at bounding box center [763, 513] width 31 height 31
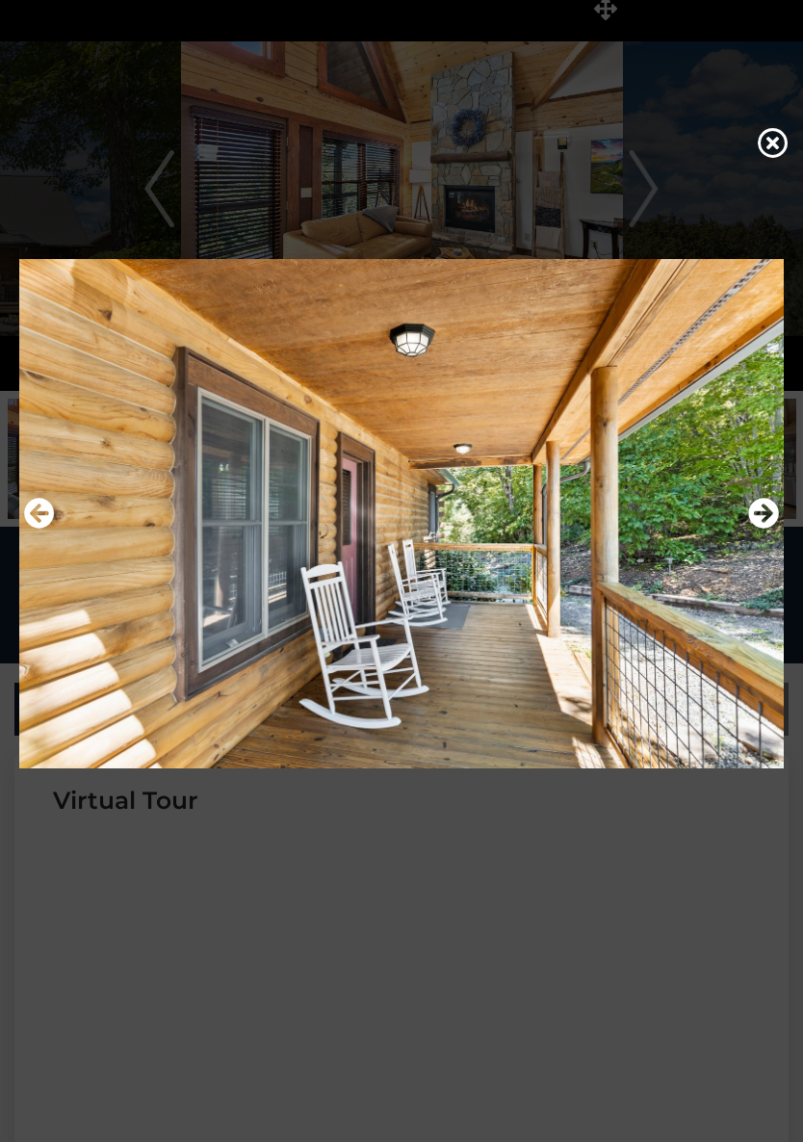
click at [760, 501] on icon "Next" at bounding box center [763, 513] width 31 height 31
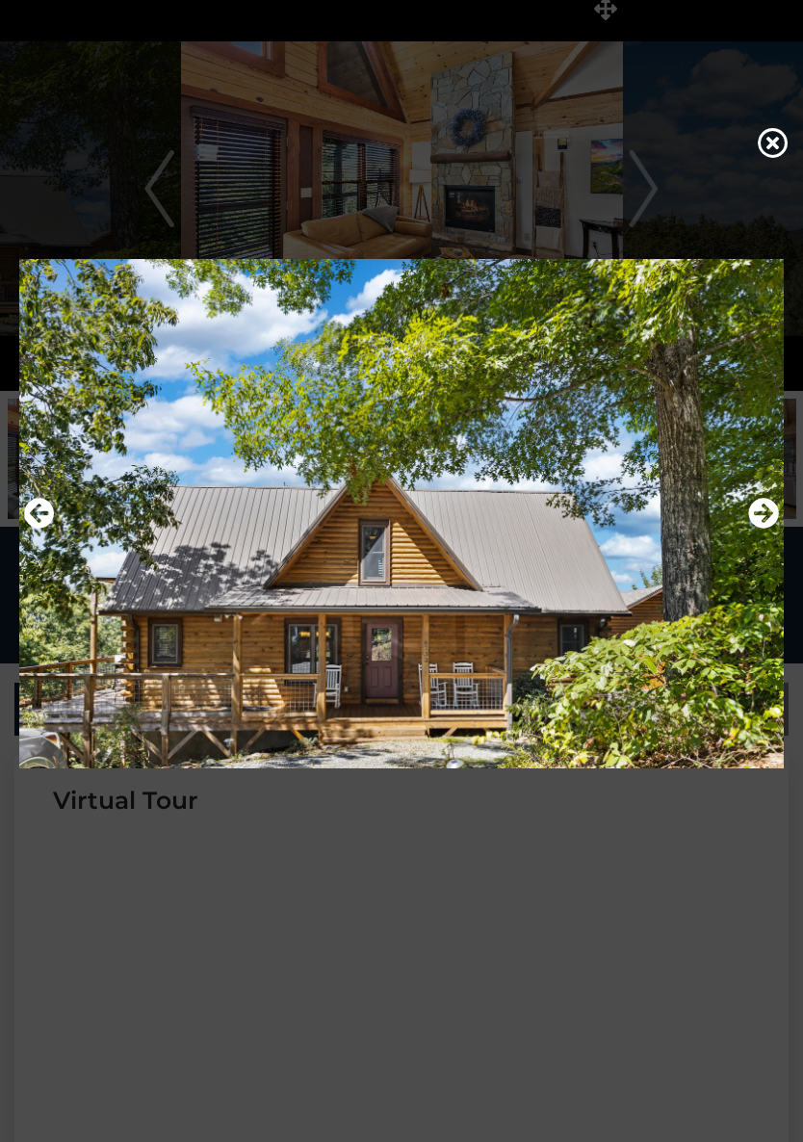
click at [758, 505] on icon "Next" at bounding box center [763, 513] width 31 height 31
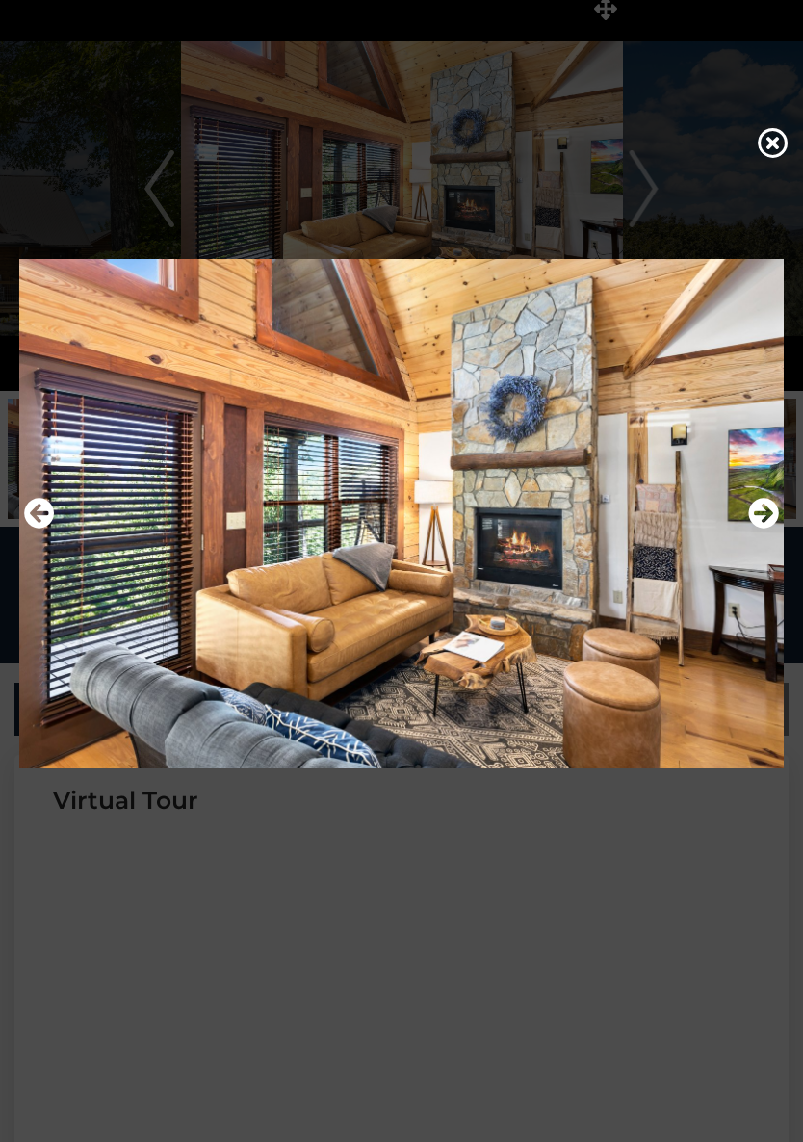
click at [758, 504] on icon "Next" at bounding box center [763, 513] width 31 height 31
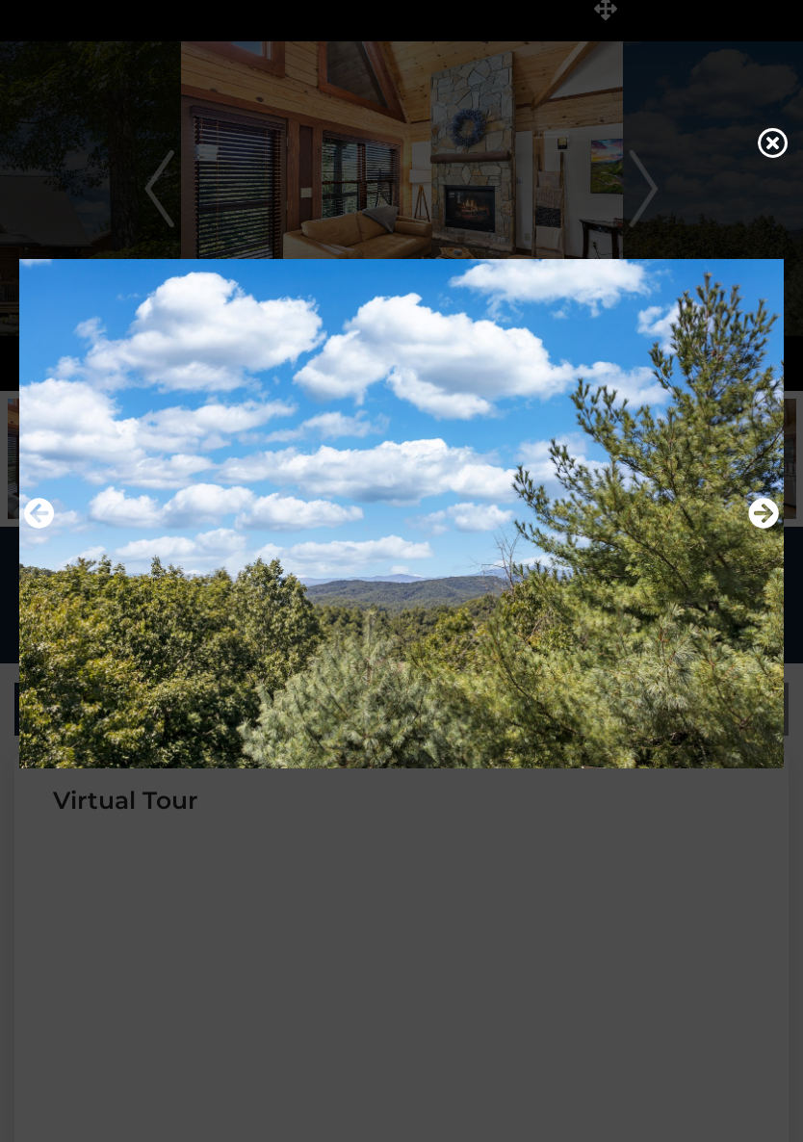
click at [762, 148] on icon at bounding box center [773, 142] width 31 height 31
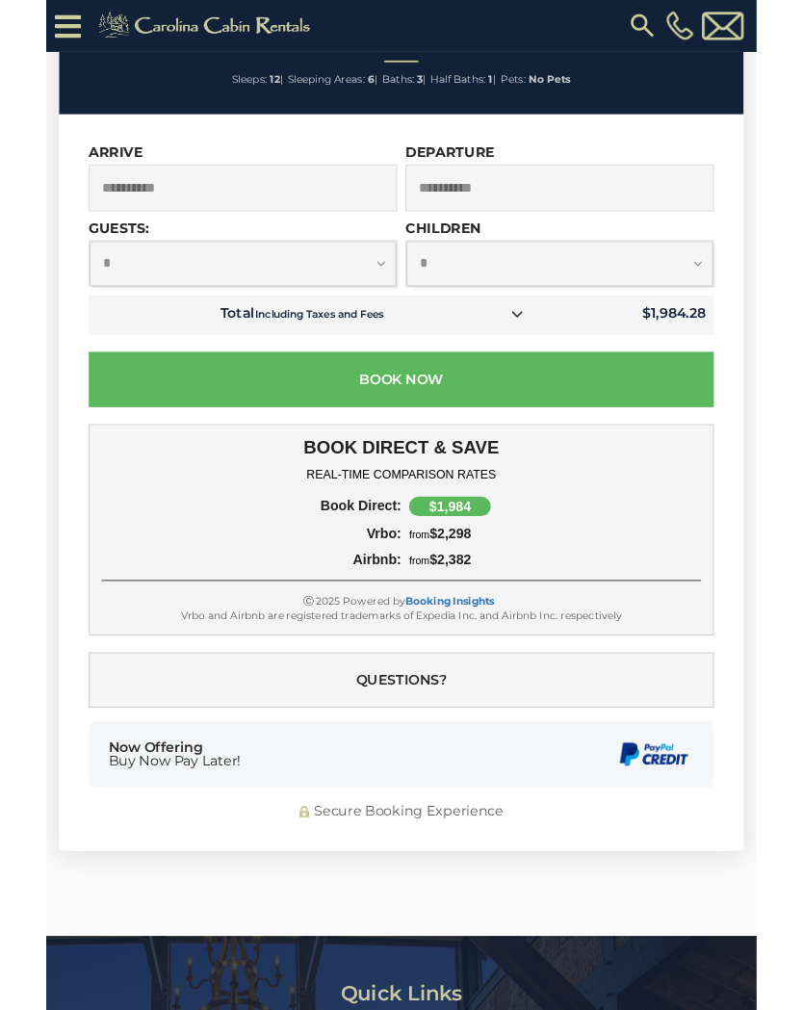
scroll to position [4882, 0]
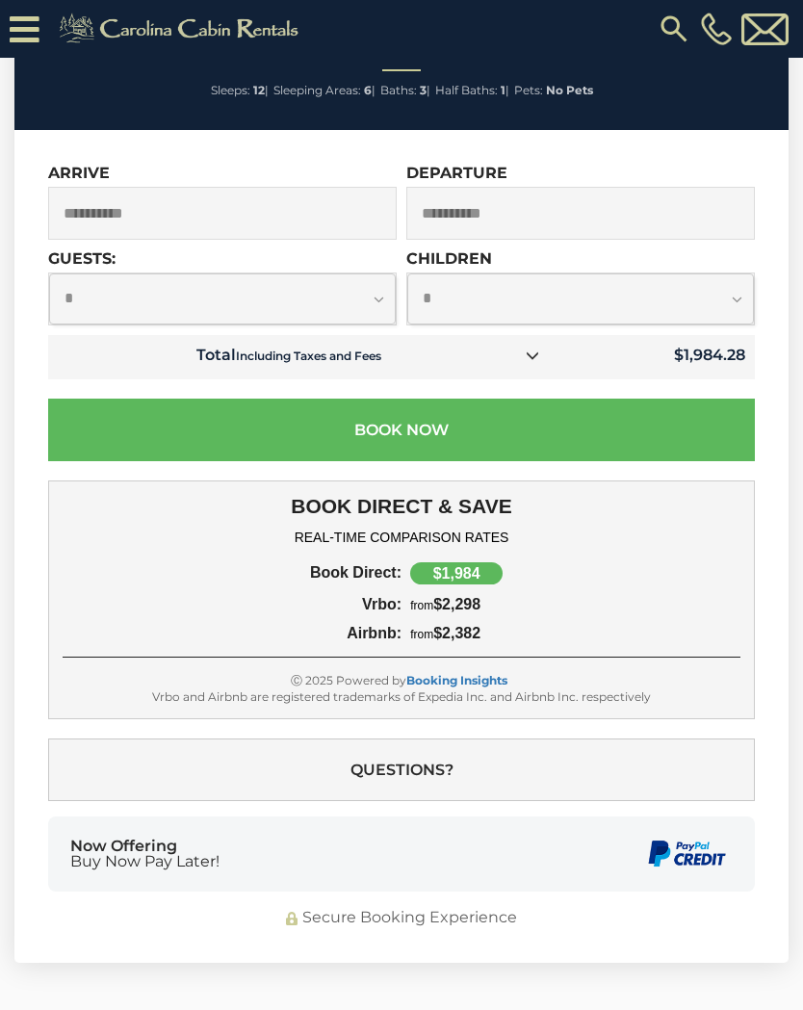
click at [531, 362] on link at bounding box center [532, 356] width 25 height 25
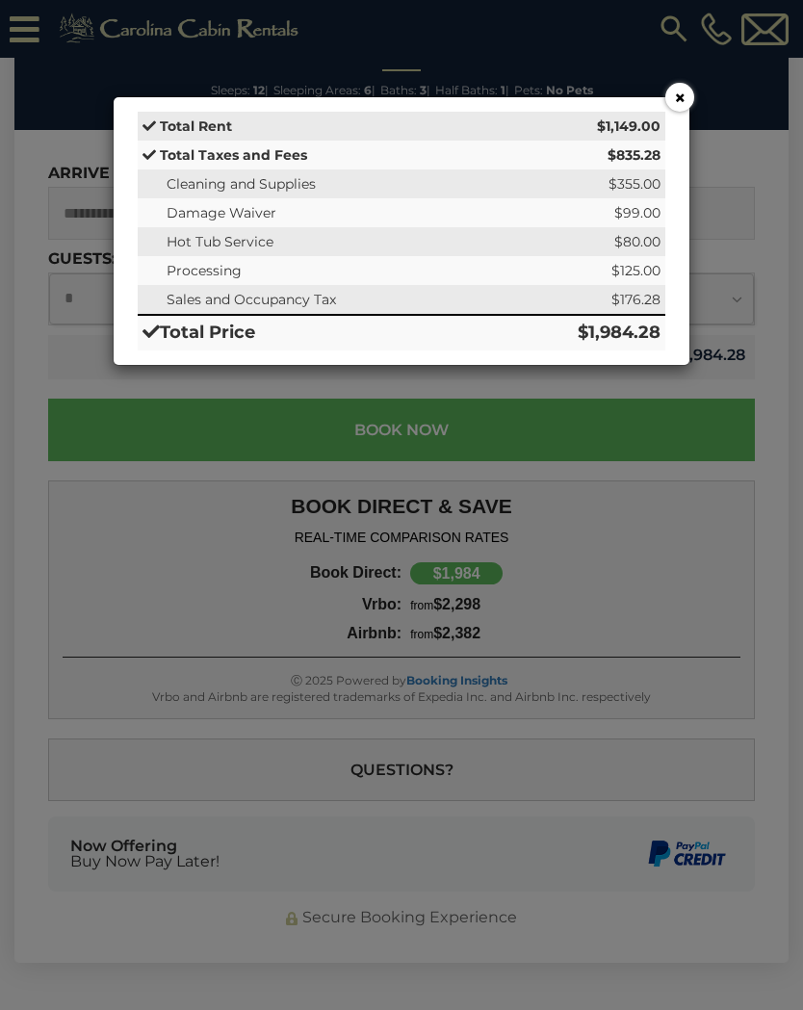
click at [684, 91] on button "×" at bounding box center [679, 97] width 29 height 29
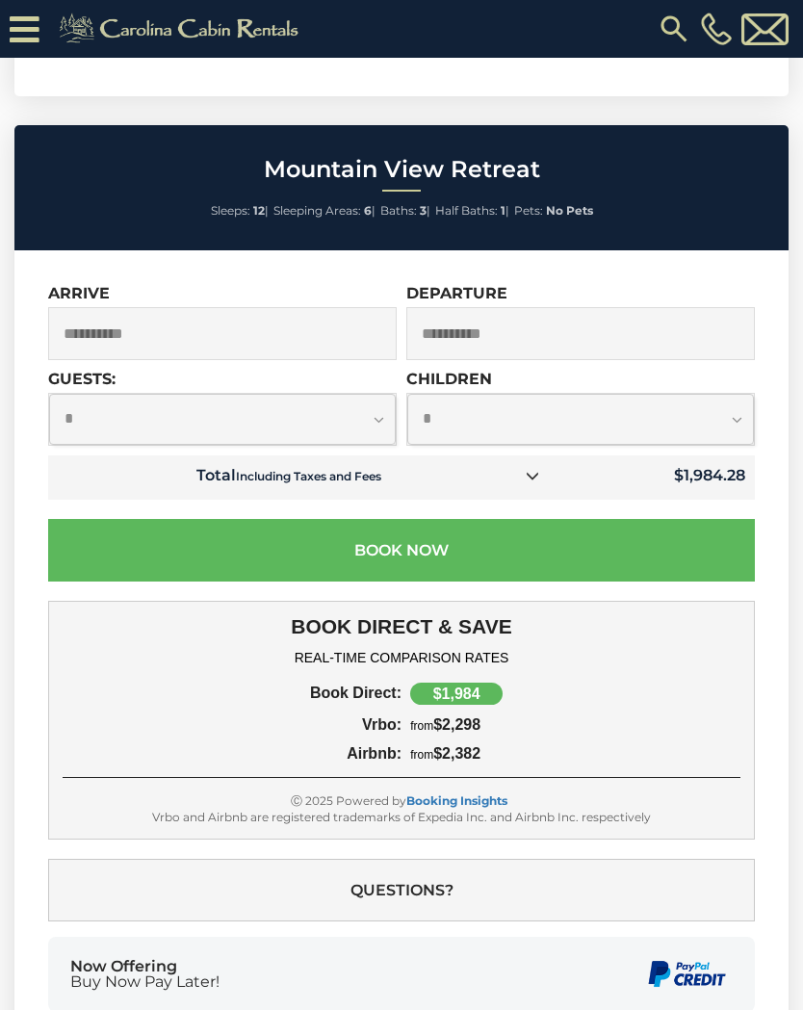
scroll to position [4767, 0]
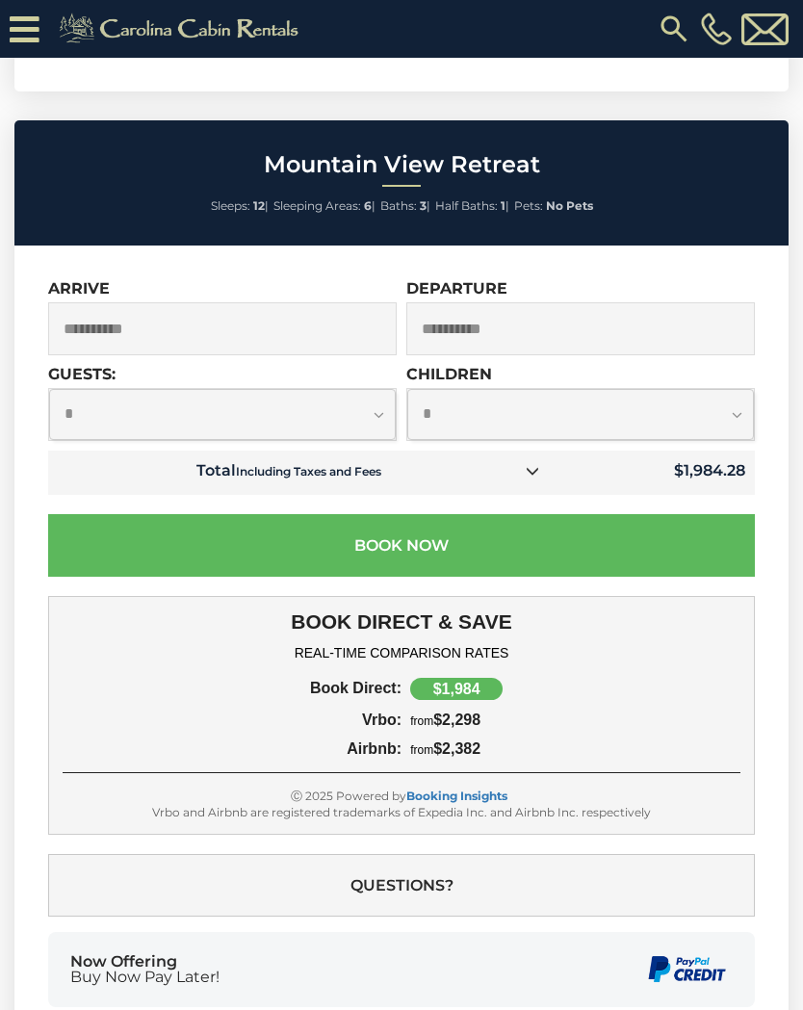
click at [337, 331] on input "**********" at bounding box center [222, 328] width 349 height 53
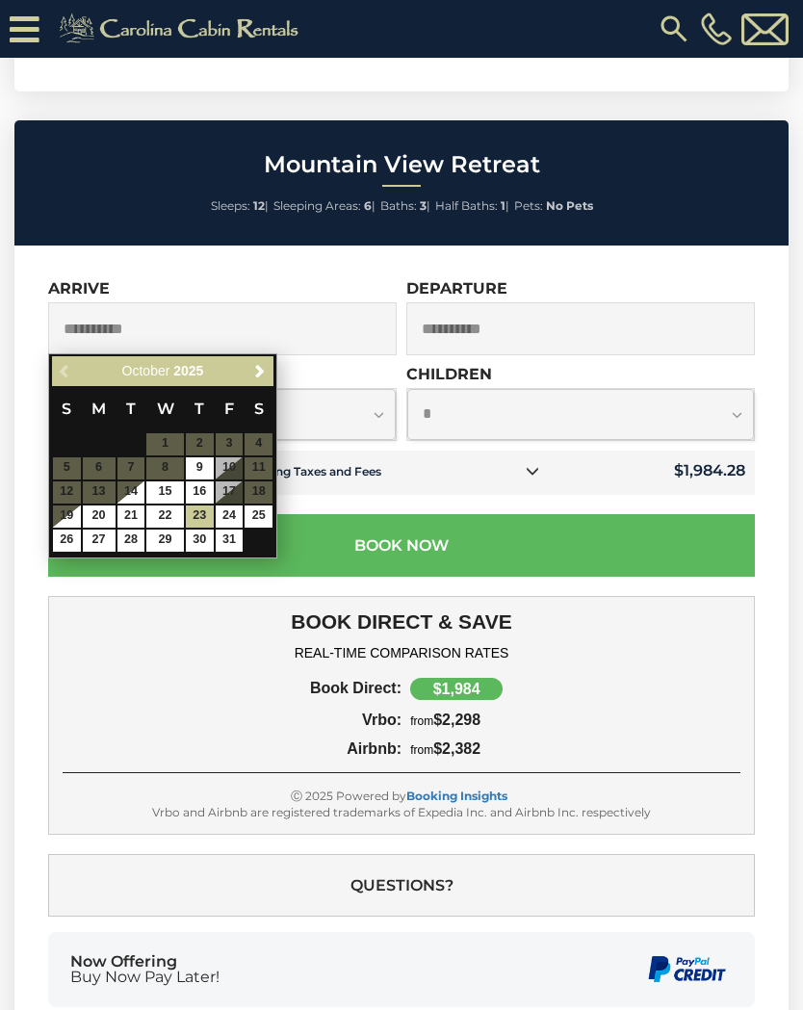
click at [759, 863] on div "**********" at bounding box center [401, 662] width 774 height 833
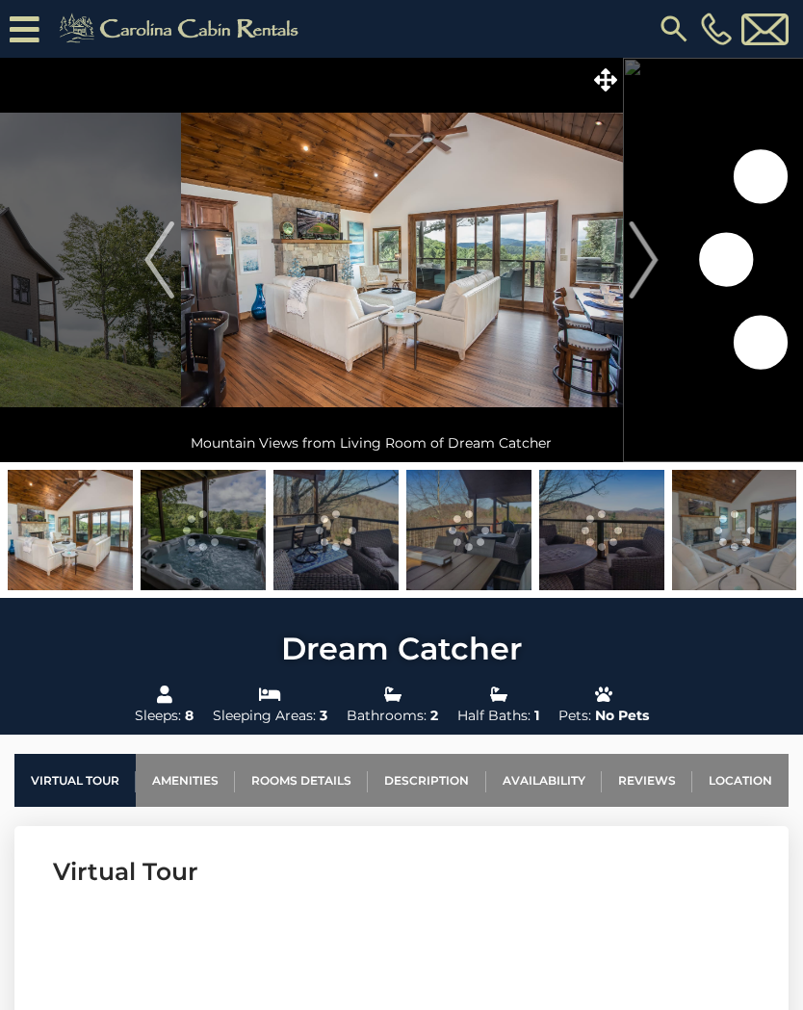
click at [616, 70] on icon at bounding box center [605, 79] width 23 height 23
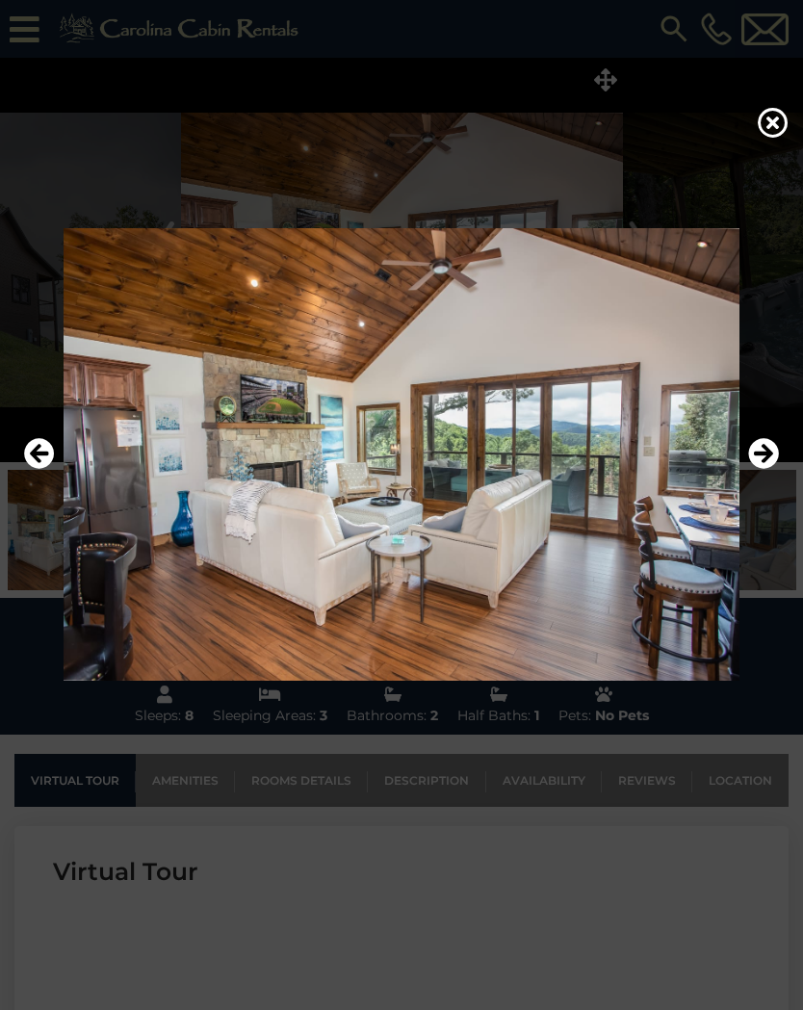
click at [684, 161] on div at bounding box center [401, 505] width 803 height 1010
click at [606, 151] on div at bounding box center [401, 454] width 774 height 606
click at [607, 151] on div at bounding box center [401, 454] width 774 height 606
click at [754, 205] on div at bounding box center [401, 505] width 803 height 1010
click at [771, 763] on div at bounding box center [401, 505] width 803 height 1010
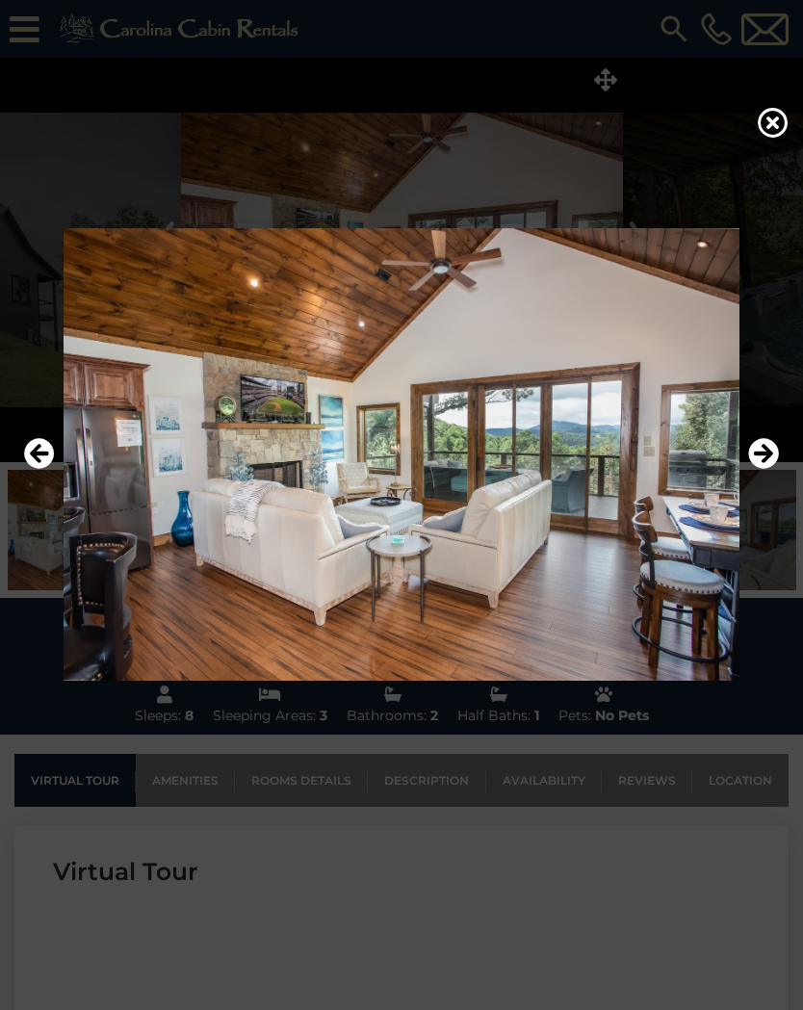
click at [762, 213] on div at bounding box center [401, 505] width 803 height 1010
click at [778, 438] on icon "Next" at bounding box center [763, 453] width 31 height 31
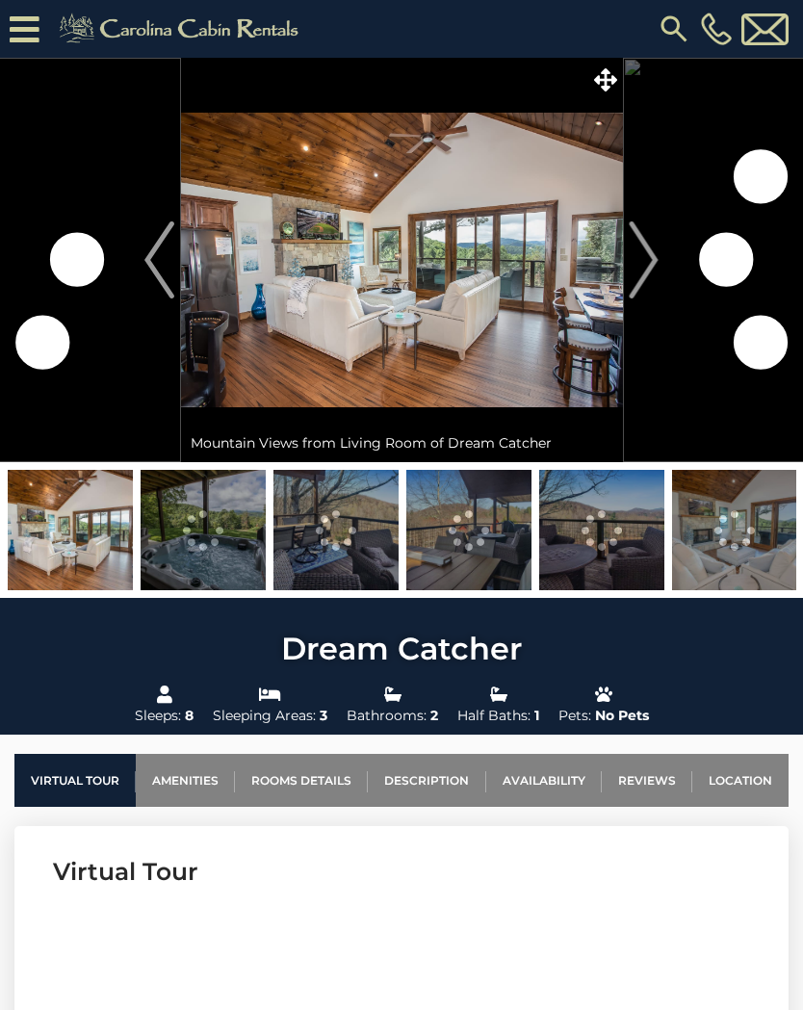
click at [607, 74] on icon at bounding box center [605, 79] width 23 height 23
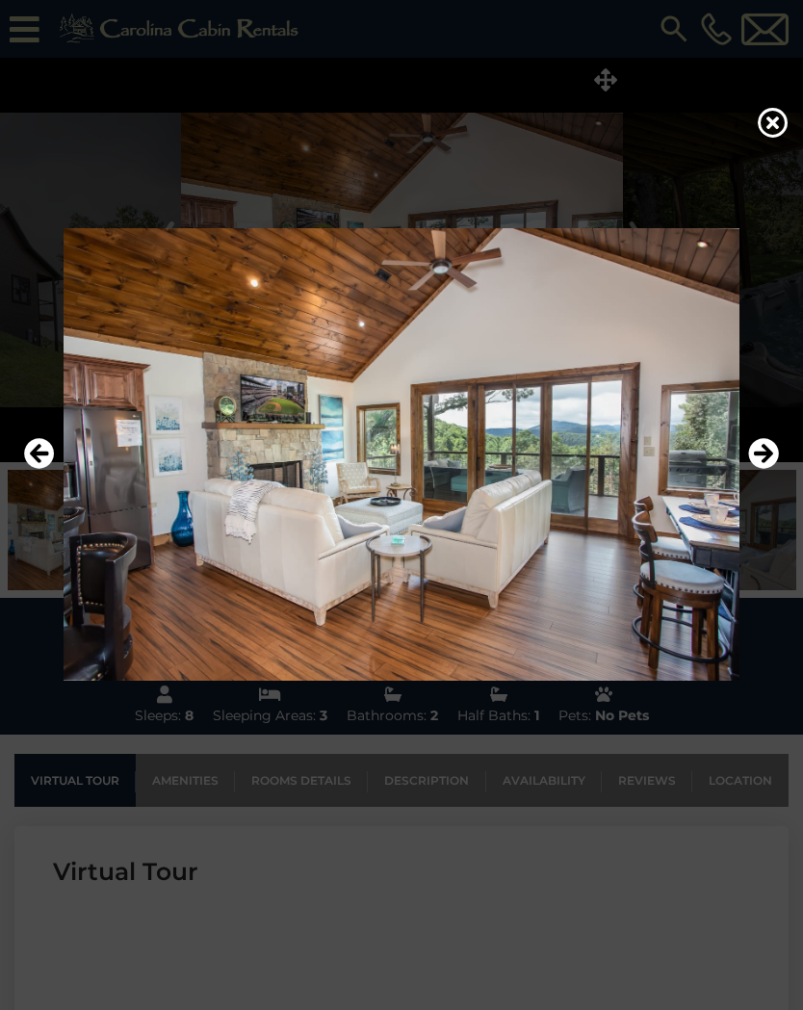
click at [770, 457] on icon "Next" at bounding box center [763, 453] width 31 height 31
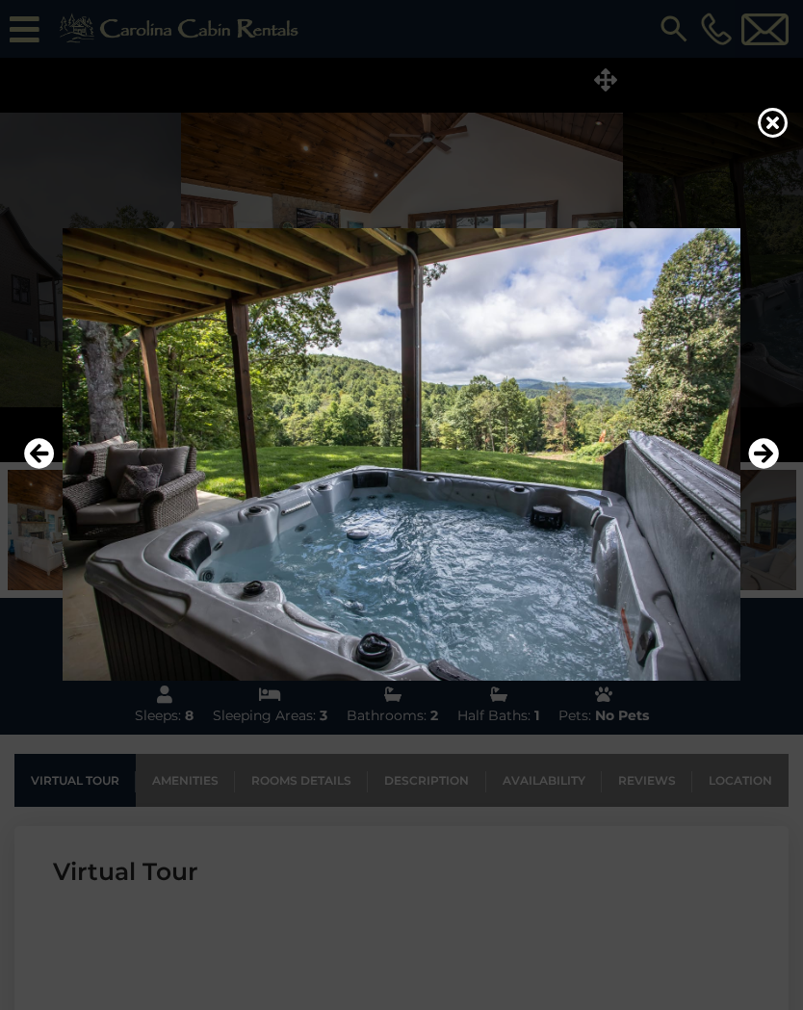
click at [777, 452] on icon "Next" at bounding box center [763, 453] width 31 height 31
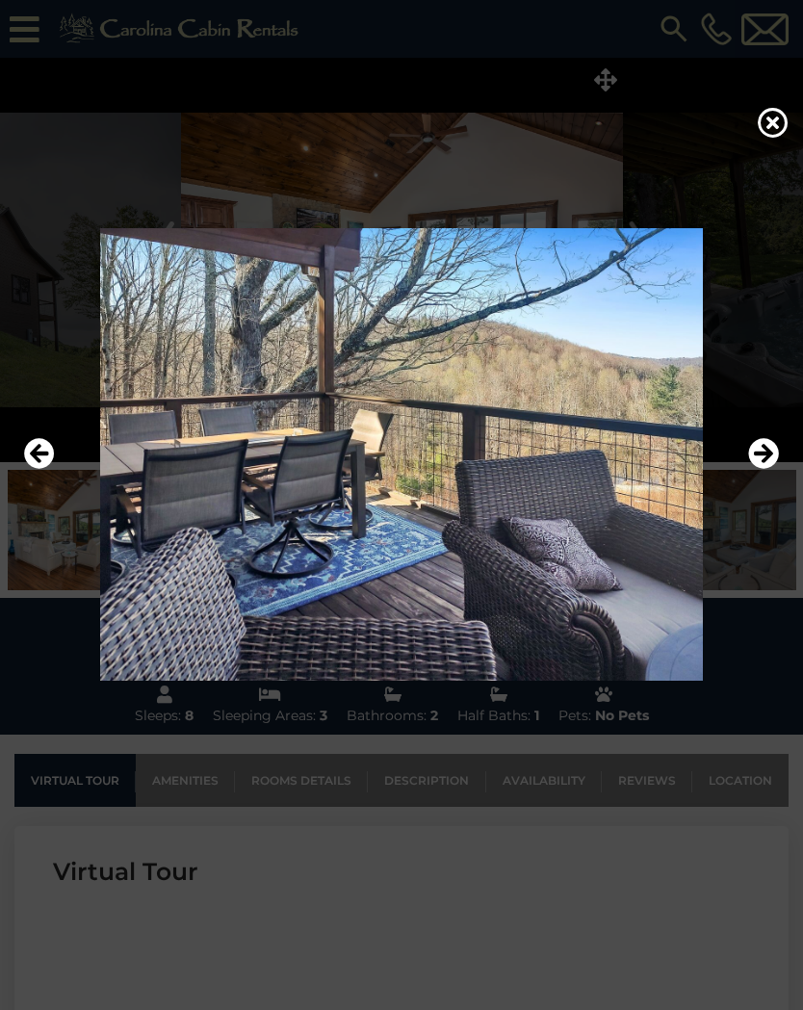
click at [771, 450] on icon "Next" at bounding box center [763, 453] width 31 height 31
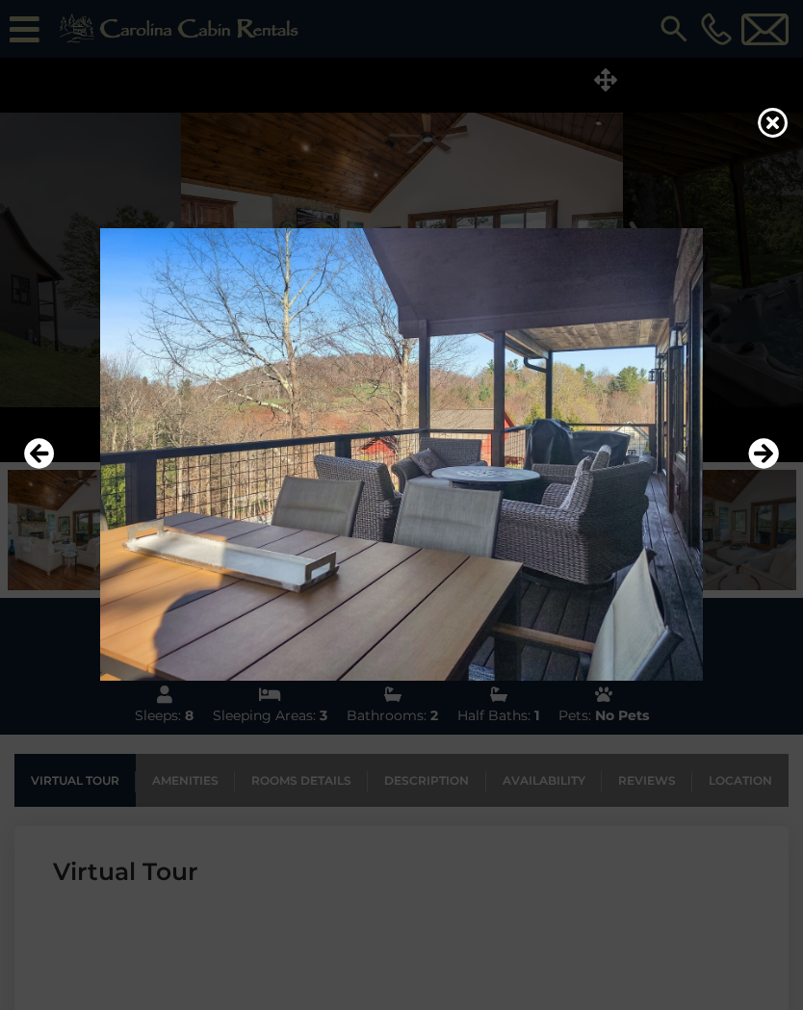
click at [770, 453] on icon "Next" at bounding box center [763, 453] width 31 height 31
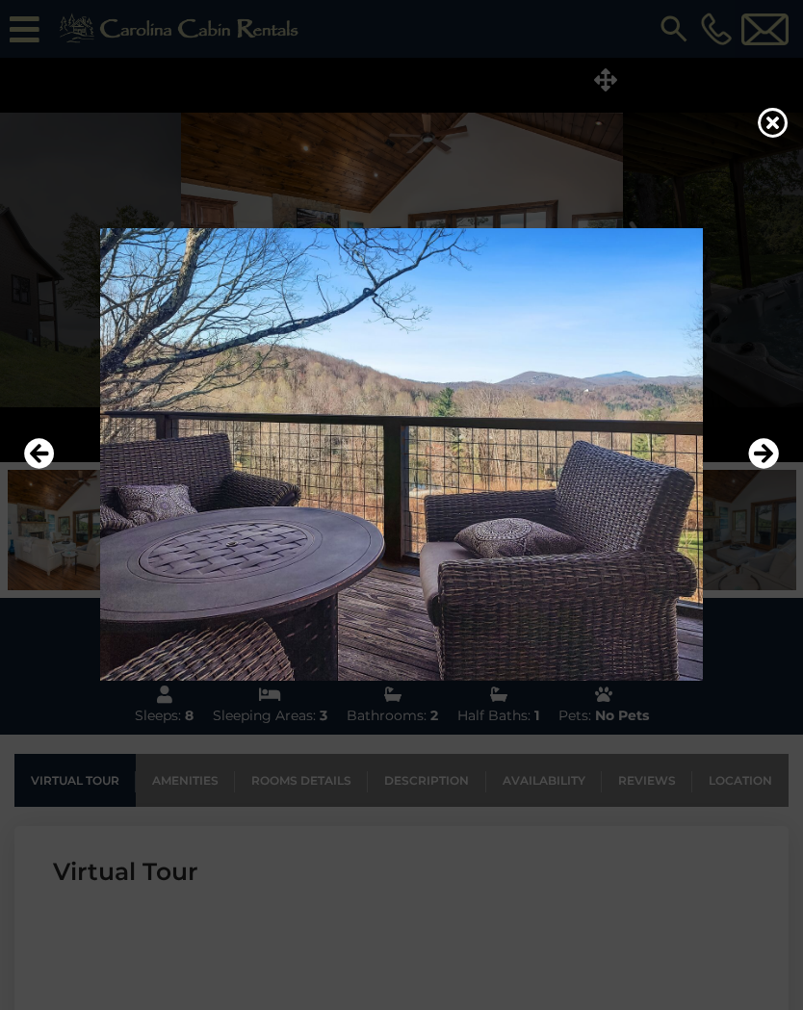
click at [767, 452] on icon "Next" at bounding box center [763, 453] width 31 height 31
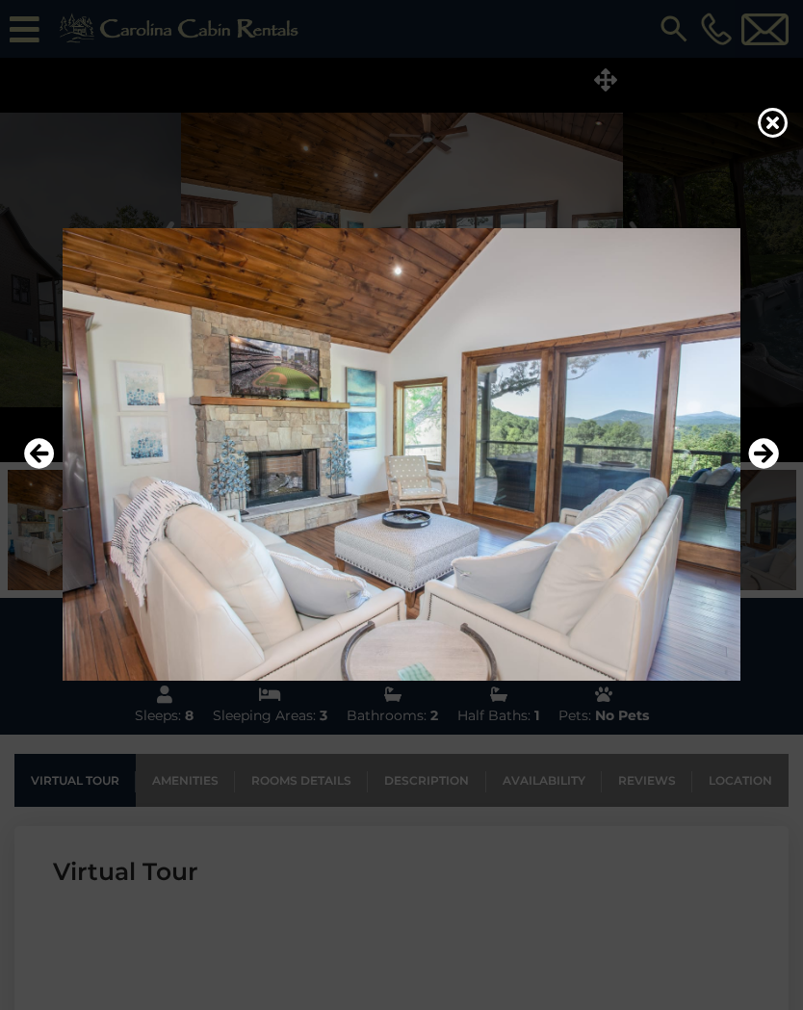
click at [766, 453] on icon "Next" at bounding box center [763, 453] width 31 height 31
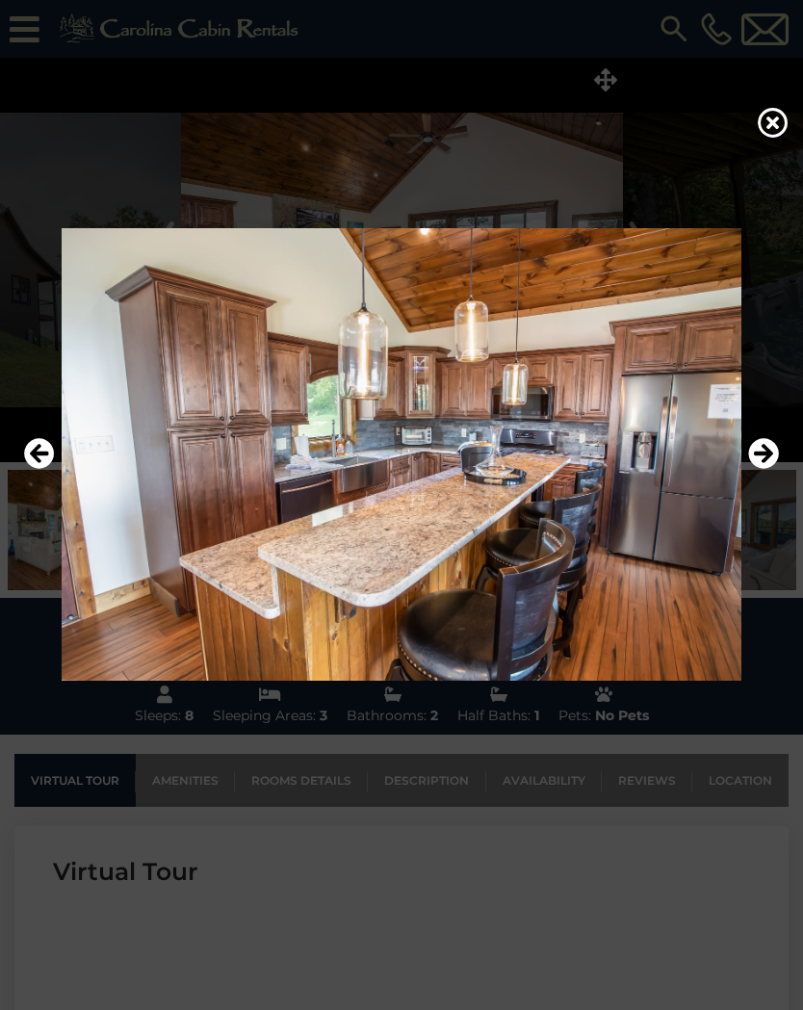
click at [772, 455] on icon "Next" at bounding box center [763, 453] width 31 height 31
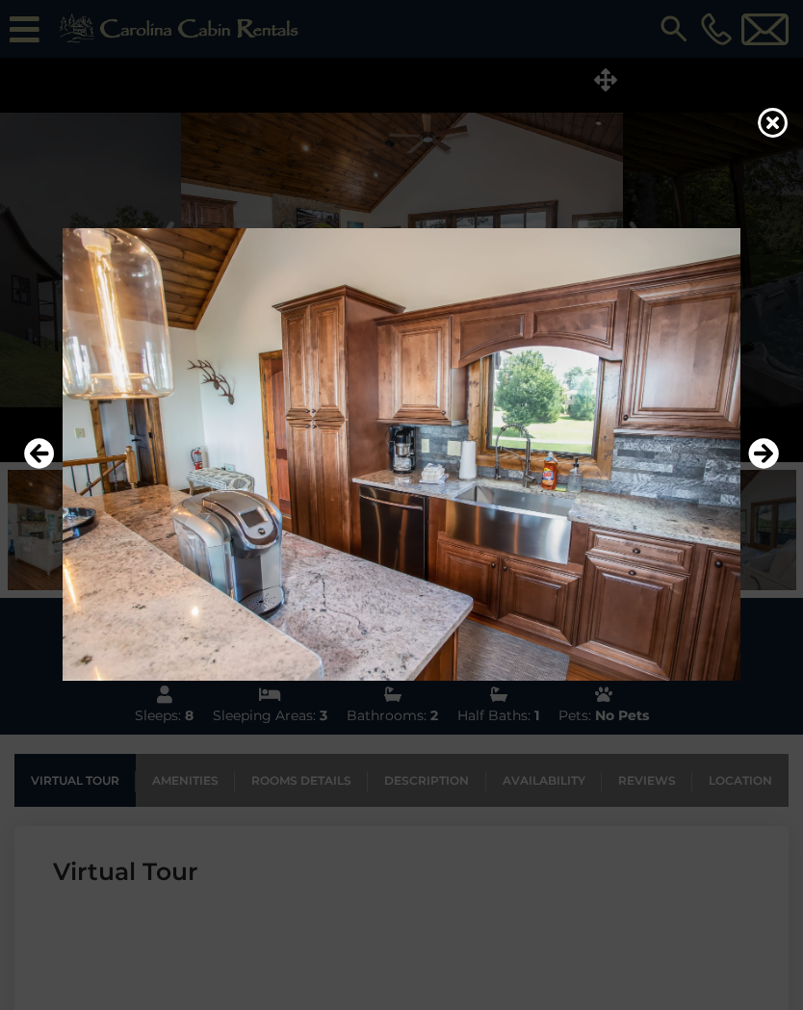
click at [772, 457] on icon "Next" at bounding box center [763, 453] width 31 height 31
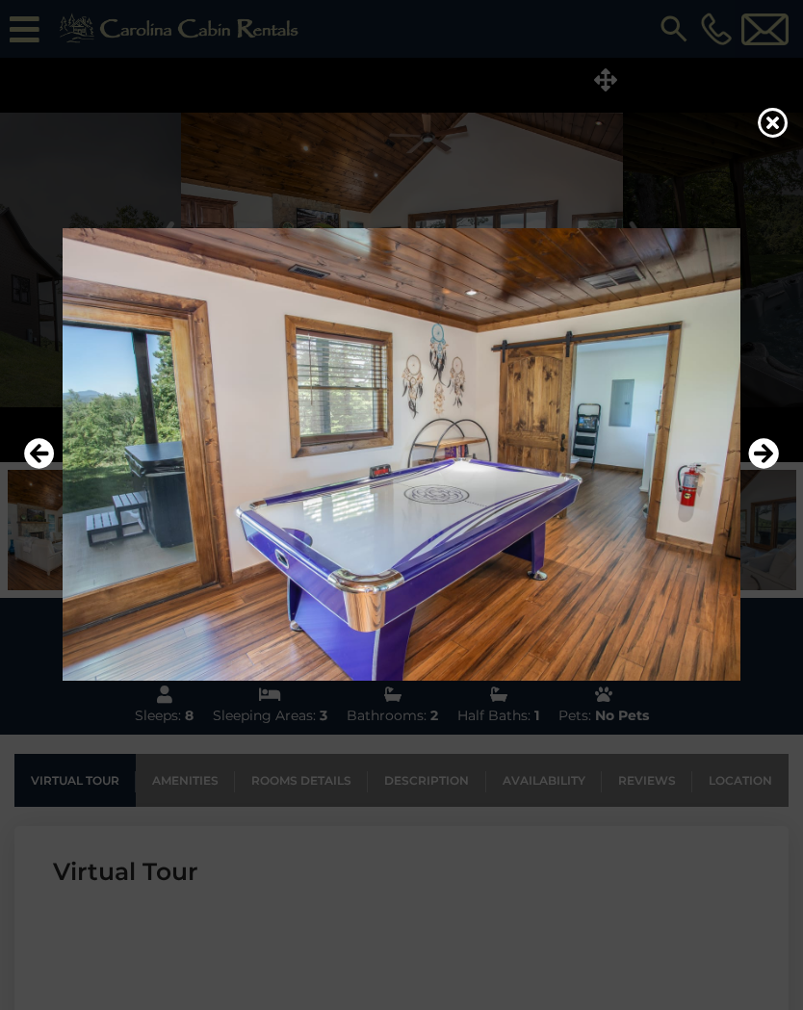
click at [770, 453] on icon "Next" at bounding box center [763, 453] width 31 height 31
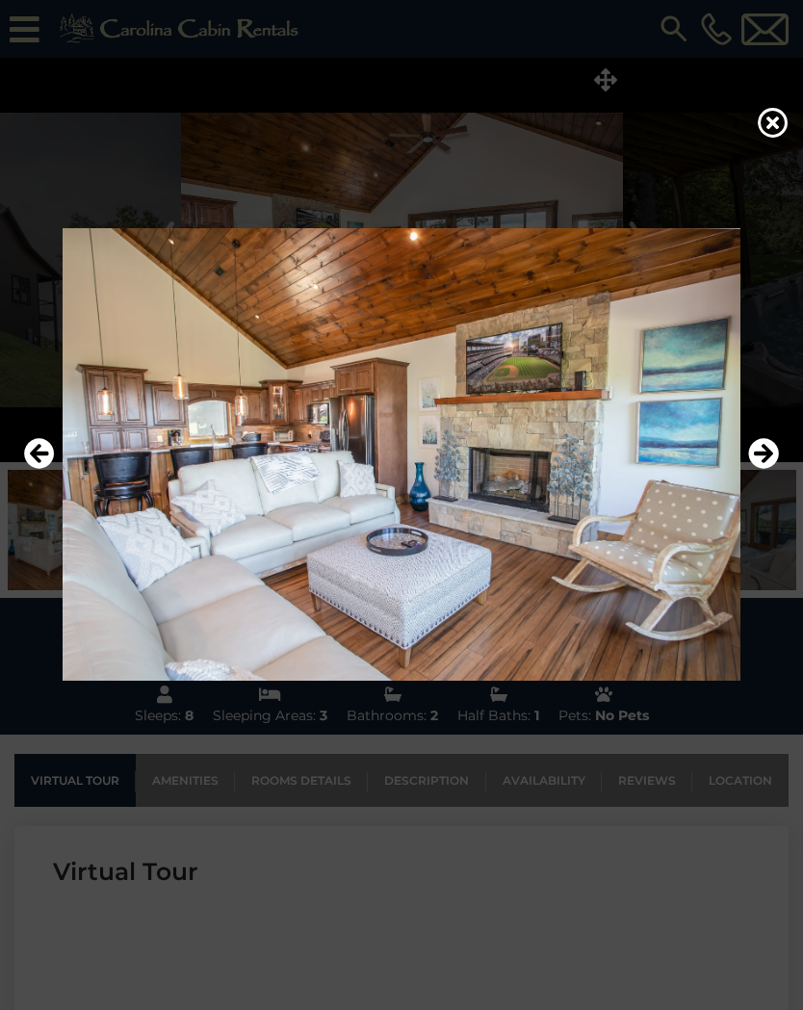
click at [770, 453] on icon "Next" at bounding box center [763, 453] width 31 height 31
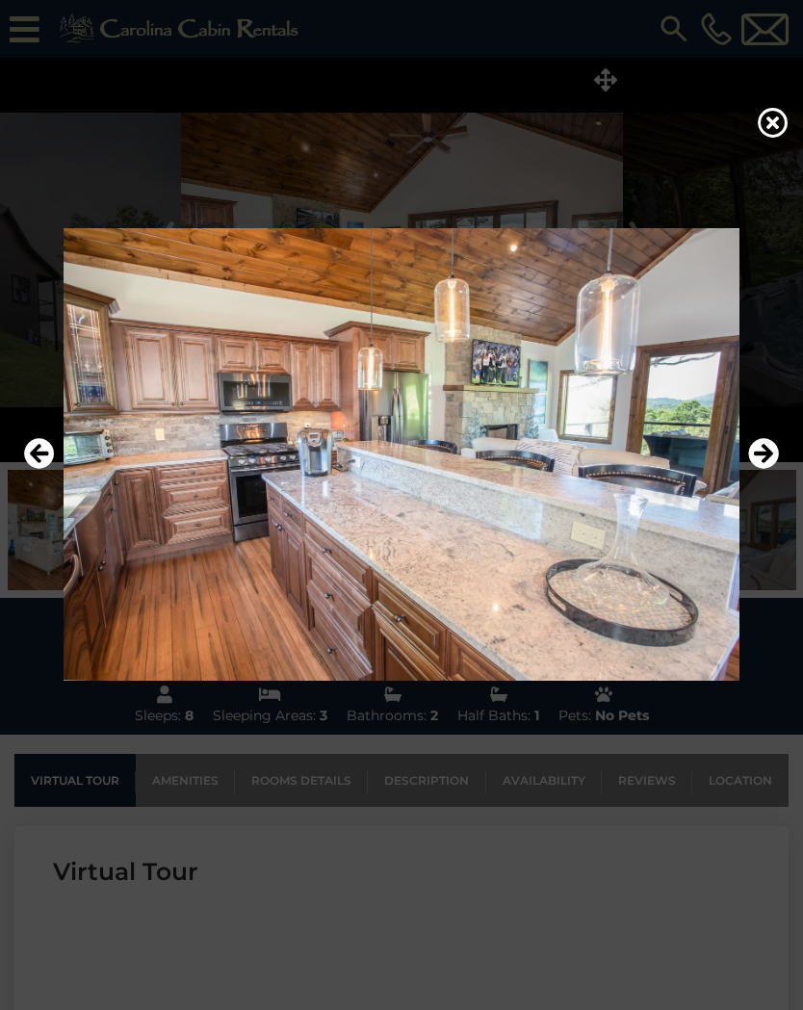
click at [776, 453] on icon "Next" at bounding box center [763, 453] width 31 height 31
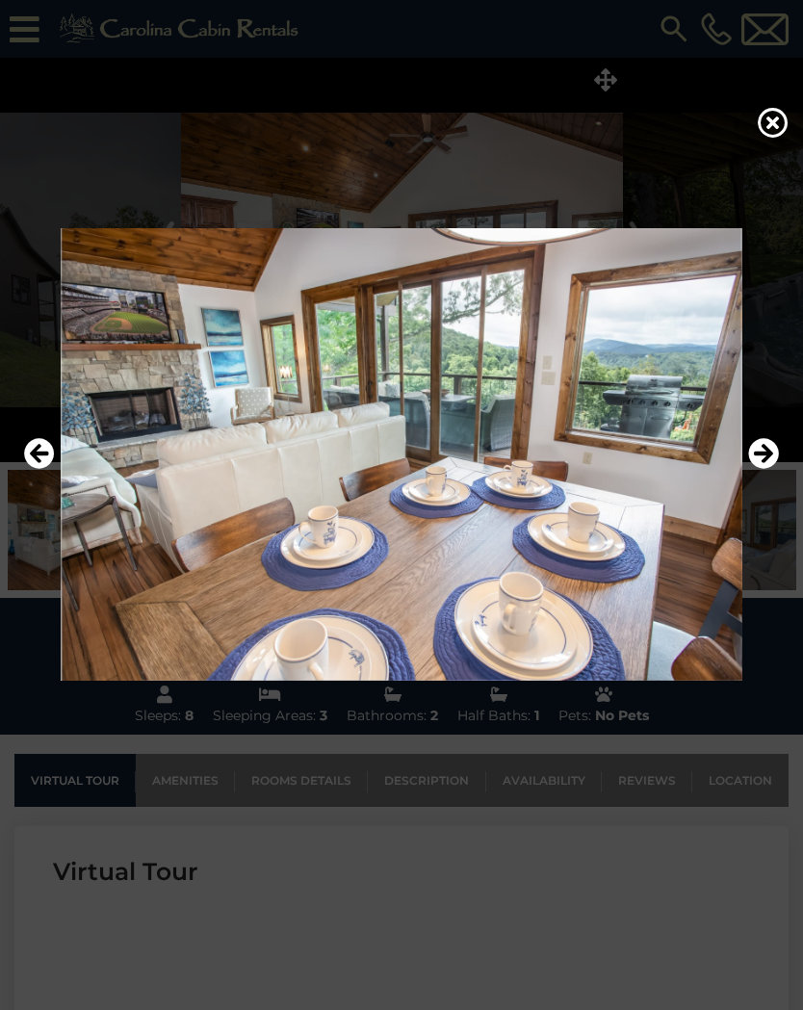
click at [774, 453] on icon "Next" at bounding box center [763, 453] width 31 height 31
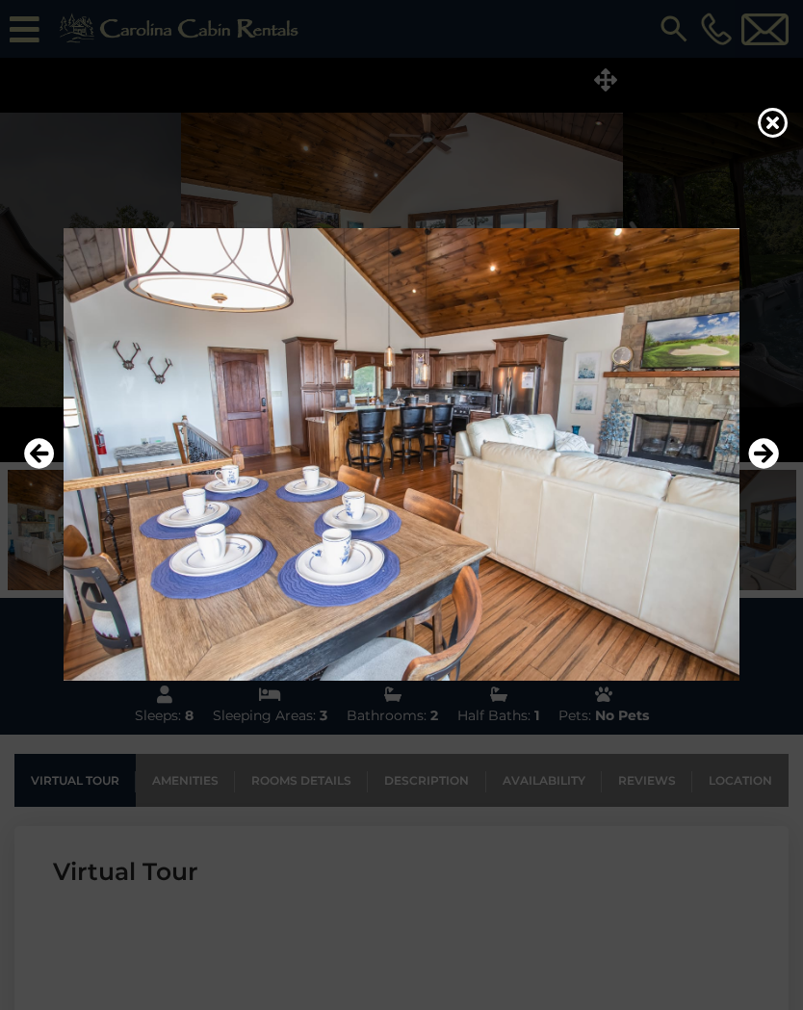
click at [775, 452] on icon "Next" at bounding box center [763, 453] width 31 height 31
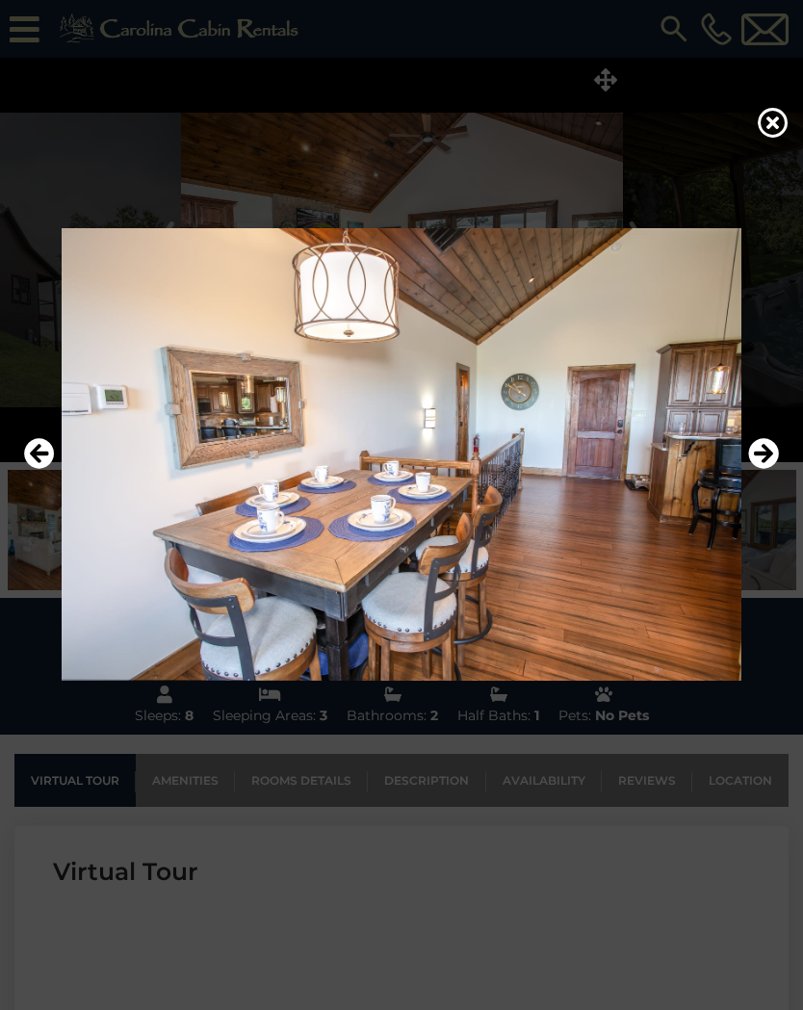
click at [774, 449] on icon "Next" at bounding box center [763, 453] width 31 height 31
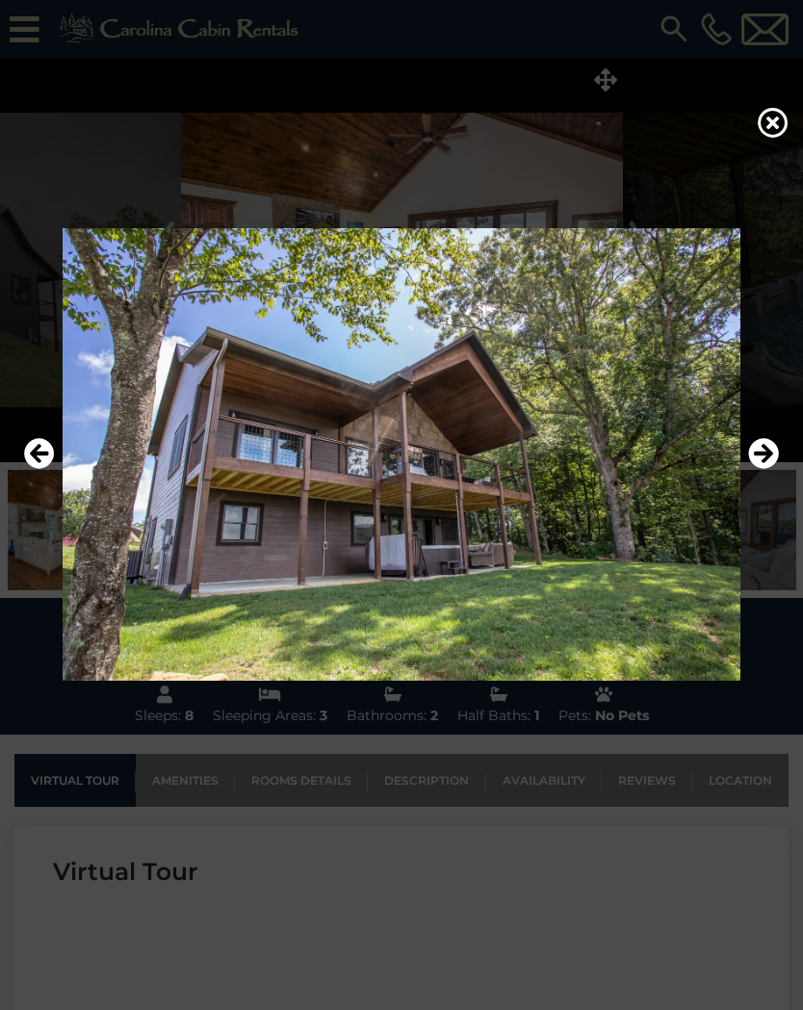
click at [771, 447] on icon "Next" at bounding box center [763, 453] width 31 height 31
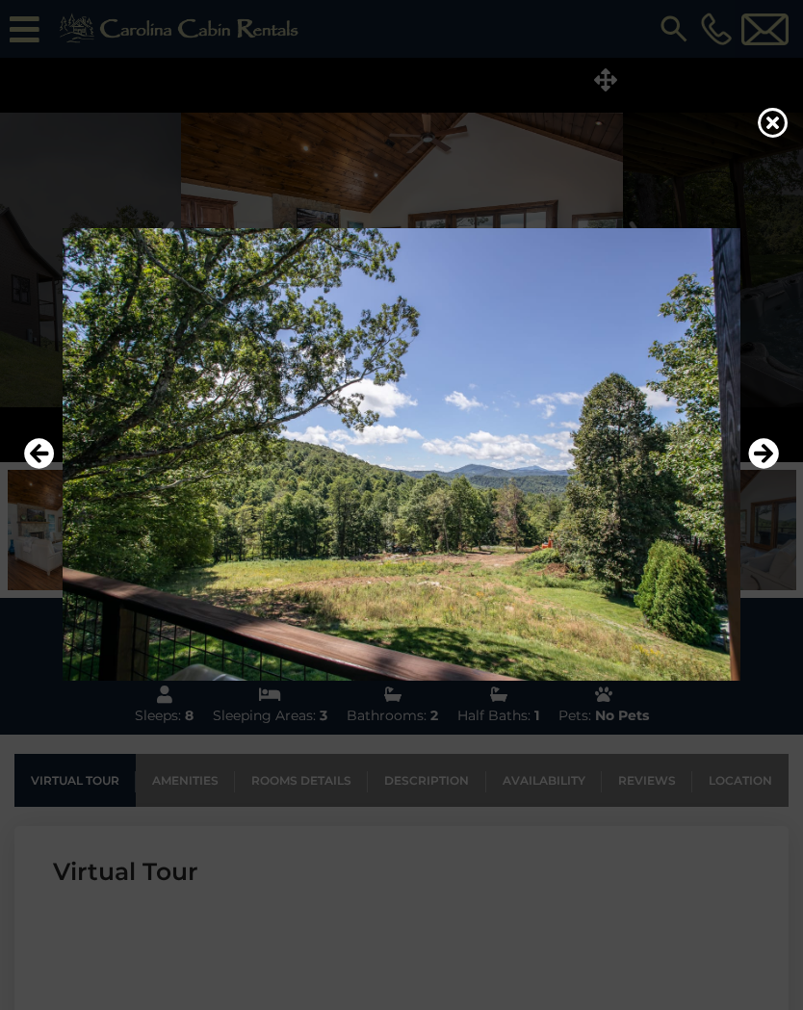
click at [770, 444] on icon "Next" at bounding box center [763, 453] width 31 height 31
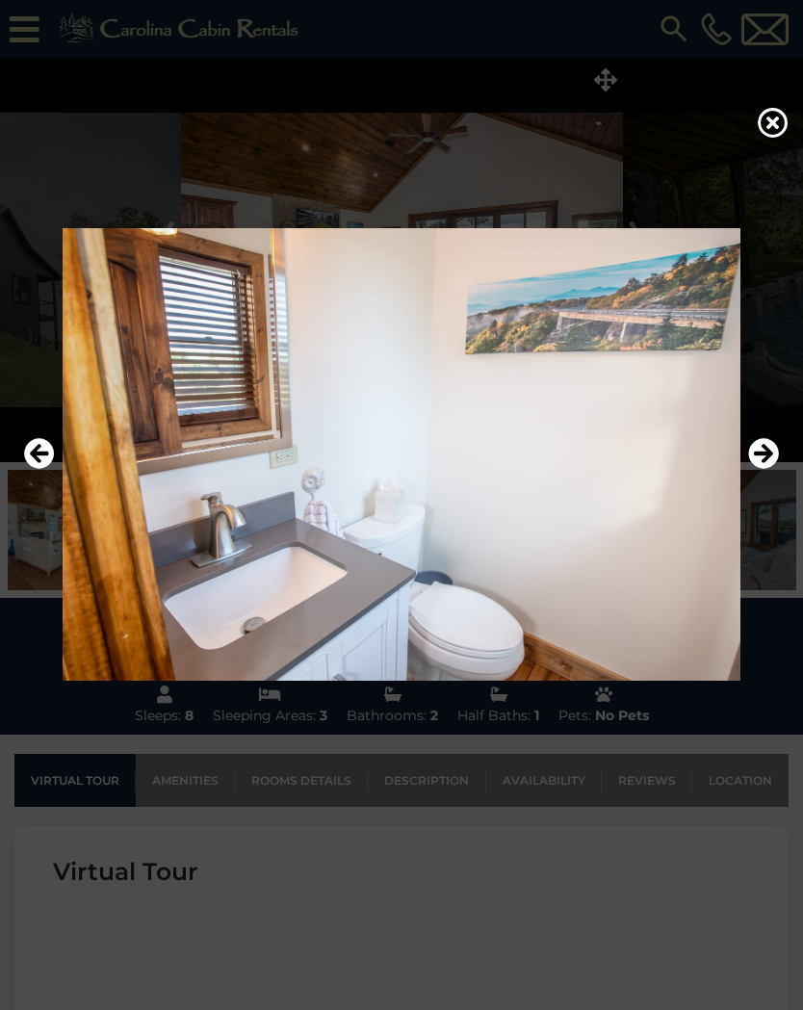
click at [766, 451] on icon "Next" at bounding box center [763, 453] width 31 height 31
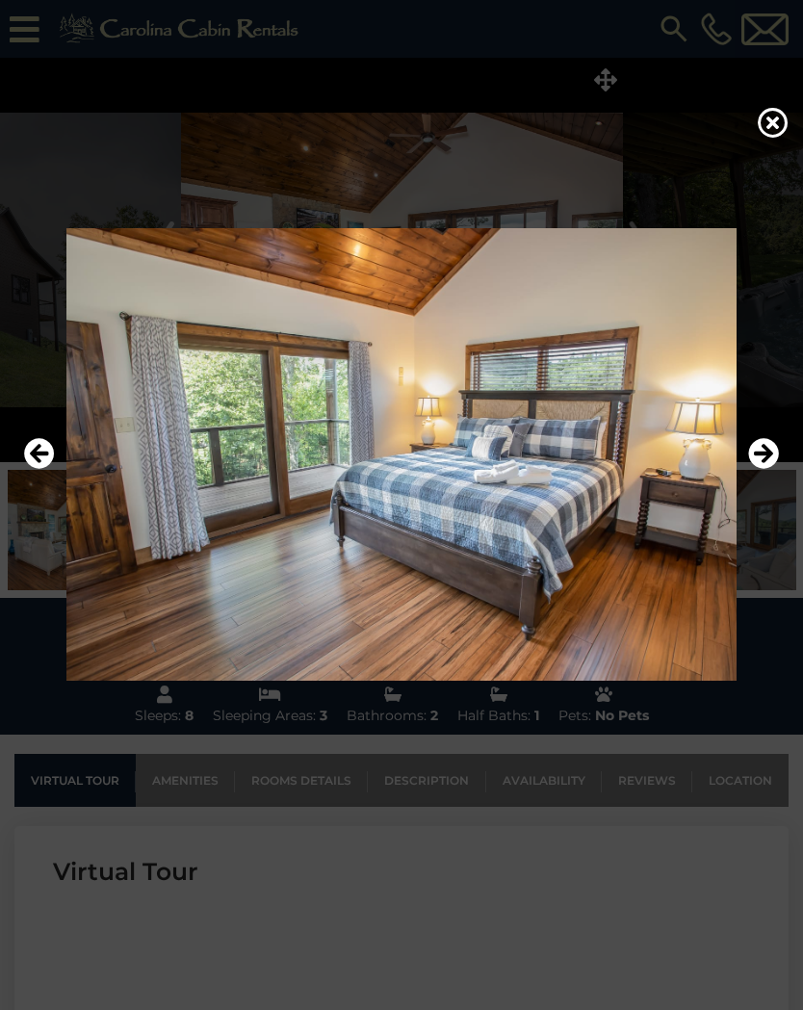
click at [770, 456] on icon "Next" at bounding box center [763, 453] width 31 height 31
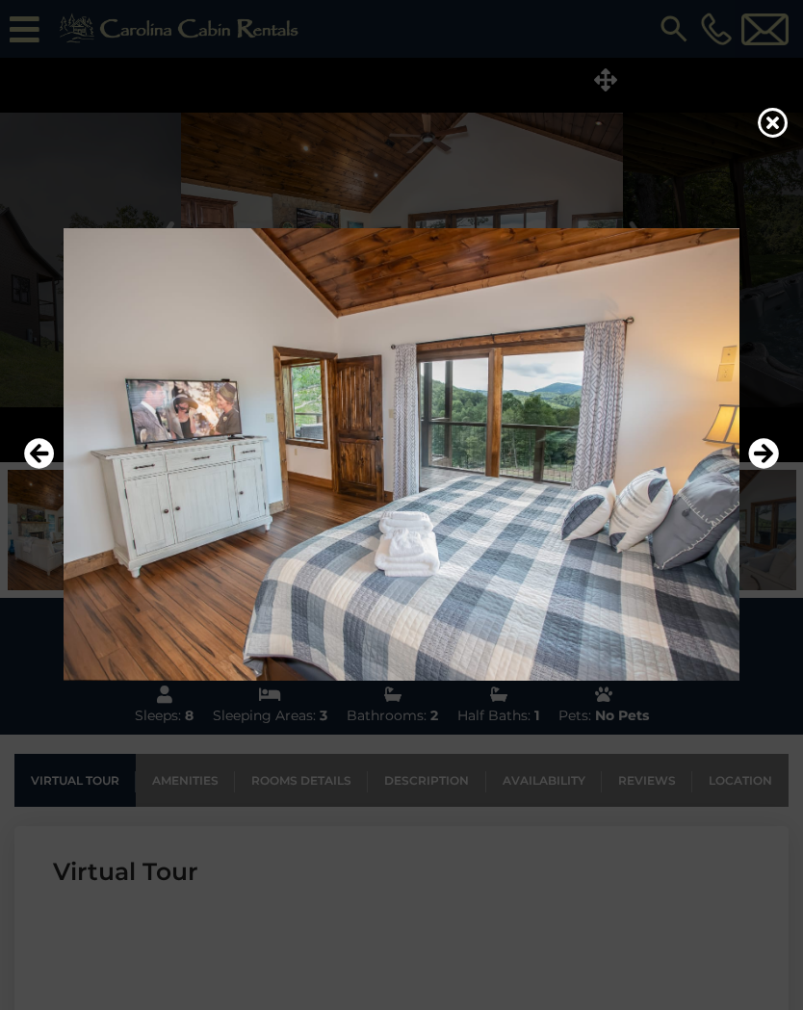
click at [770, 453] on icon "Next" at bounding box center [763, 453] width 31 height 31
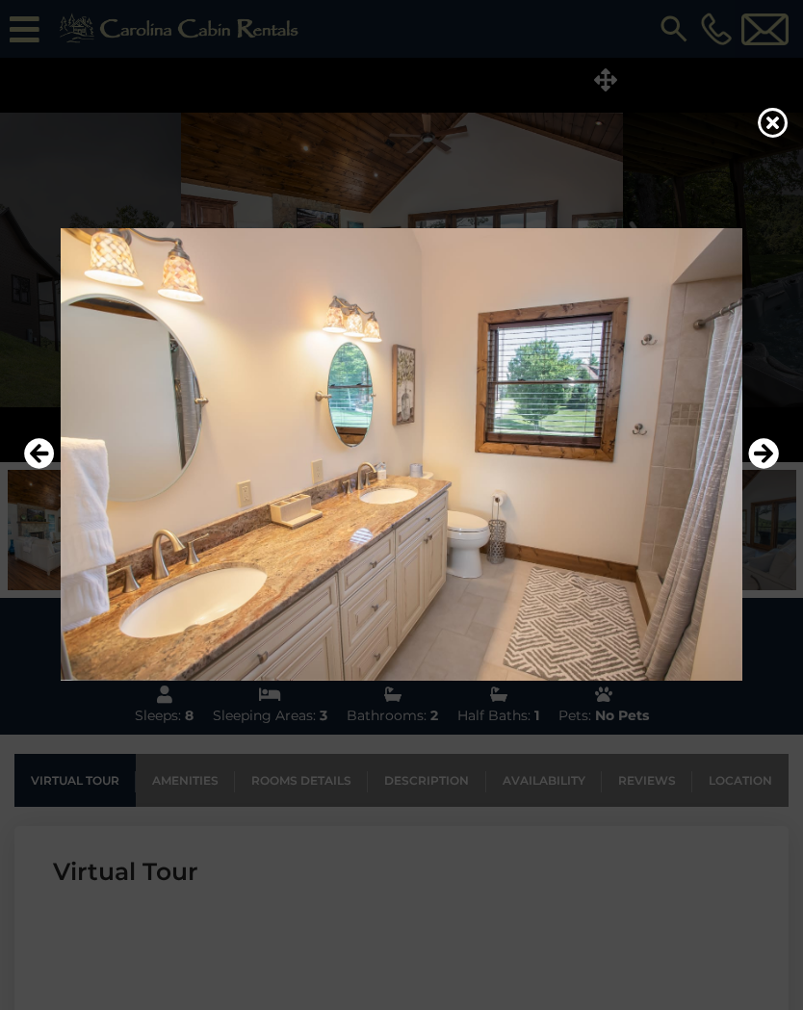
click at [771, 452] on icon "Next" at bounding box center [763, 453] width 31 height 31
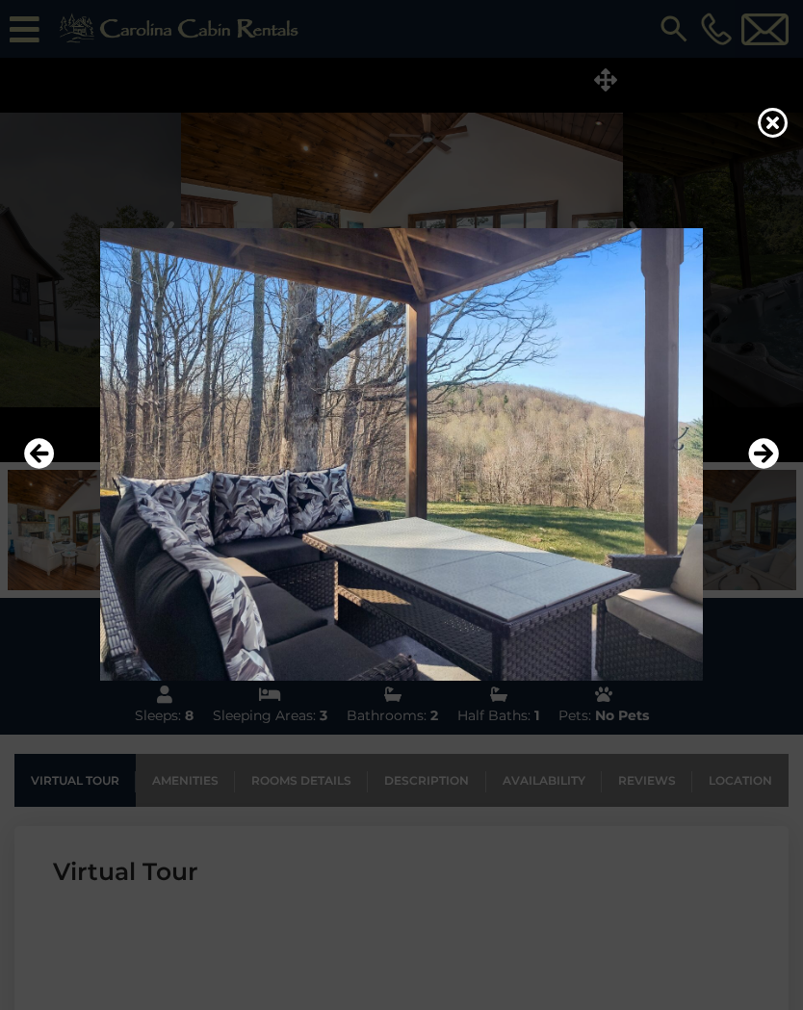
click at [770, 451] on icon "Next" at bounding box center [763, 453] width 31 height 31
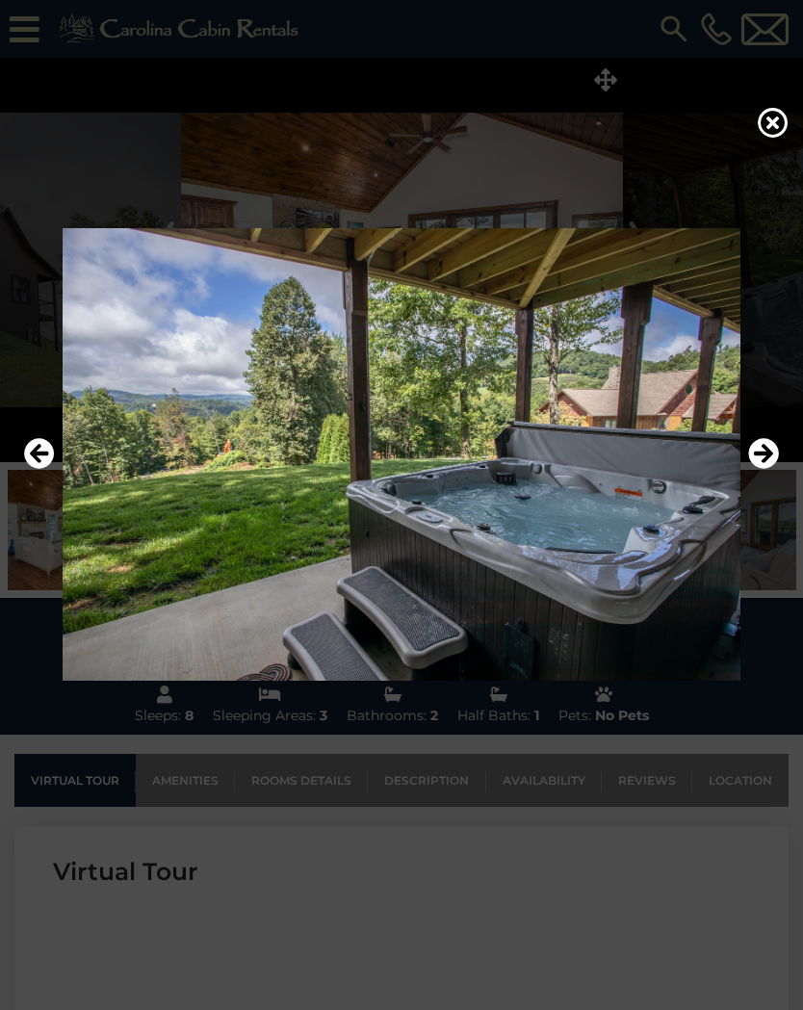
click at [774, 449] on icon "Next" at bounding box center [763, 453] width 31 height 31
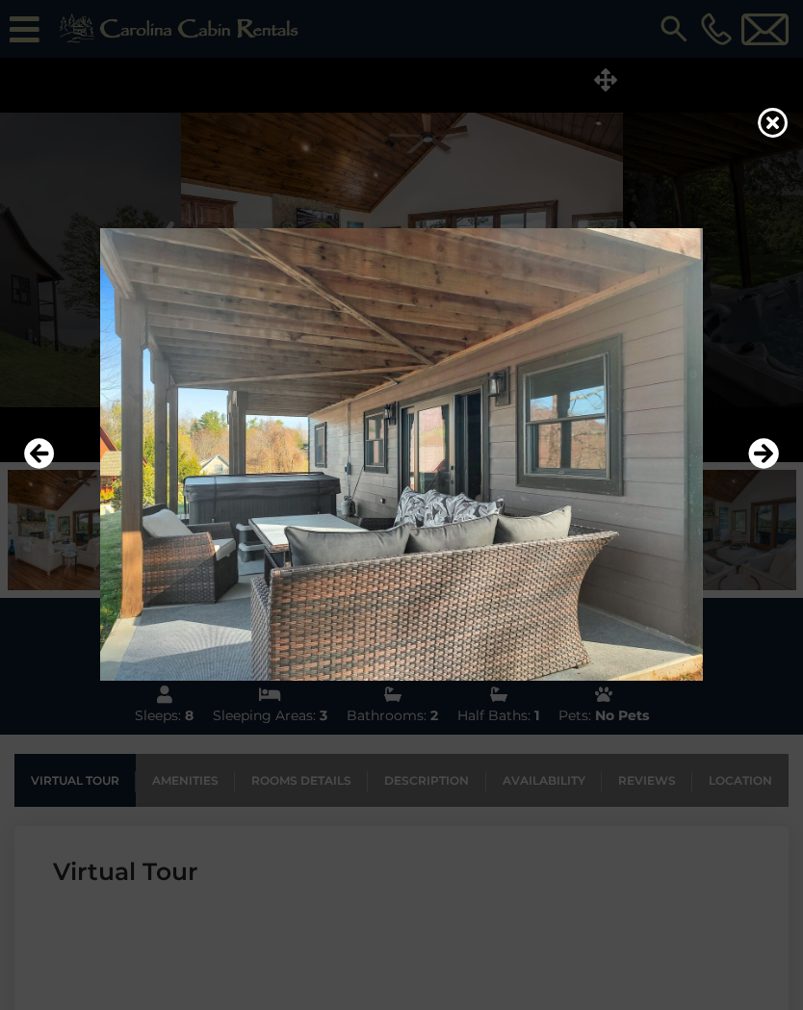
click at [771, 450] on icon "Next" at bounding box center [763, 453] width 31 height 31
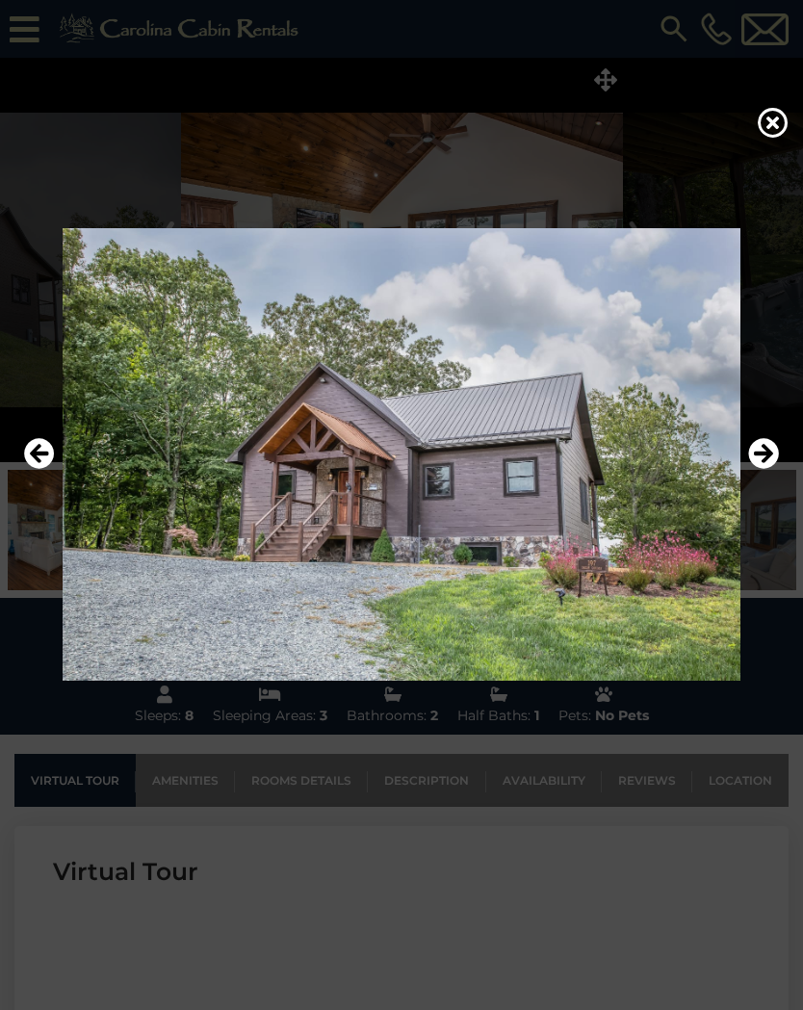
click at [774, 449] on icon "Next" at bounding box center [763, 453] width 31 height 31
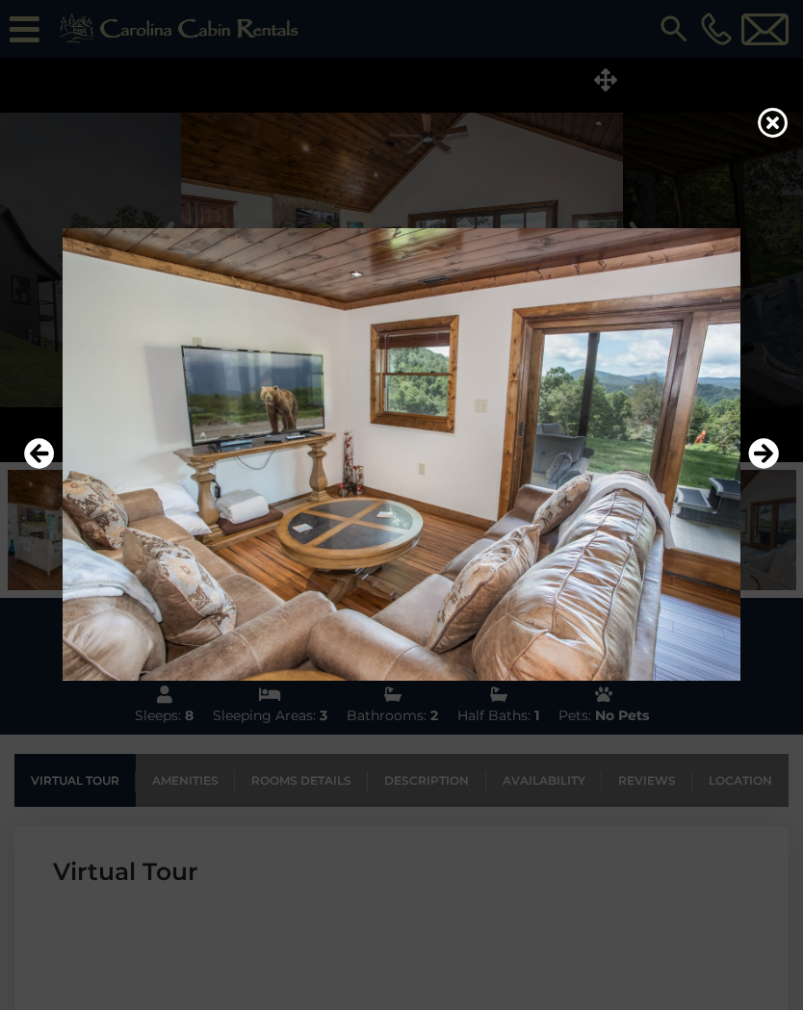
click at [772, 451] on icon "Next" at bounding box center [763, 453] width 31 height 31
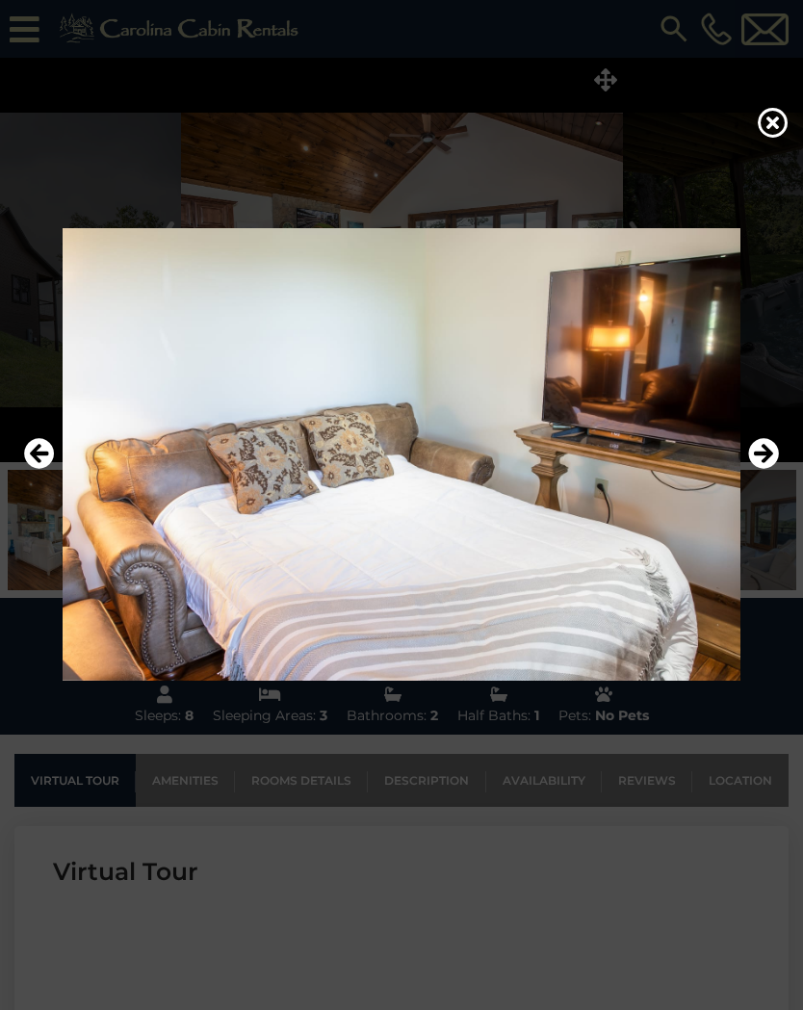
click at [771, 450] on icon "Next" at bounding box center [763, 453] width 31 height 31
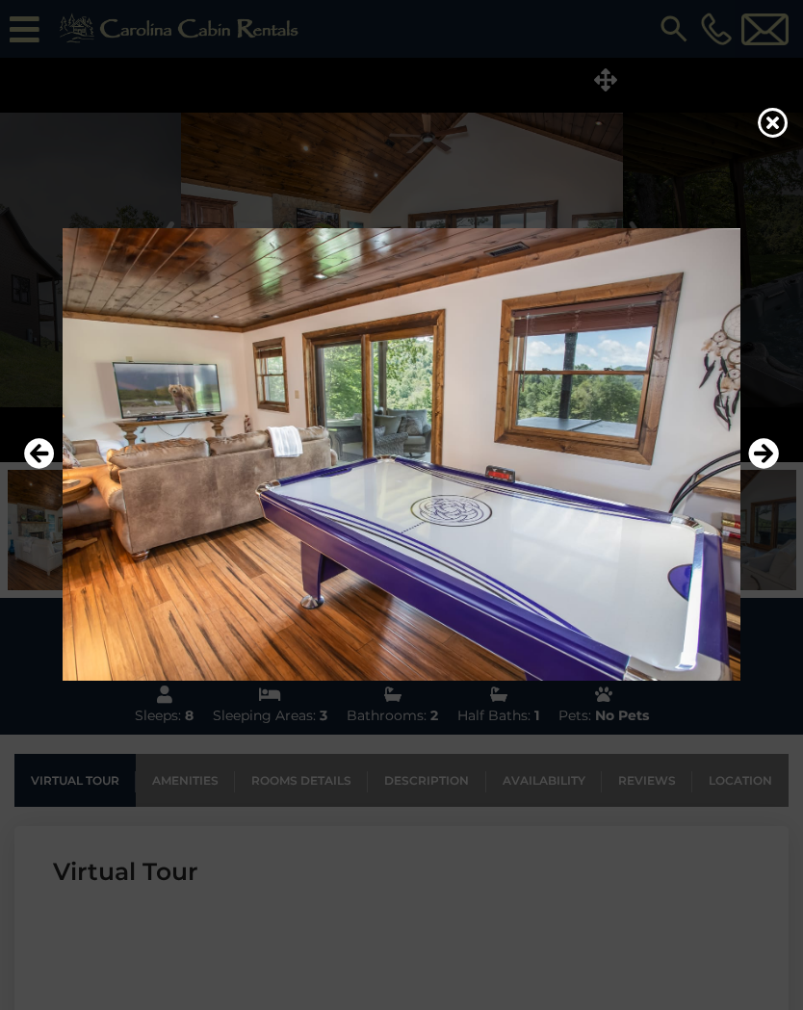
click at [773, 450] on icon "Next" at bounding box center [763, 453] width 31 height 31
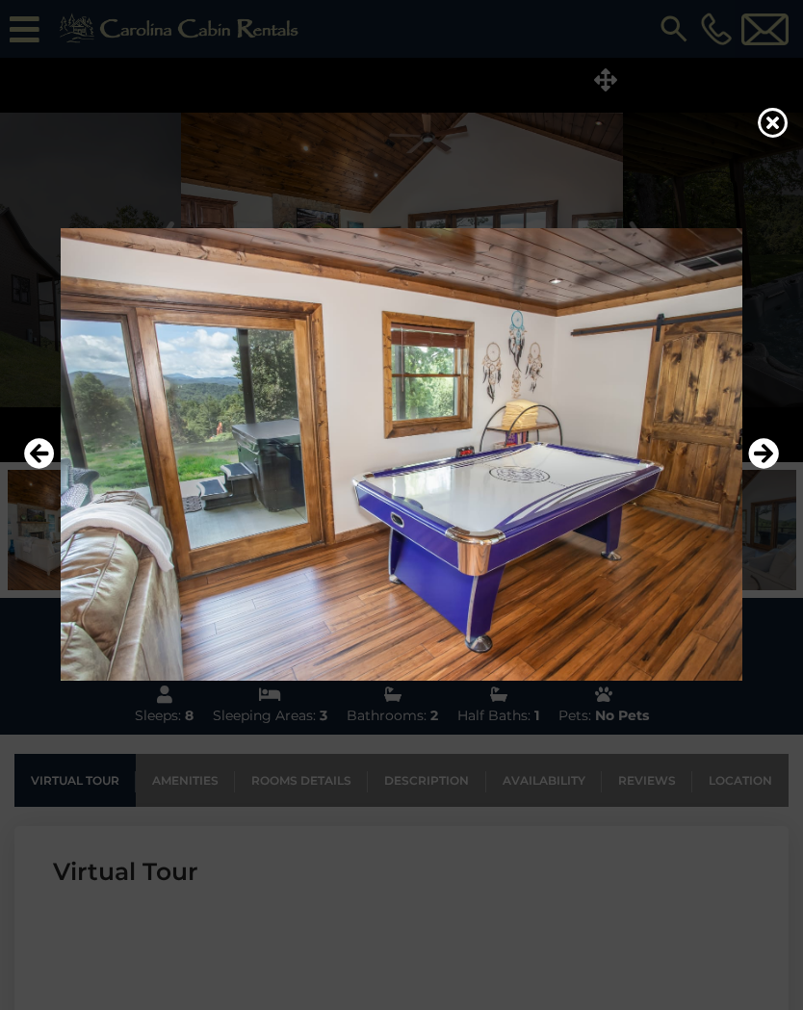
click at [771, 449] on icon "Next" at bounding box center [763, 453] width 31 height 31
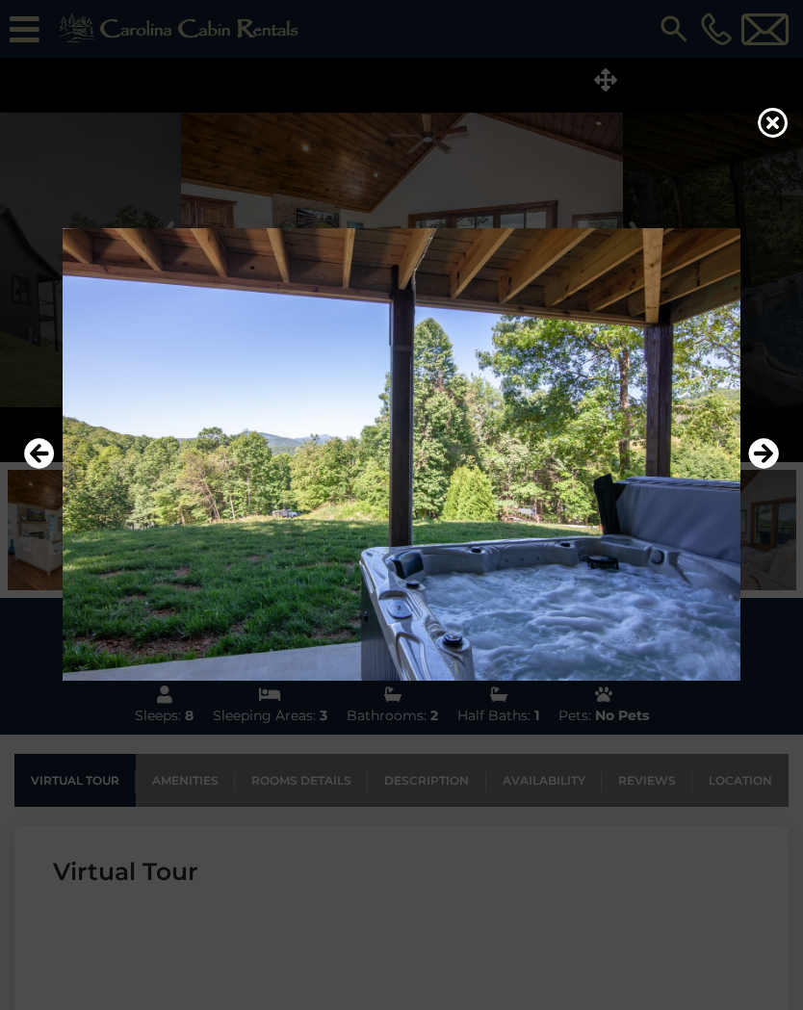
click at [774, 449] on icon "Next" at bounding box center [763, 453] width 31 height 31
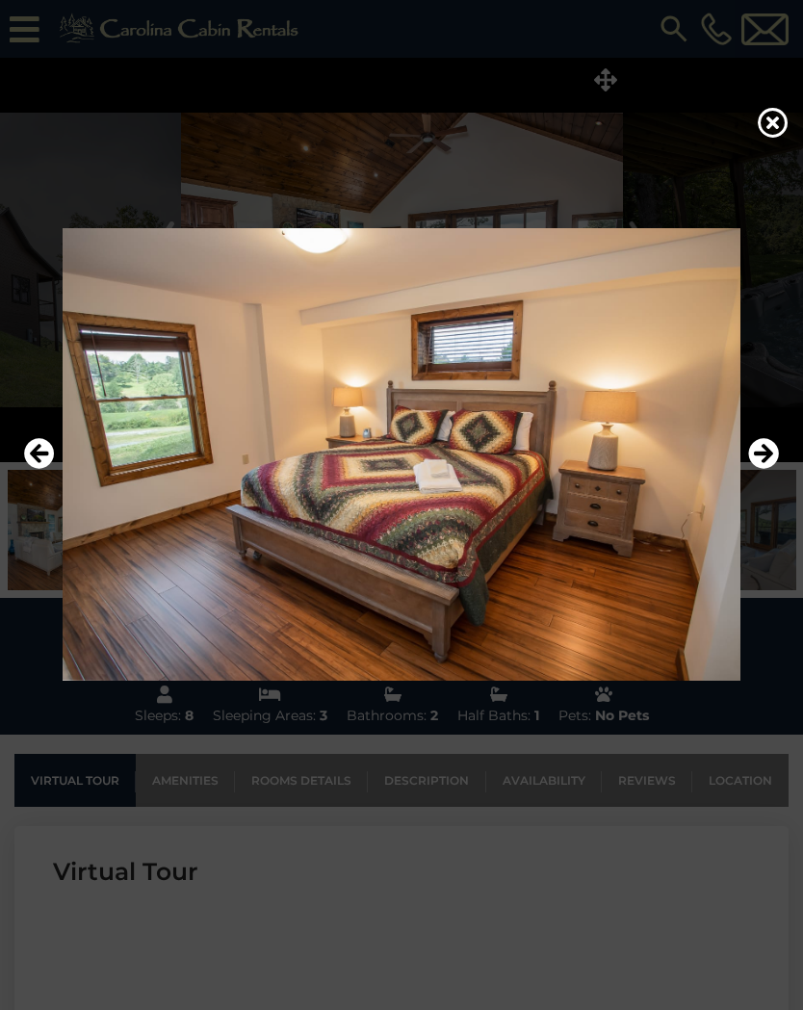
click at [774, 448] on icon "Next" at bounding box center [763, 453] width 31 height 31
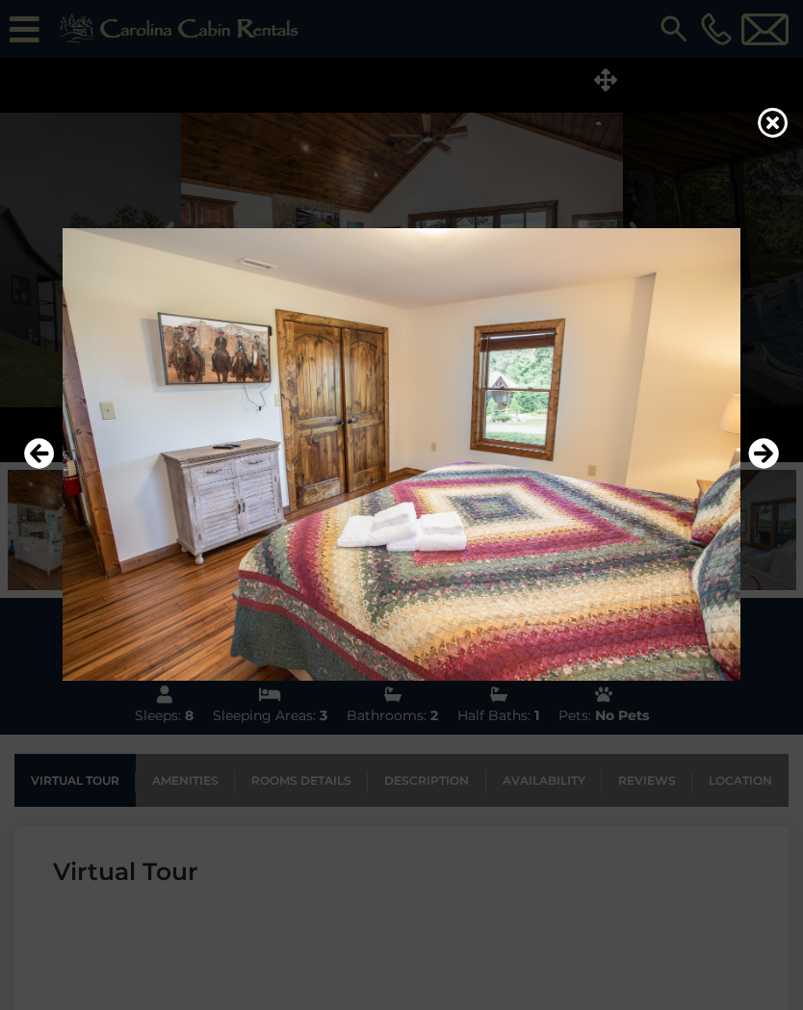
click at [772, 452] on icon "Next" at bounding box center [763, 453] width 31 height 31
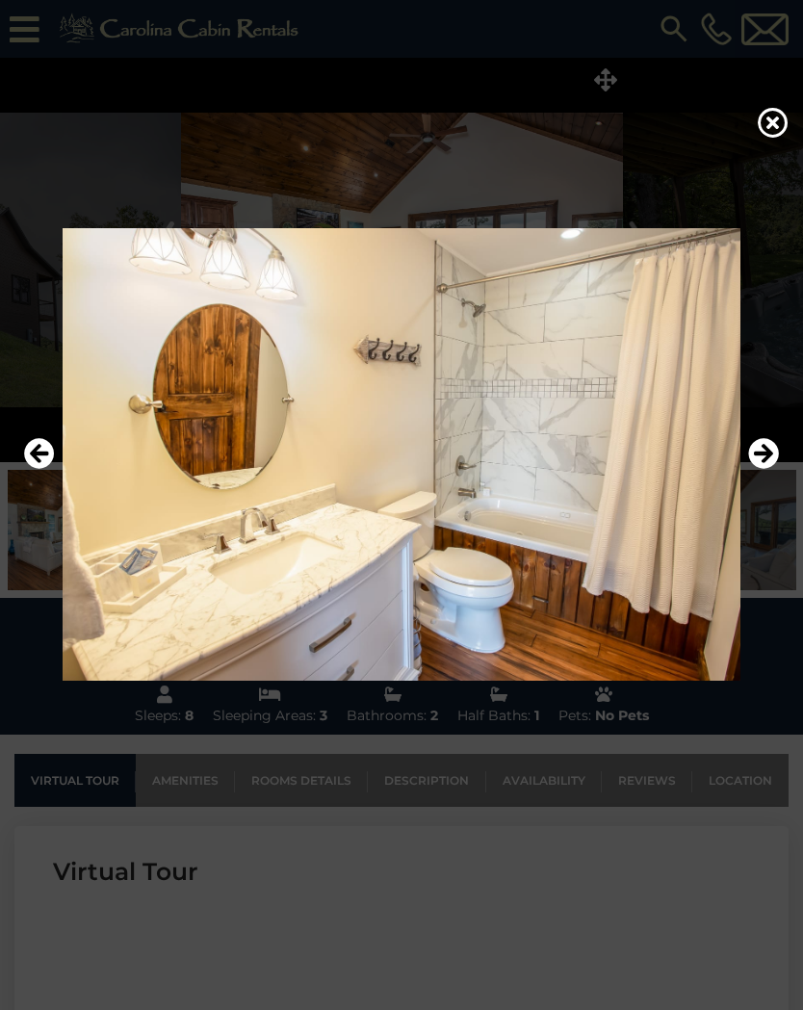
click at [769, 451] on icon "Next" at bounding box center [763, 453] width 31 height 31
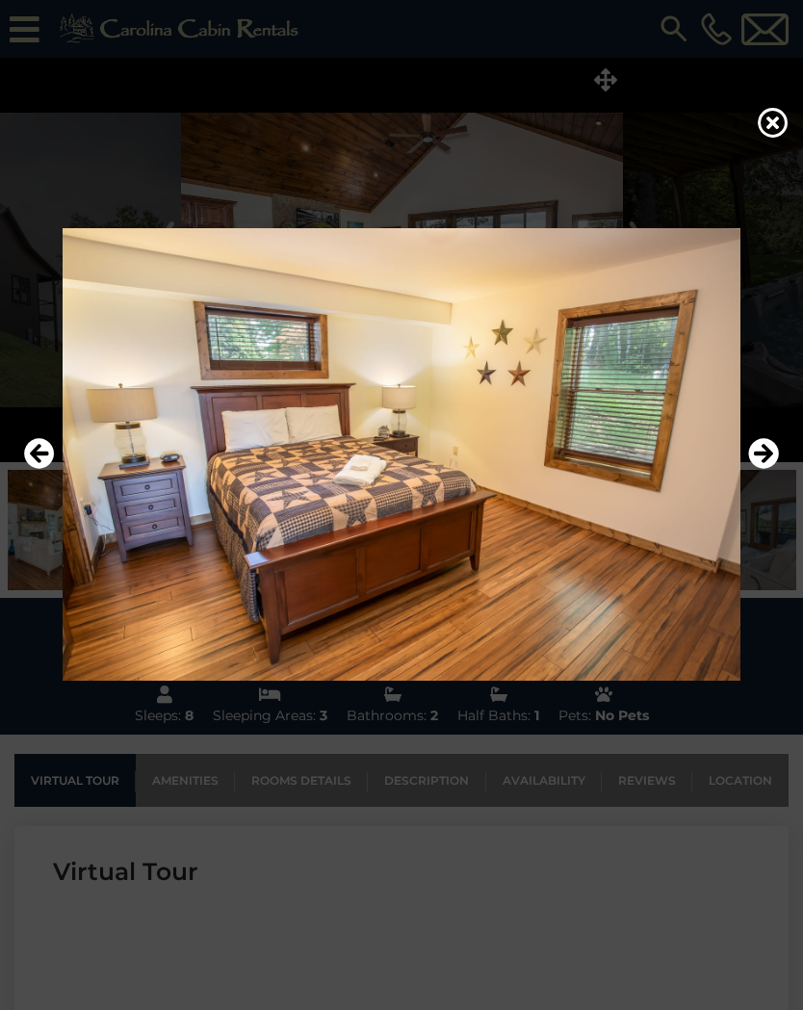
click at [777, 128] on icon at bounding box center [773, 122] width 31 height 31
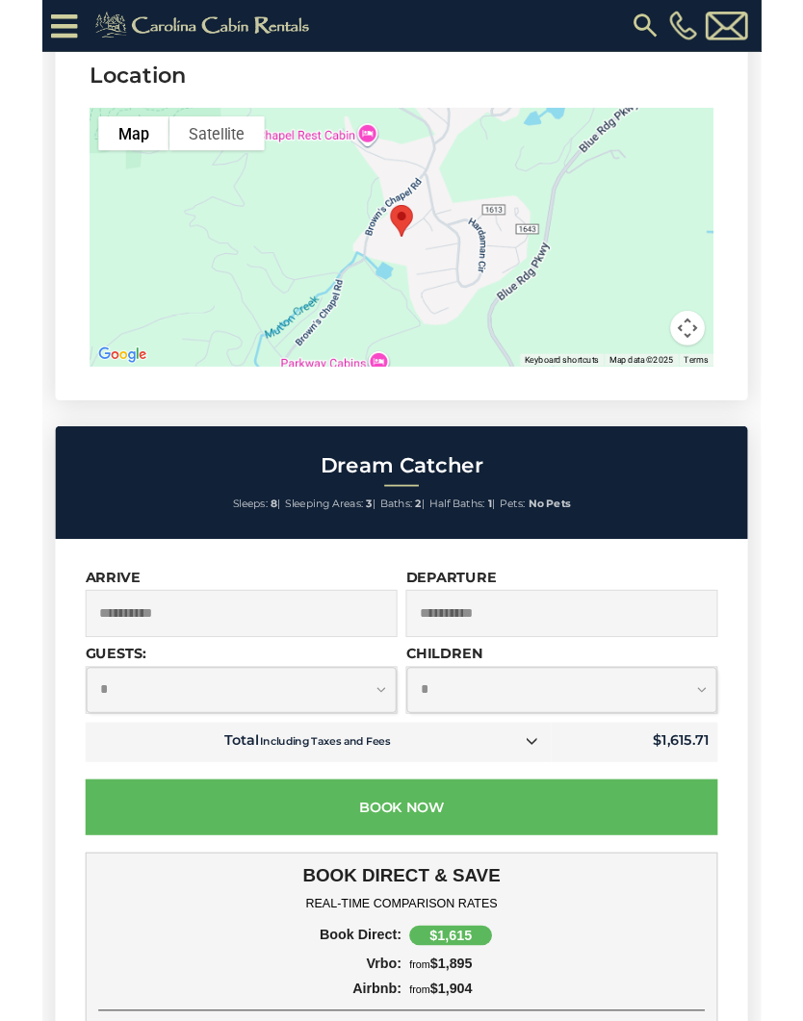
scroll to position [5919, 0]
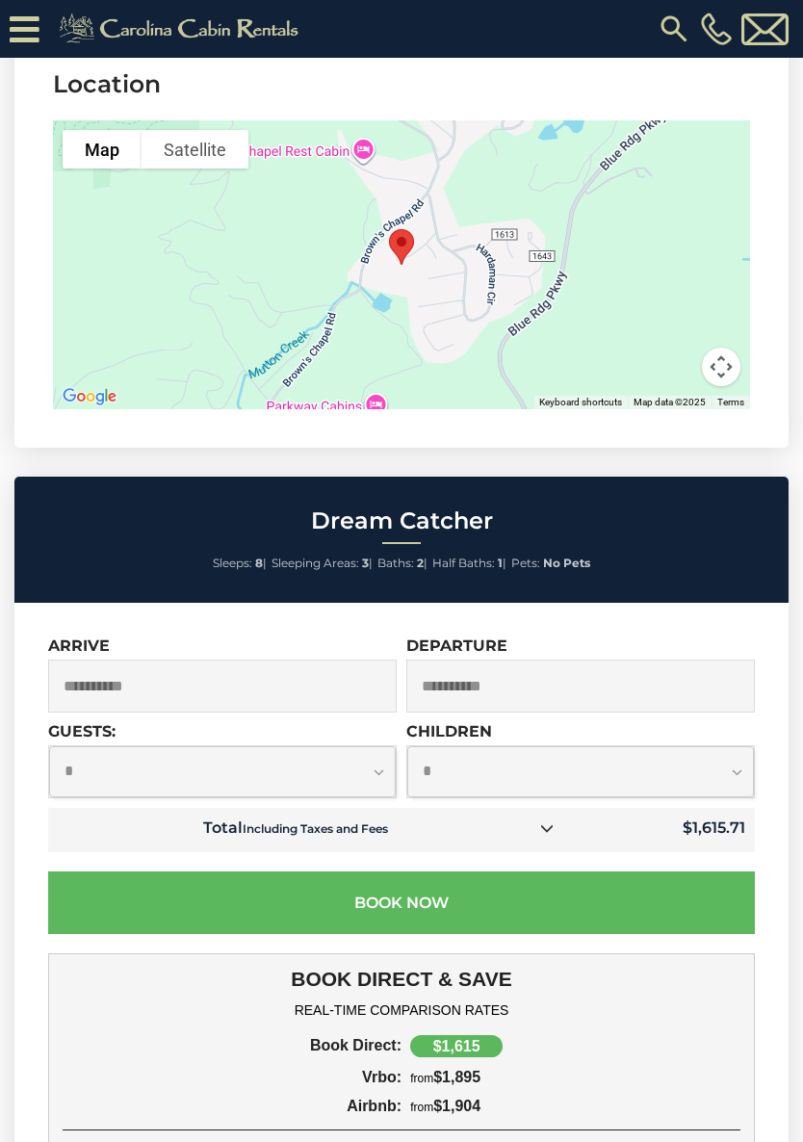
click at [334, 821] on small "Including Taxes and Fees" at bounding box center [315, 828] width 145 height 14
click at [543, 816] on link at bounding box center [546, 828] width 25 height 25
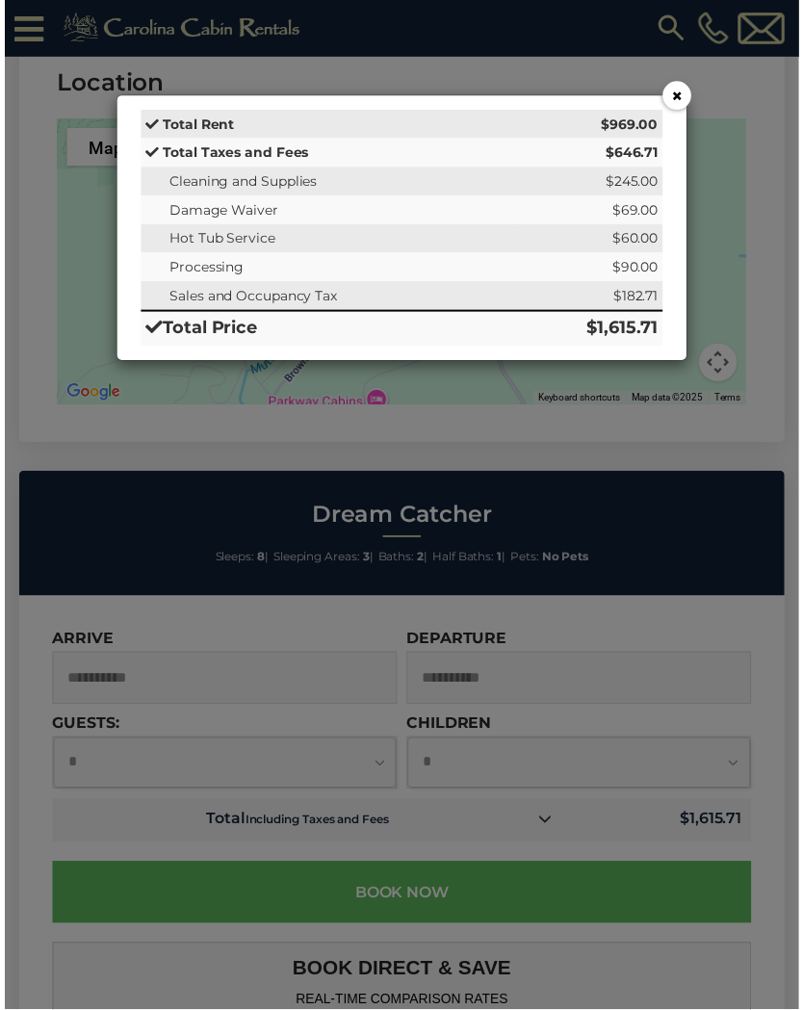
scroll to position [5973, 0]
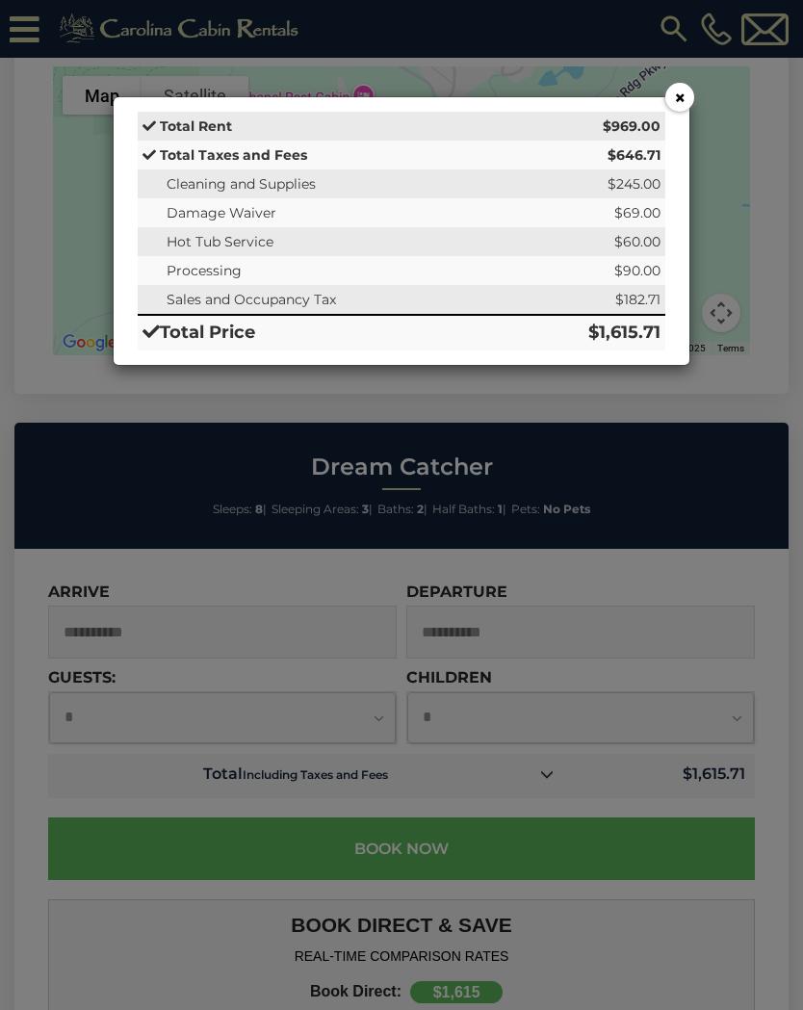
click at [684, 101] on button "×" at bounding box center [679, 97] width 29 height 29
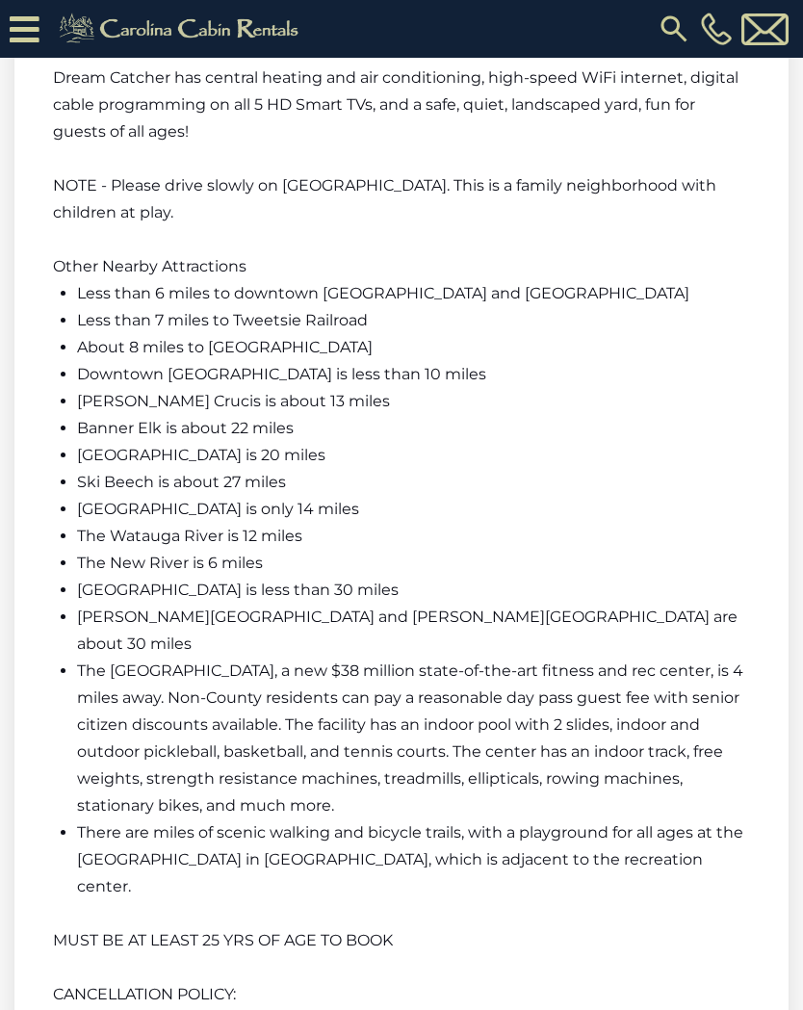
scroll to position [3787, 0]
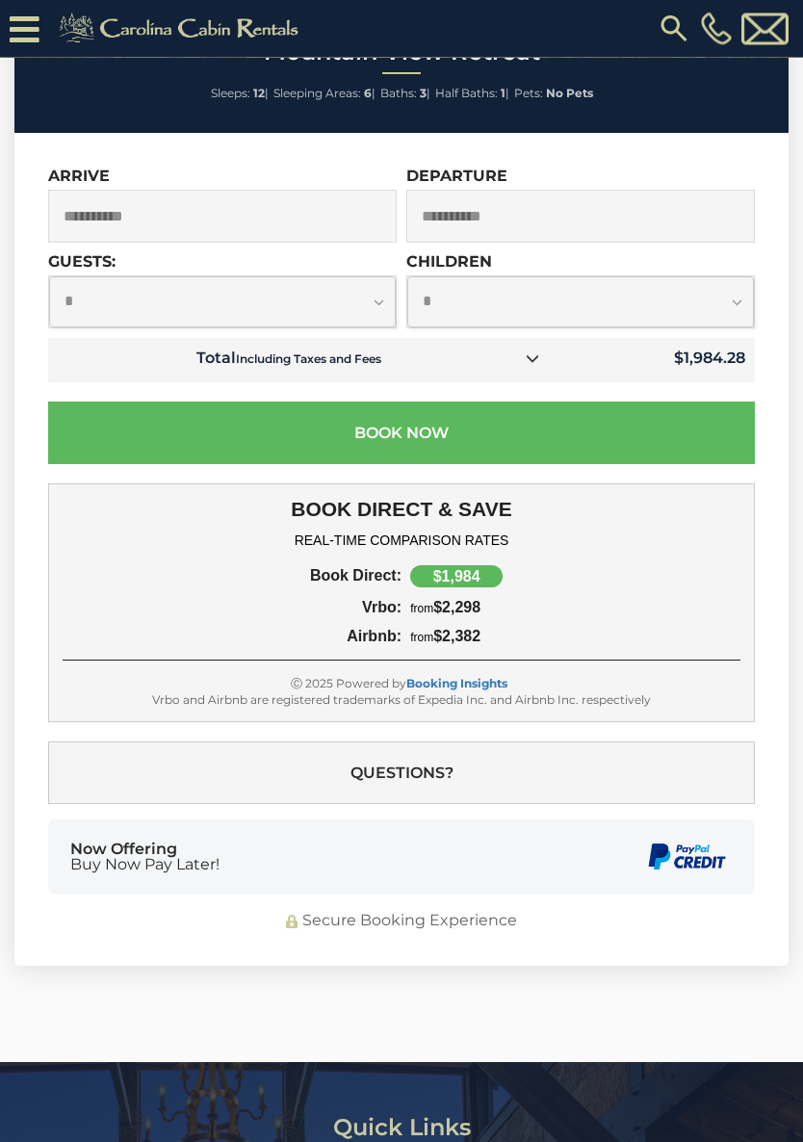
scroll to position [4879, 0]
click at [533, 351] on icon at bounding box center [532, 357] width 13 height 13
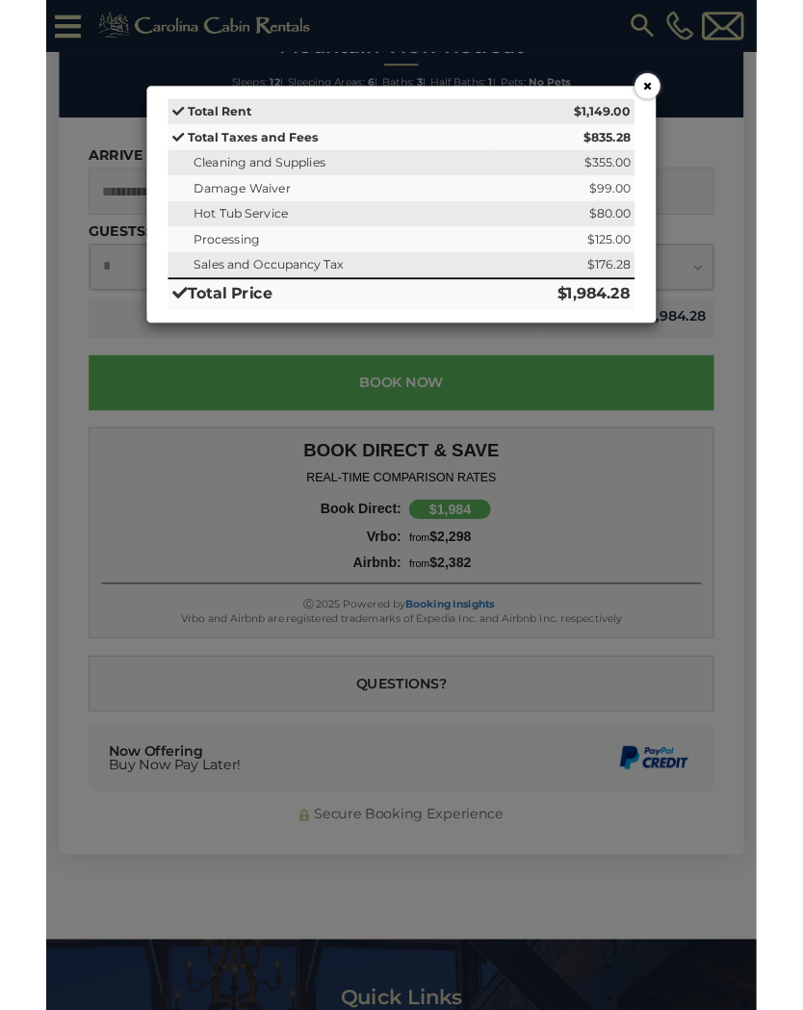
scroll to position [4933, 0]
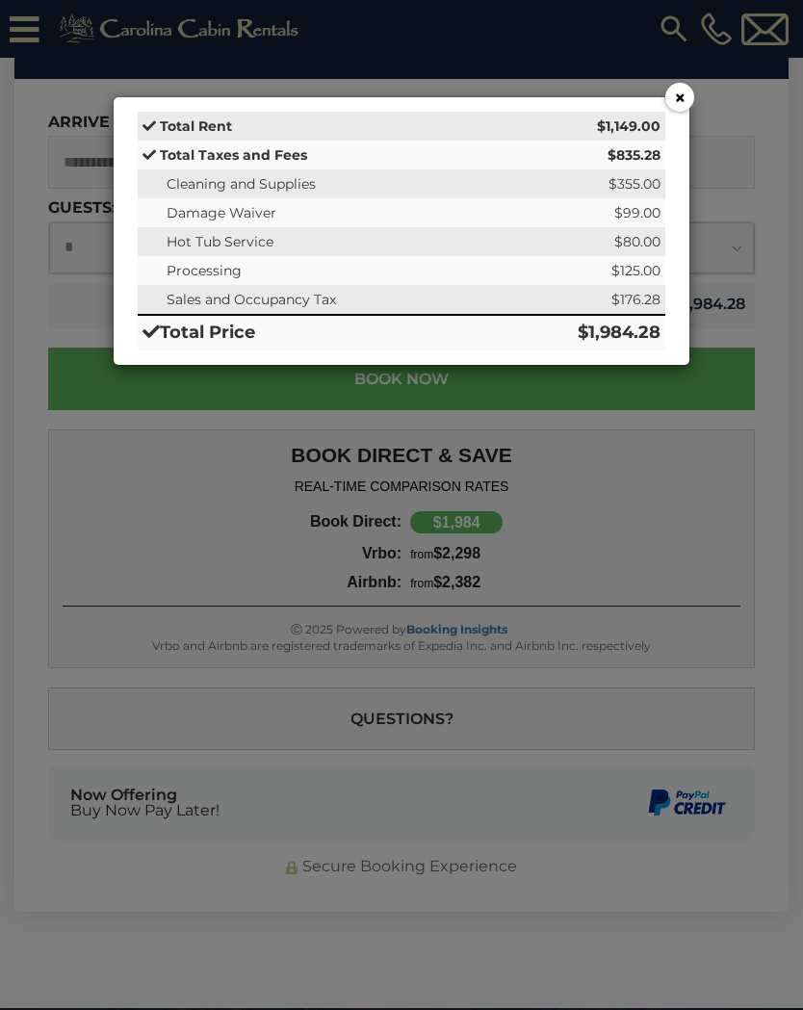
click at [684, 88] on button "×" at bounding box center [679, 97] width 29 height 29
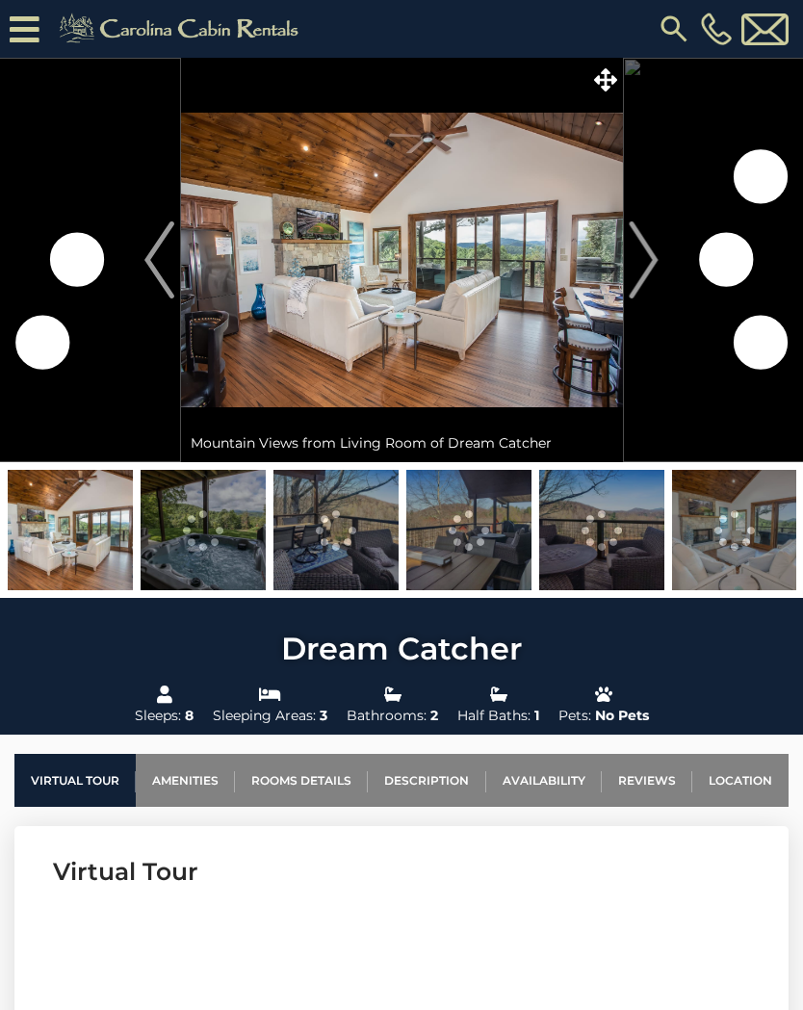
click at [612, 77] on icon at bounding box center [605, 79] width 23 height 23
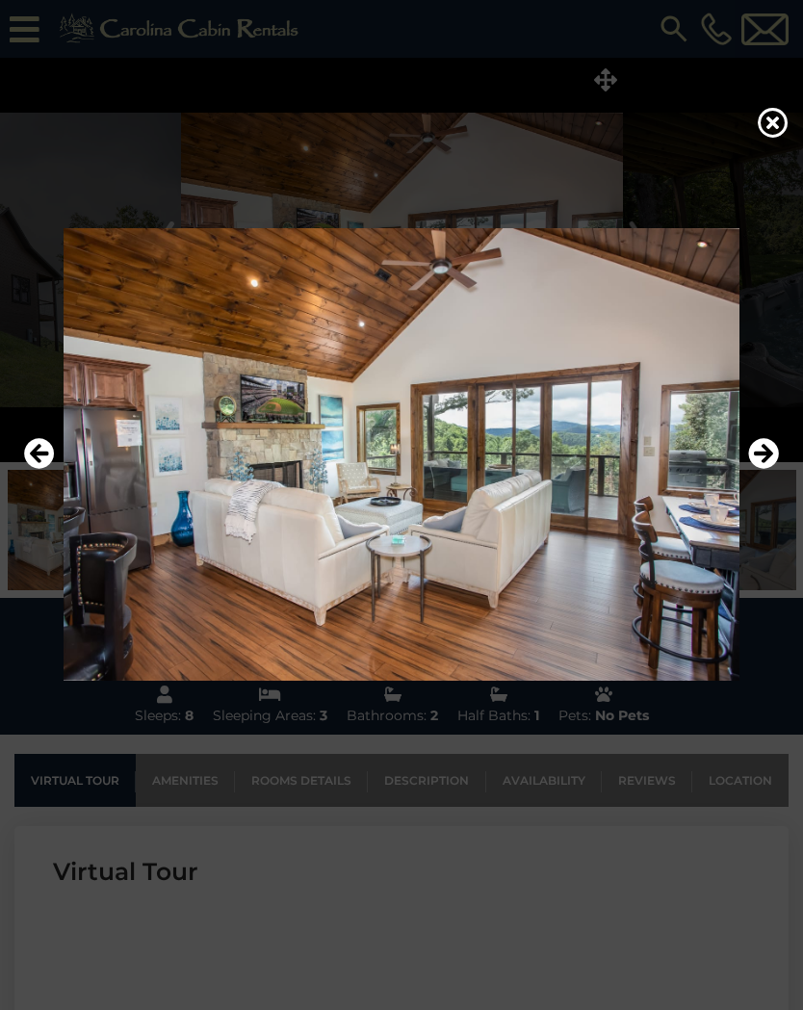
click at [767, 453] on icon "Next" at bounding box center [763, 453] width 31 height 31
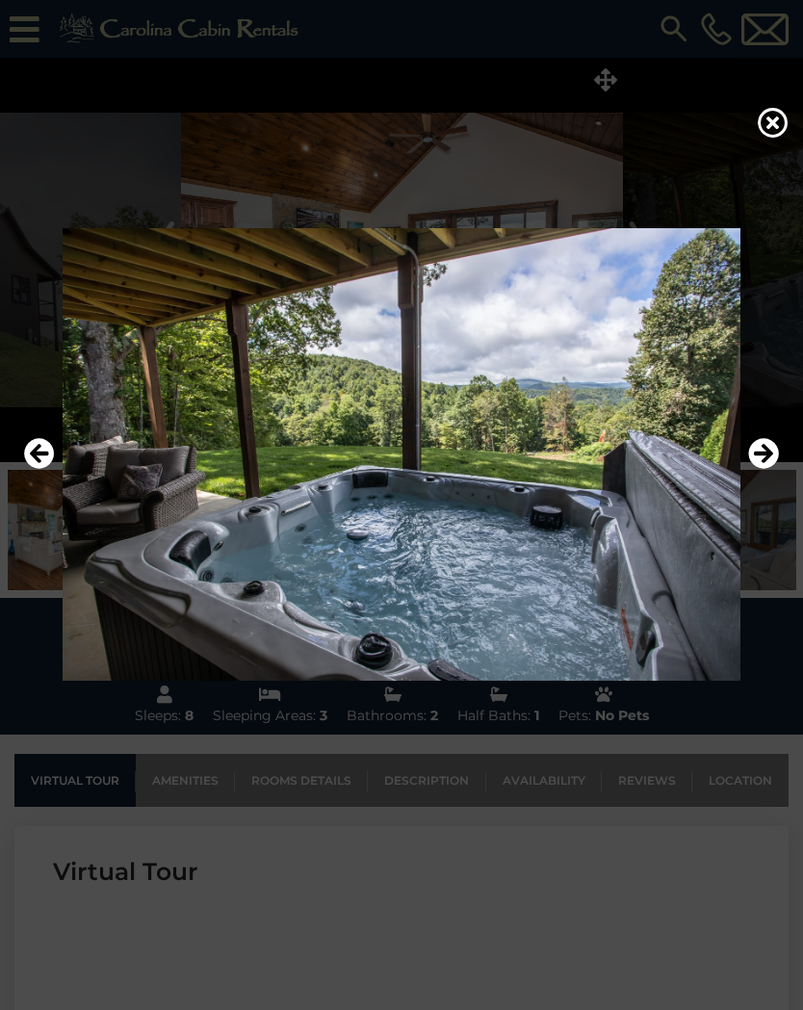
click at [45, 452] on icon "Previous" at bounding box center [39, 453] width 31 height 31
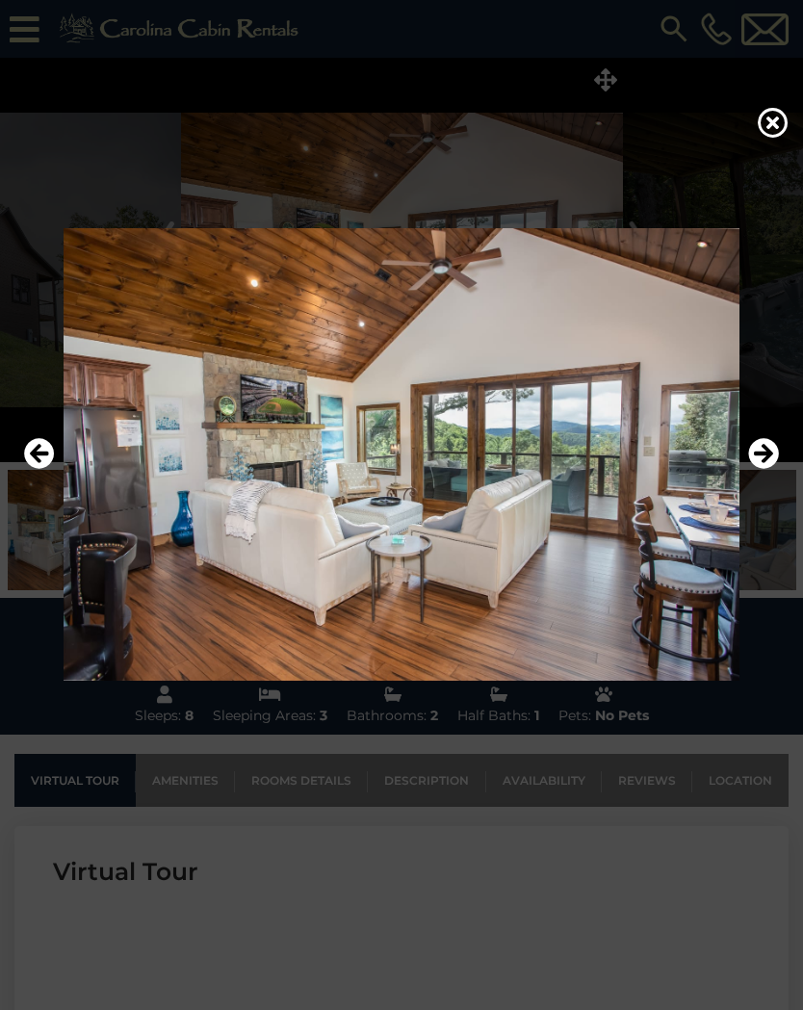
click at [748, 451] on icon "Next" at bounding box center [763, 453] width 31 height 31
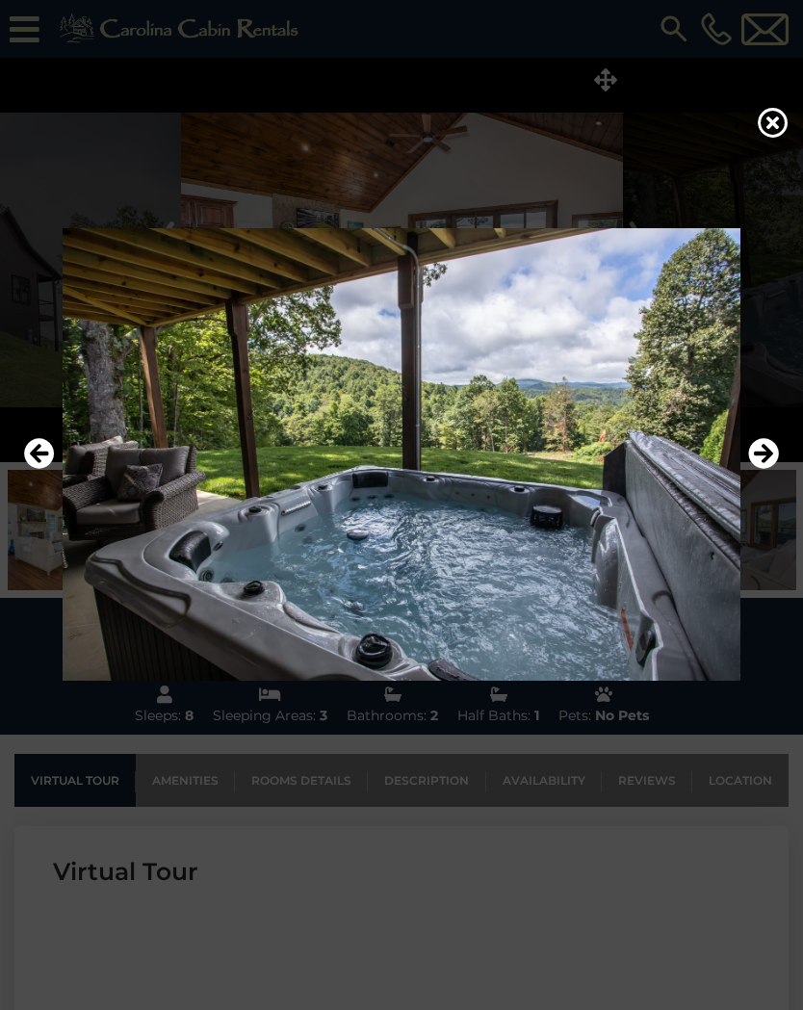
click at [754, 460] on icon "Next" at bounding box center [763, 453] width 31 height 31
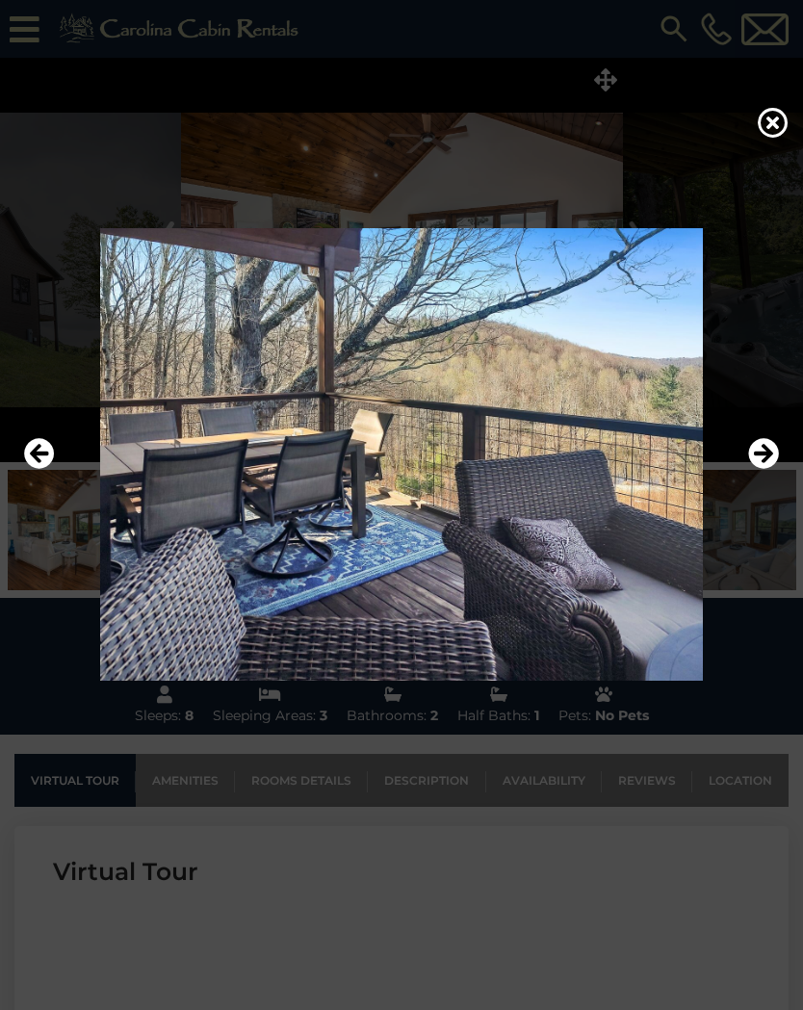
click at [757, 459] on icon "Next" at bounding box center [763, 453] width 31 height 31
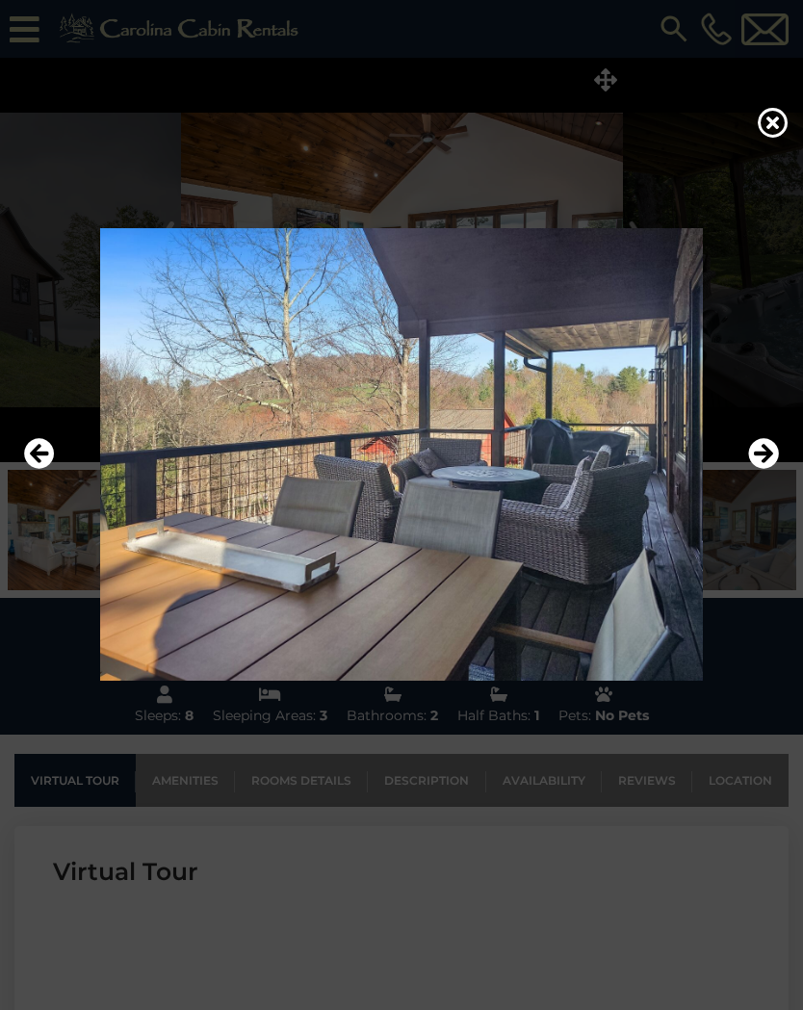
click at [763, 456] on icon "Next" at bounding box center [763, 453] width 31 height 31
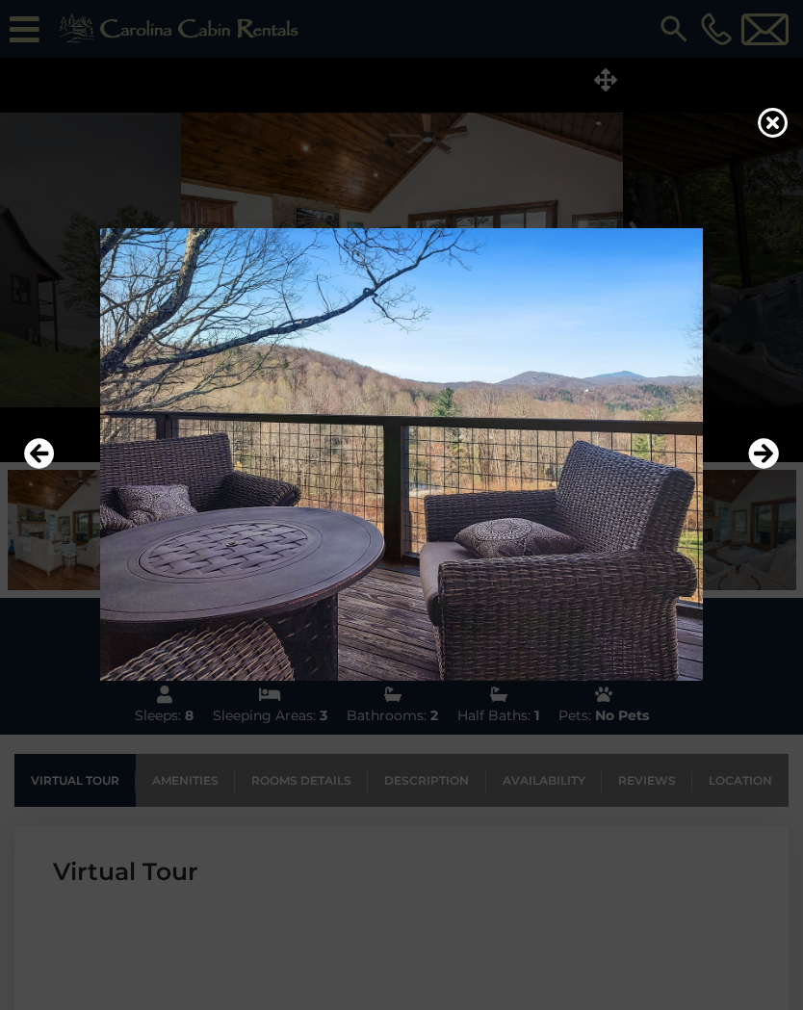
click at [766, 460] on icon "Next" at bounding box center [763, 453] width 31 height 31
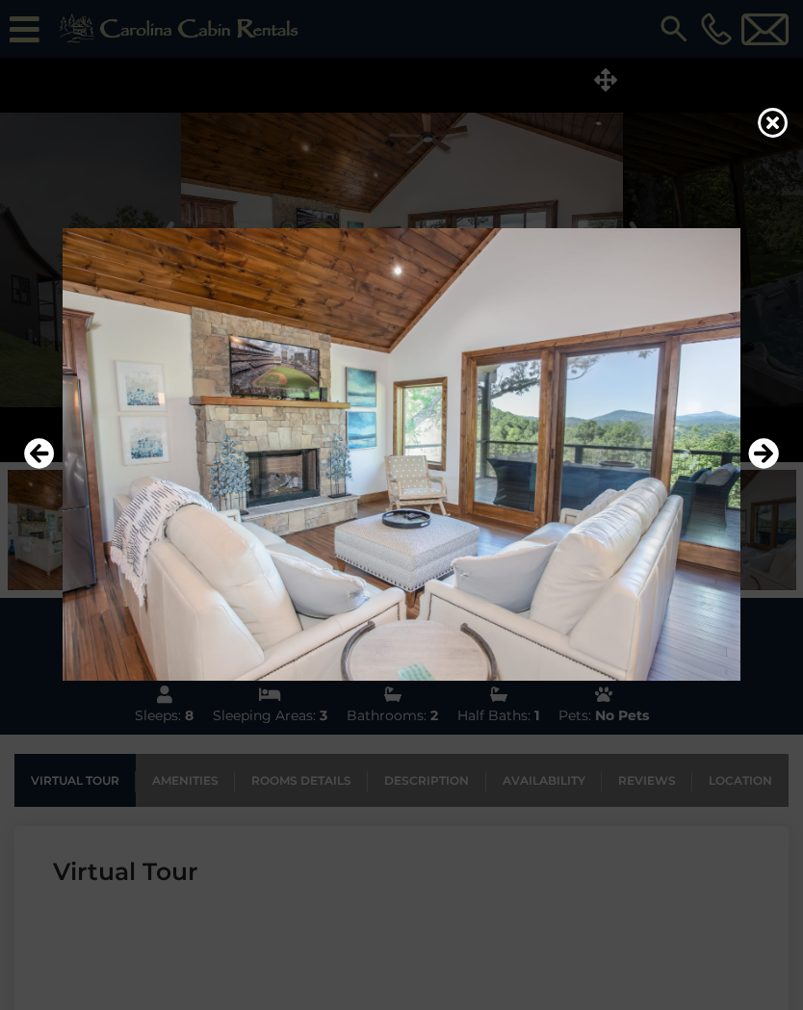
click at [759, 465] on icon "Next" at bounding box center [763, 453] width 31 height 31
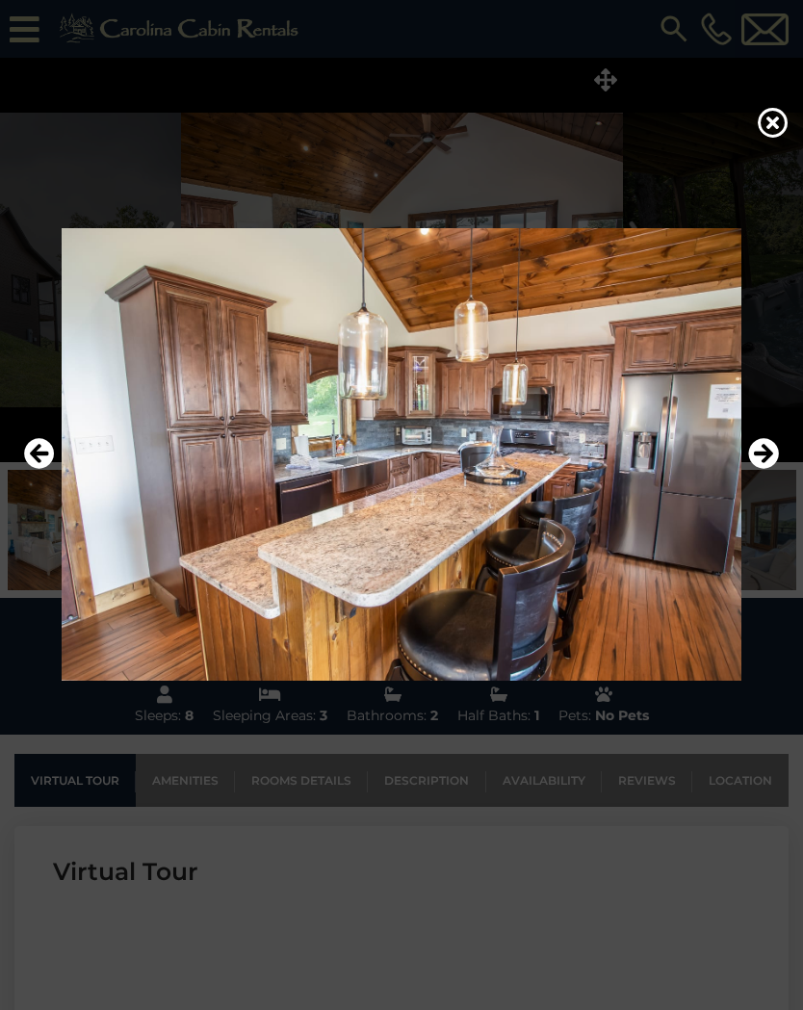
click at [763, 464] on icon "Next" at bounding box center [763, 453] width 31 height 31
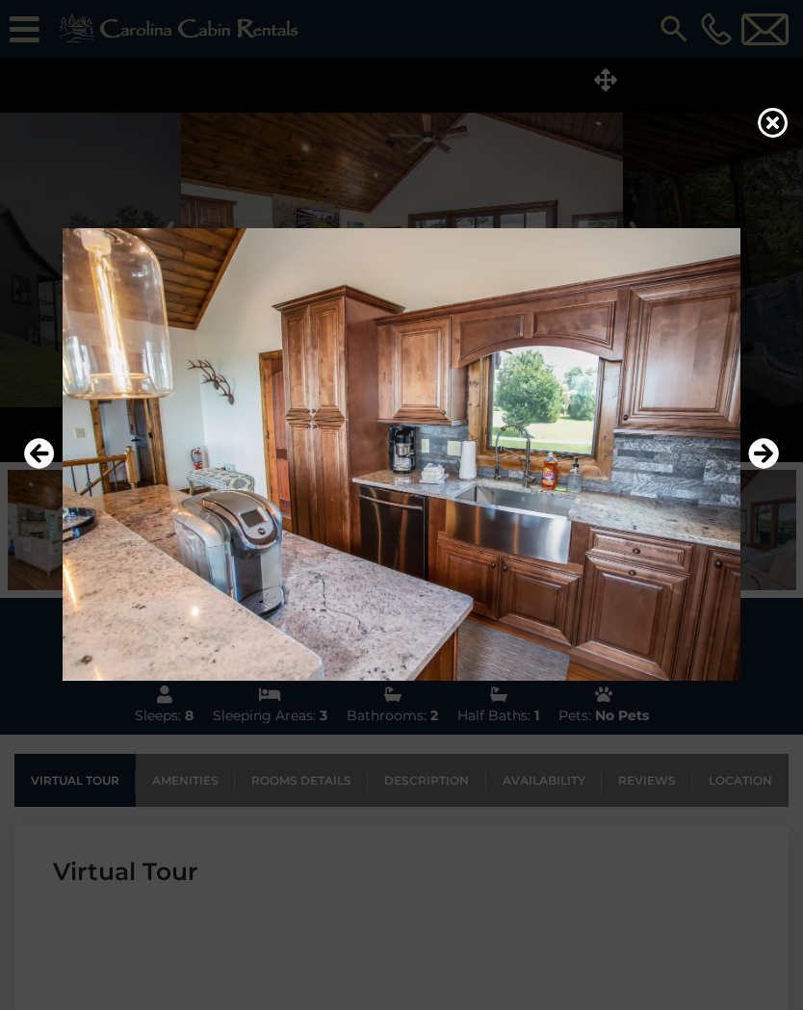
click at [761, 465] on icon "Next" at bounding box center [763, 453] width 31 height 31
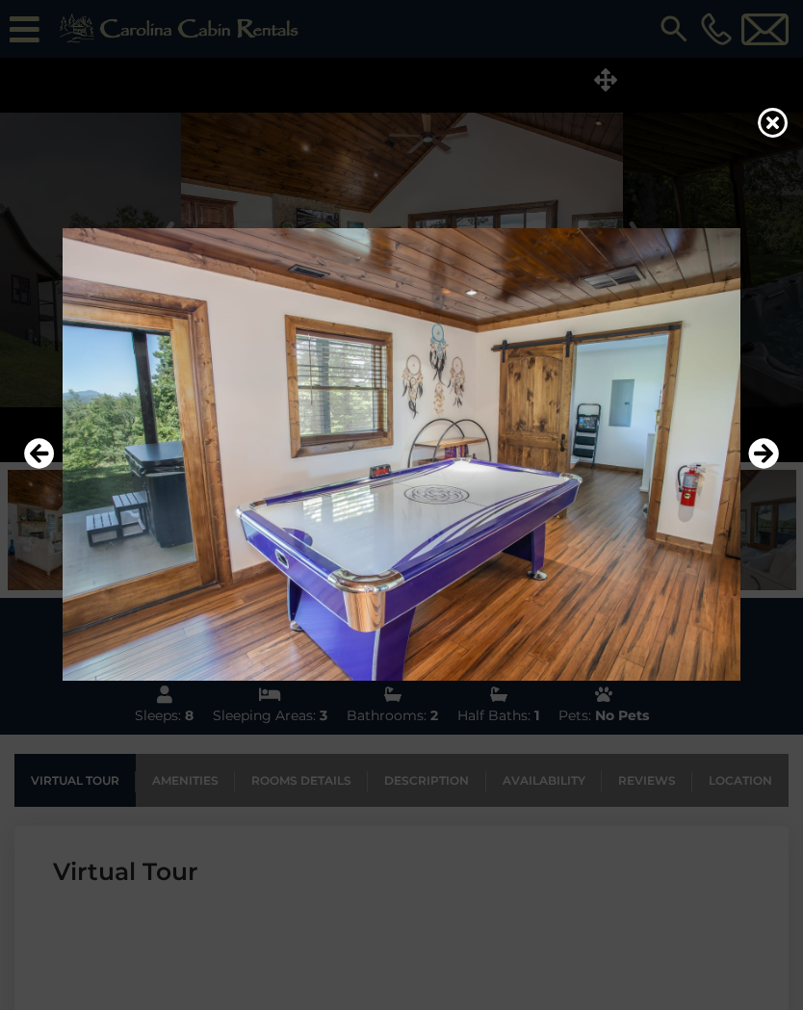
click at [760, 465] on icon "Next" at bounding box center [763, 453] width 31 height 31
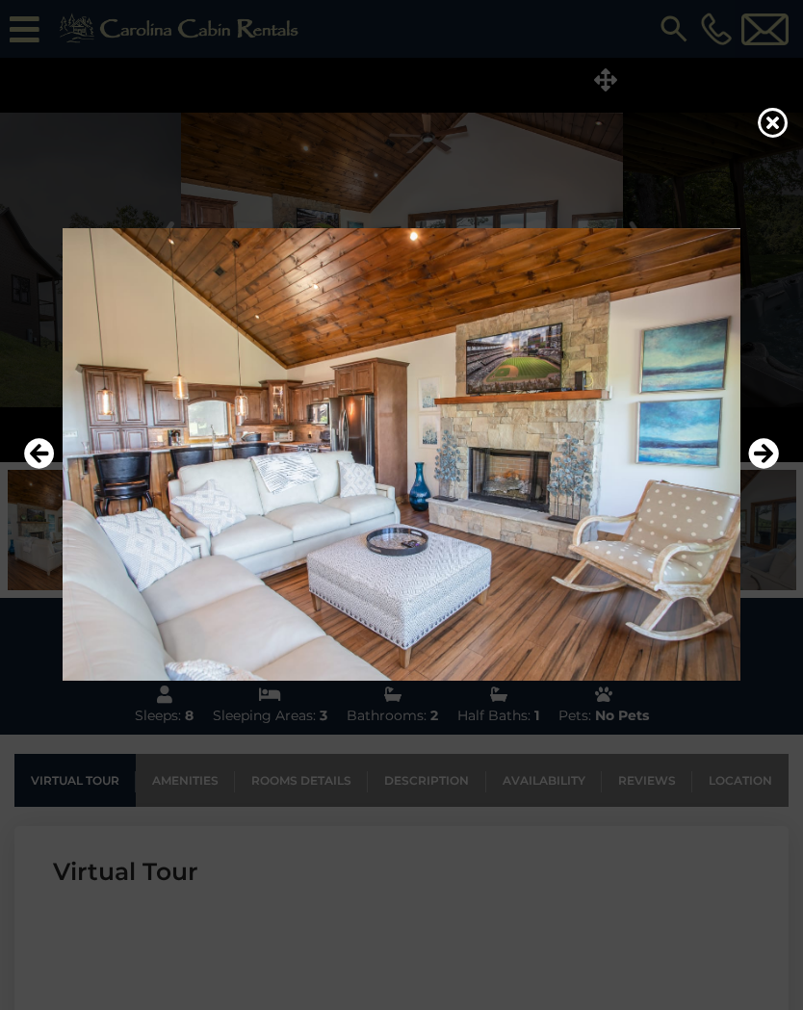
click at [778, 123] on icon at bounding box center [773, 122] width 31 height 31
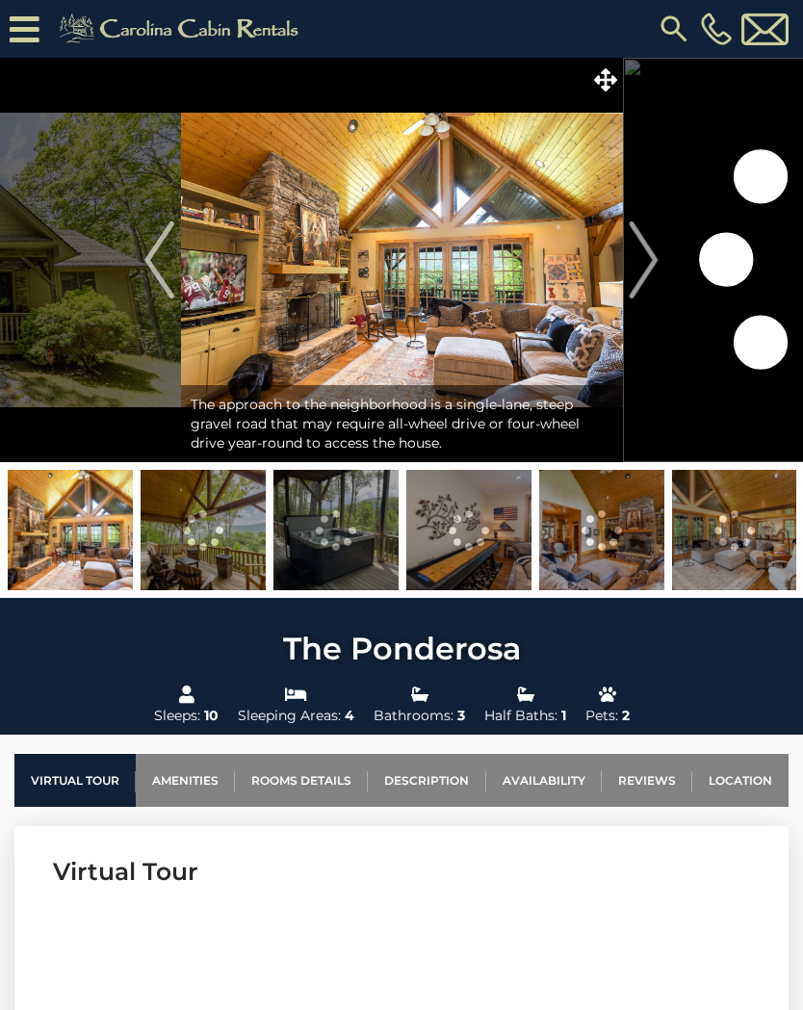
click at [601, 78] on icon at bounding box center [605, 79] width 23 height 23
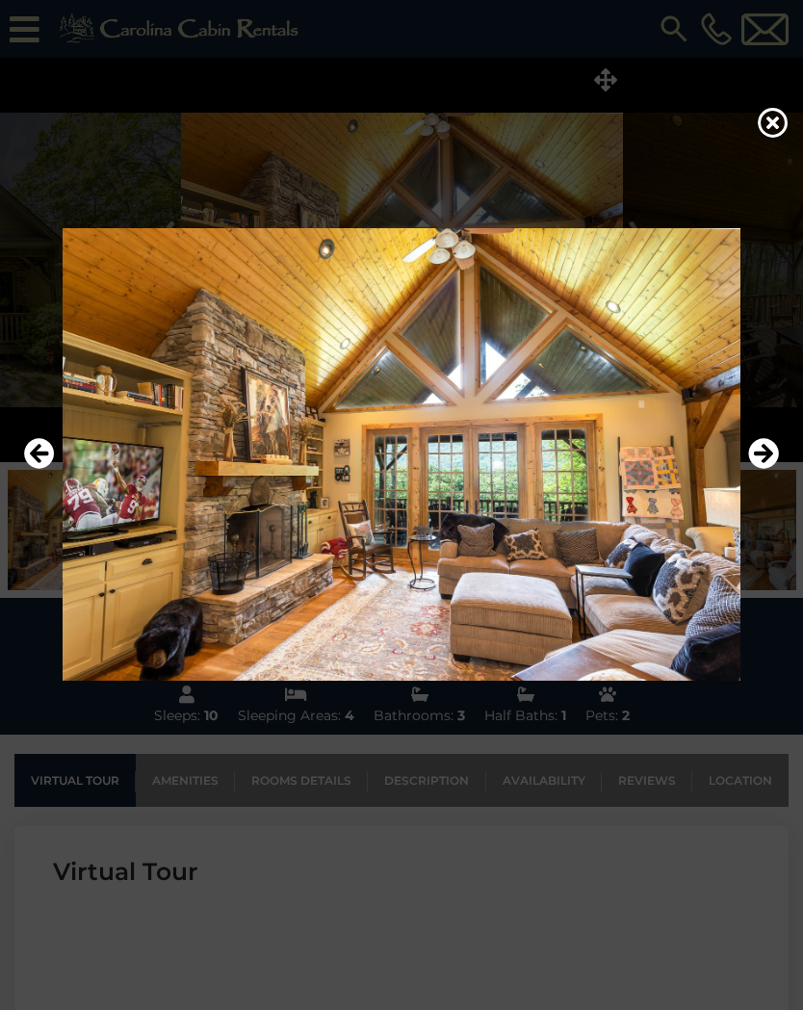
click at [763, 451] on icon "Next" at bounding box center [763, 453] width 31 height 31
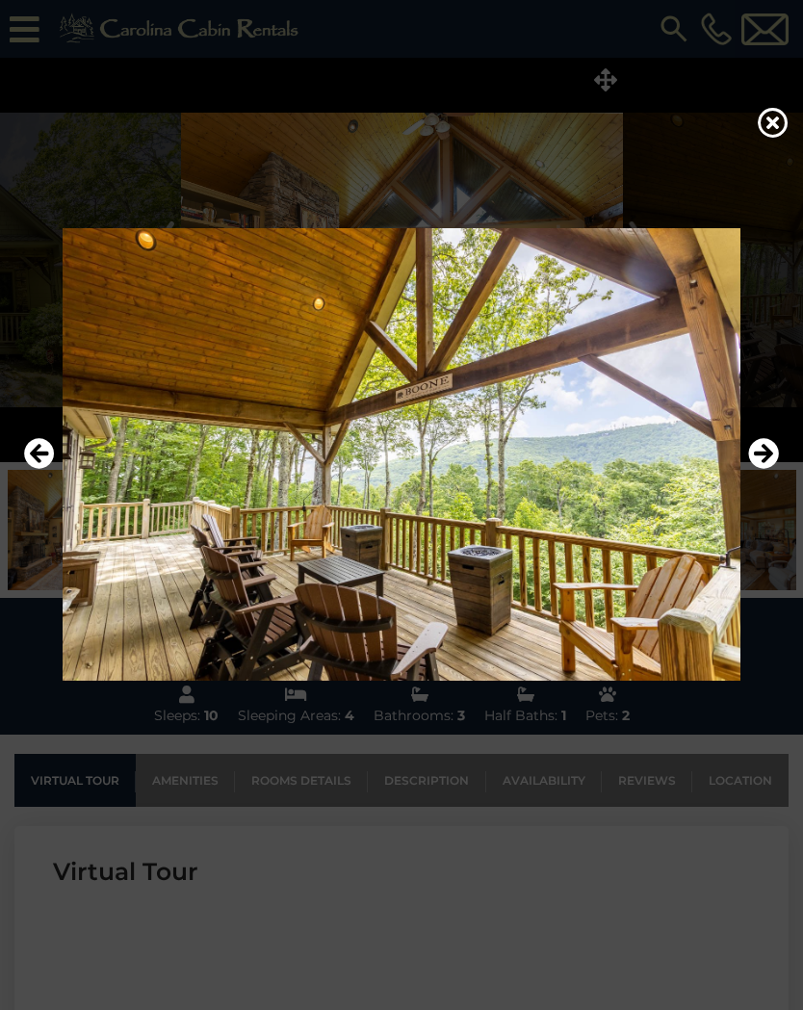
click at [775, 119] on icon at bounding box center [773, 122] width 31 height 31
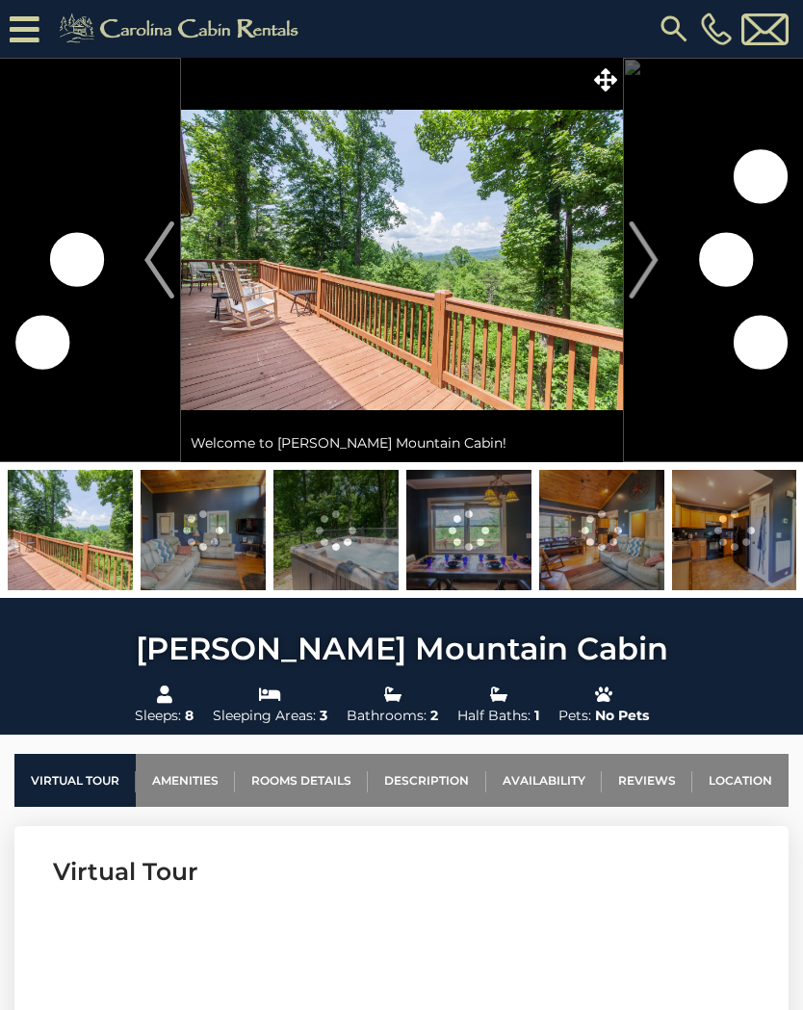
click at [606, 71] on icon at bounding box center [605, 79] width 23 height 23
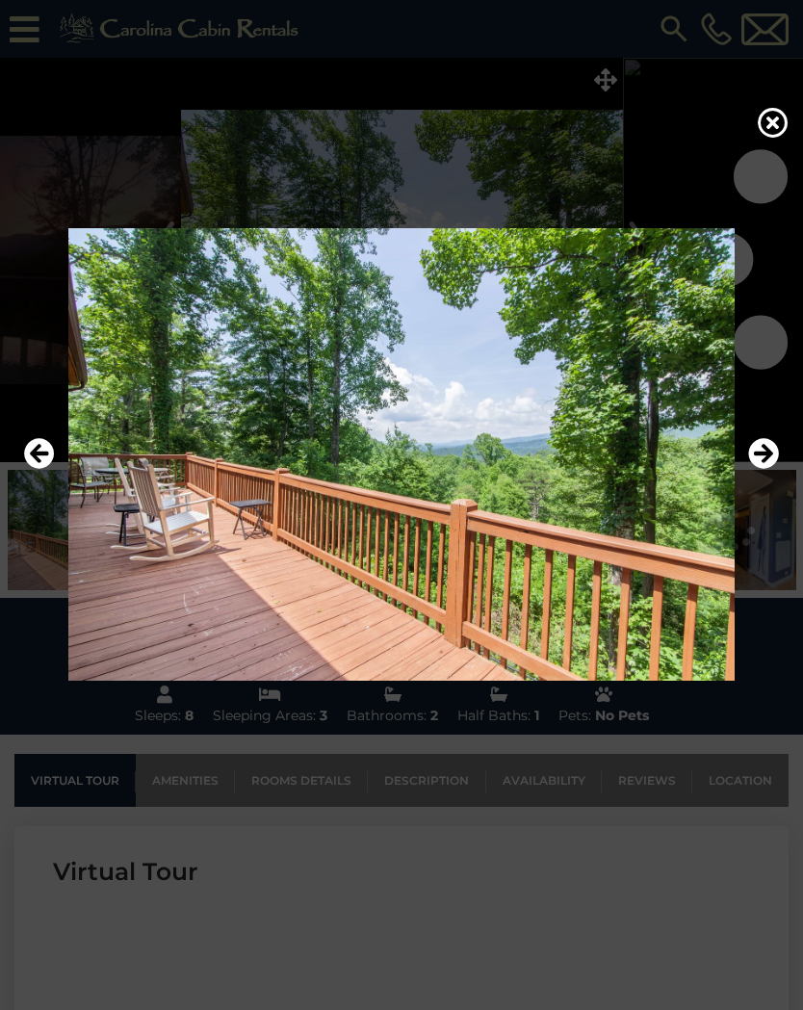
click at [760, 458] on icon "Next" at bounding box center [763, 453] width 31 height 31
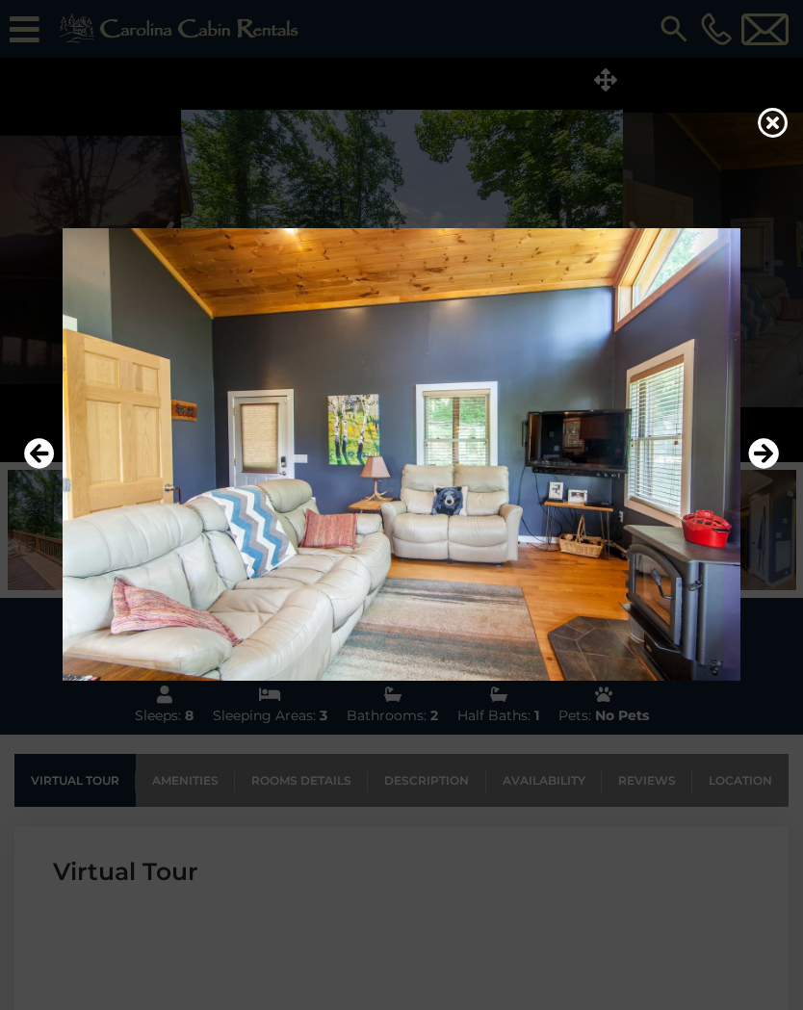
click at [763, 455] on icon "Next" at bounding box center [763, 453] width 31 height 31
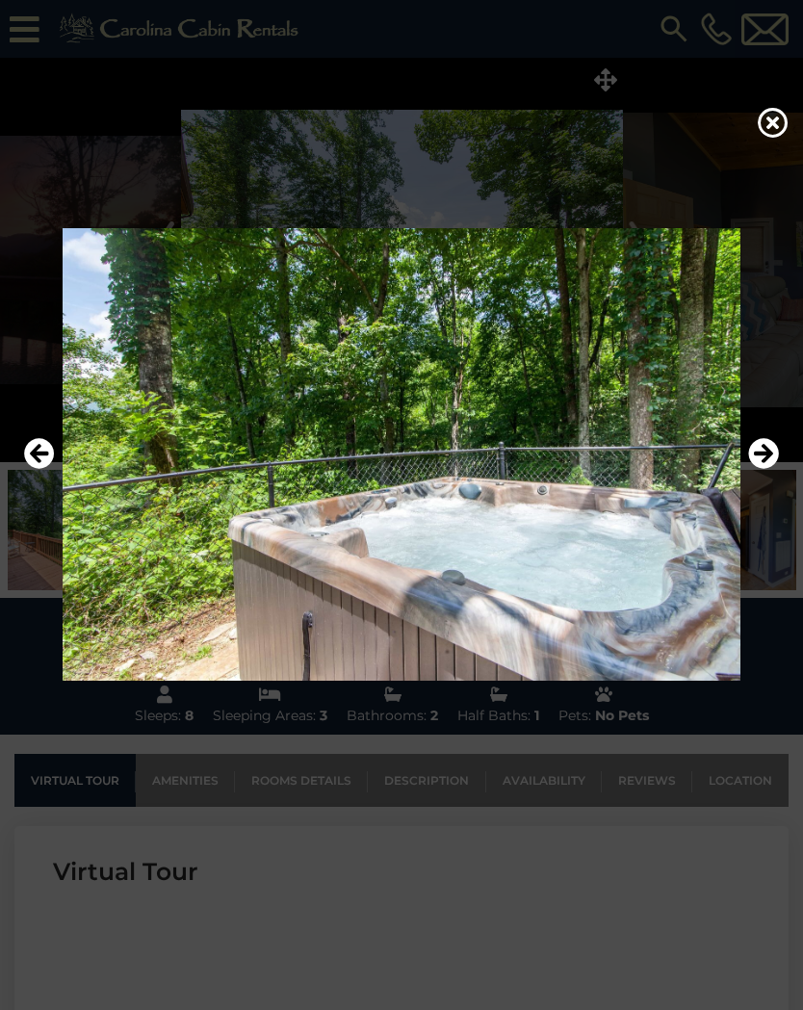
click at [767, 455] on icon "Next" at bounding box center [763, 453] width 31 height 31
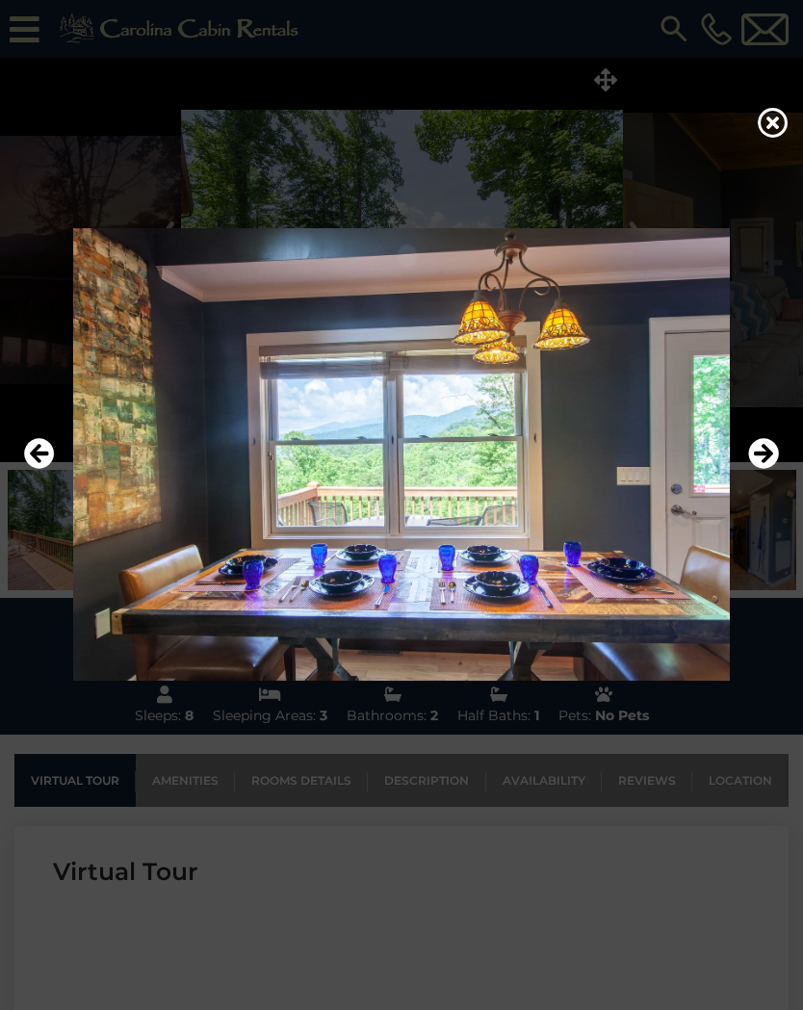
click at [768, 456] on icon "Next" at bounding box center [763, 453] width 31 height 31
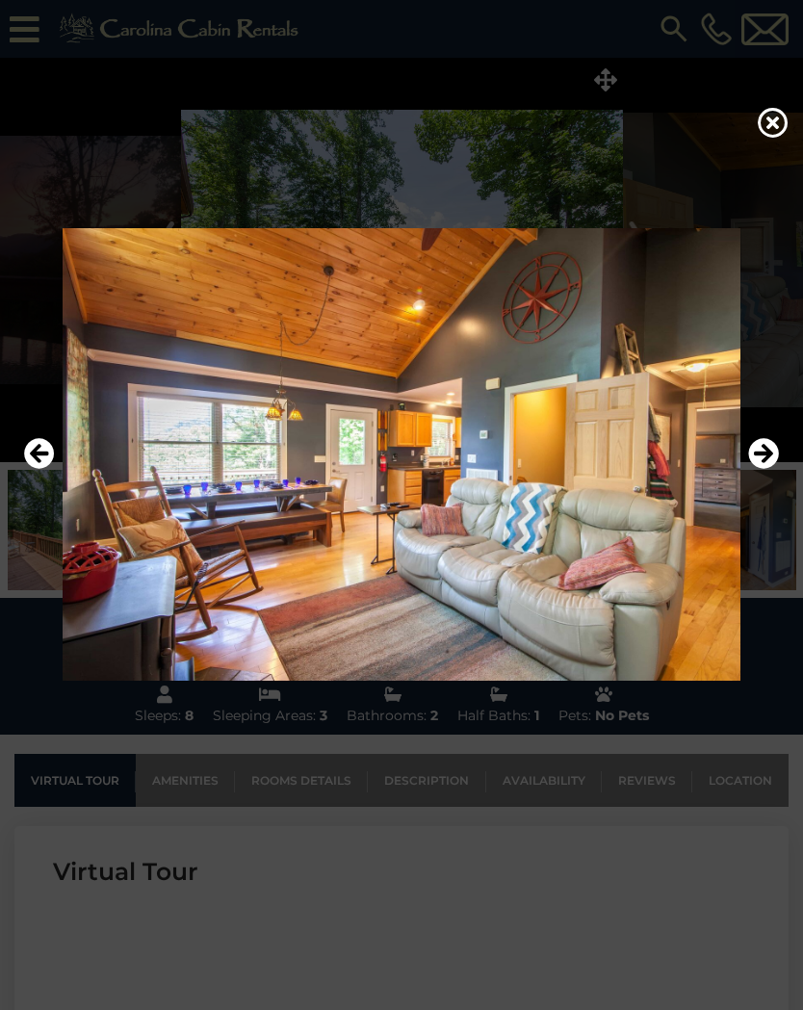
click at [768, 120] on icon at bounding box center [773, 122] width 31 height 31
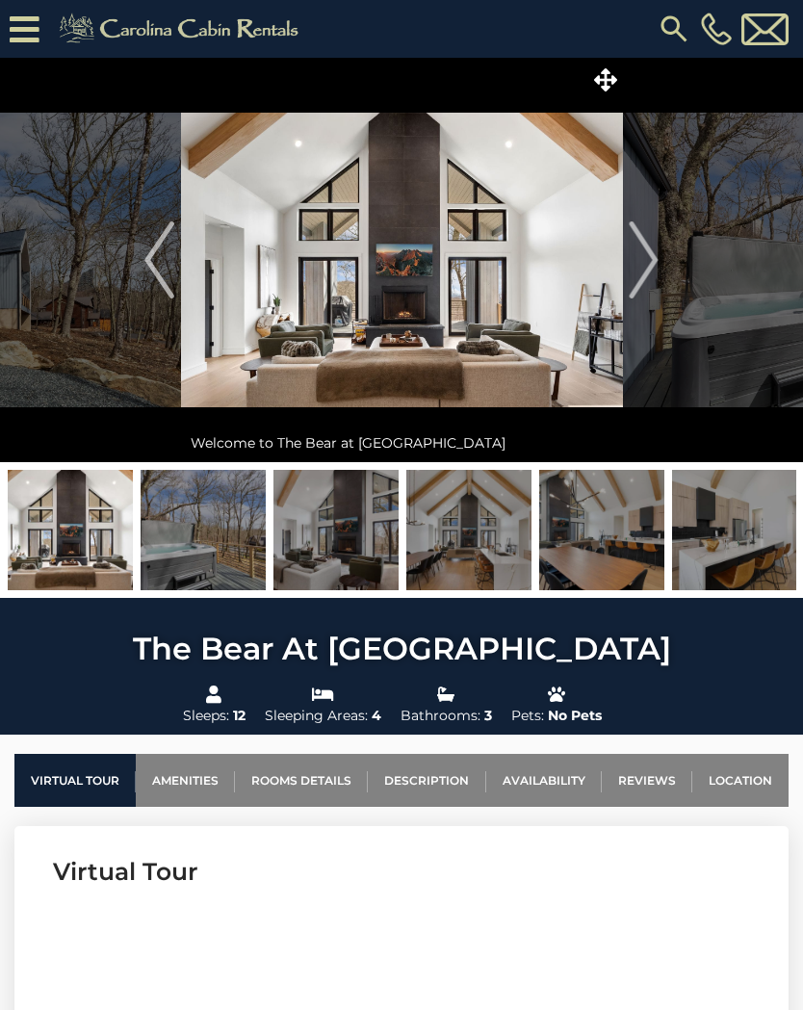
click at [486, 249] on img at bounding box center [402, 260] width 442 height 404
click at [608, 77] on icon at bounding box center [605, 79] width 23 height 23
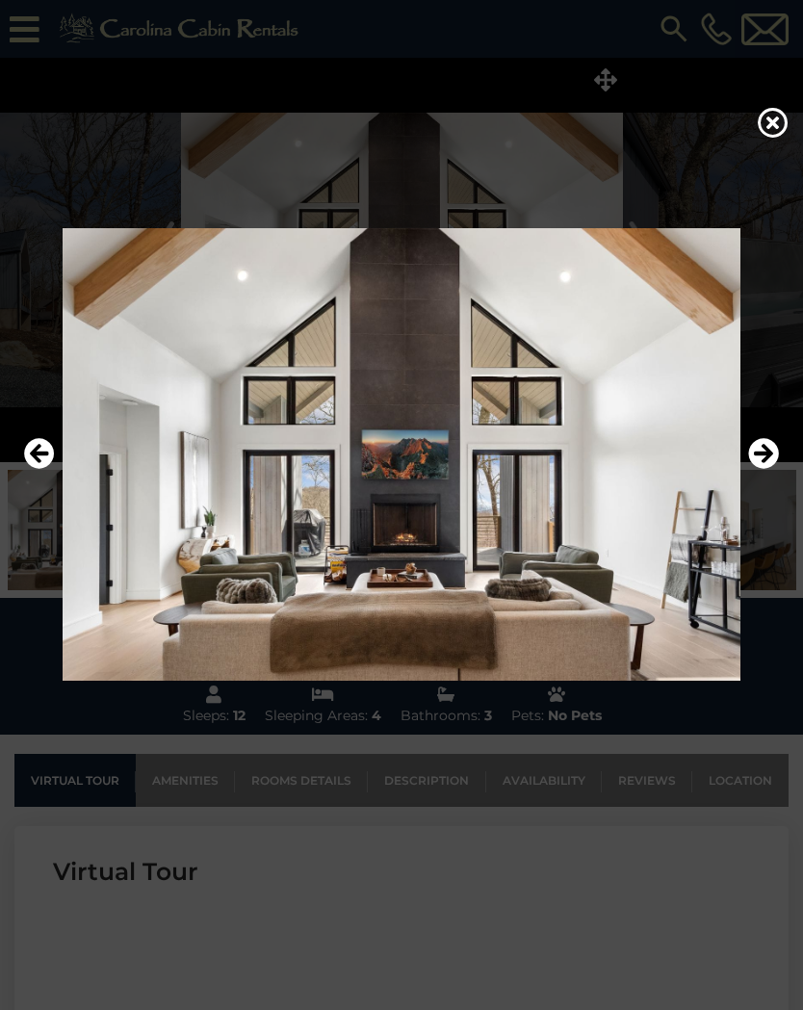
click at [762, 456] on icon "Next" at bounding box center [763, 453] width 31 height 31
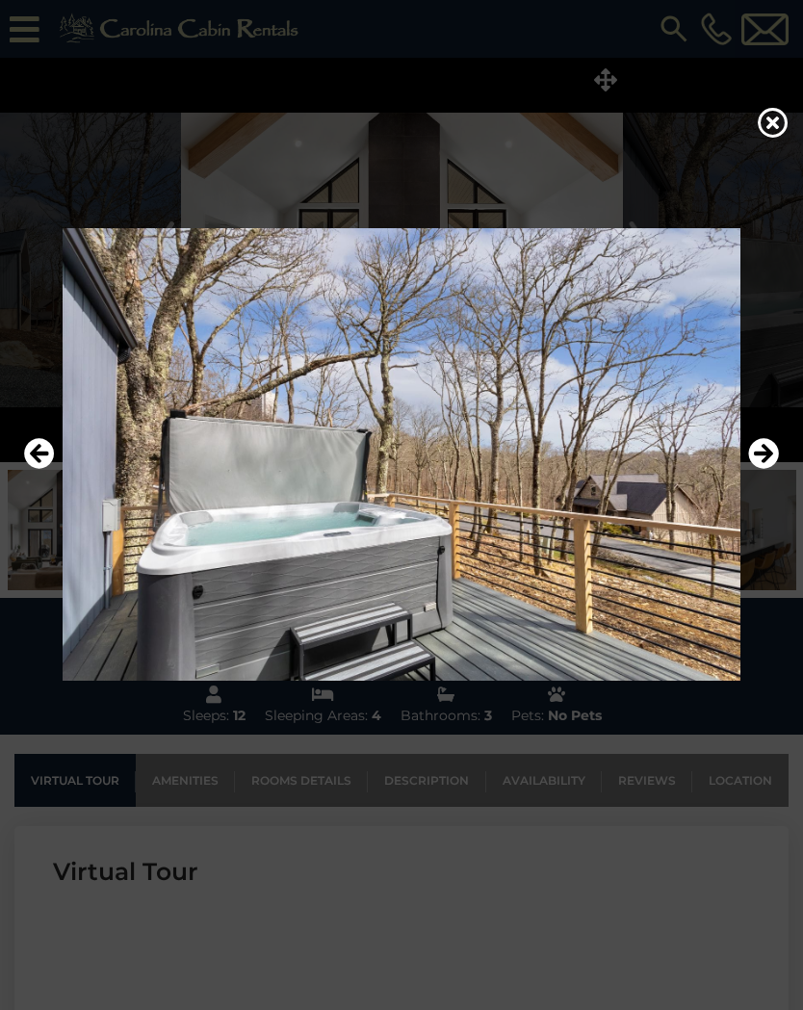
click at [766, 453] on icon "Next" at bounding box center [763, 453] width 31 height 31
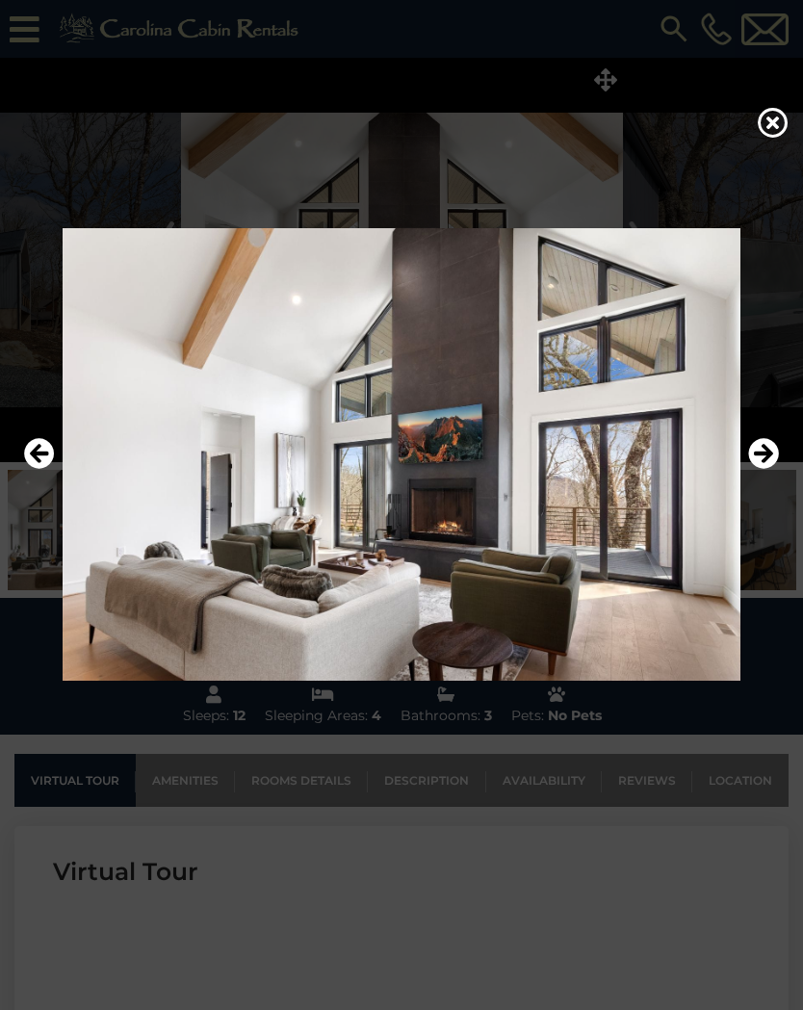
click at [778, 448] on icon "Next" at bounding box center [763, 453] width 31 height 31
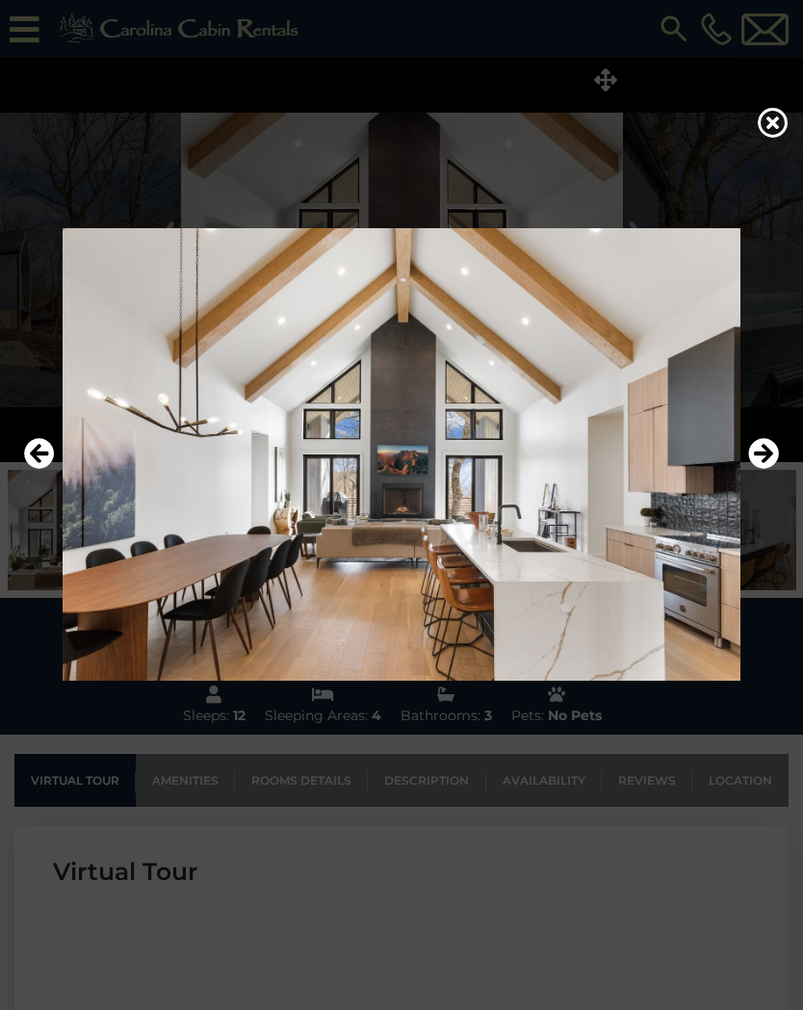
click at [769, 452] on icon "Next" at bounding box center [763, 453] width 31 height 31
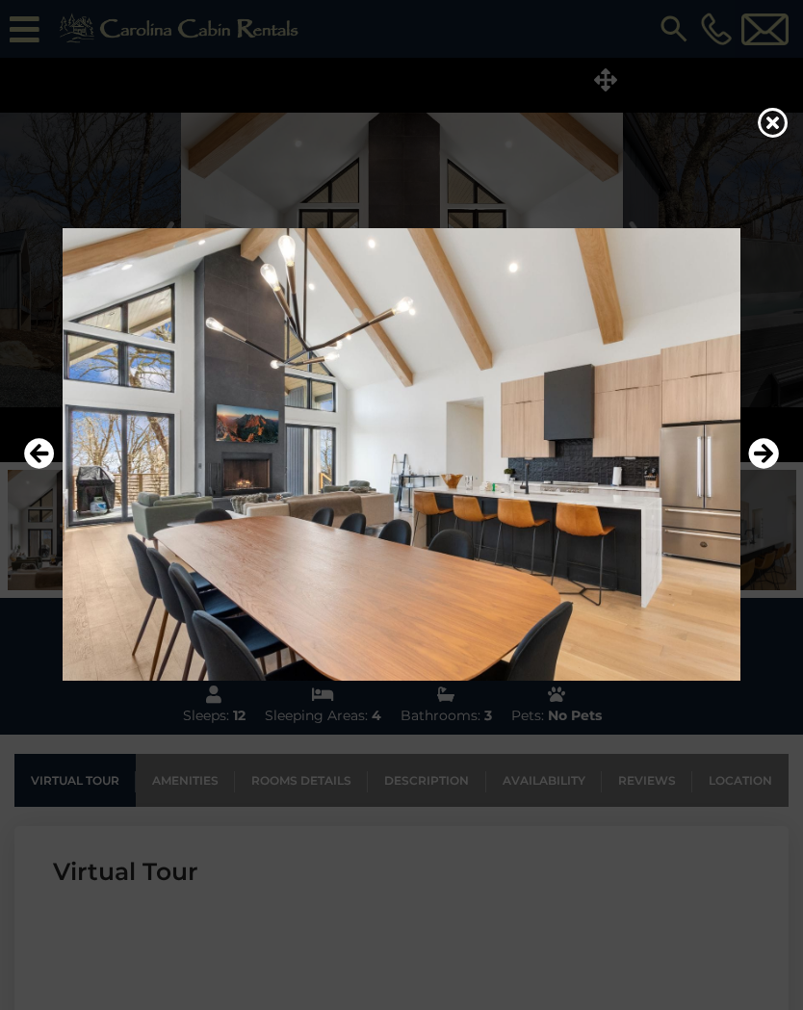
click at [769, 457] on icon "Next" at bounding box center [763, 453] width 31 height 31
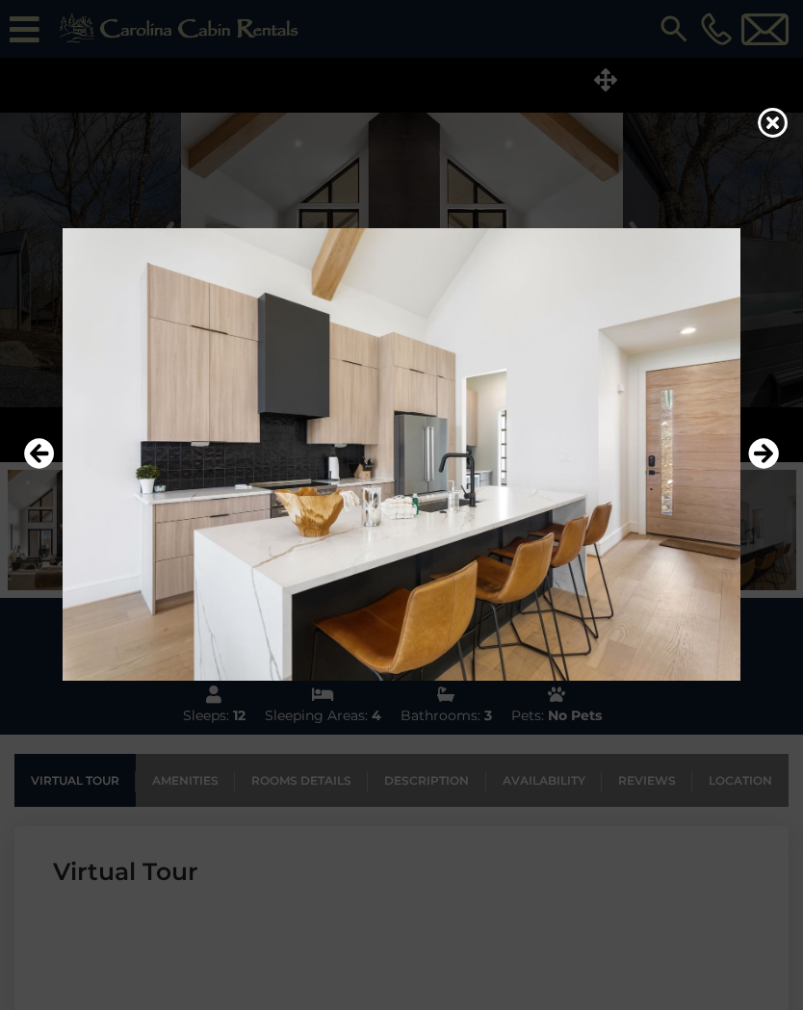
click at [767, 453] on icon "Next" at bounding box center [763, 453] width 31 height 31
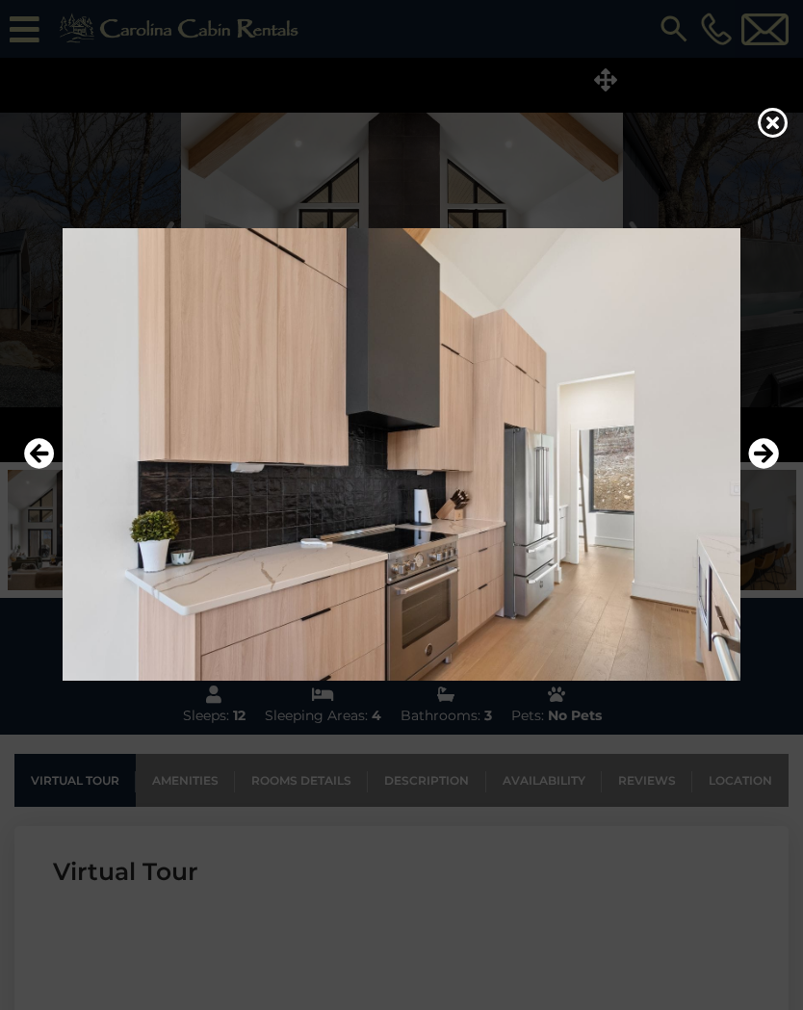
click at [769, 453] on icon "Next" at bounding box center [763, 453] width 31 height 31
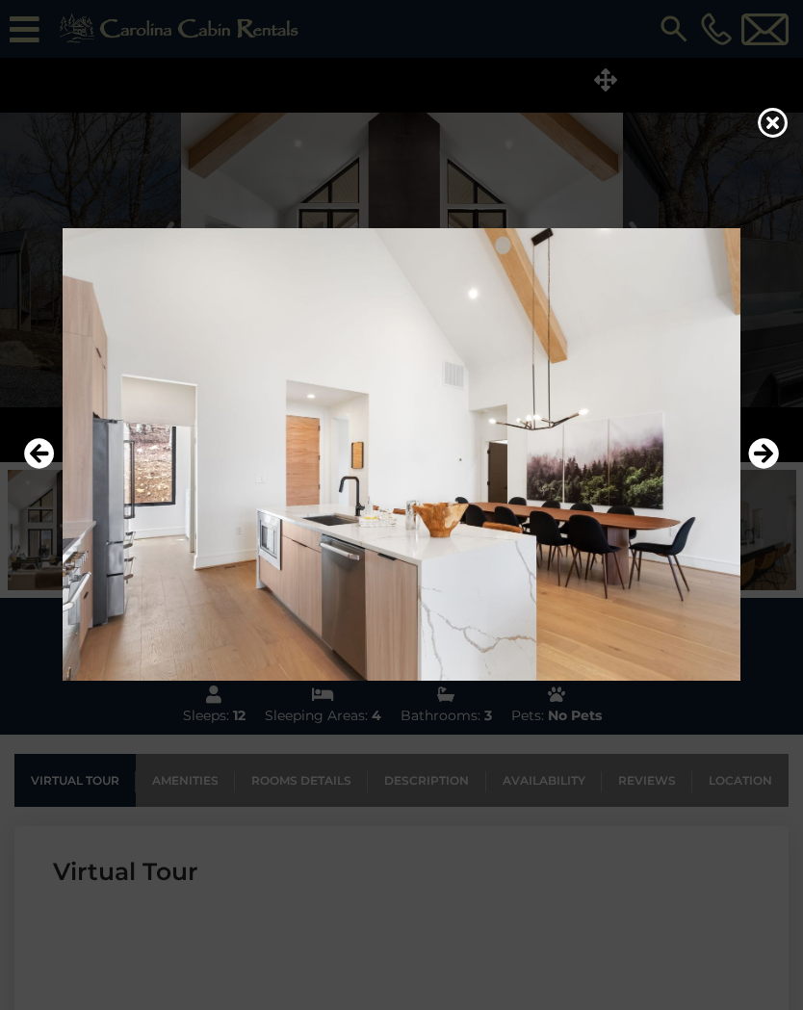
click at [771, 451] on icon "Next" at bounding box center [763, 453] width 31 height 31
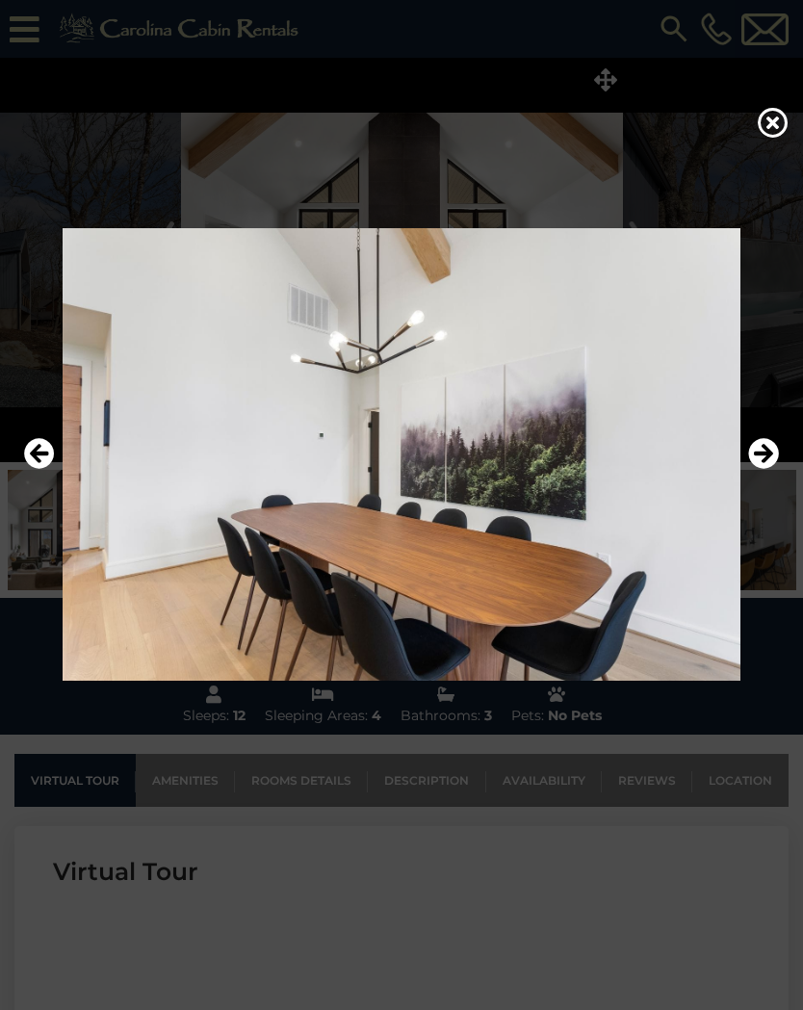
click at [768, 448] on icon "Next" at bounding box center [763, 453] width 31 height 31
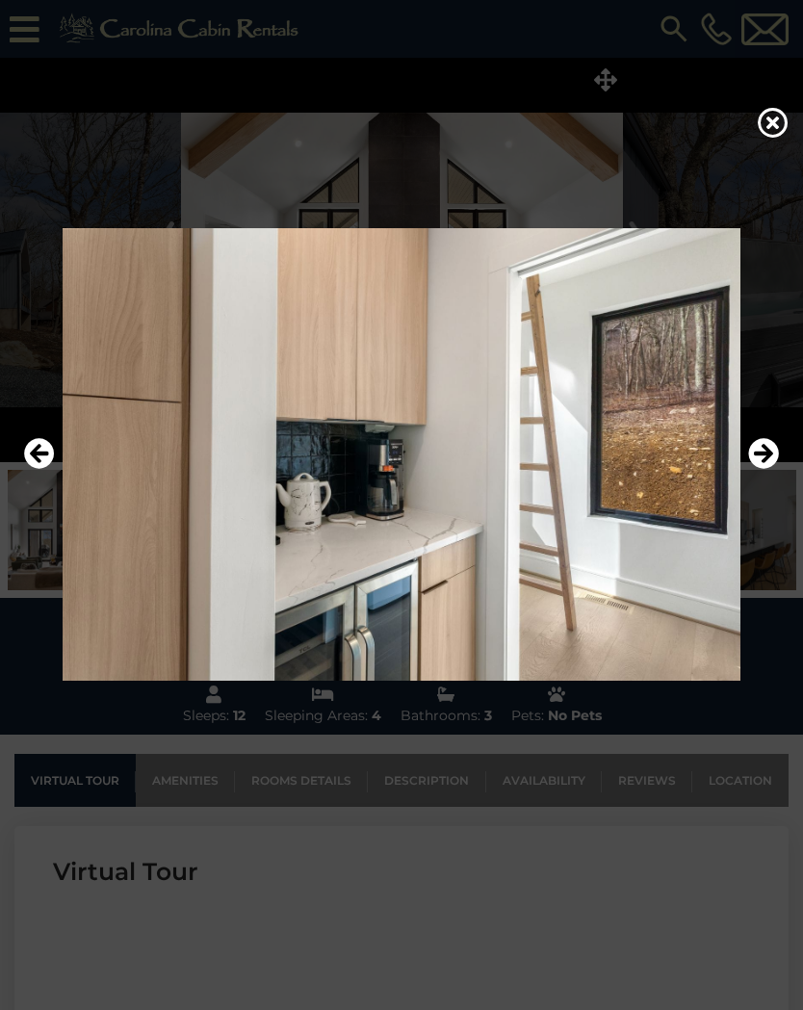
click at [770, 452] on icon "Next" at bounding box center [763, 453] width 31 height 31
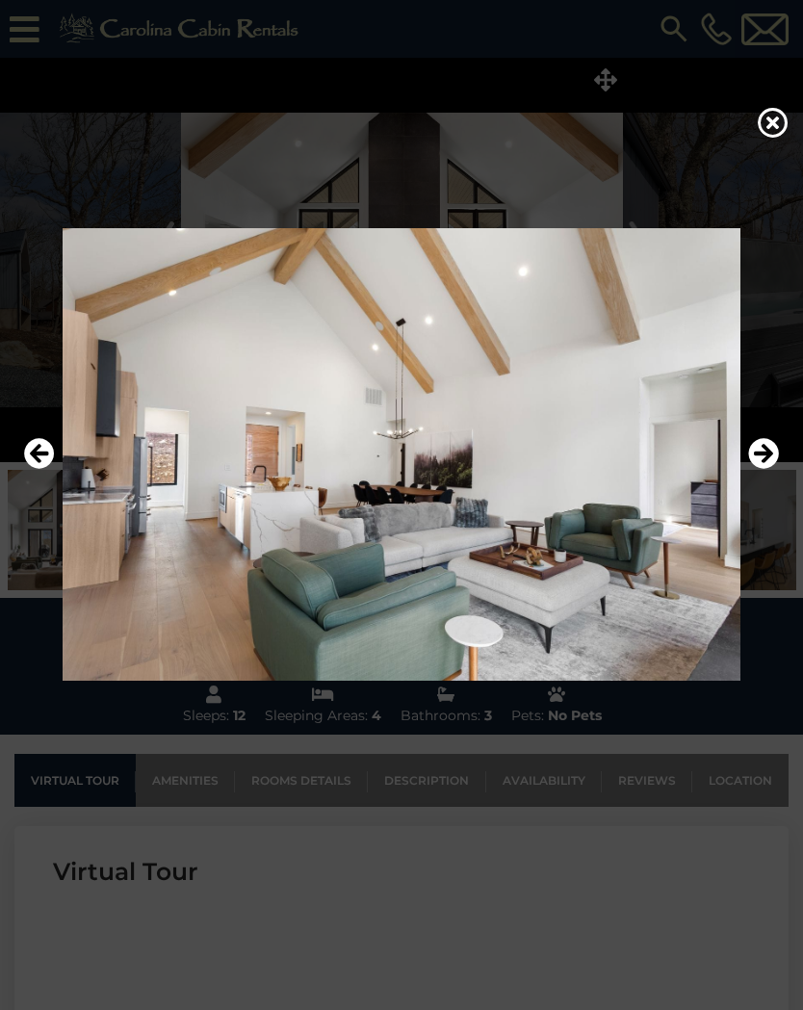
click at [771, 452] on icon "Next" at bounding box center [763, 453] width 31 height 31
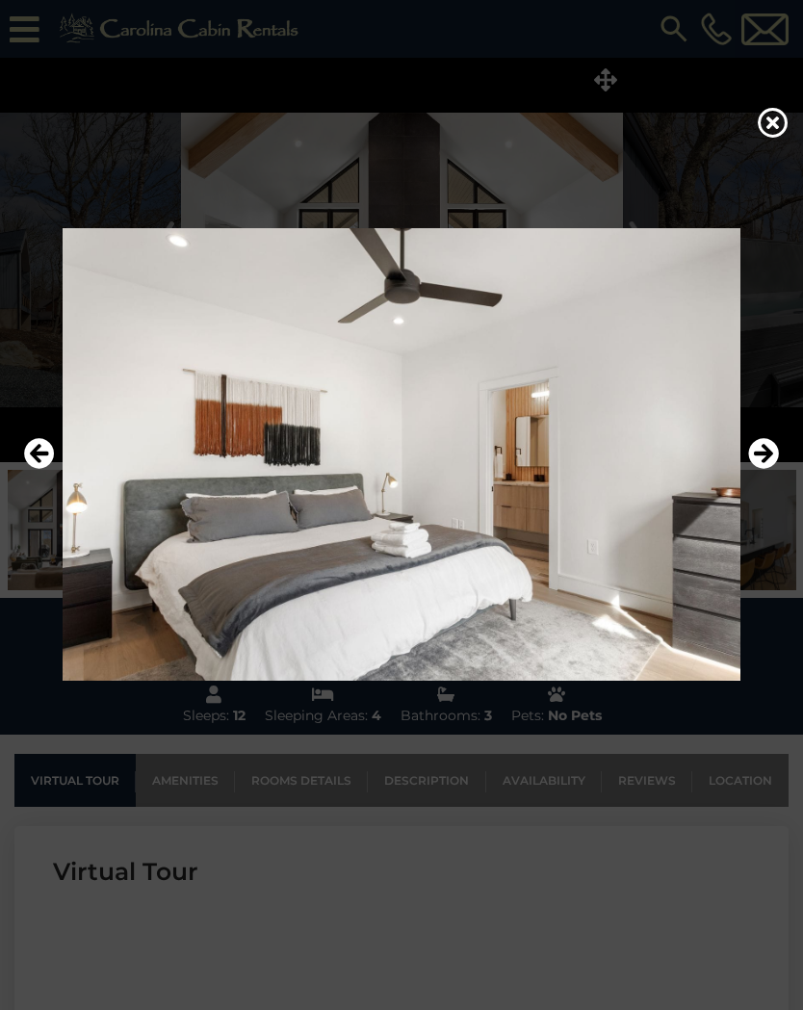
click at [771, 452] on icon "Next" at bounding box center [763, 453] width 31 height 31
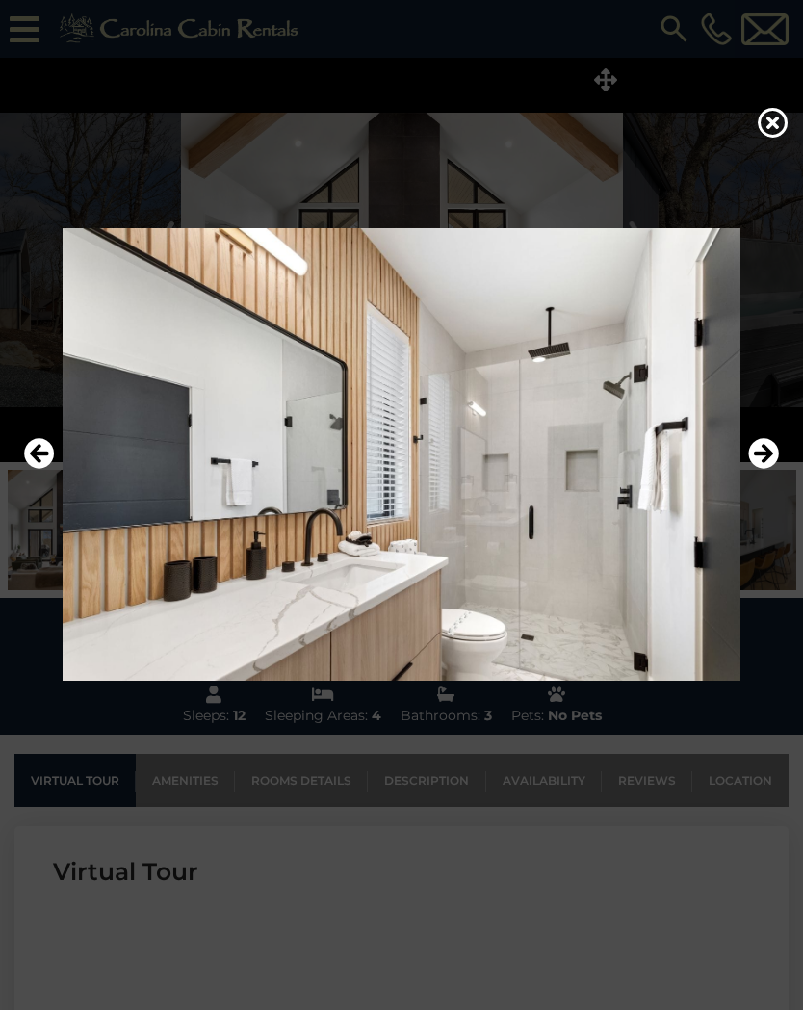
click at [773, 449] on icon "Next" at bounding box center [763, 453] width 31 height 31
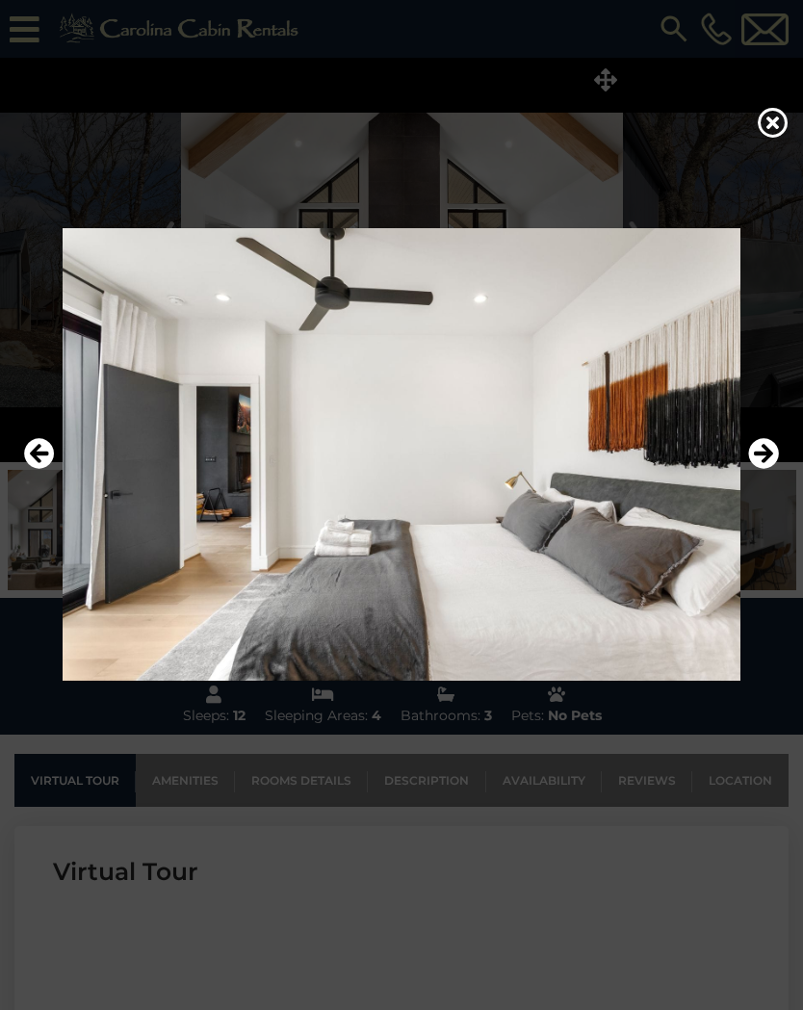
click at [773, 451] on icon "Next" at bounding box center [763, 453] width 31 height 31
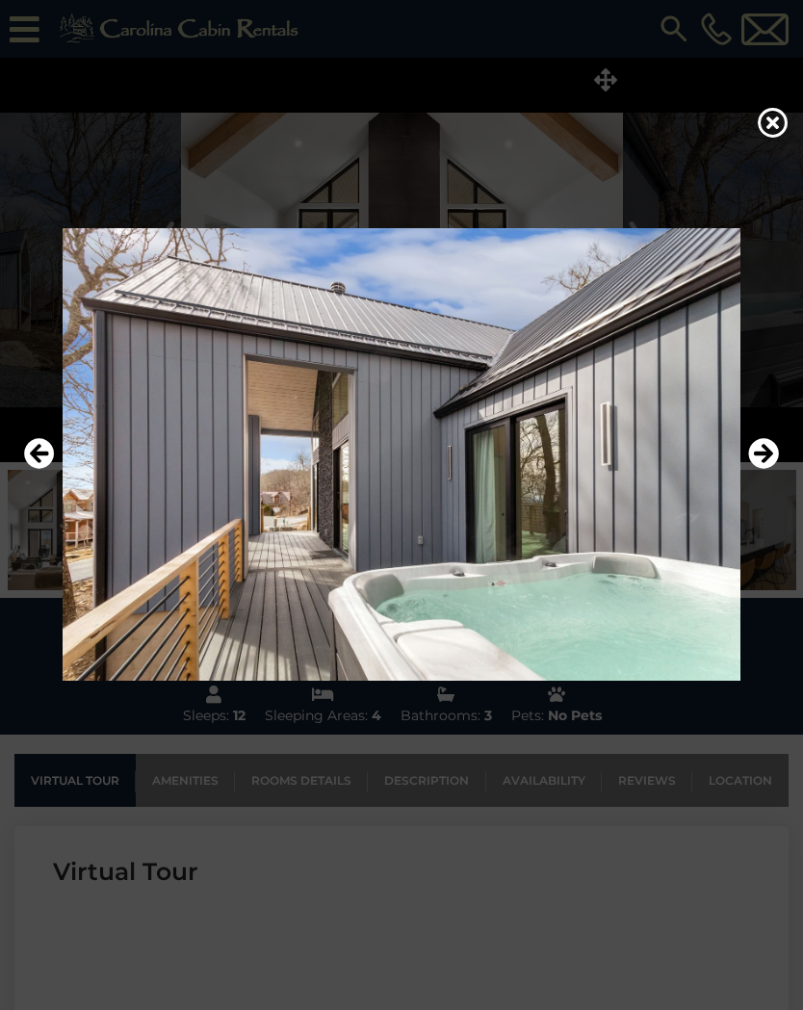
click at [774, 451] on icon "Next" at bounding box center [763, 453] width 31 height 31
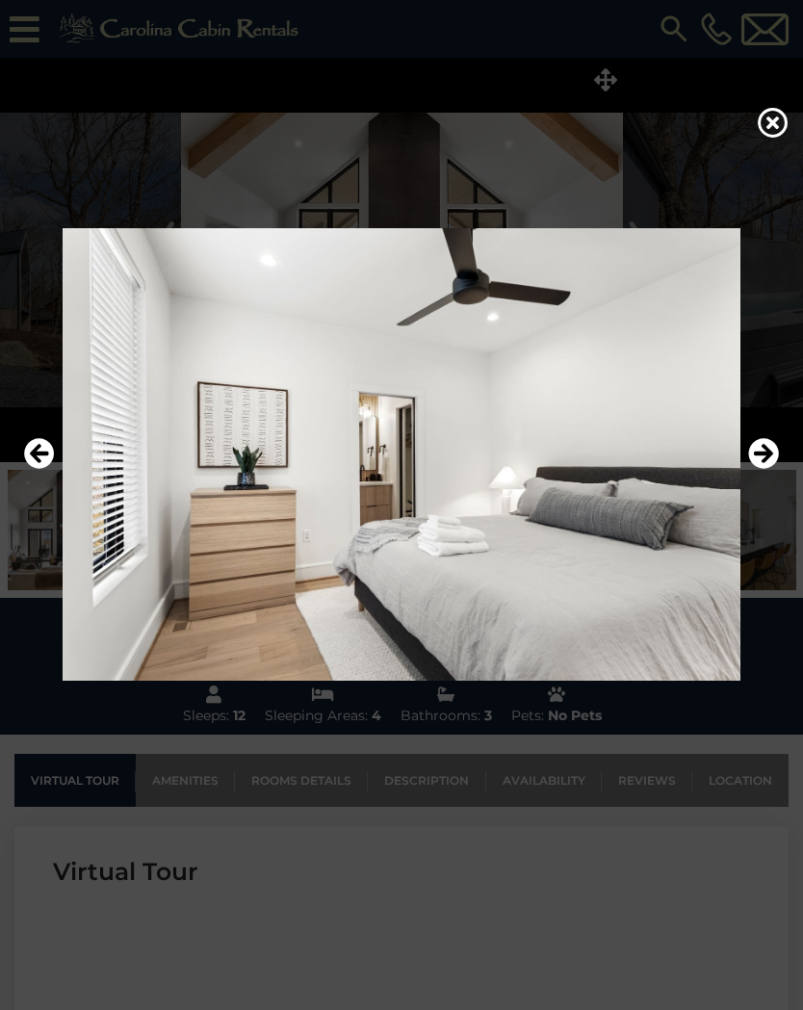
click at [771, 452] on icon "Next" at bounding box center [763, 453] width 31 height 31
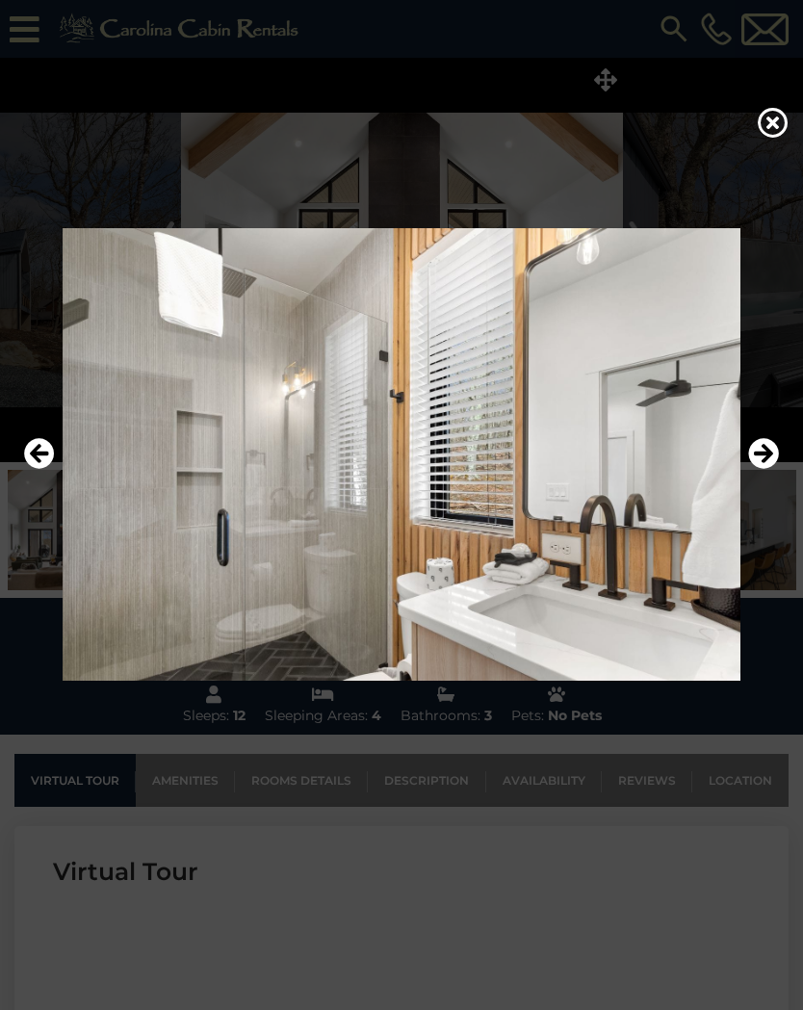
click at [774, 451] on icon "Next" at bounding box center [763, 453] width 31 height 31
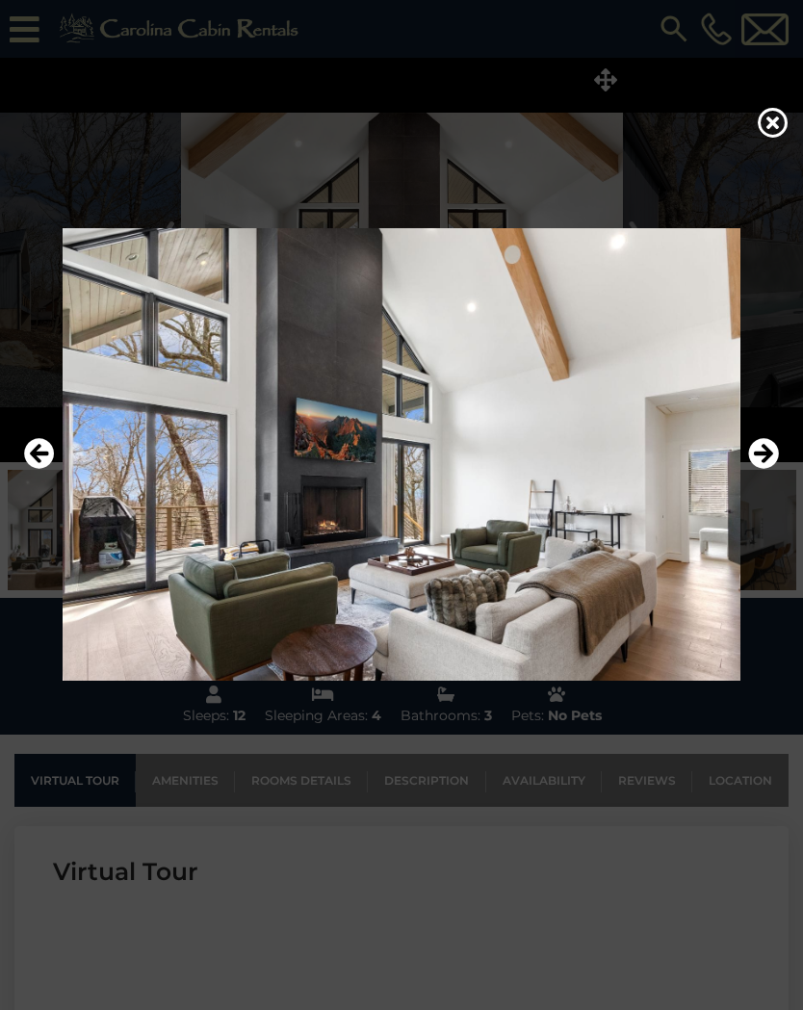
click at [767, 451] on icon "Next" at bounding box center [763, 453] width 31 height 31
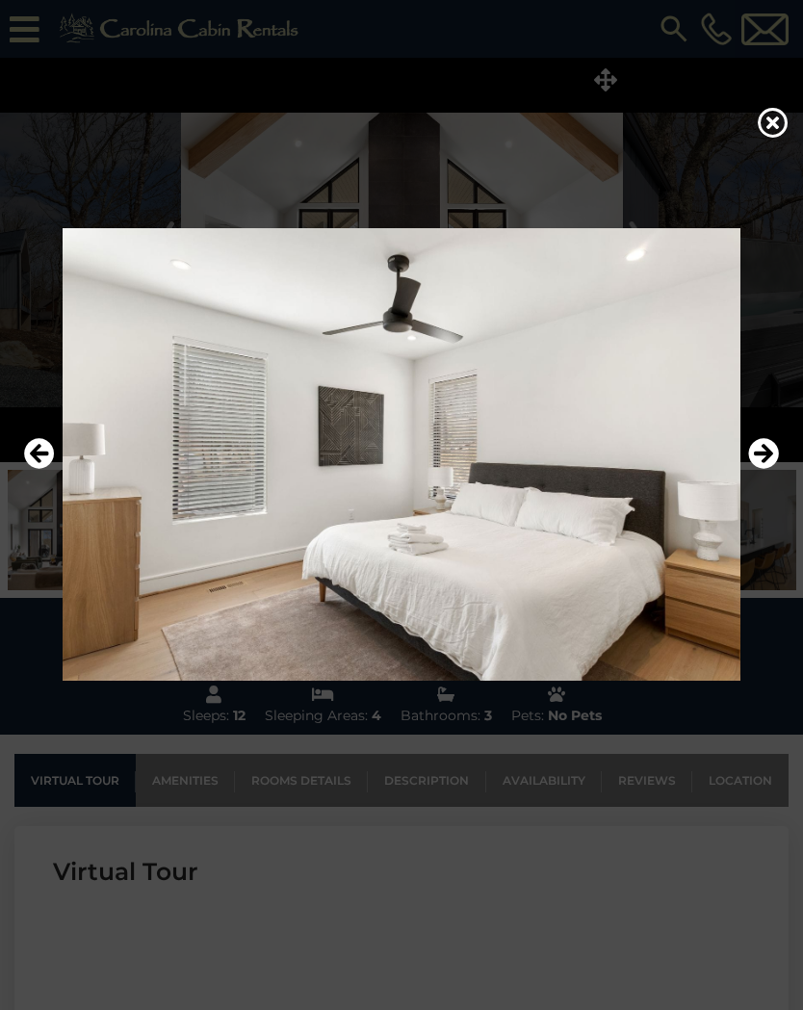
click at [770, 452] on icon "Next" at bounding box center [763, 453] width 31 height 31
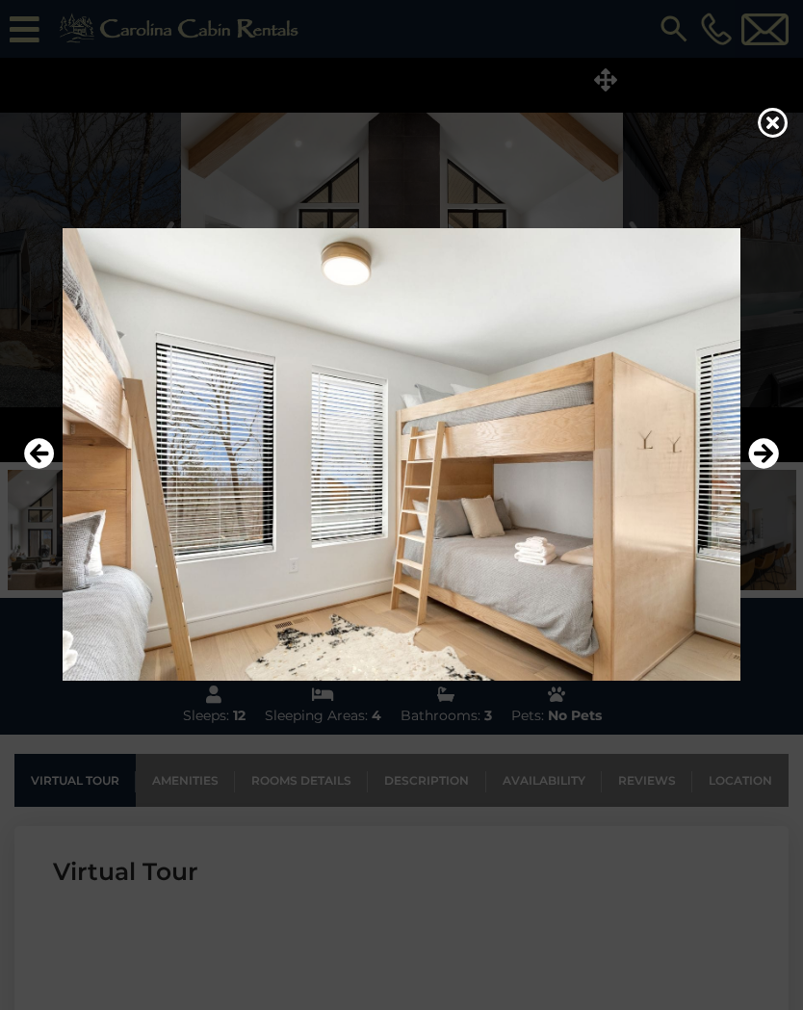
click at [770, 451] on icon "Next" at bounding box center [763, 453] width 31 height 31
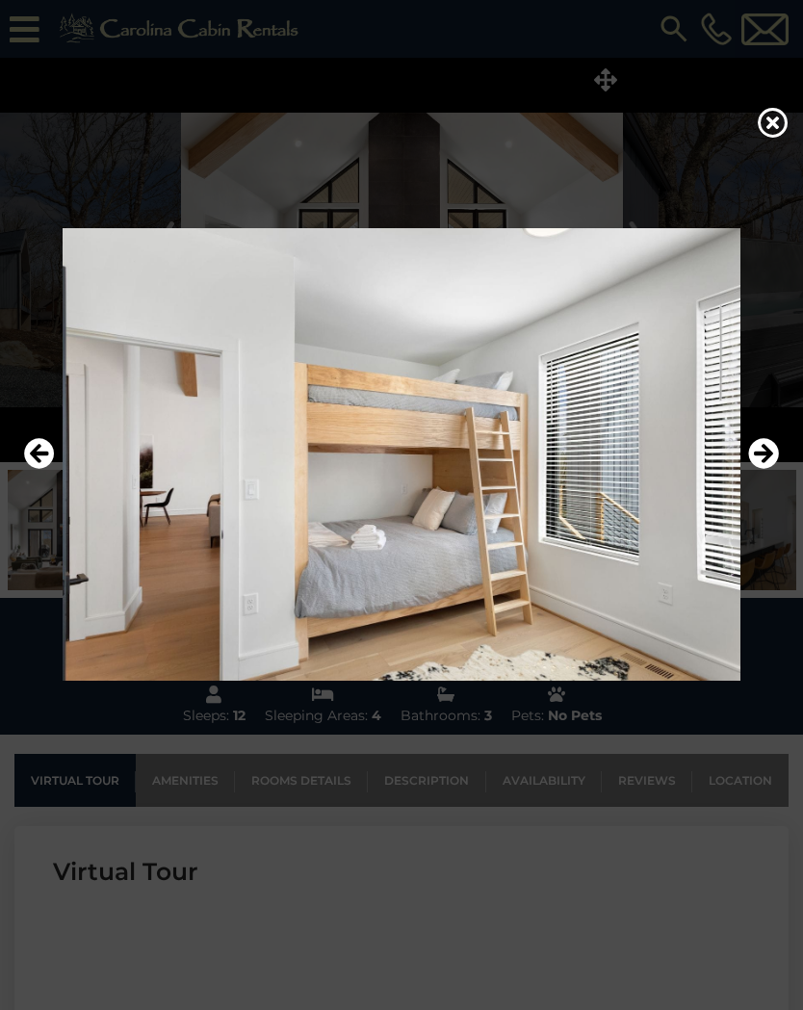
click at [768, 455] on icon "Next" at bounding box center [763, 453] width 31 height 31
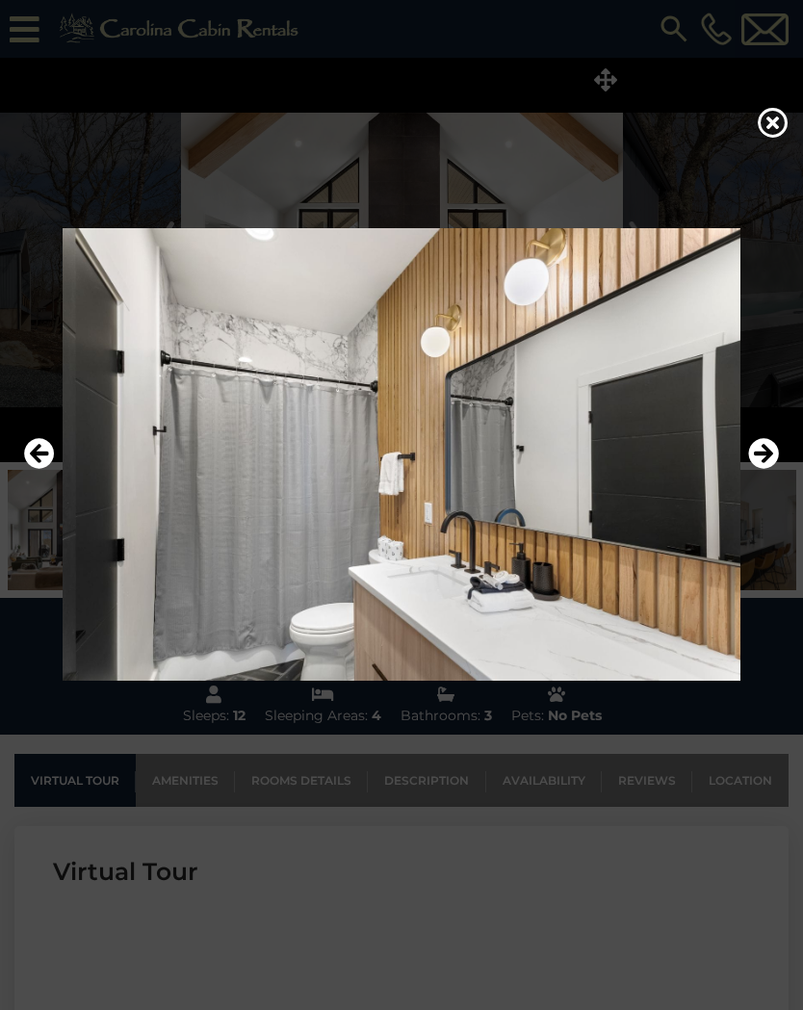
click at [764, 454] on icon "Next" at bounding box center [763, 453] width 31 height 31
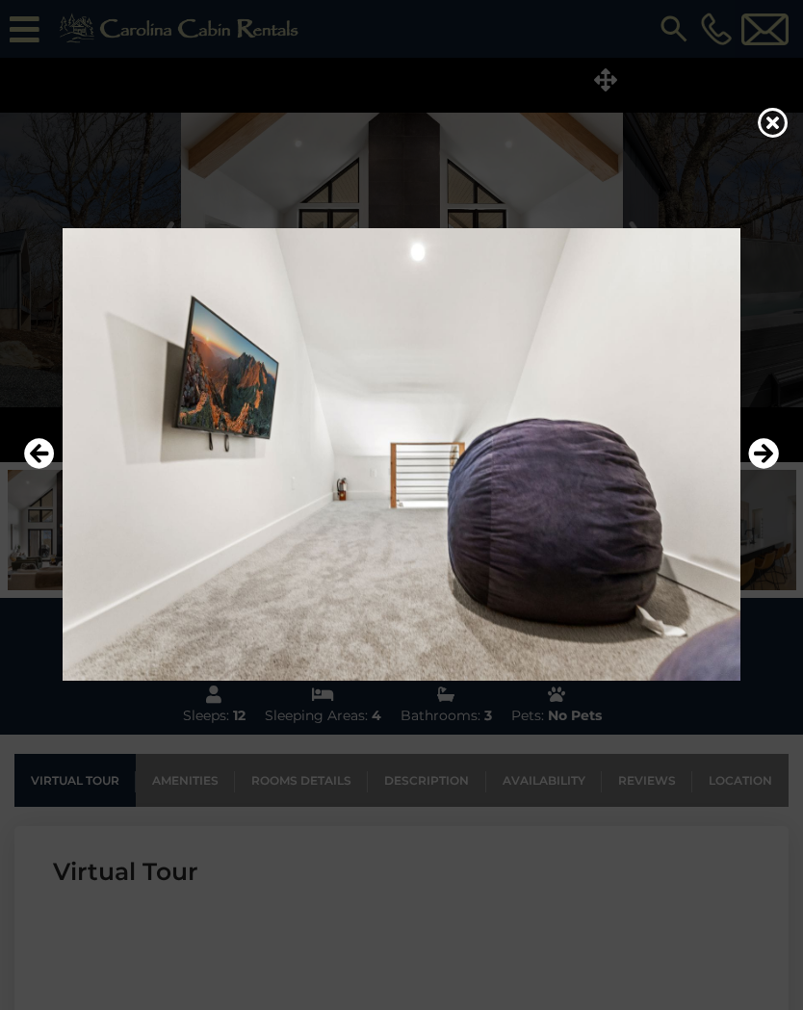
click at [764, 456] on icon "Next" at bounding box center [763, 453] width 31 height 31
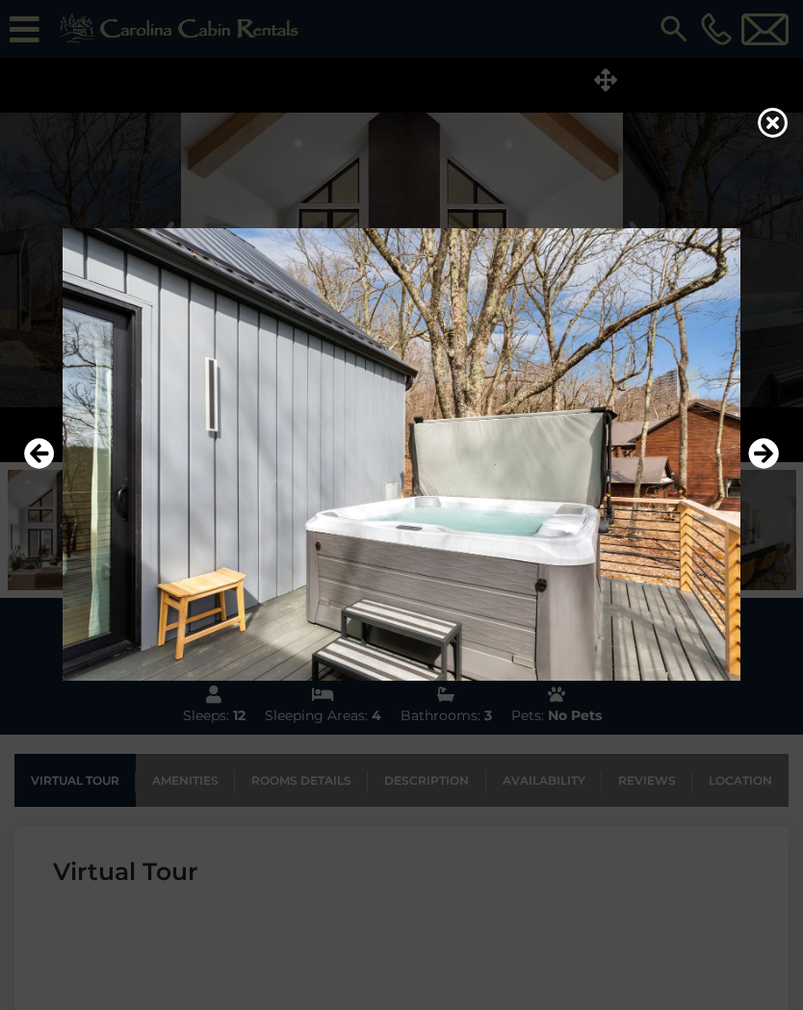
click at [766, 451] on icon "Next" at bounding box center [763, 453] width 31 height 31
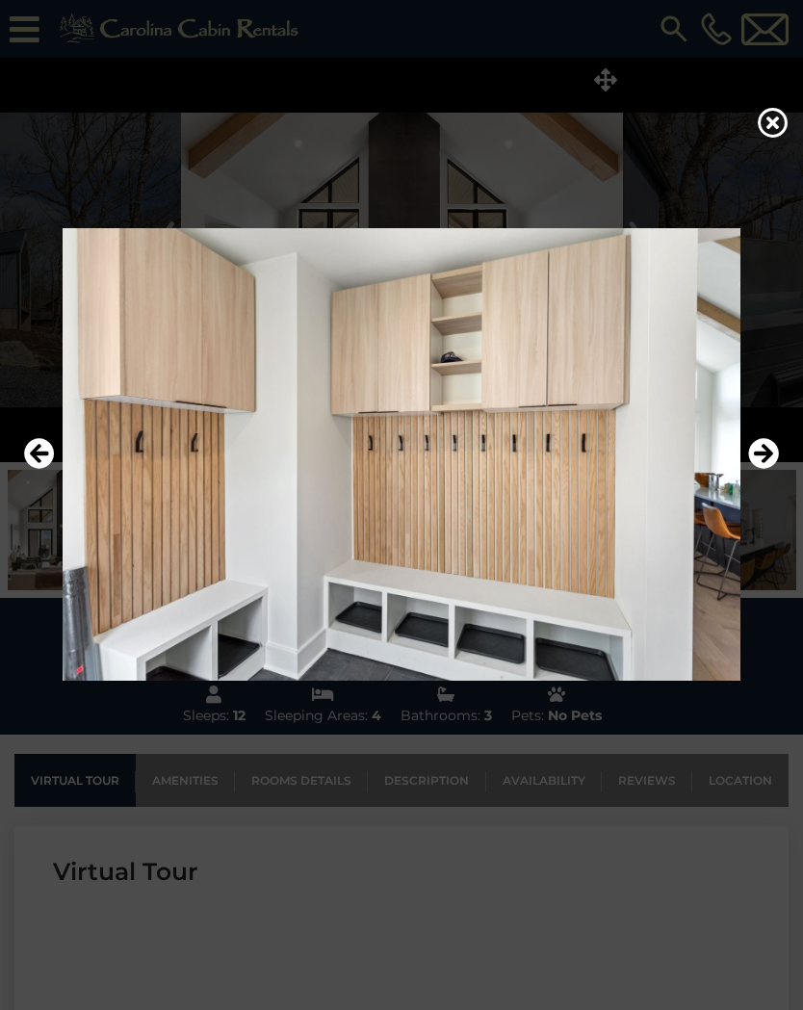
click at [771, 137] on icon at bounding box center [773, 122] width 31 height 31
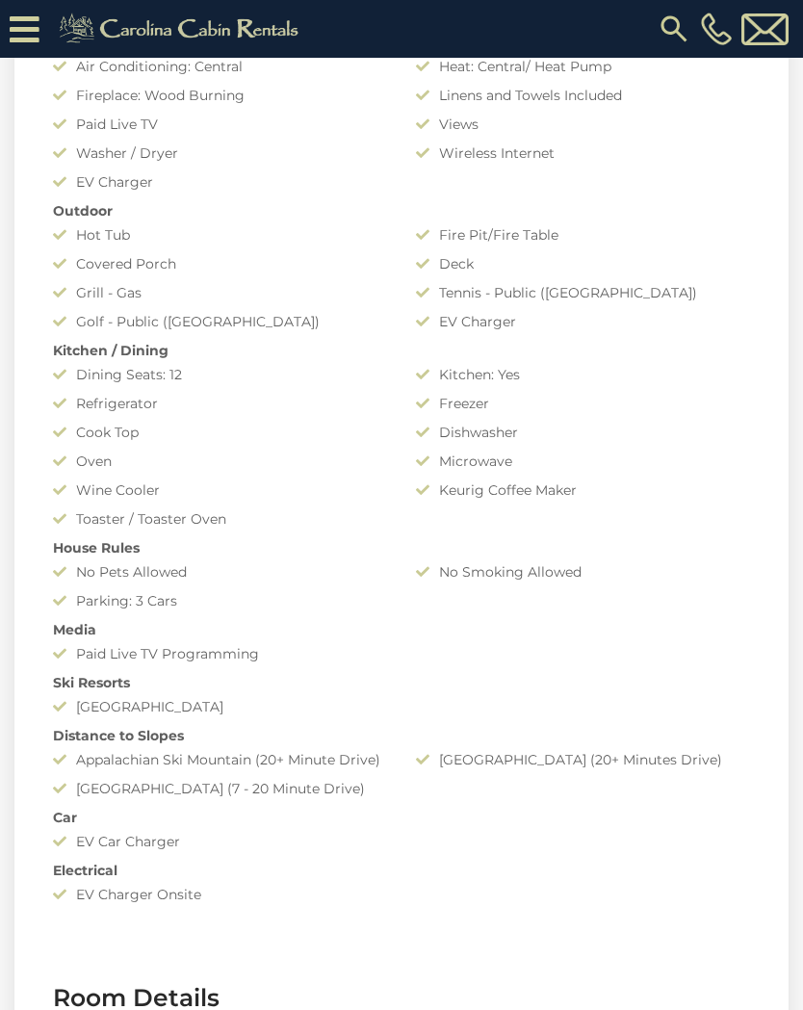
scroll to position [1491, 0]
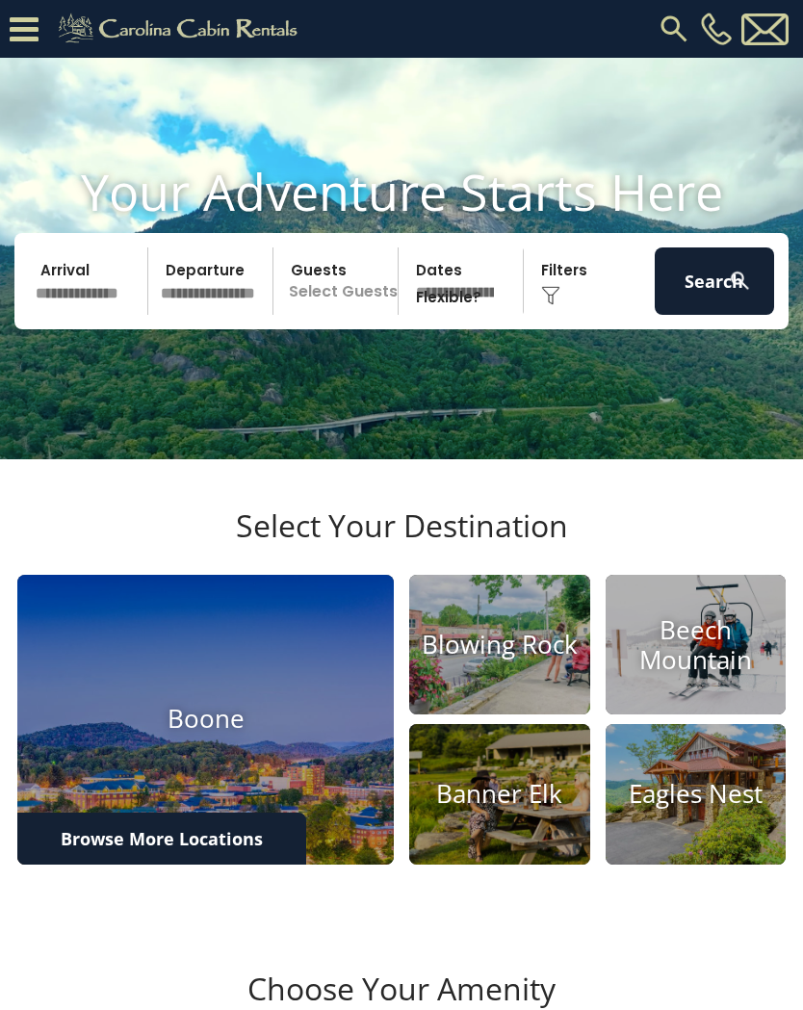
click at [82, 309] on input "text" at bounding box center [88, 280] width 119 height 67
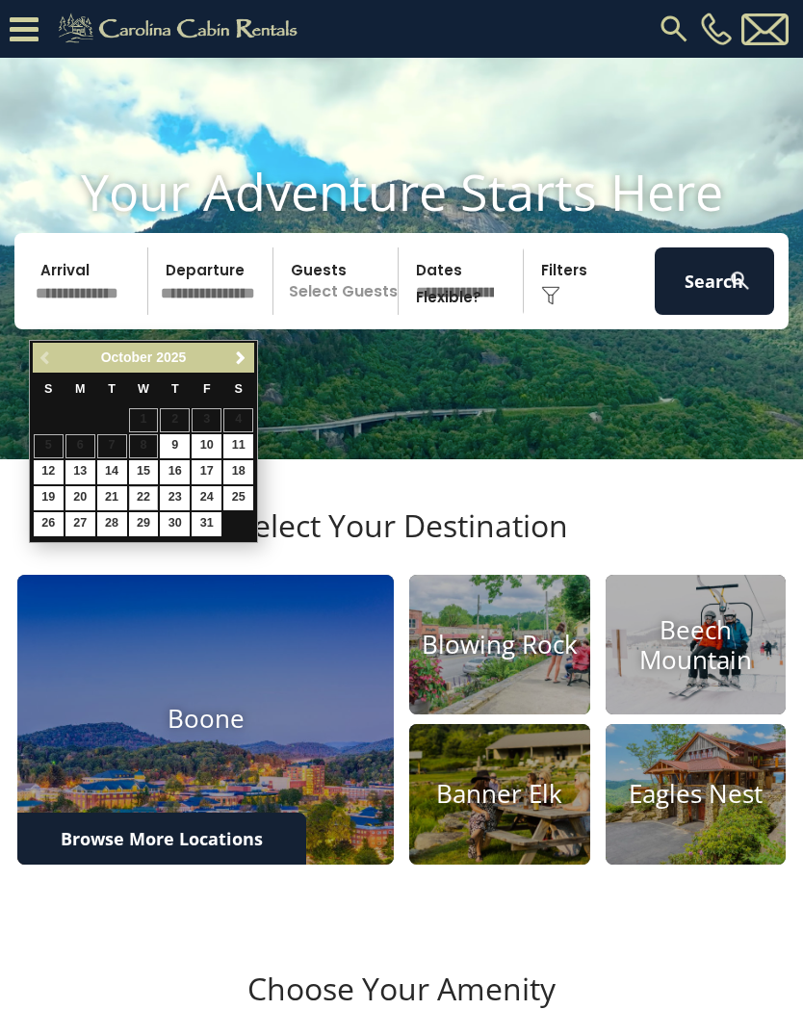
click at [146, 488] on link "22" at bounding box center [144, 498] width 30 height 24
type input "********"
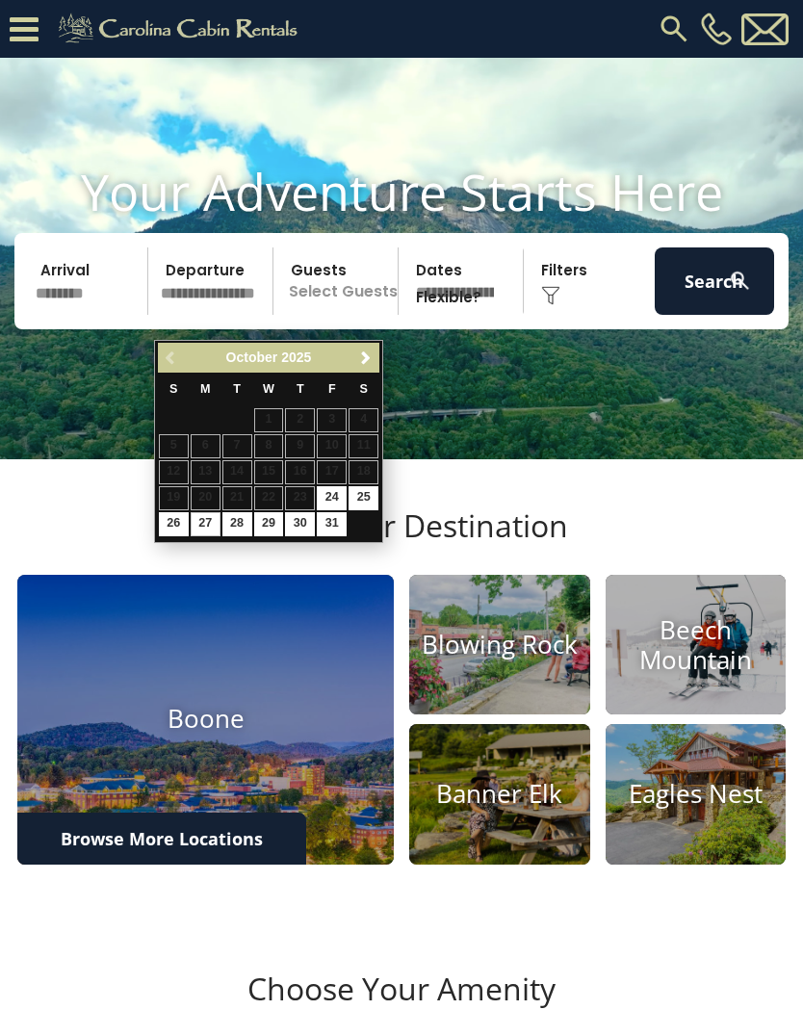
click at [207, 521] on link "27" at bounding box center [206, 524] width 30 height 24
type input "********"
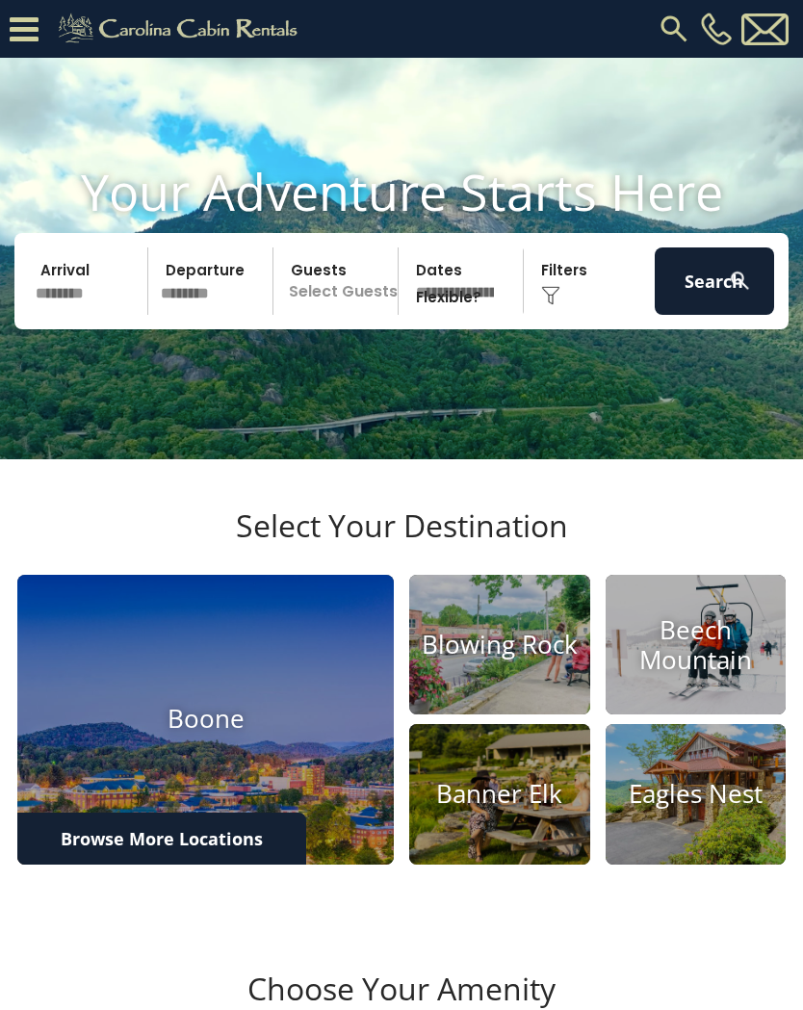
click at [357, 305] on p "Select Guests" at bounding box center [338, 280] width 118 height 67
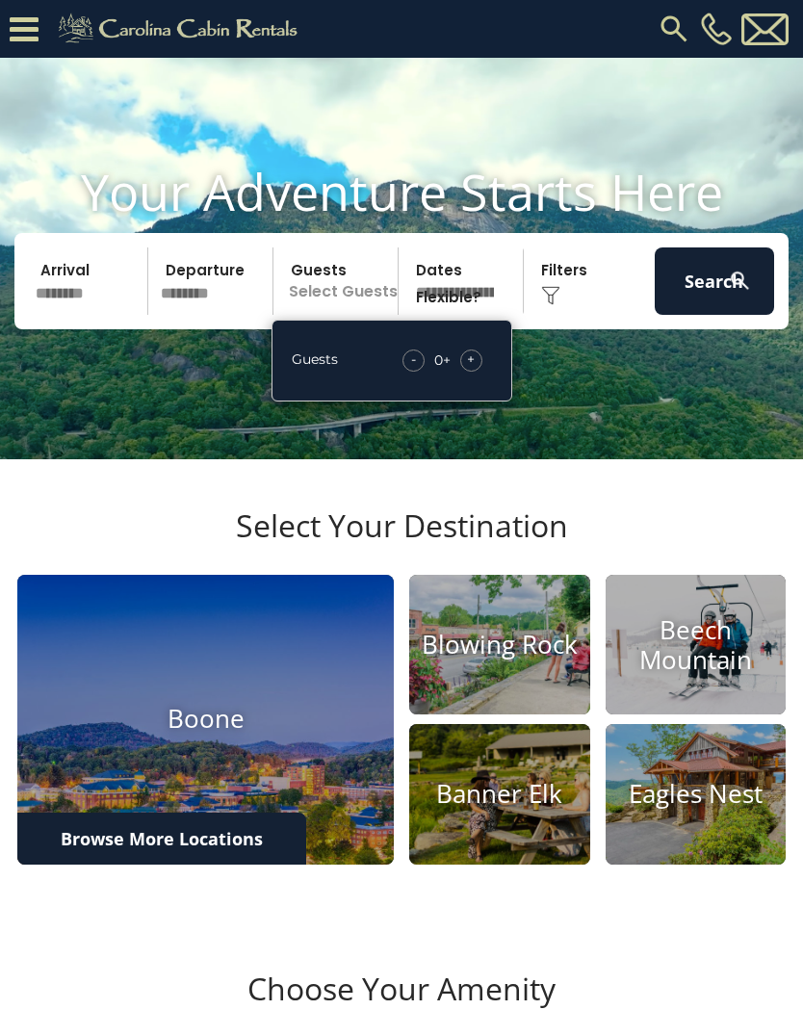
click at [472, 369] on span "+" at bounding box center [471, 358] width 8 height 19
click at [475, 369] on span "+" at bounding box center [471, 358] width 8 height 19
click at [560, 310] on div "Click to Choose" at bounding box center [589, 280] width 119 height 67
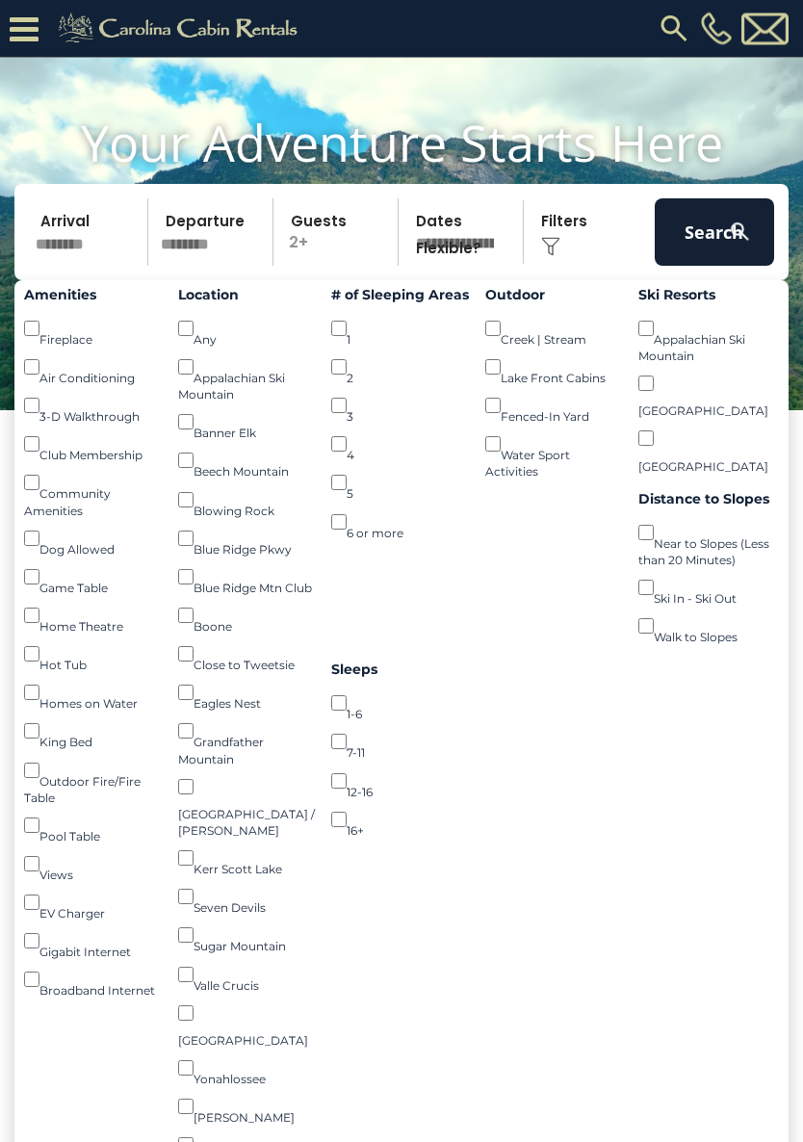
scroll to position [130, 0]
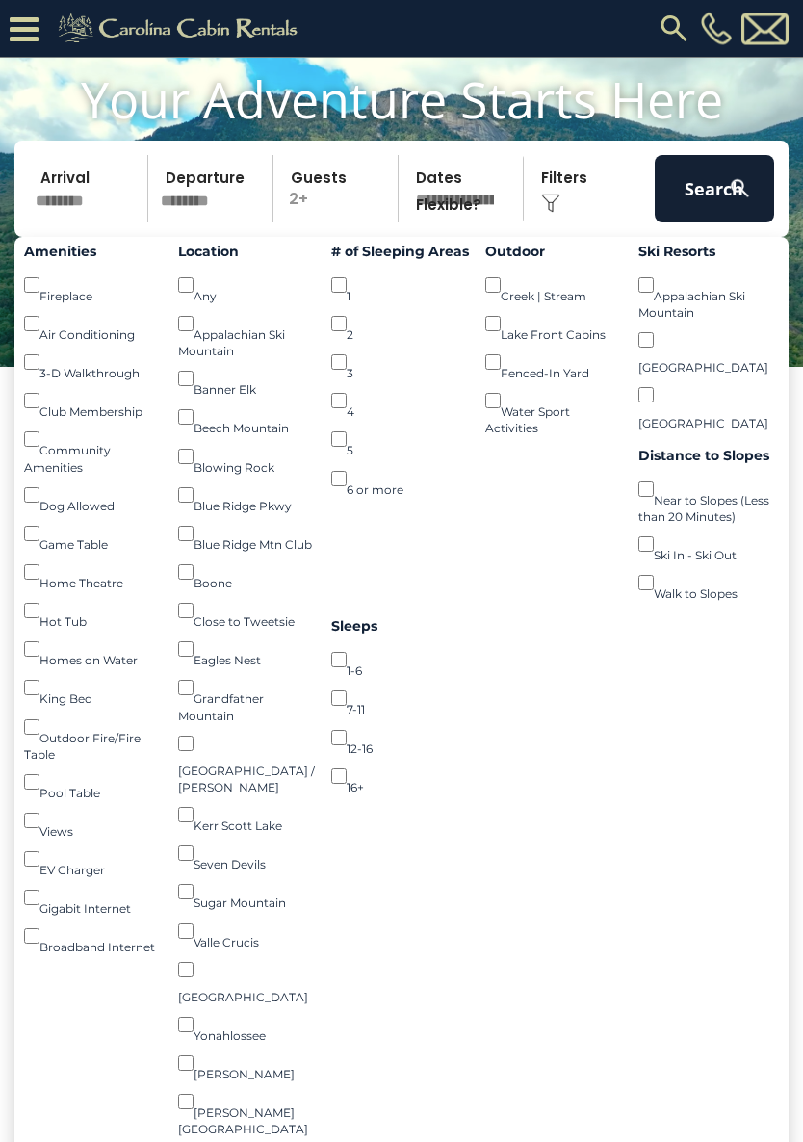
click at [741, 201] on img at bounding box center [740, 189] width 24 height 24
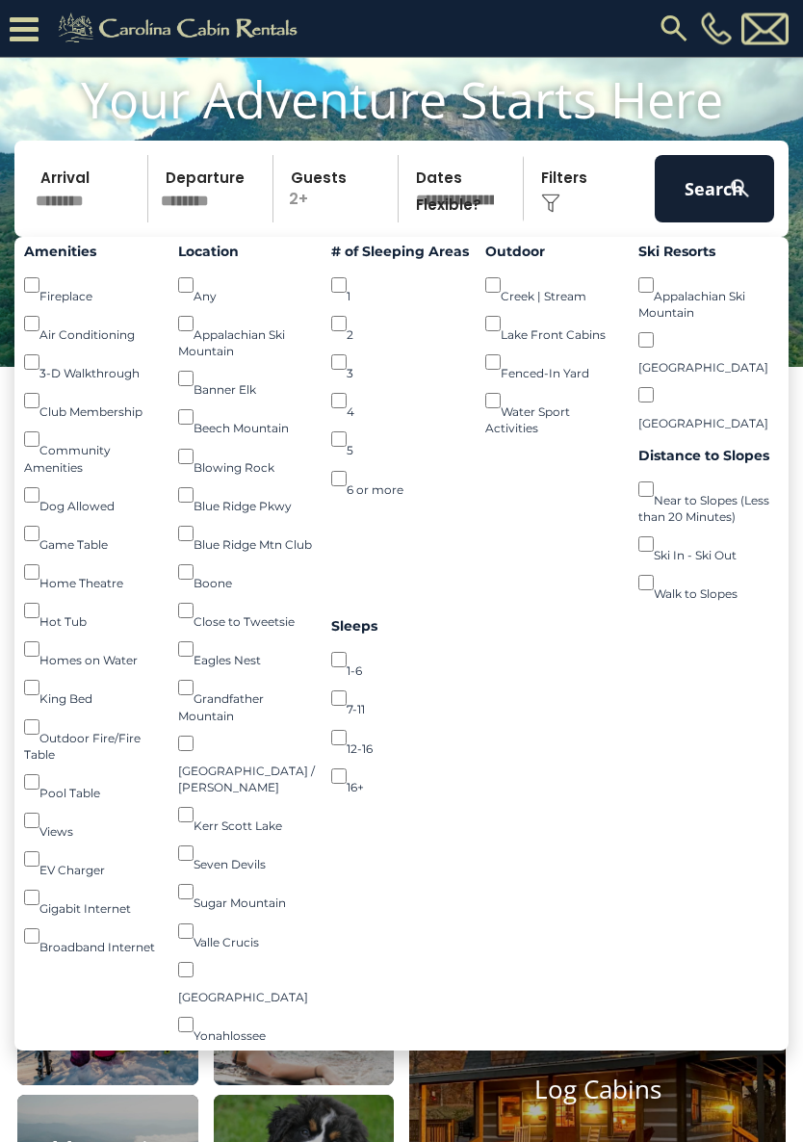
scroll to position [131, 0]
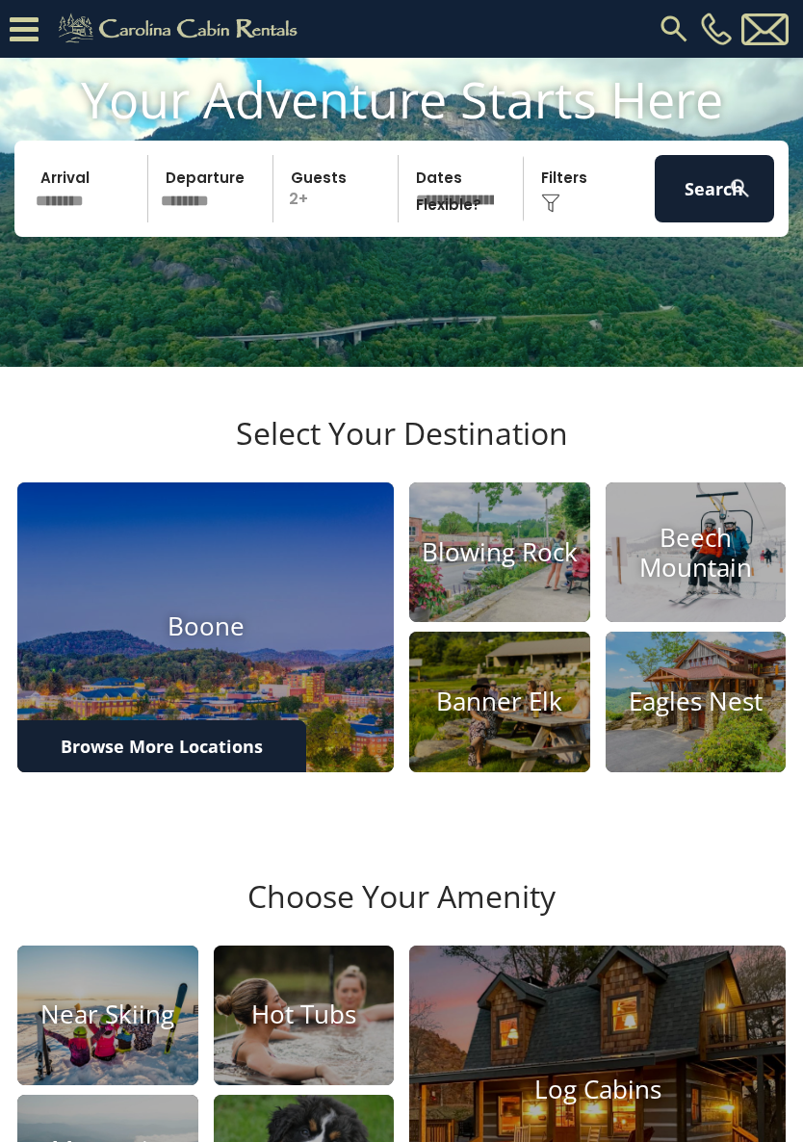
click at [723, 212] on button "Search" at bounding box center [714, 188] width 119 height 67
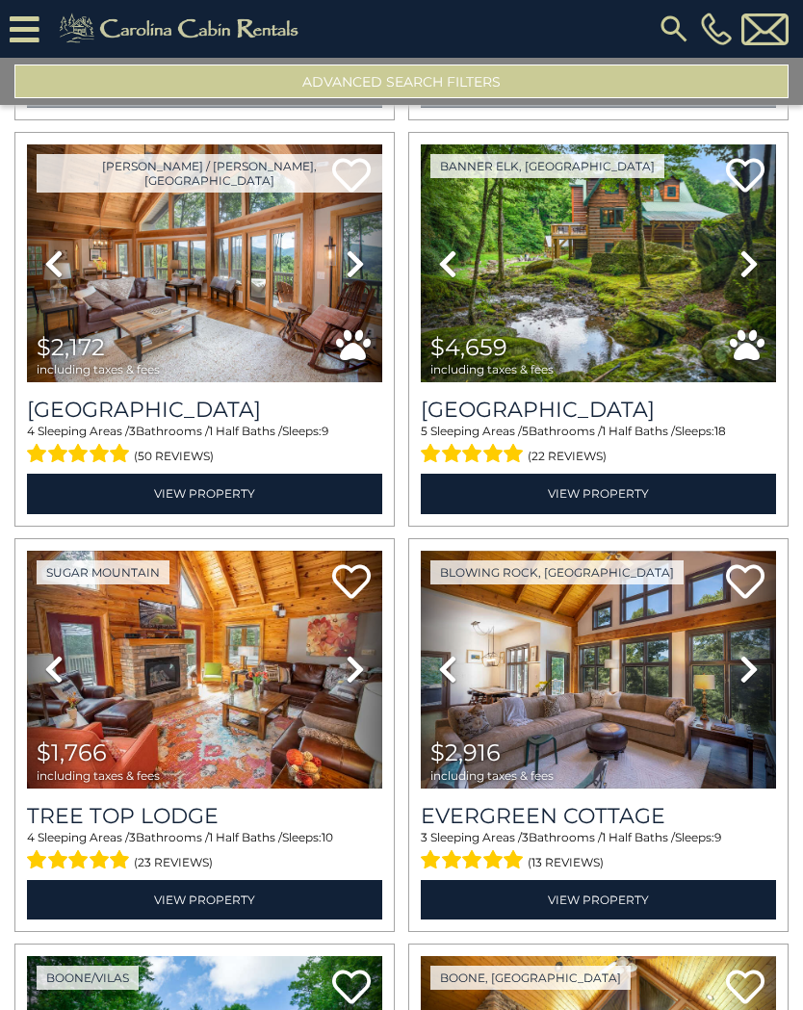
scroll to position [2469, 0]
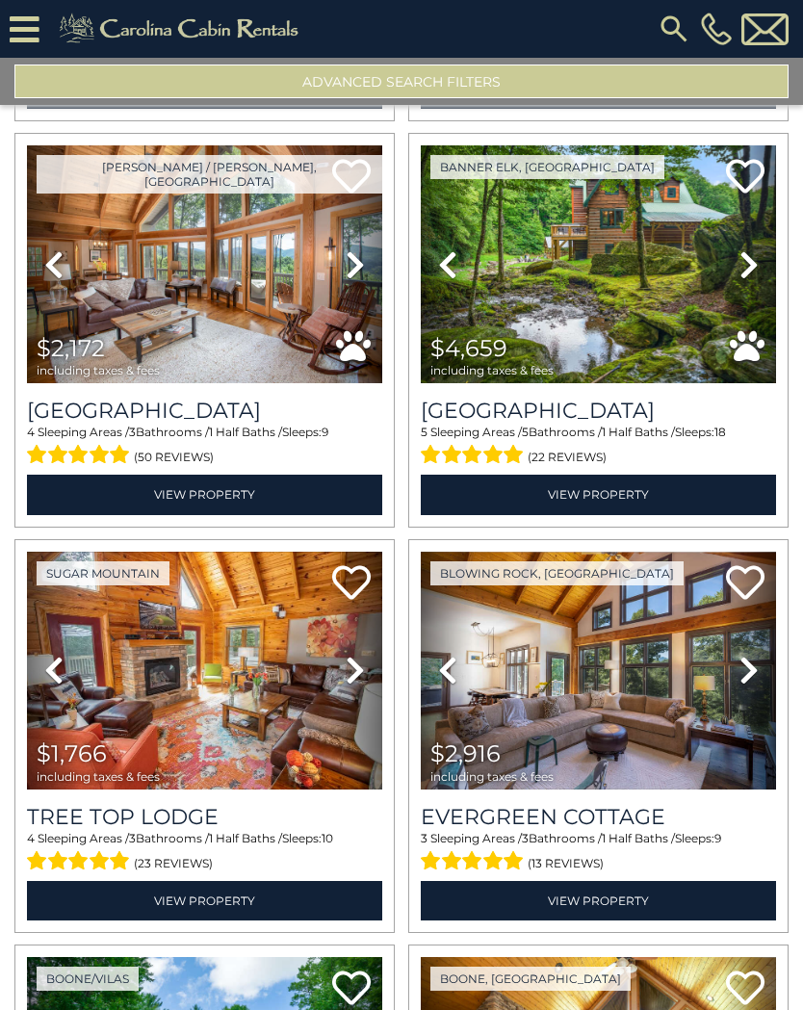
click at [267, 292] on img at bounding box center [204, 264] width 355 height 238
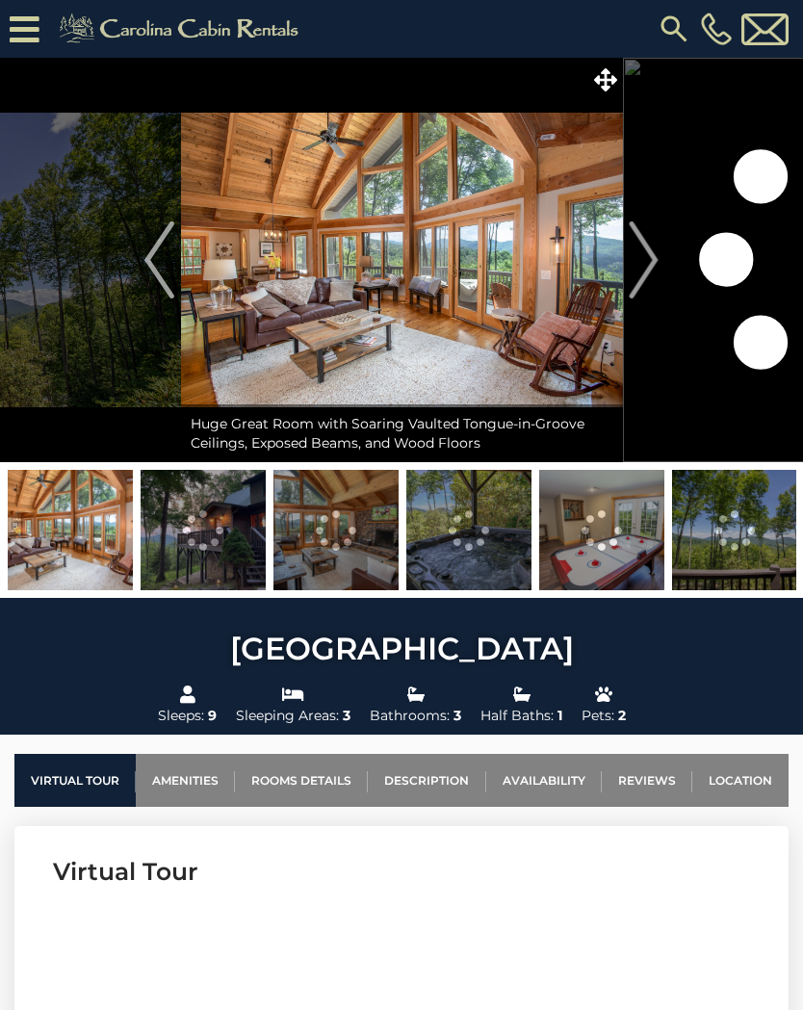
click at [605, 83] on icon at bounding box center [605, 79] width 23 height 23
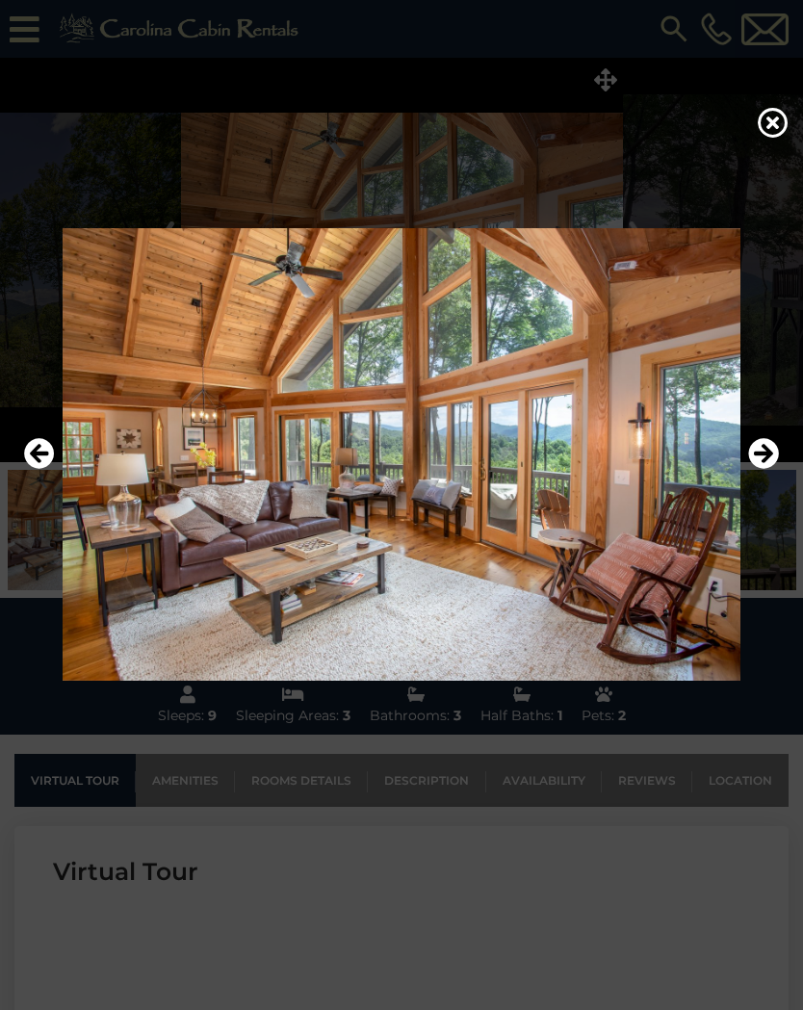
click at [772, 425] on img at bounding box center [401, 454] width 764 height 452
click at [761, 459] on icon "Next" at bounding box center [763, 453] width 31 height 31
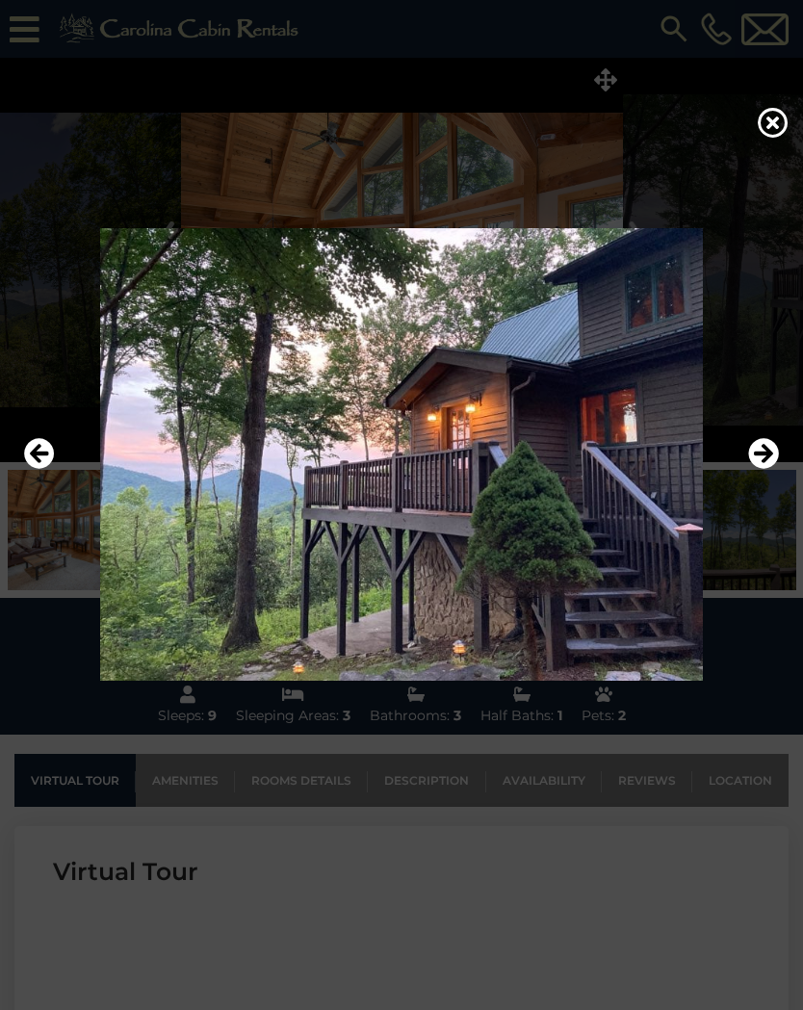
click at [759, 448] on icon "Next" at bounding box center [763, 453] width 31 height 31
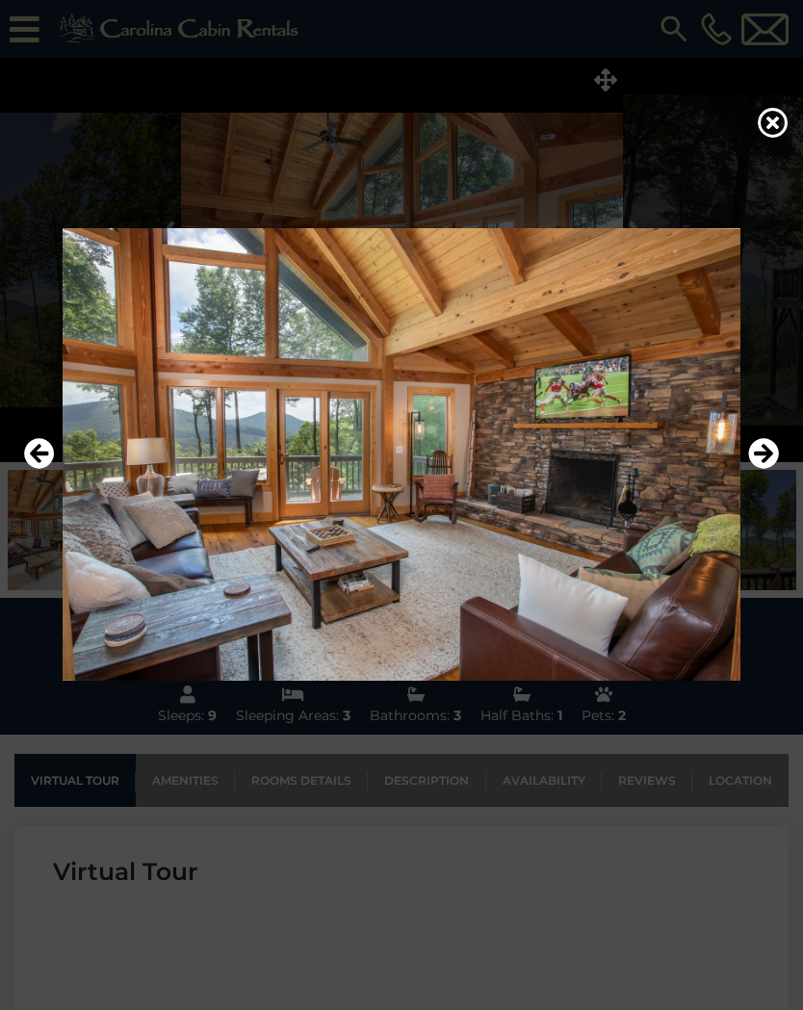
click at [769, 443] on icon "Next" at bounding box center [763, 453] width 31 height 31
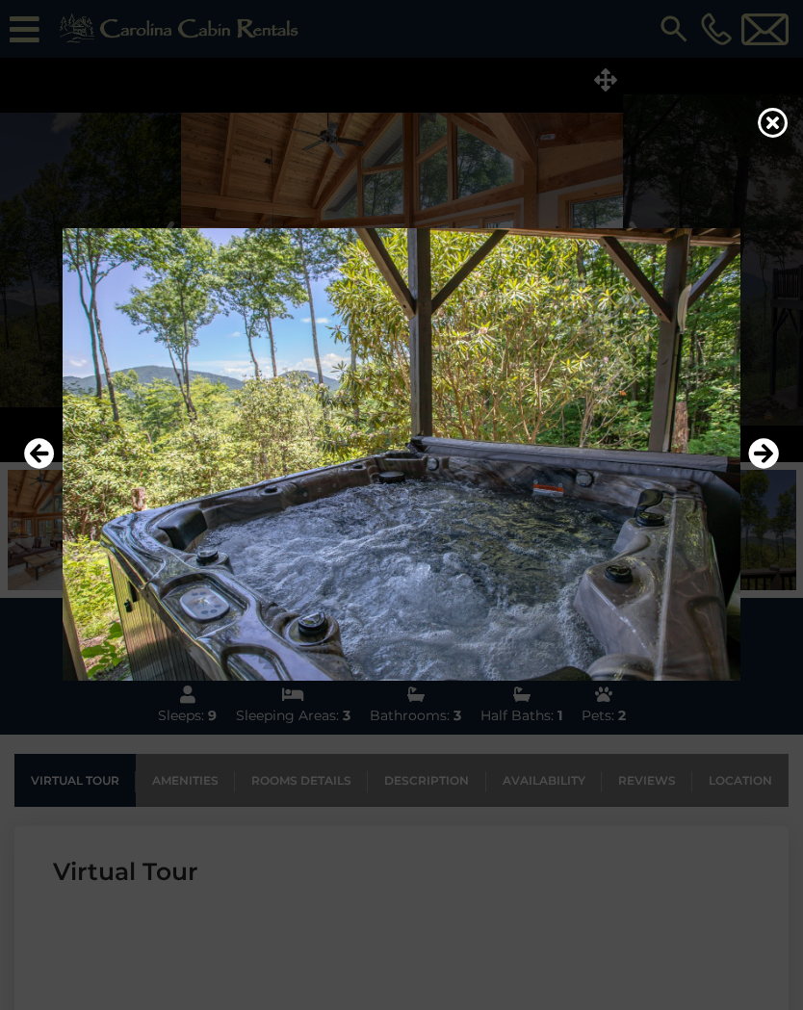
click at [760, 445] on icon "Next" at bounding box center [763, 453] width 31 height 31
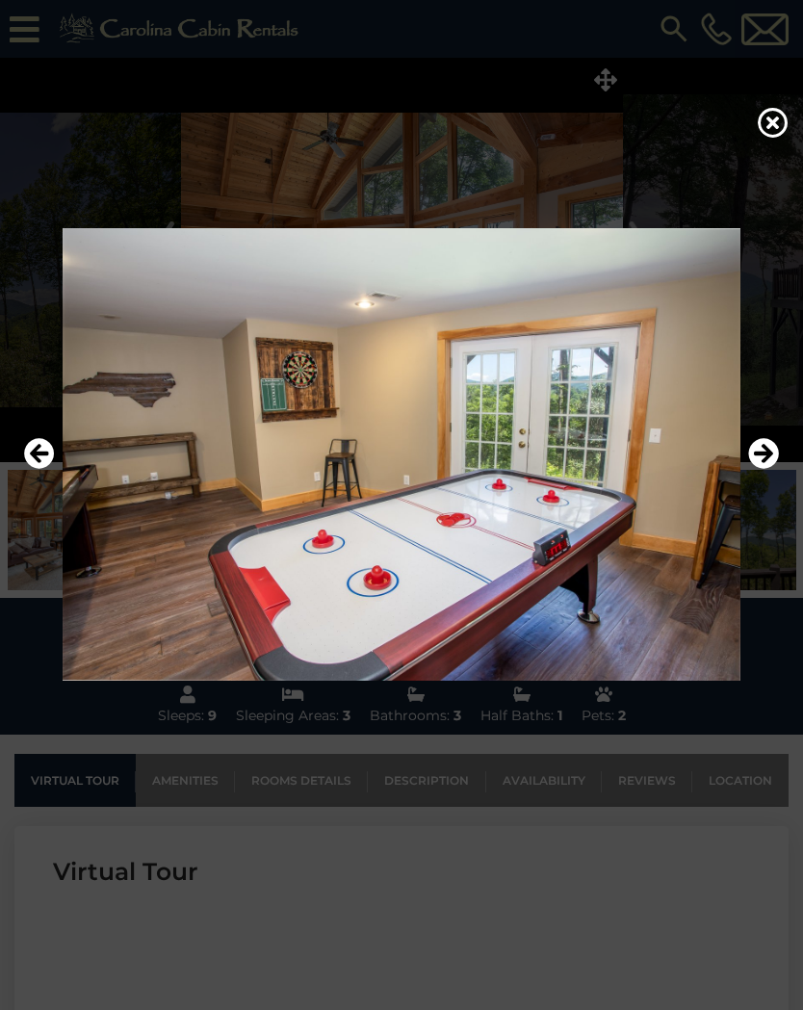
click at [757, 452] on icon "Next" at bounding box center [763, 453] width 31 height 31
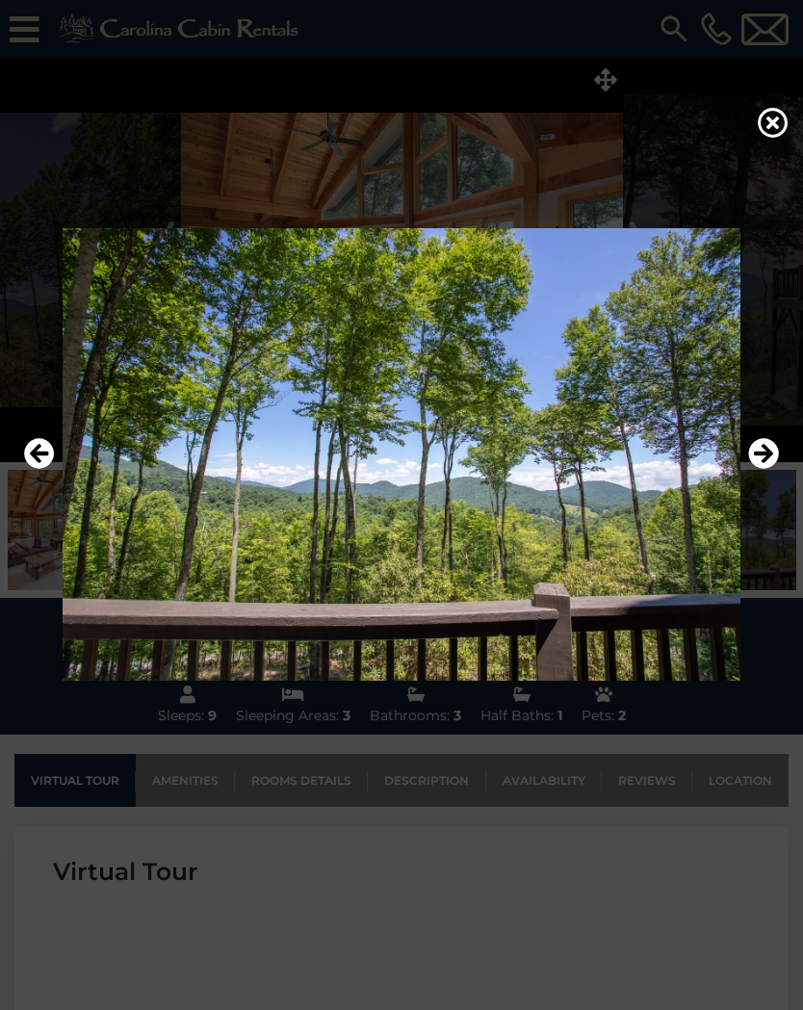
click at [759, 451] on icon "Next" at bounding box center [763, 453] width 31 height 31
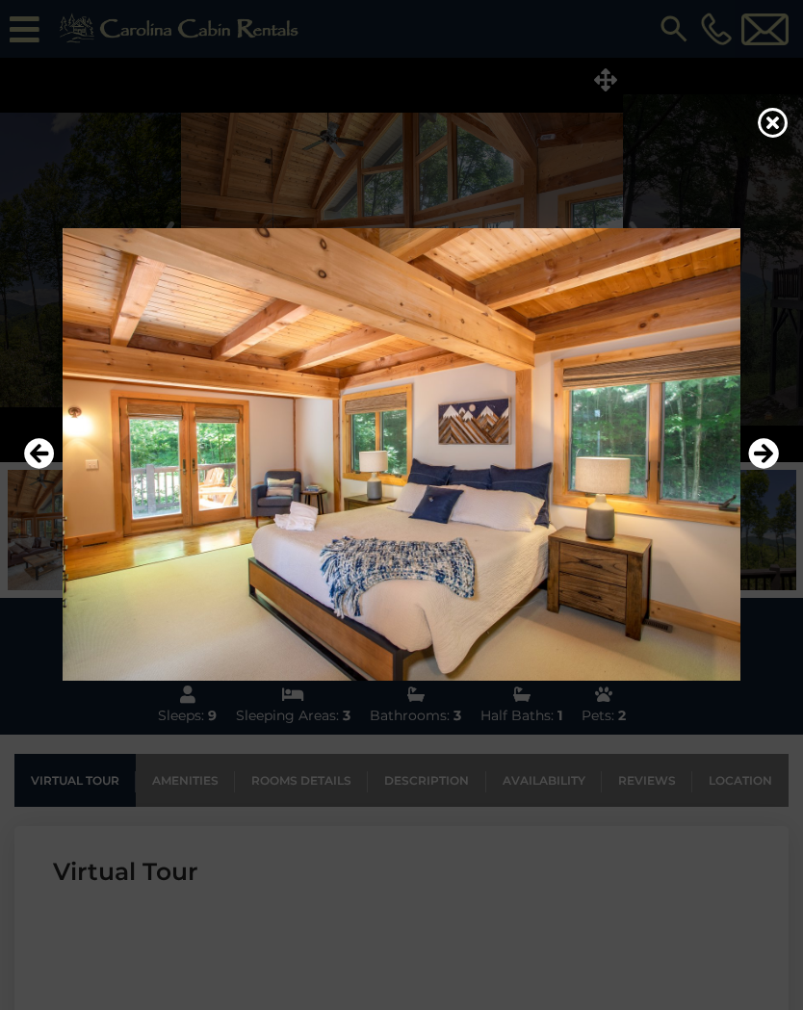
click at [765, 449] on icon "Next" at bounding box center [763, 453] width 31 height 31
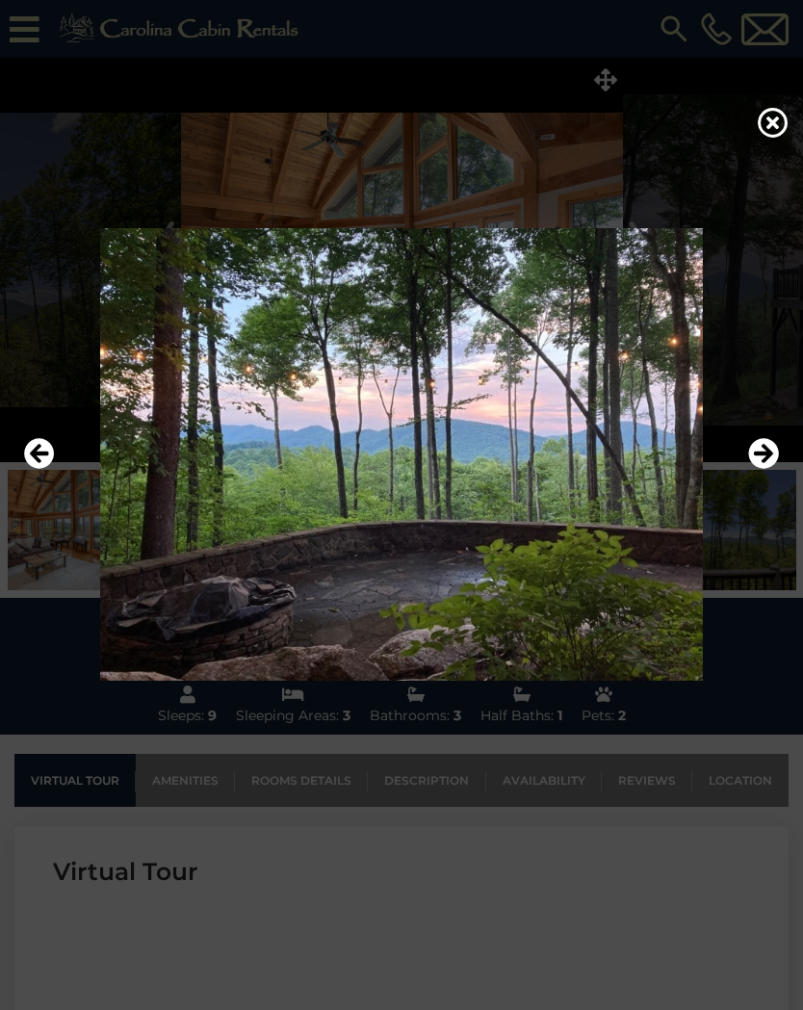
click at [764, 449] on icon "Next" at bounding box center [763, 453] width 31 height 31
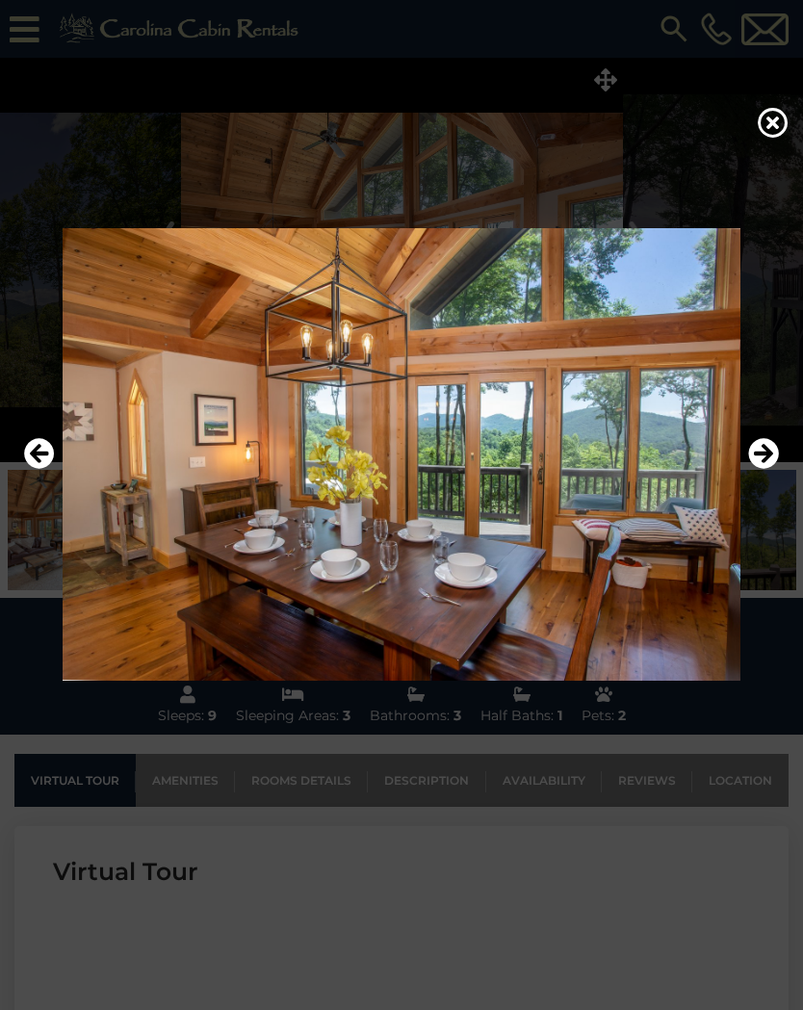
click at [38, 452] on icon "Previous" at bounding box center [39, 453] width 31 height 31
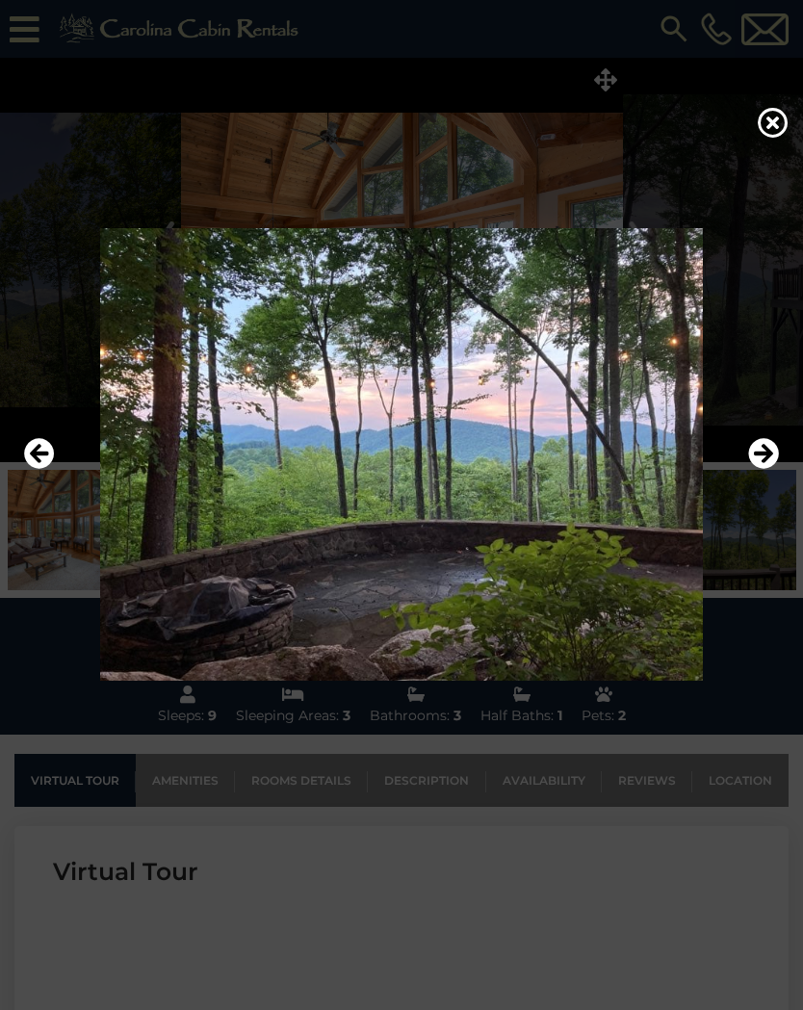
click at [766, 454] on icon "Next" at bounding box center [763, 453] width 31 height 31
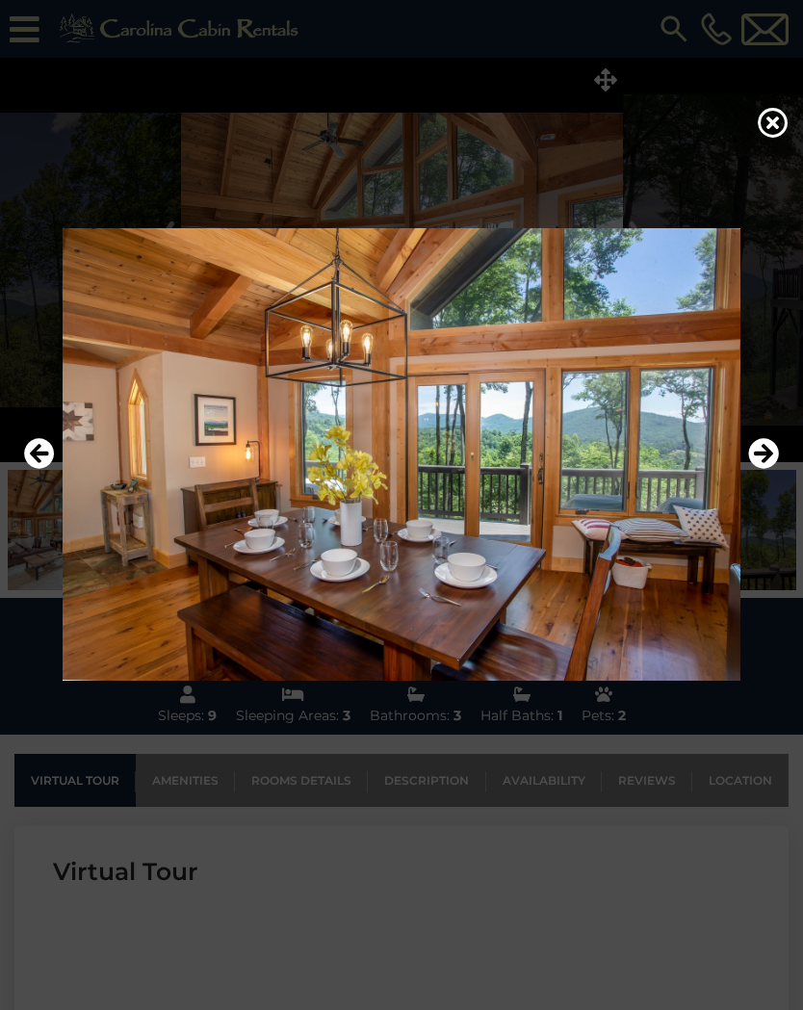
click at [767, 452] on icon "Next" at bounding box center [763, 453] width 31 height 31
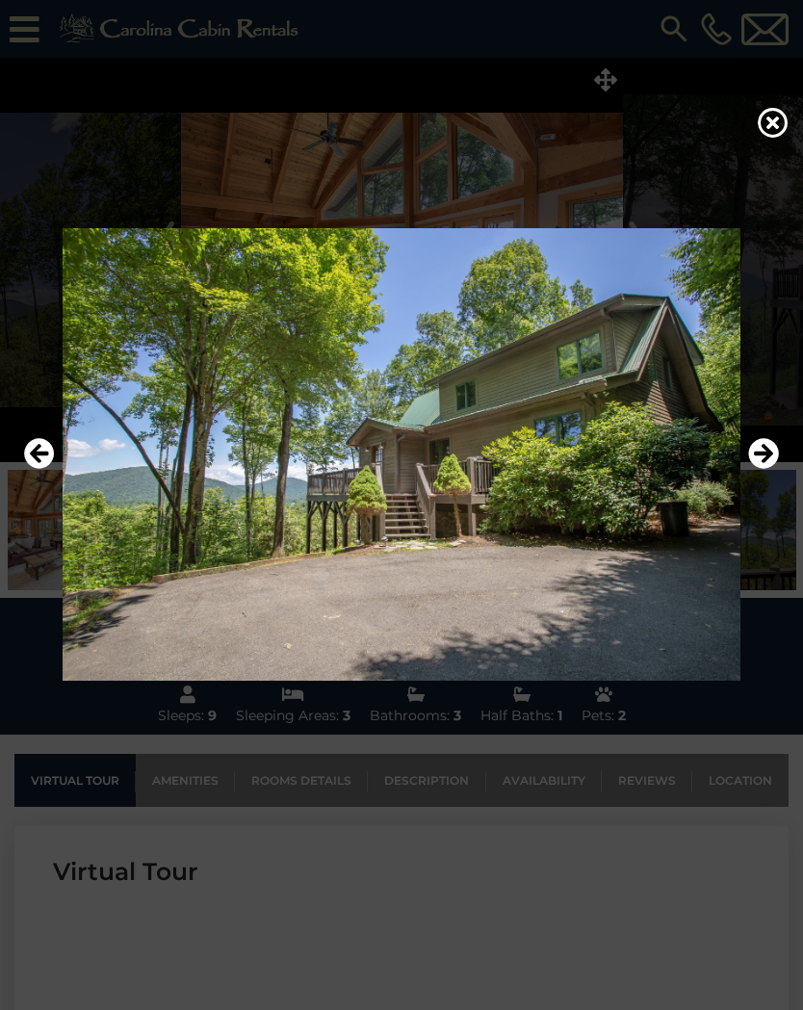
click at [764, 452] on icon "Next" at bounding box center [763, 453] width 31 height 31
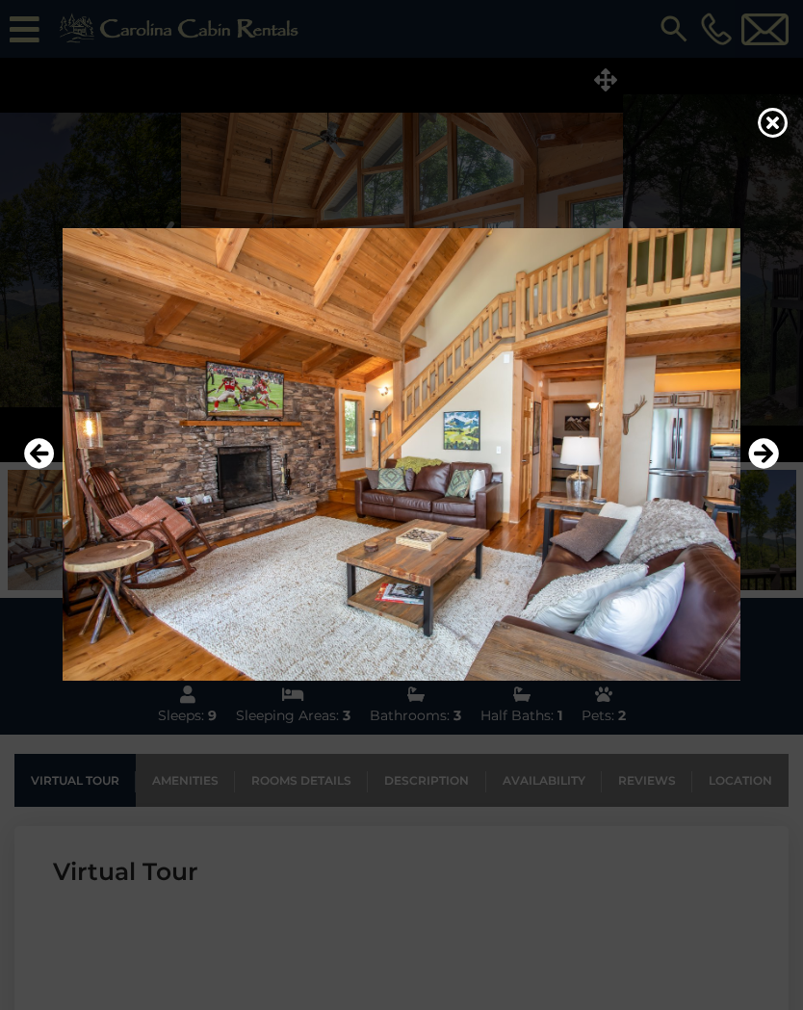
click at [760, 448] on icon "Next" at bounding box center [763, 453] width 31 height 31
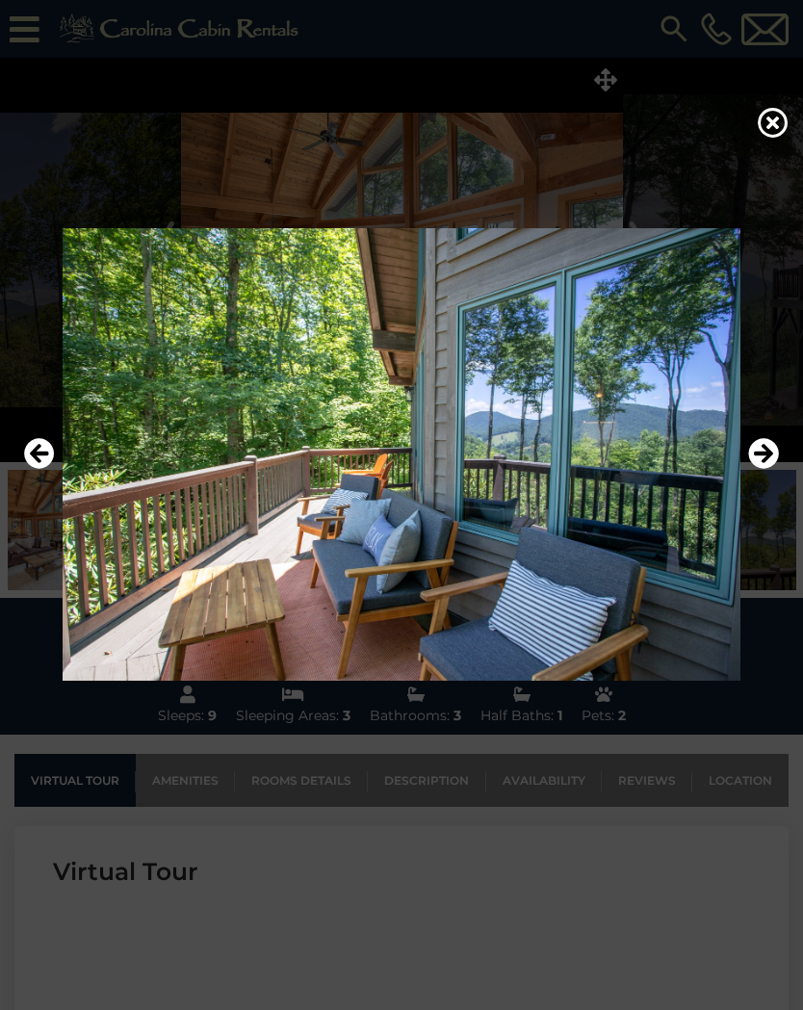
click at [769, 452] on icon "Next" at bounding box center [763, 453] width 31 height 31
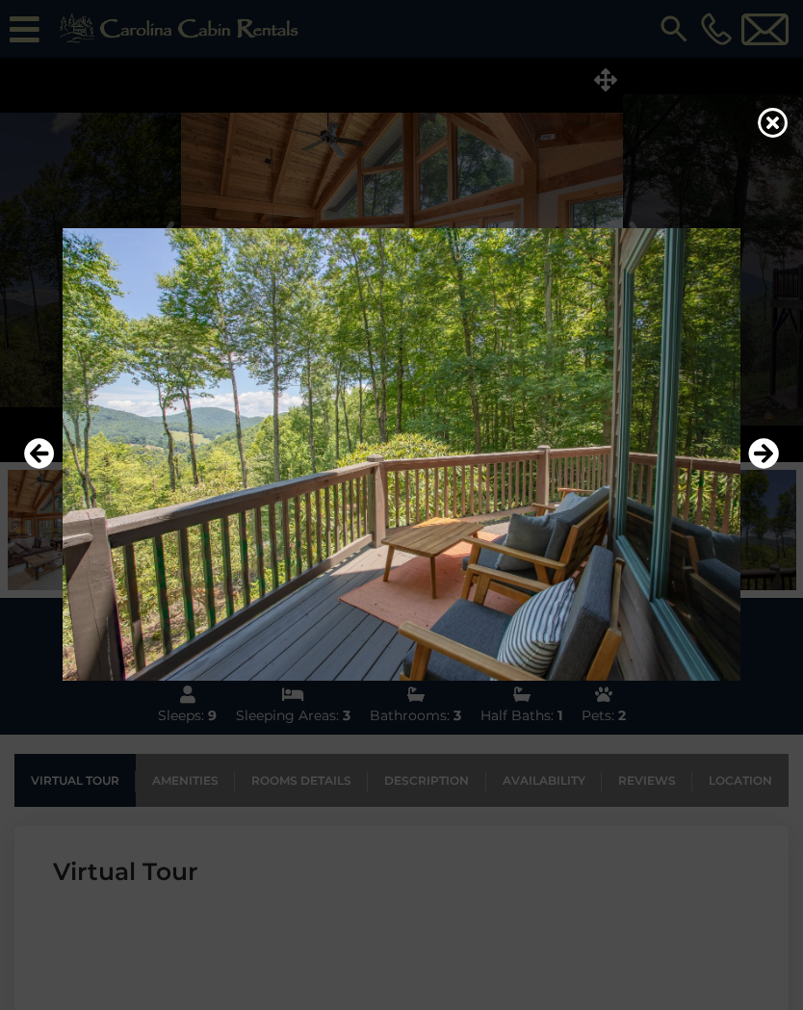
click at [764, 454] on icon "Next" at bounding box center [763, 453] width 31 height 31
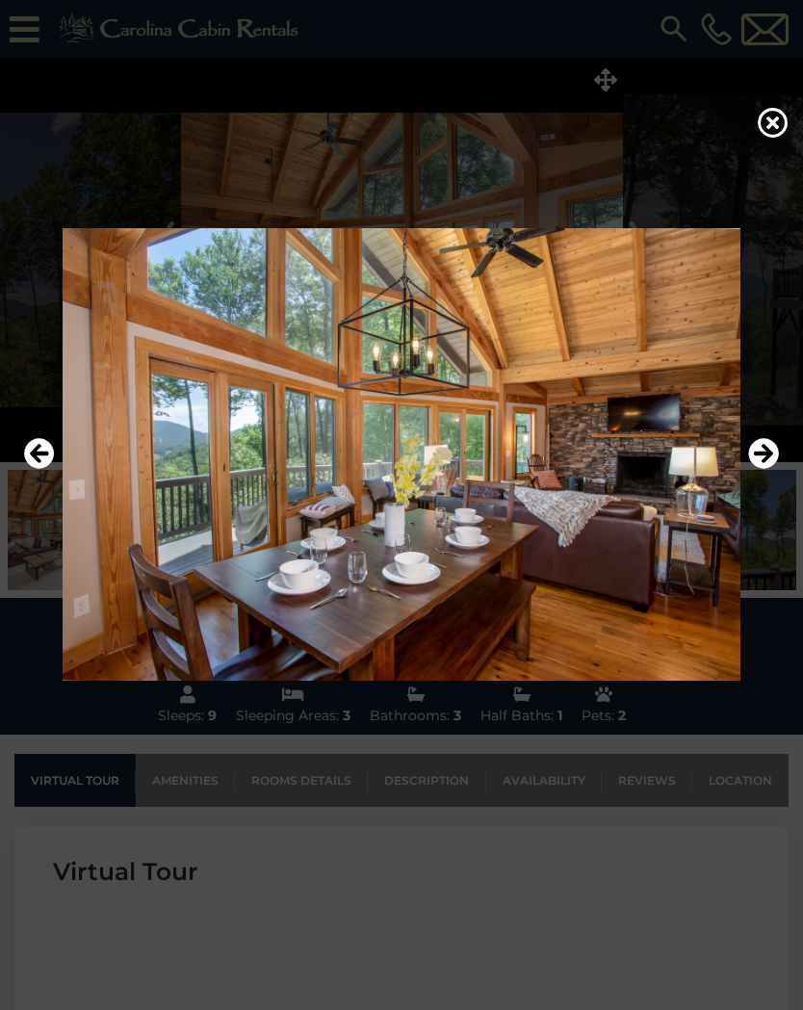
click at [763, 448] on icon "Next" at bounding box center [763, 453] width 31 height 31
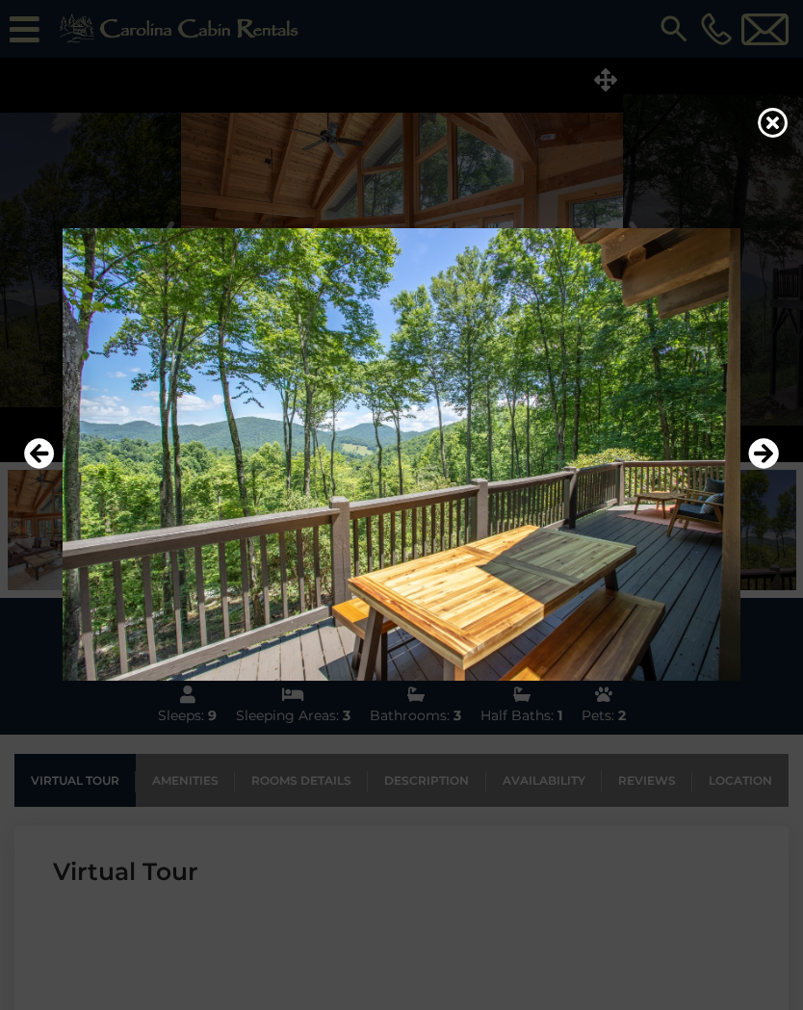
click at [763, 449] on icon "Next" at bounding box center [763, 453] width 31 height 31
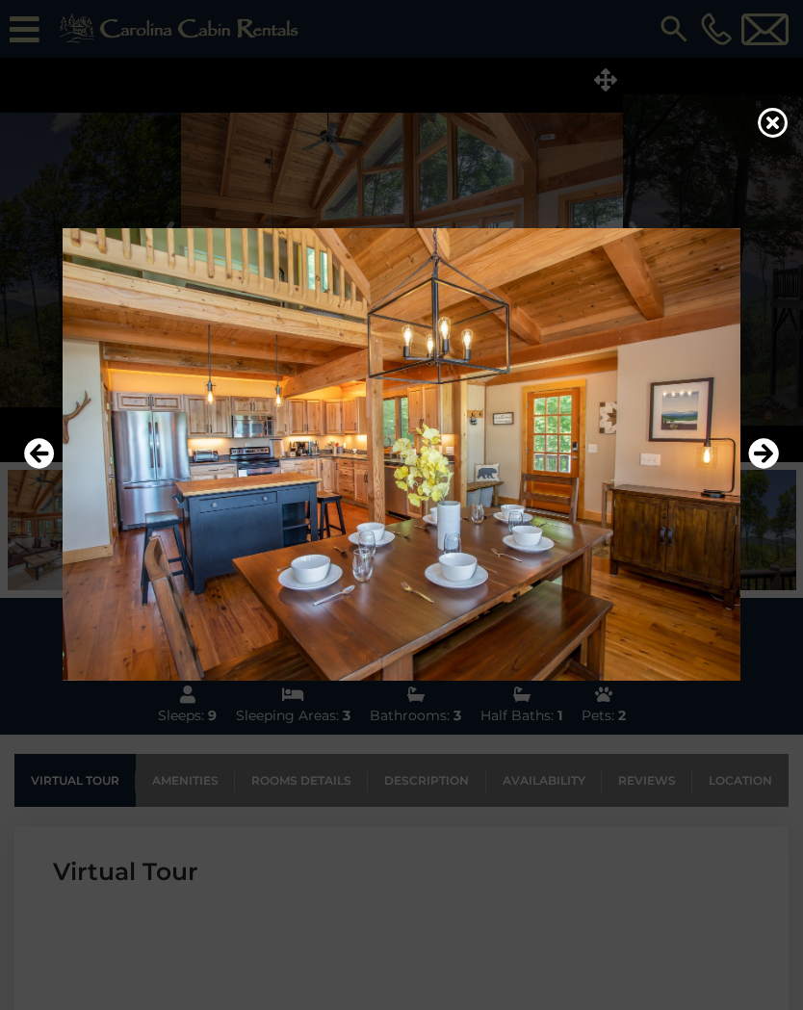
click at [763, 446] on icon "Next" at bounding box center [763, 453] width 31 height 31
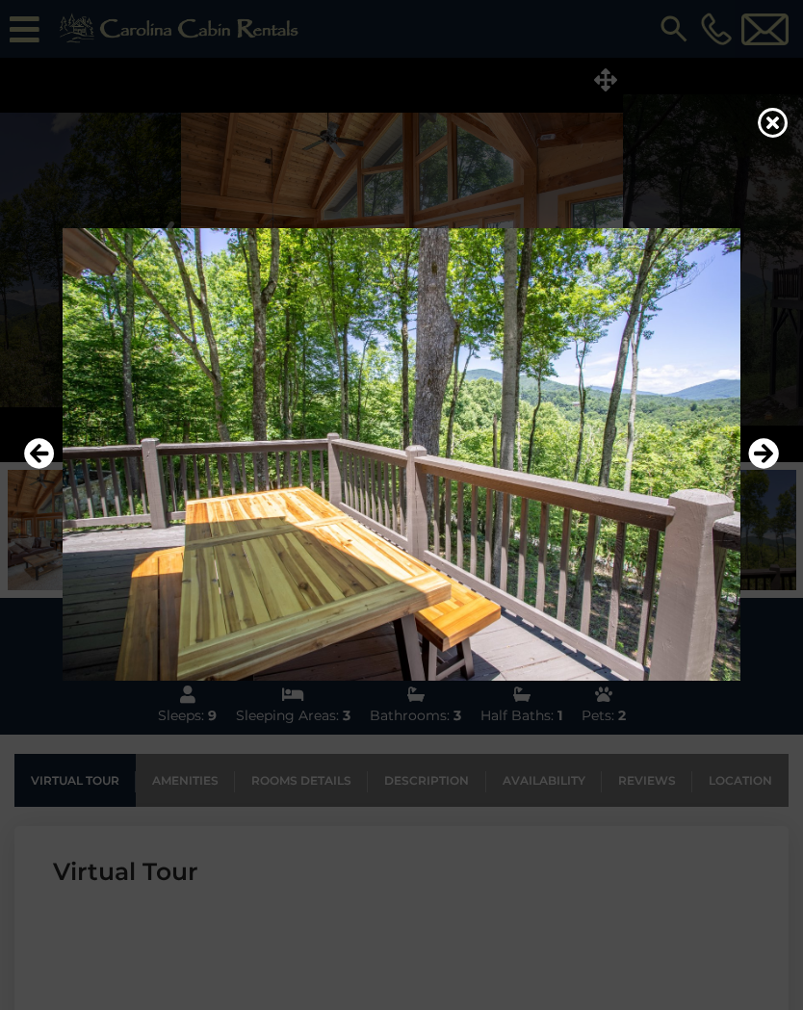
click at [765, 447] on icon "Next" at bounding box center [763, 453] width 31 height 31
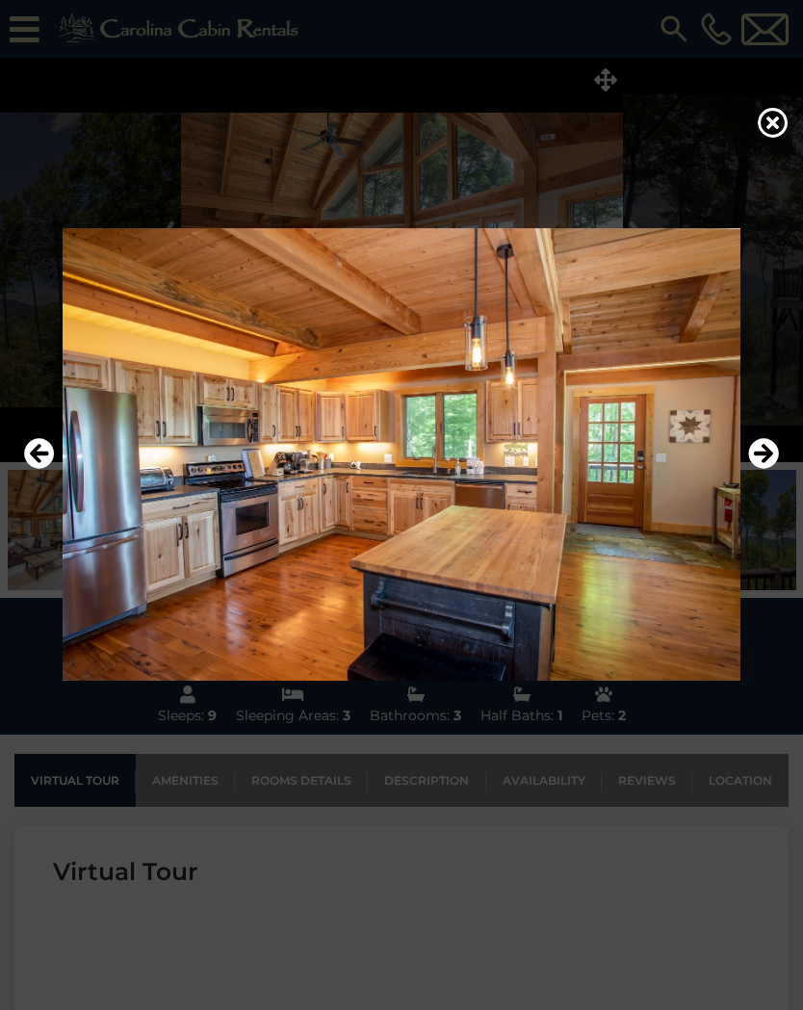
click at [767, 454] on icon "Next" at bounding box center [763, 453] width 31 height 31
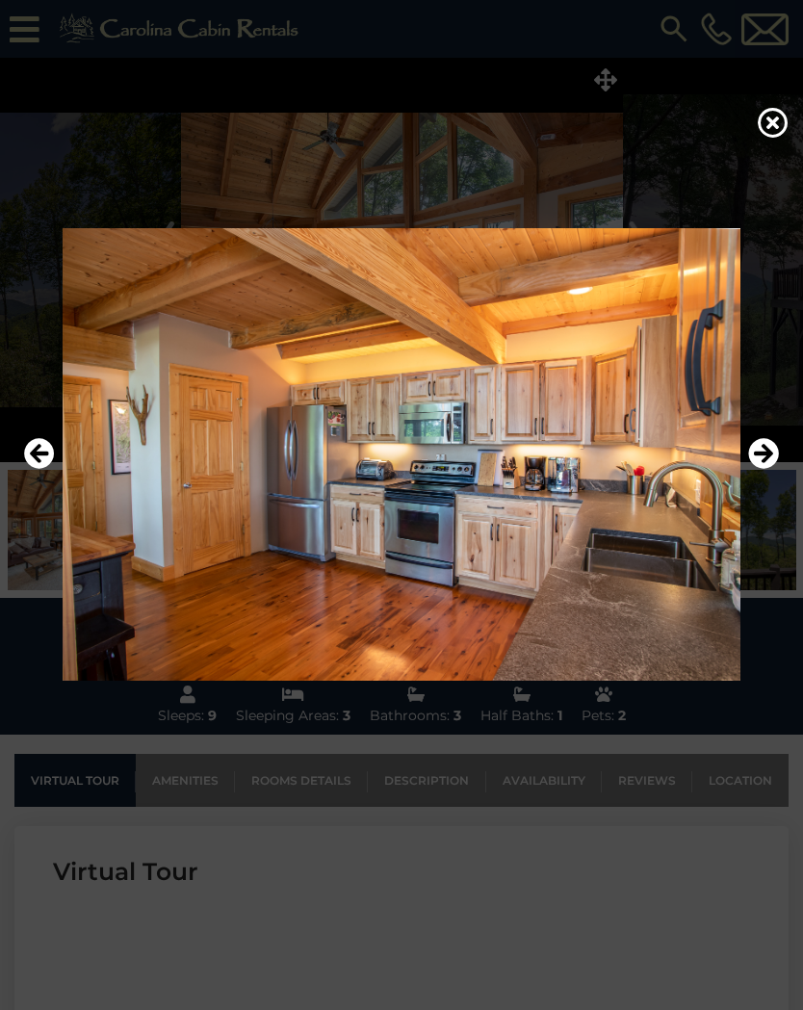
click at [766, 455] on icon "Next" at bounding box center [763, 453] width 31 height 31
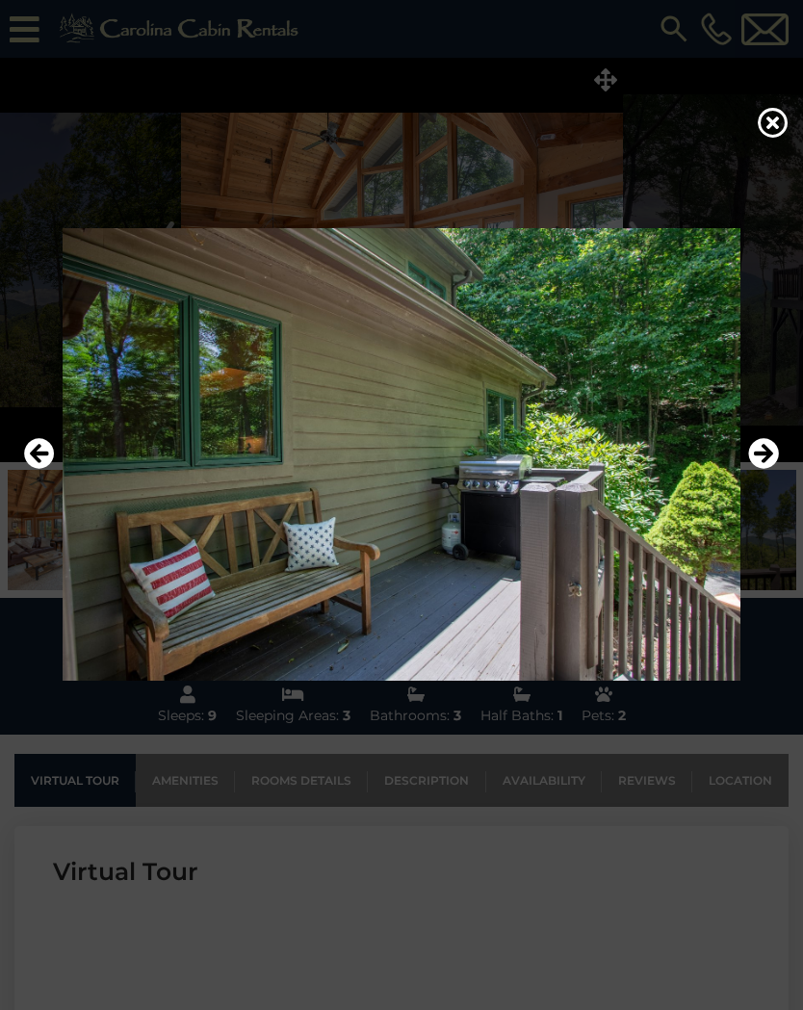
click at [763, 462] on icon "Next" at bounding box center [763, 453] width 31 height 31
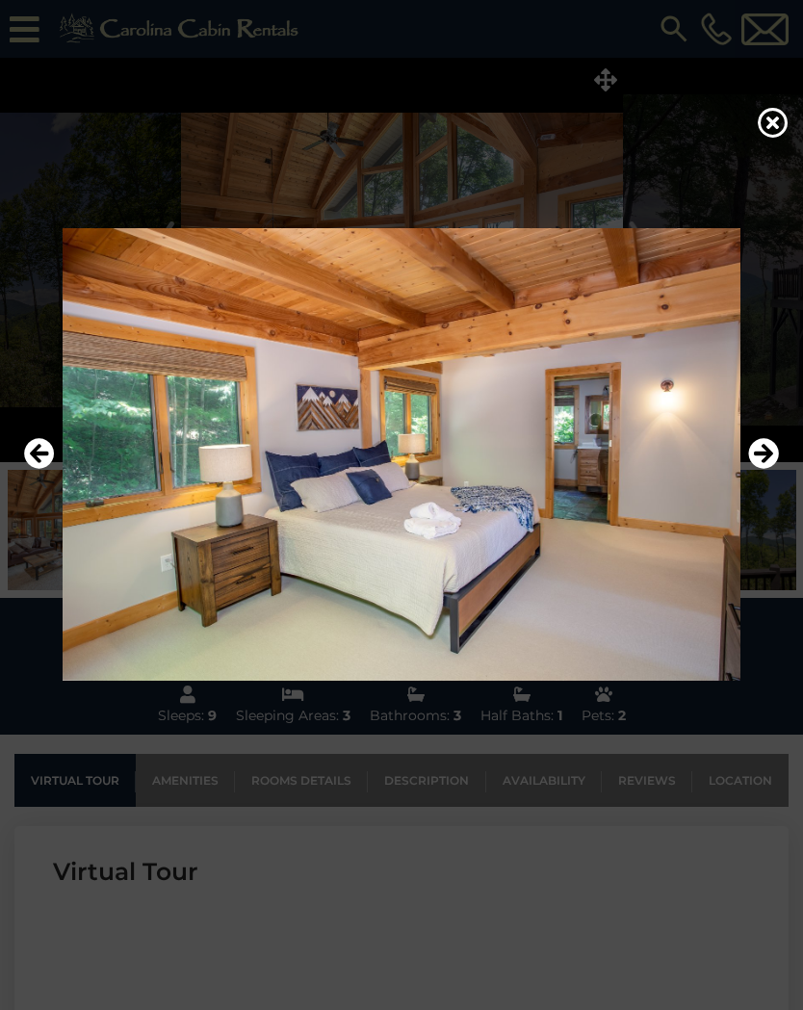
click at [766, 452] on icon "Next" at bounding box center [763, 453] width 31 height 31
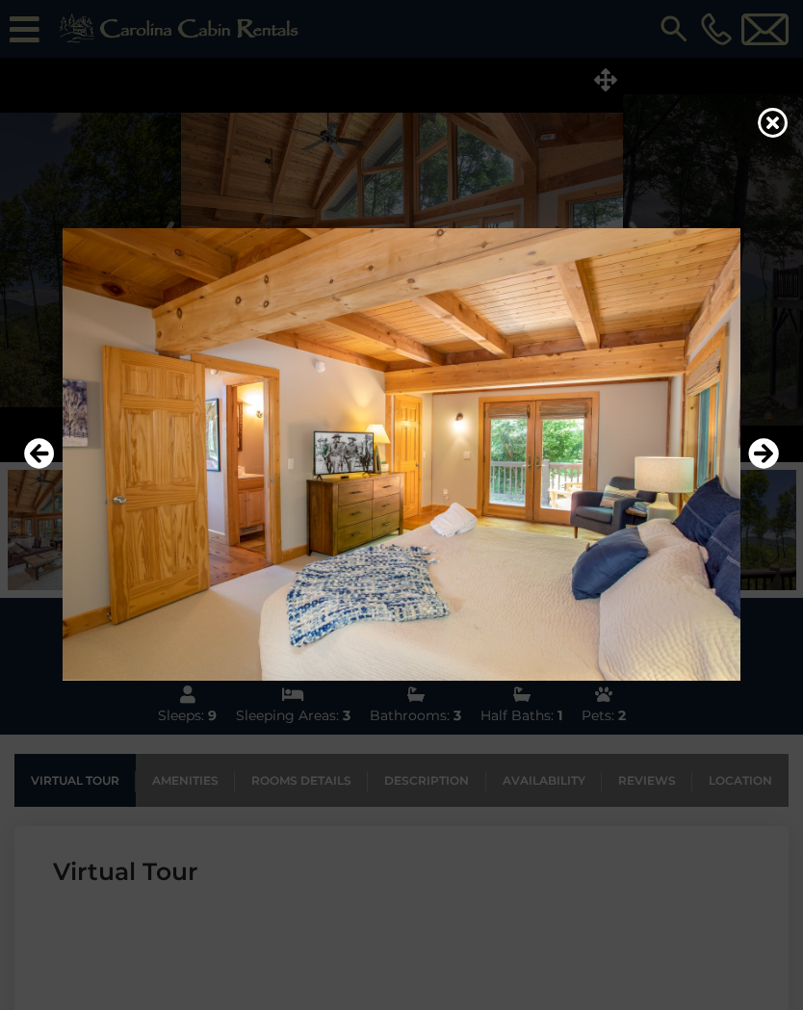
click at [763, 452] on icon "Next" at bounding box center [763, 453] width 31 height 31
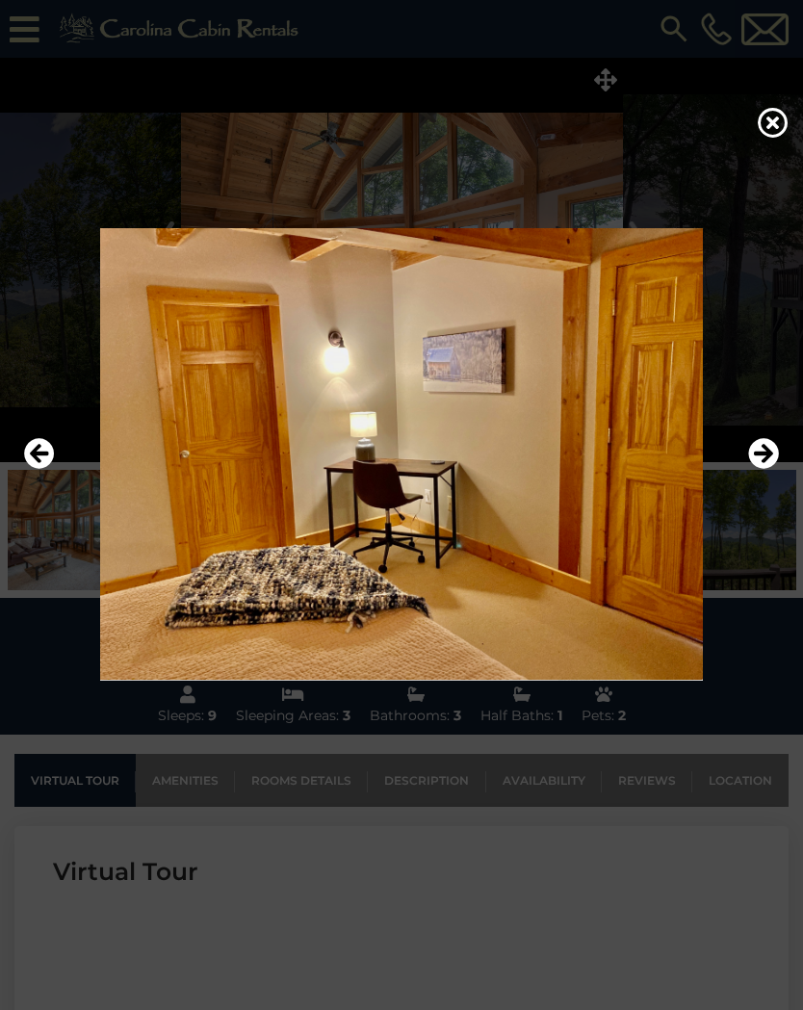
click at [765, 450] on icon "Next" at bounding box center [763, 453] width 31 height 31
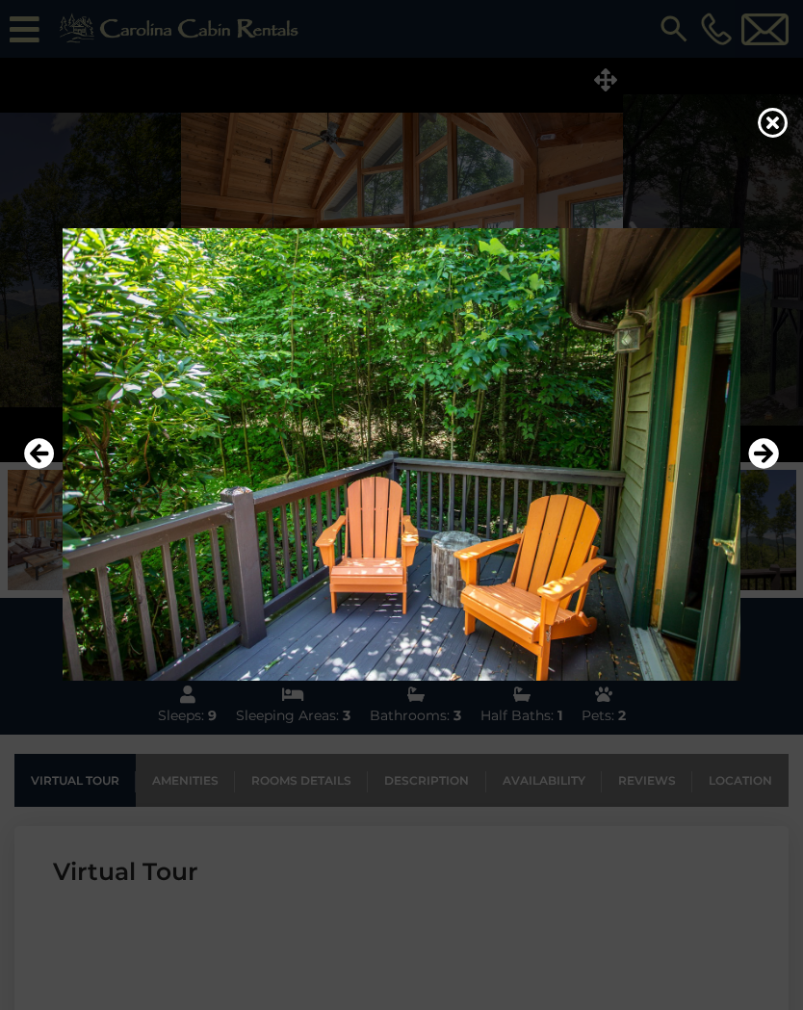
click at [766, 452] on icon "Next" at bounding box center [763, 453] width 31 height 31
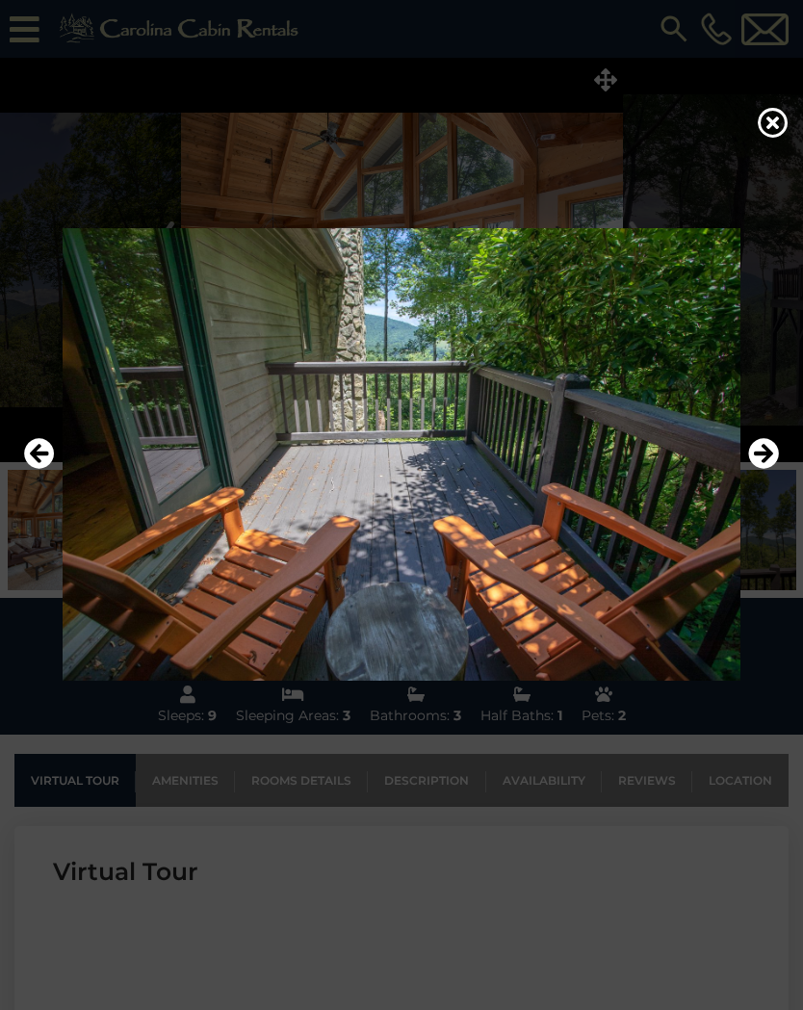
click at [768, 447] on icon "Next" at bounding box center [763, 453] width 31 height 31
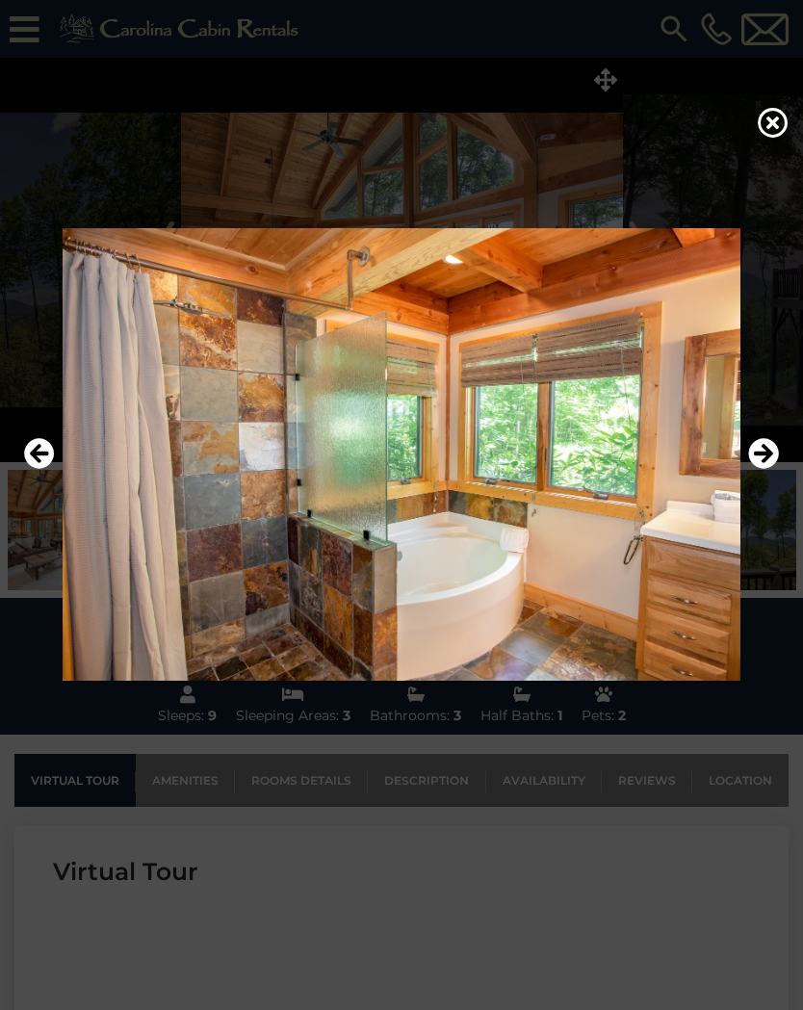
click at [764, 460] on icon "Next" at bounding box center [763, 453] width 31 height 31
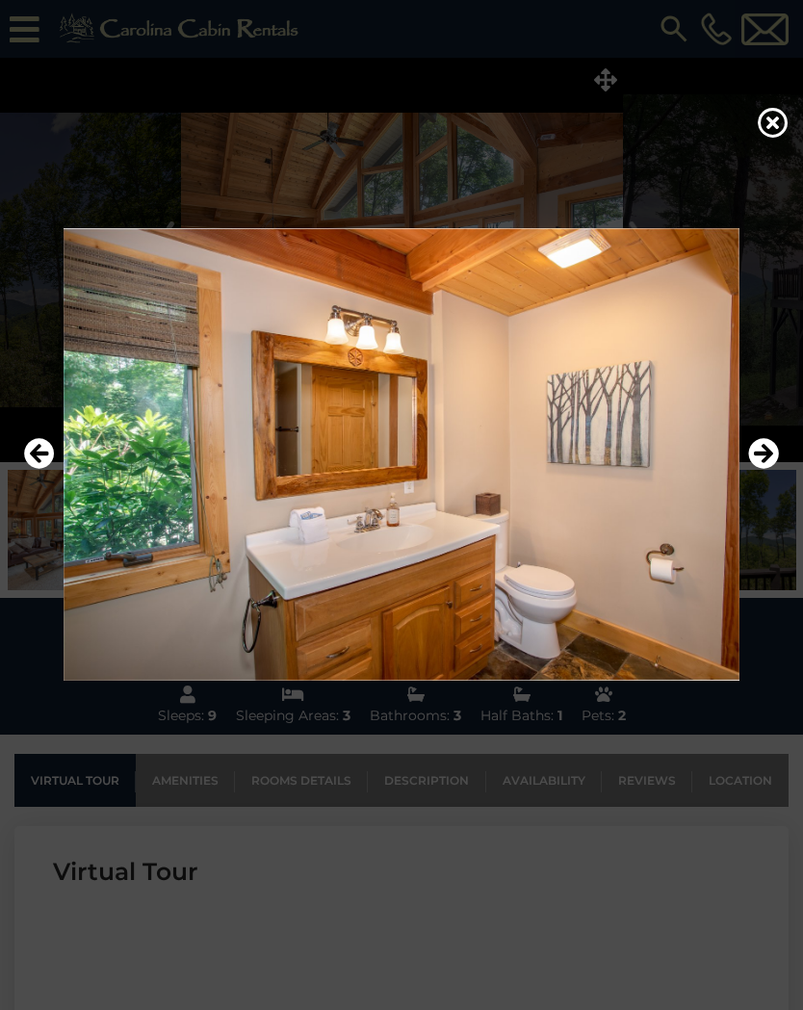
click at [765, 463] on icon "Next" at bounding box center [763, 453] width 31 height 31
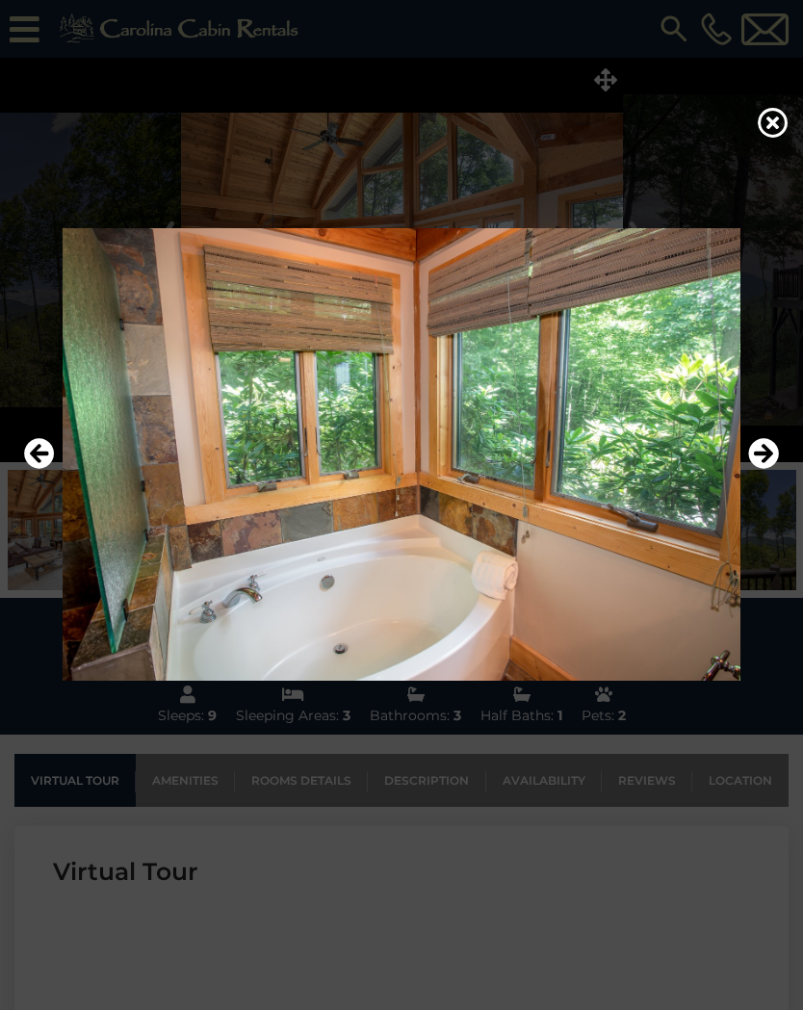
click at [768, 460] on icon "Next" at bounding box center [763, 453] width 31 height 31
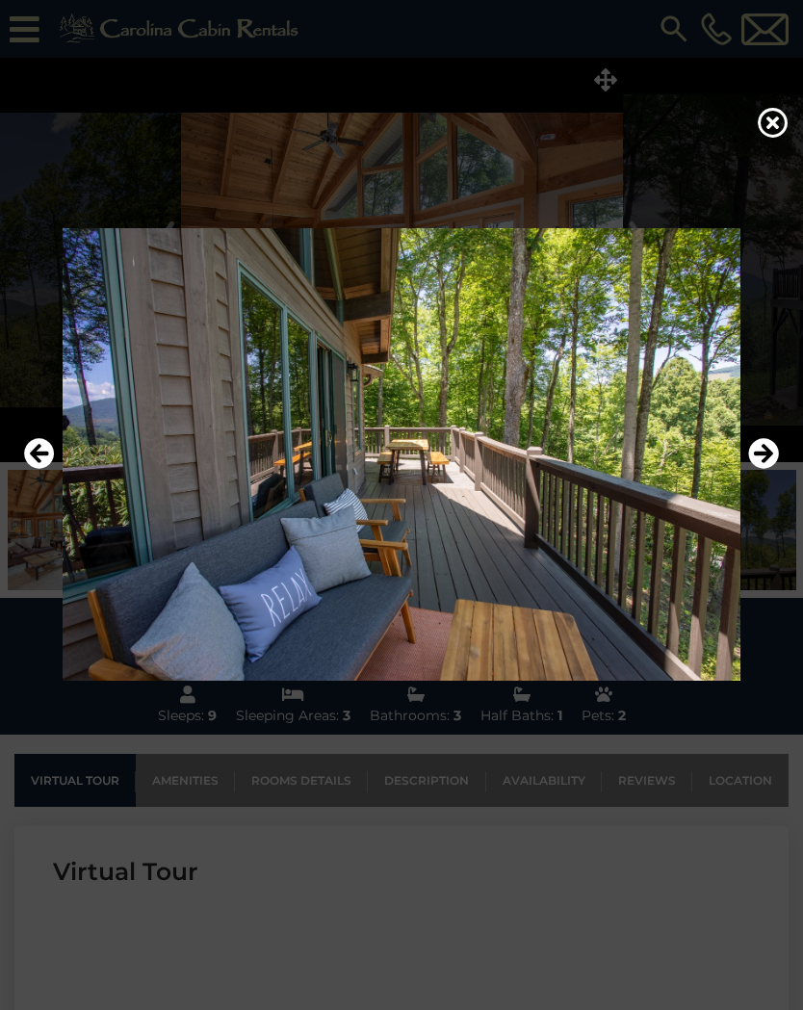
click at [776, 451] on icon "Next" at bounding box center [763, 453] width 31 height 31
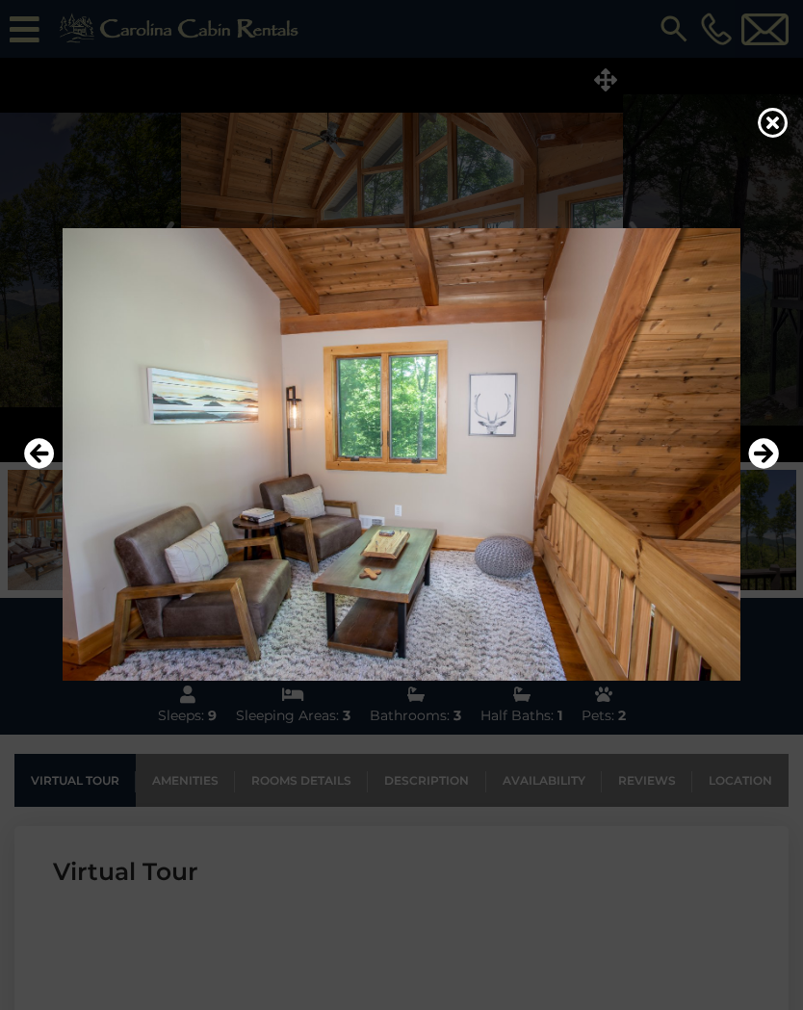
click at [770, 459] on icon "Next" at bounding box center [763, 453] width 31 height 31
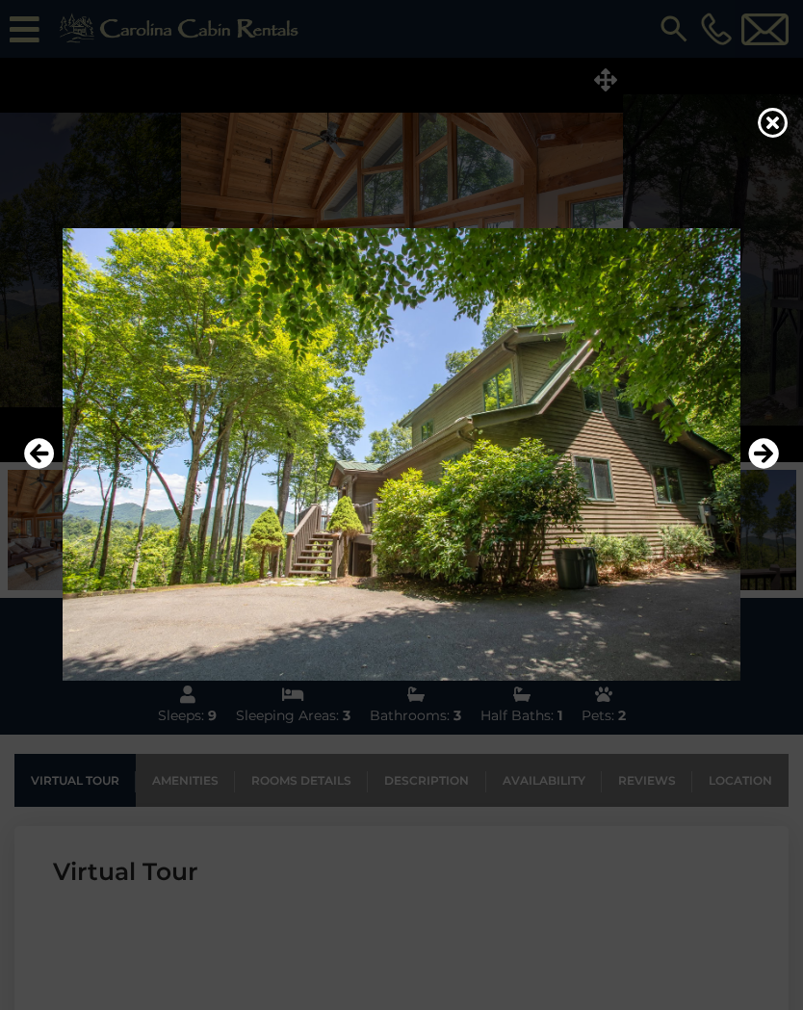
click at [766, 455] on icon "Next" at bounding box center [763, 453] width 31 height 31
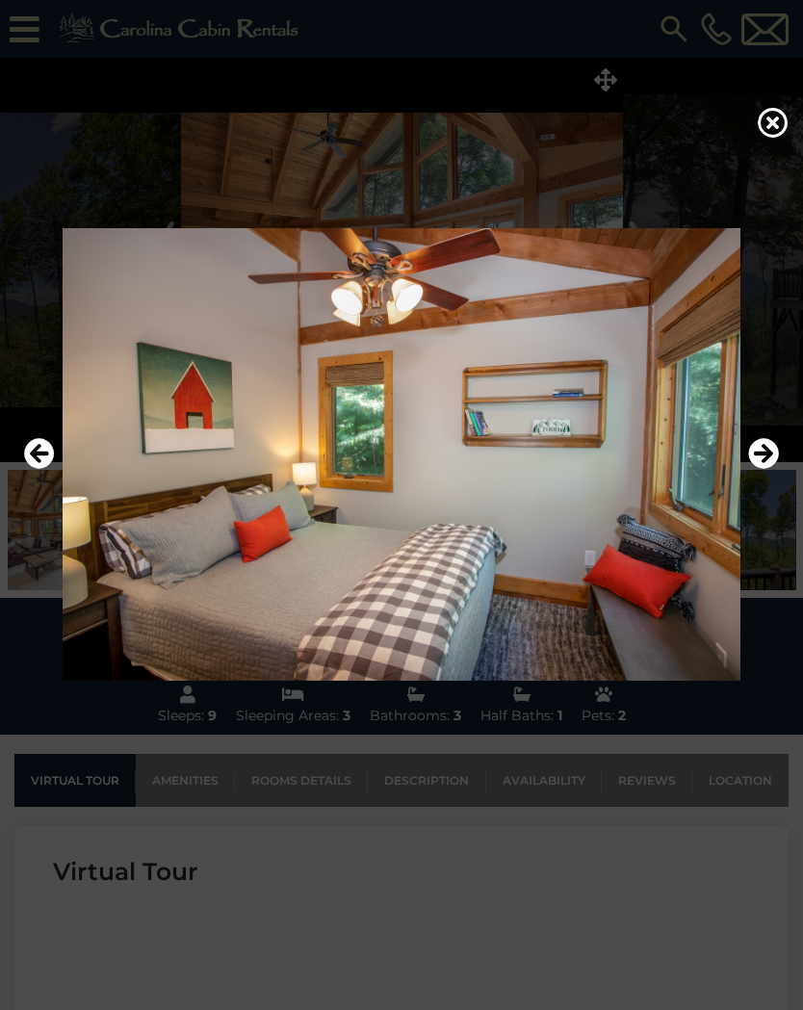
click at [764, 460] on icon "Next" at bounding box center [763, 453] width 31 height 31
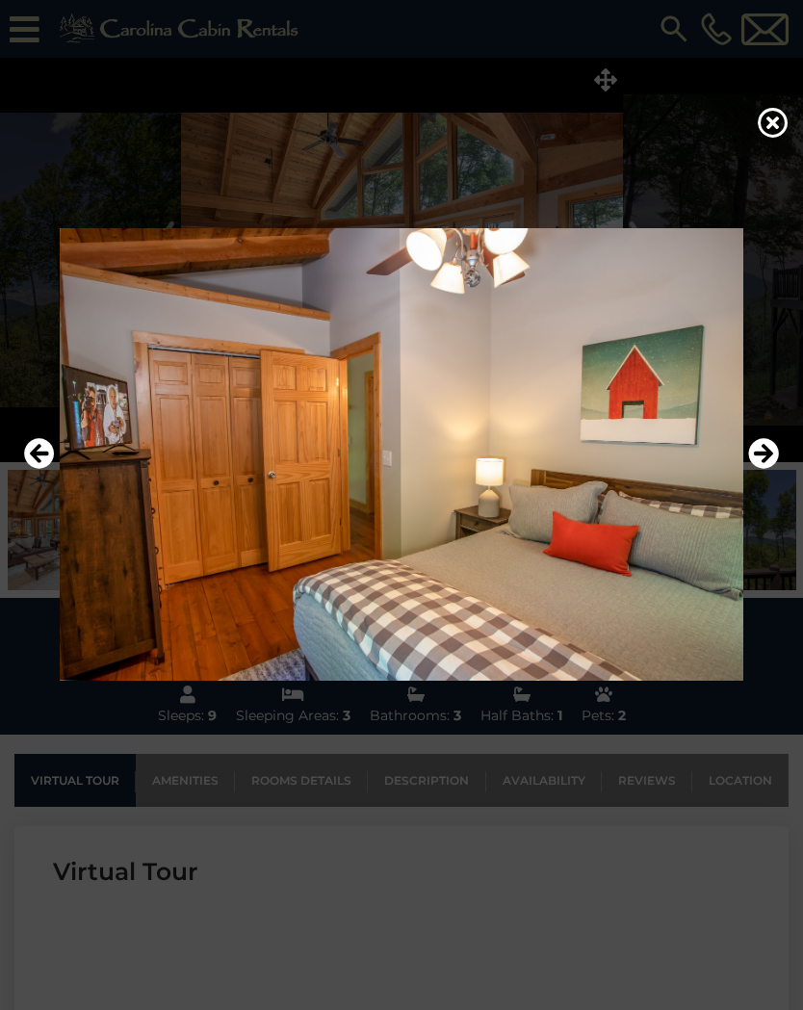
click at [764, 455] on icon "Next" at bounding box center [763, 453] width 31 height 31
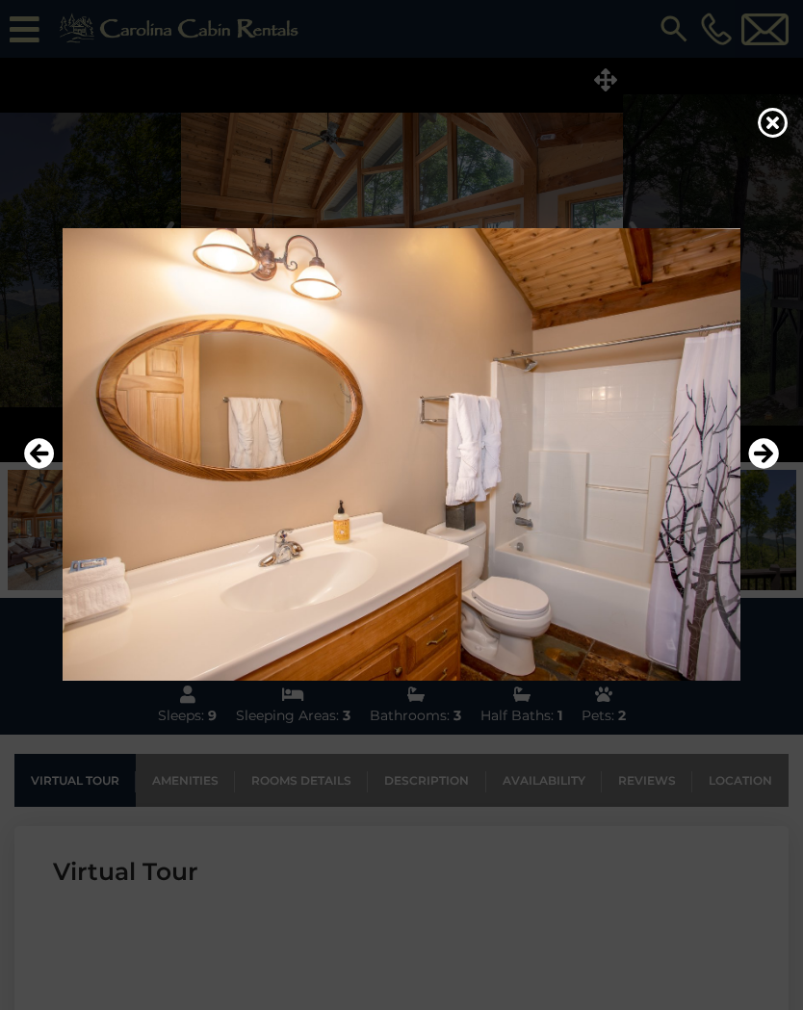
click at [772, 122] on icon at bounding box center [773, 122] width 31 height 31
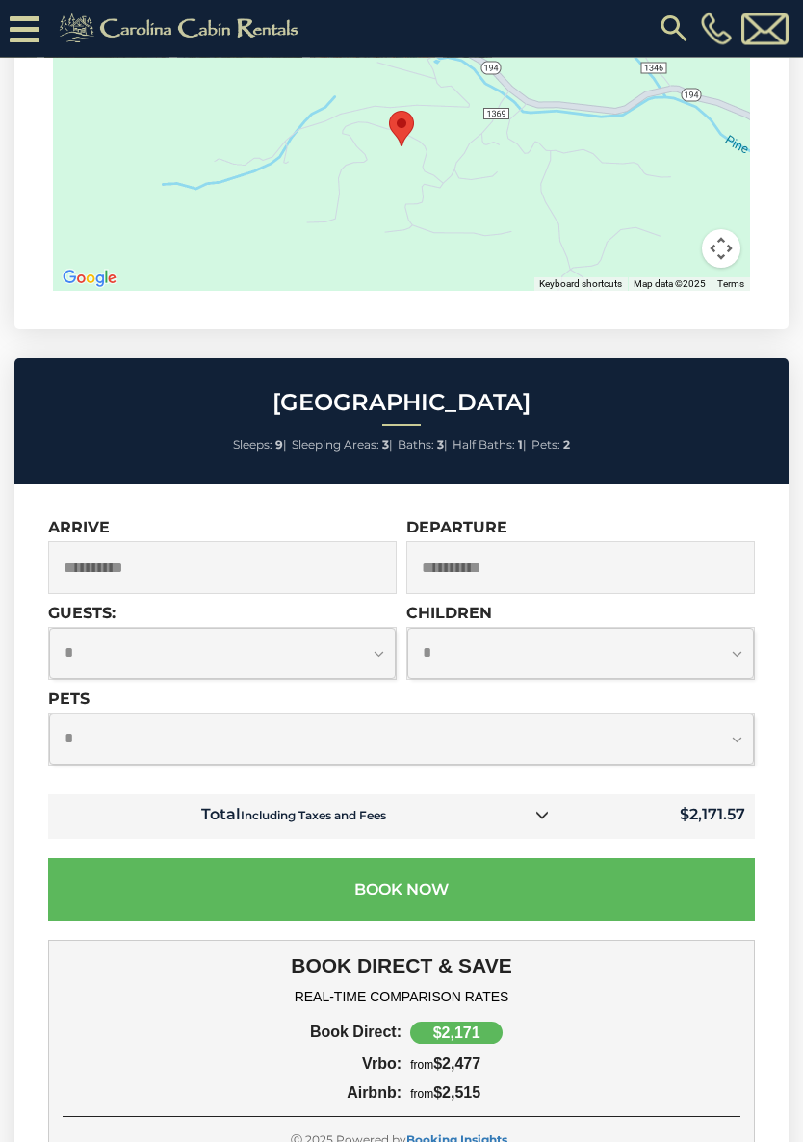
scroll to position [6561, 0]
click at [554, 803] on link at bounding box center [542, 815] width 25 height 25
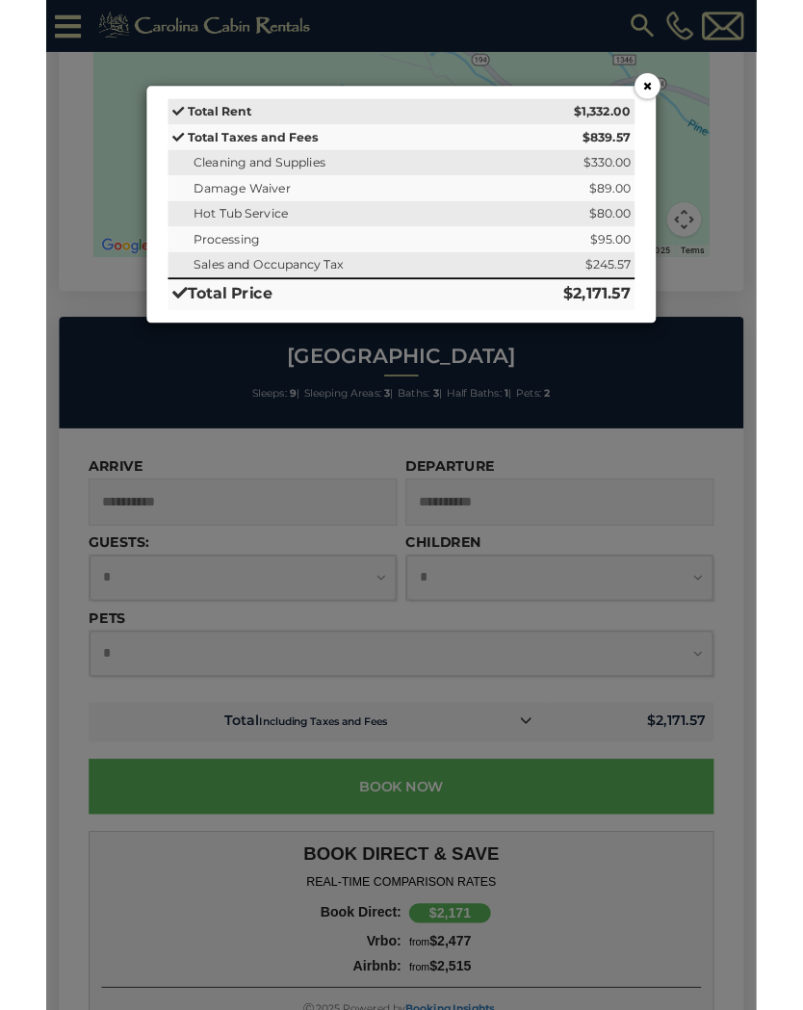
scroll to position [6615, 0]
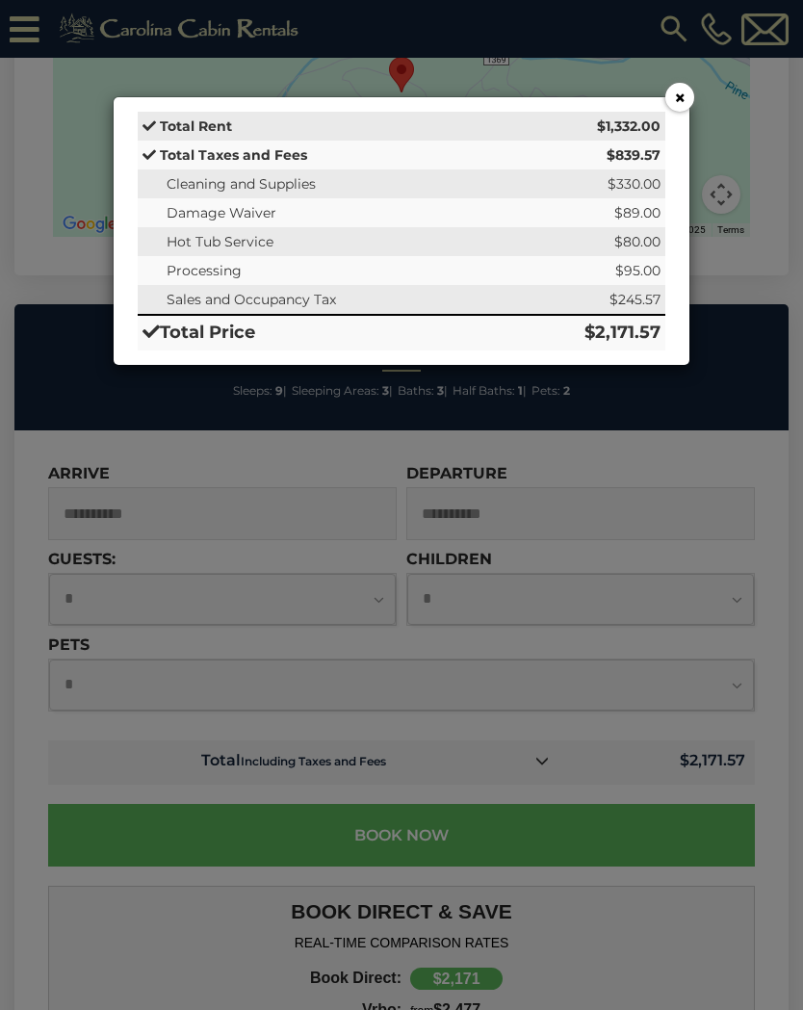
click at [682, 99] on button "×" at bounding box center [679, 97] width 29 height 29
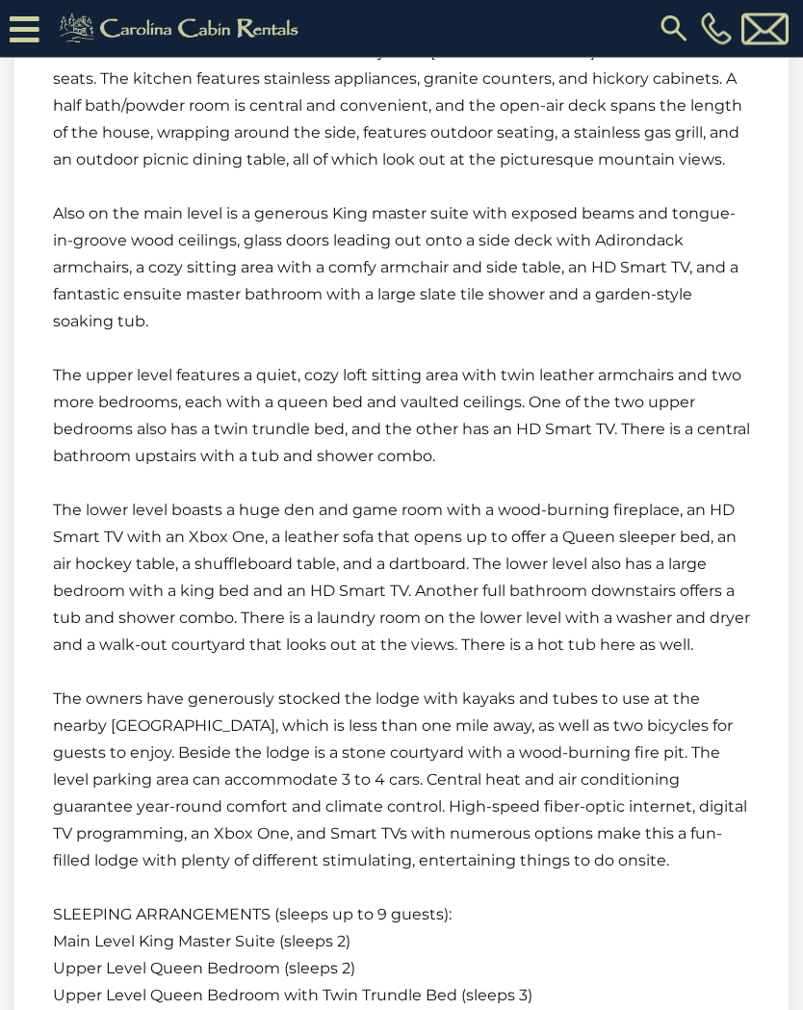
scroll to position [3091, 0]
